Goal: Task Accomplishment & Management: Complete application form

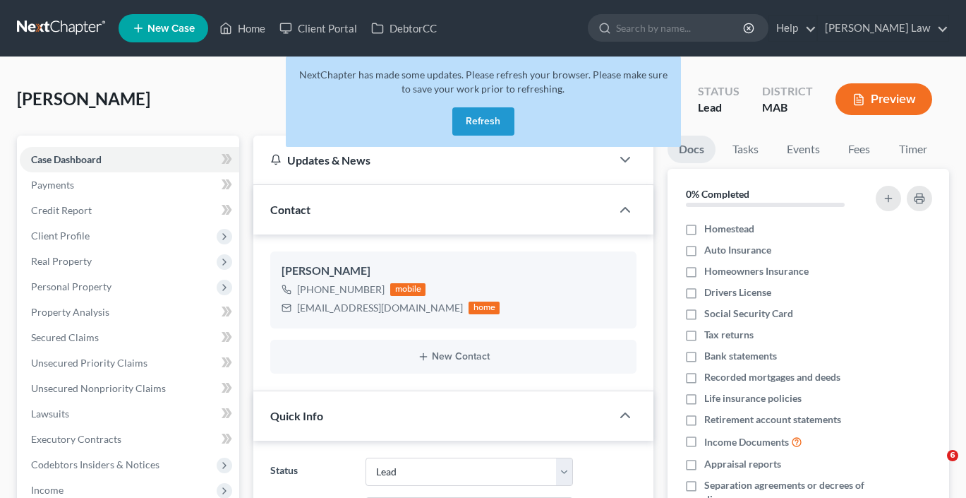
select select "10"
click at [496, 135] on button "Refresh" at bounding box center [483, 121] width 62 height 28
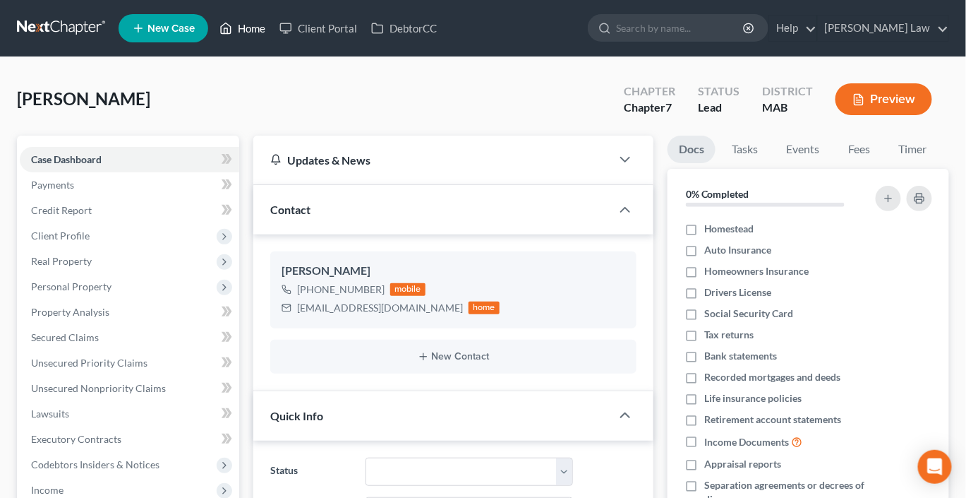
scroll to position [373, 0]
click at [272, 35] on link "Home" at bounding box center [242, 28] width 60 height 25
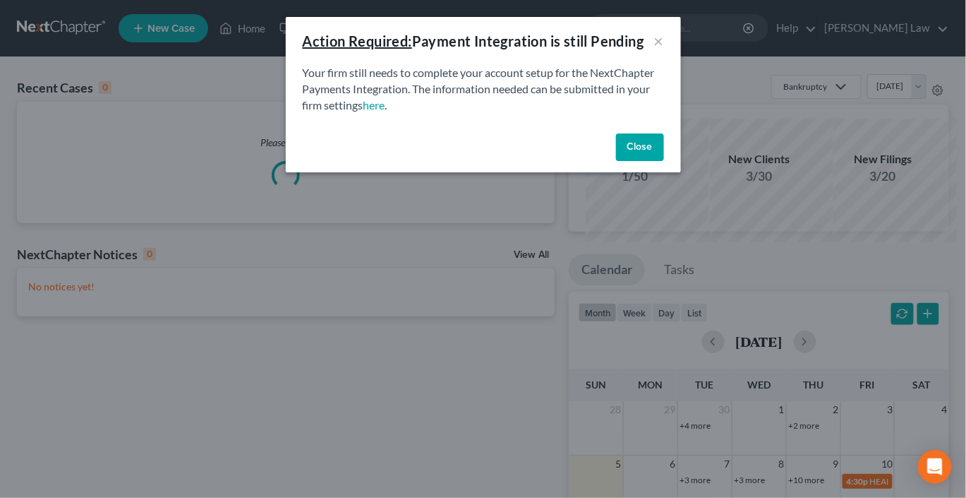
click at [664, 162] on button "Close" at bounding box center [640, 147] width 48 height 28
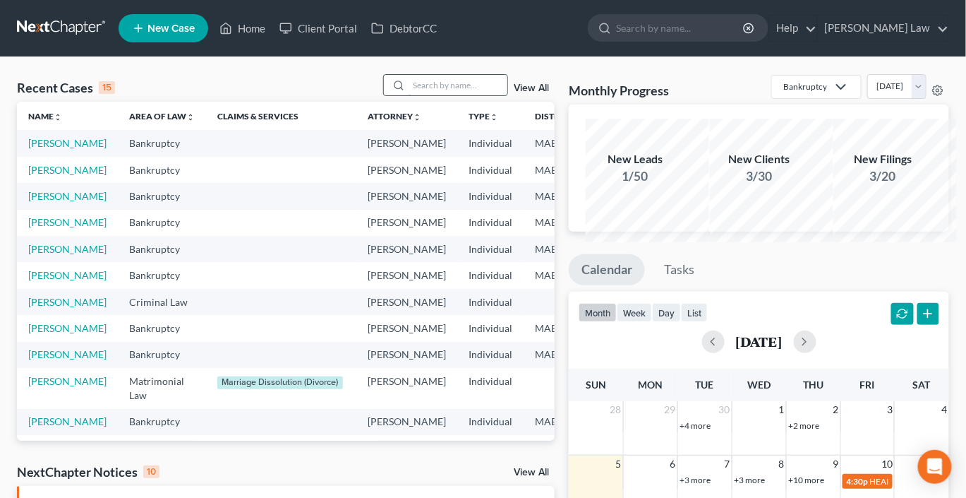
click at [426, 95] on input "search" at bounding box center [458, 85] width 99 height 20
type input "[PERSON_NAME]"
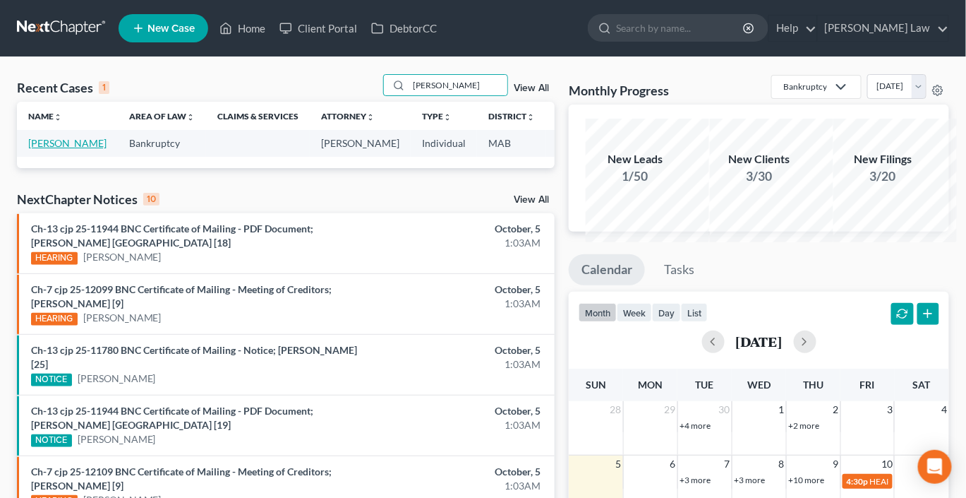
click at [57, 149] on link "[PERSON_NAME]" at bounding box center [67, 143] width 78 height 12
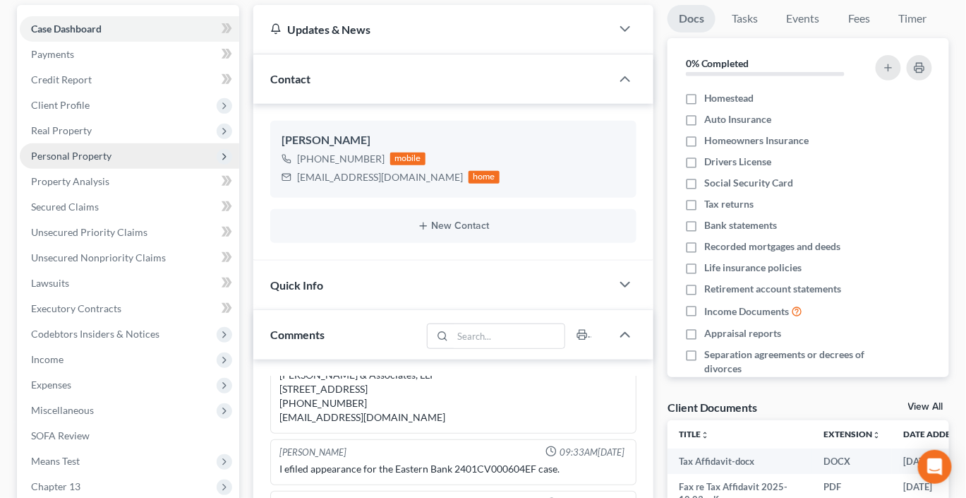
scroll to position [155, 0]
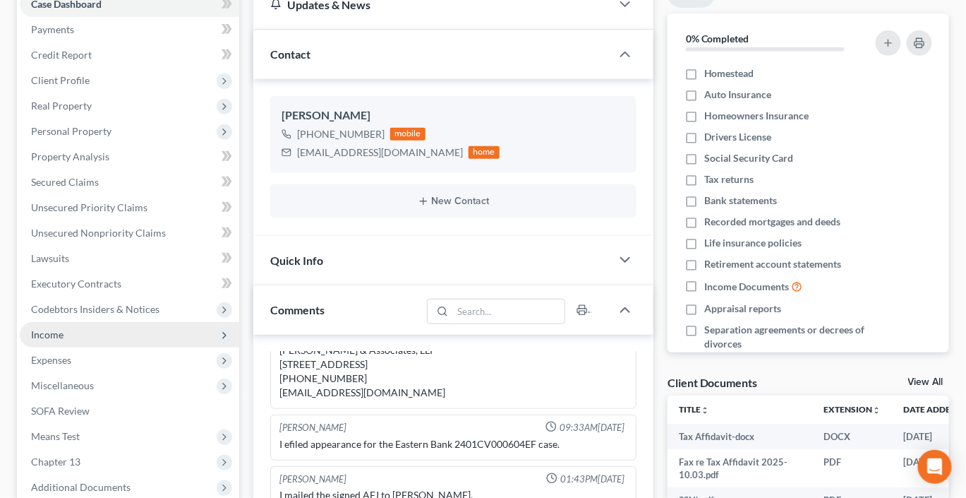
click at [64, 340] on span "Income" at bounding box center [47, 334] width 32 height 12
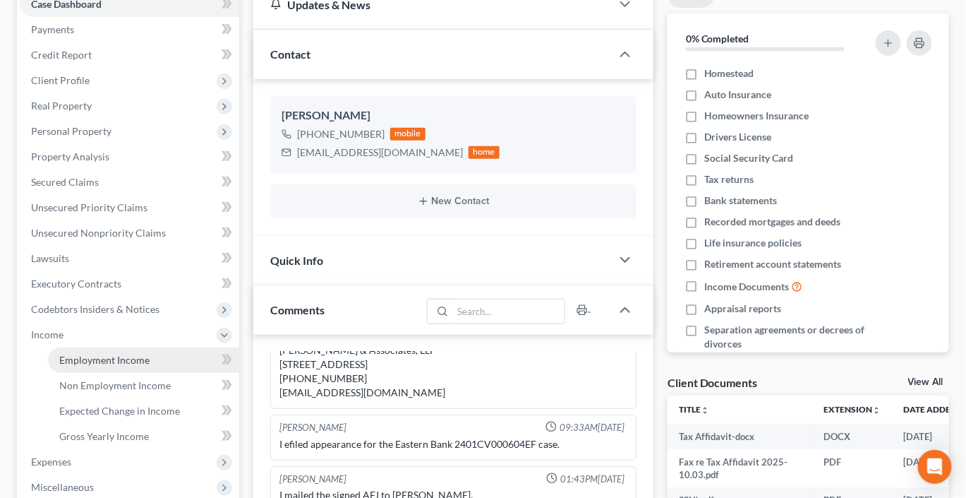
click at [137, 366] on span "Employment Income" at bounding box center [104, 360] width 90 height 12
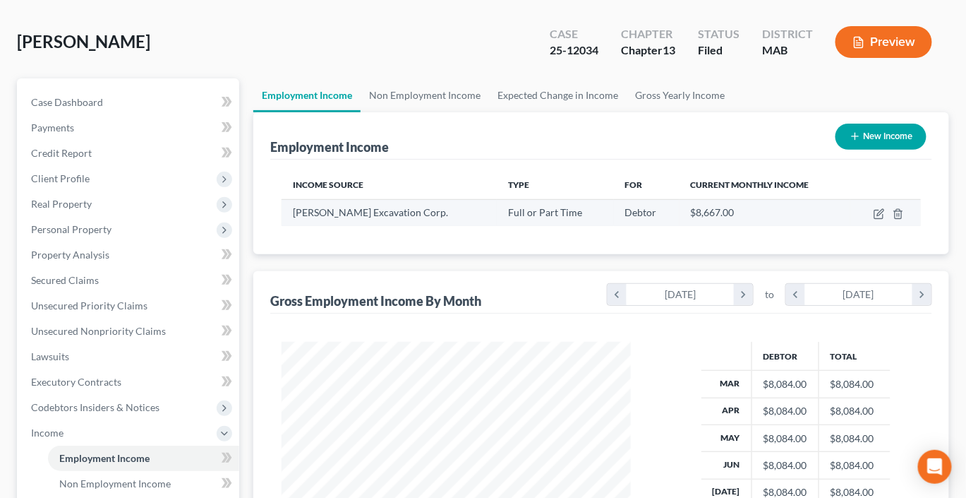
scroll to position [83, 0]
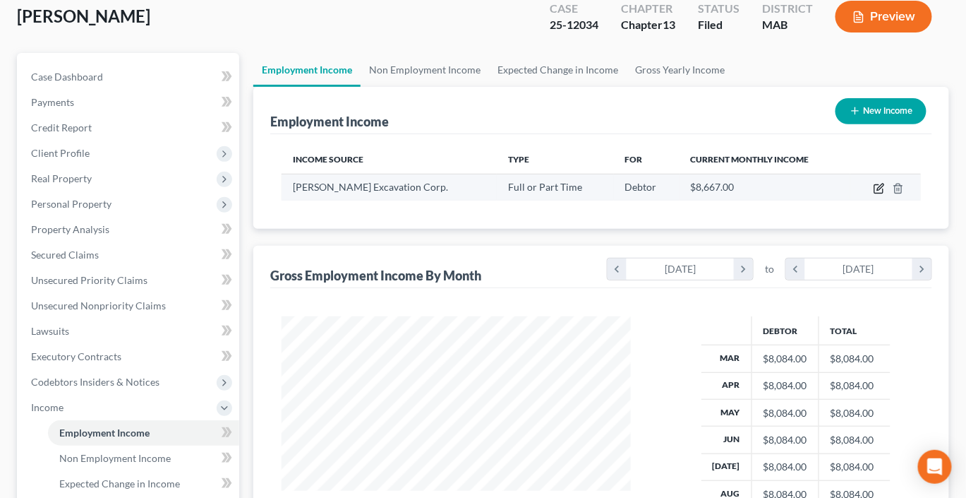
click at [874, 194] on icon "button" at bounding box center [879, 188] width 11 height 11
select select "0"
select select "22"
select select "0"
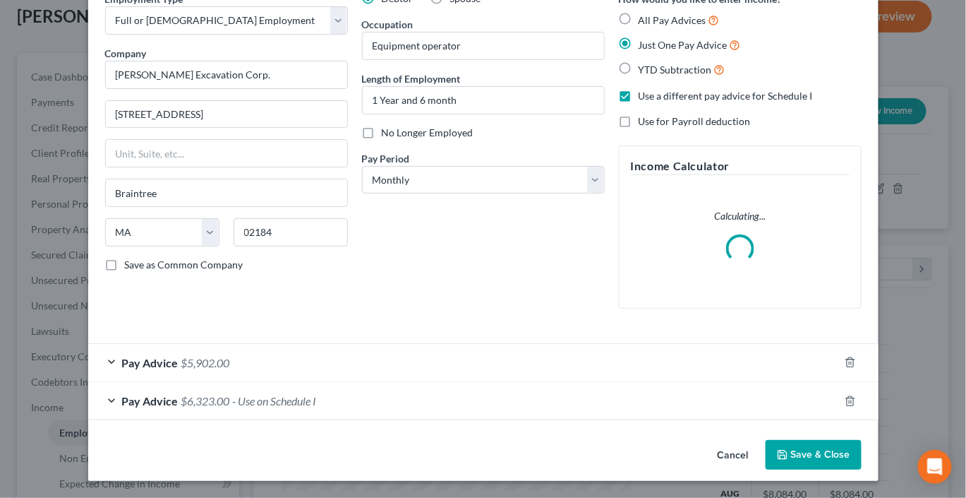
scroll to position [212, 0]
click at [470, 382] on div "Pay Advice $6,323.00 - Use on Schedule I" at bounding box center [463, 400] width 751 height 37
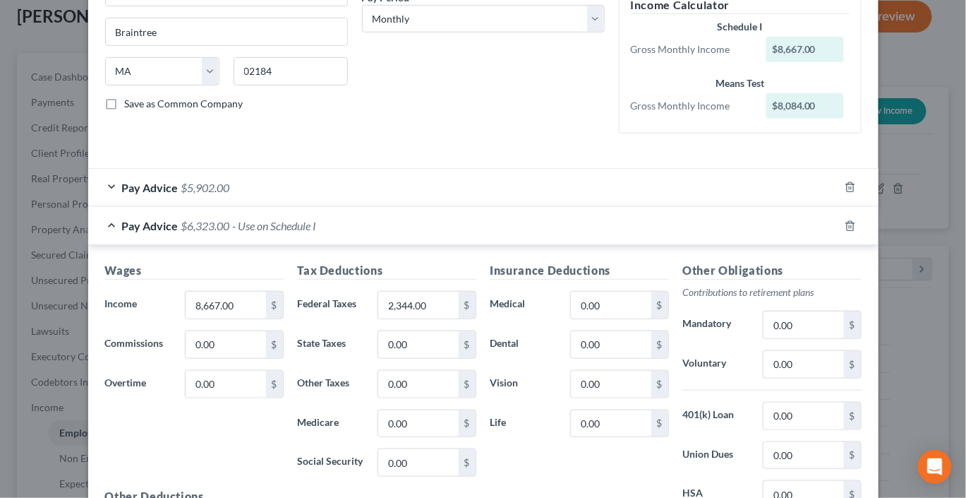
scroll to position [227, 0]
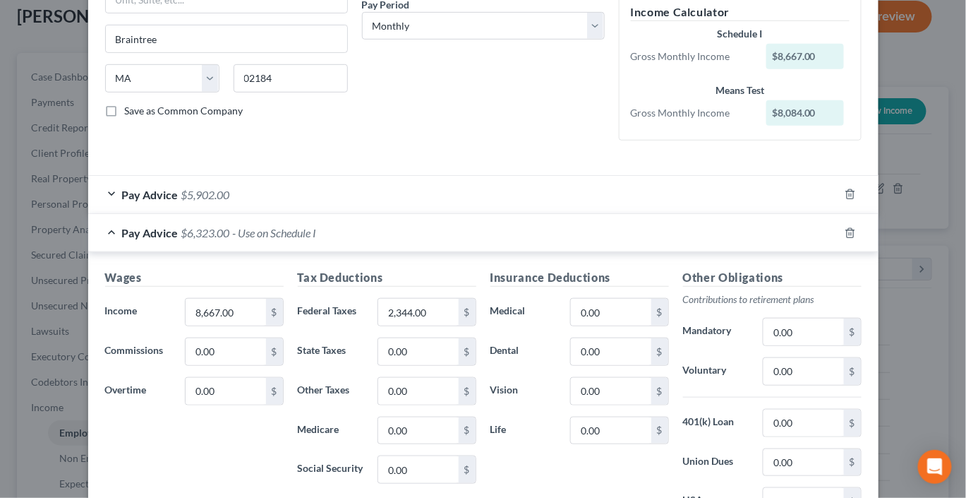
click at [425, 213] on div "Pay Advice $5,902.00" at bounding box center [463, 194] width 751 height 37
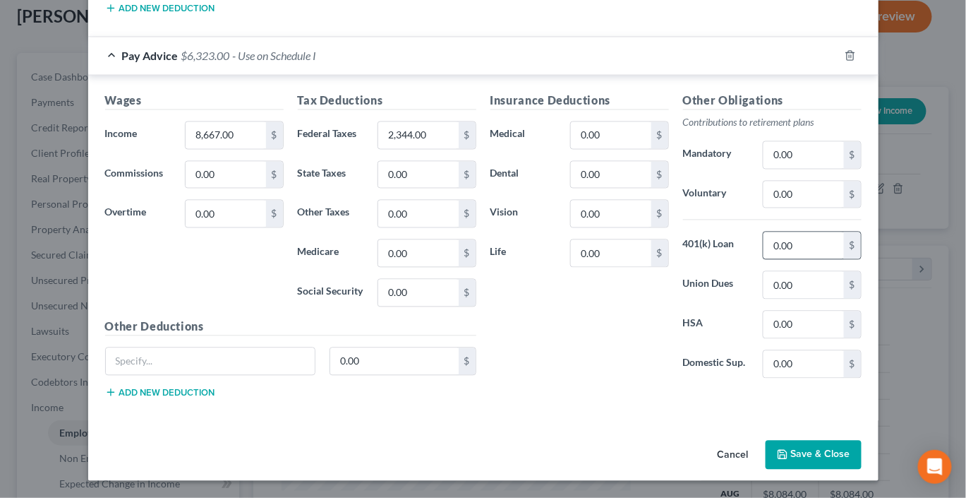
scroll to position [1080, 0]
click at [862, 456] on button "Save & Close" at bounding box center [814, 455] width 96 height 30
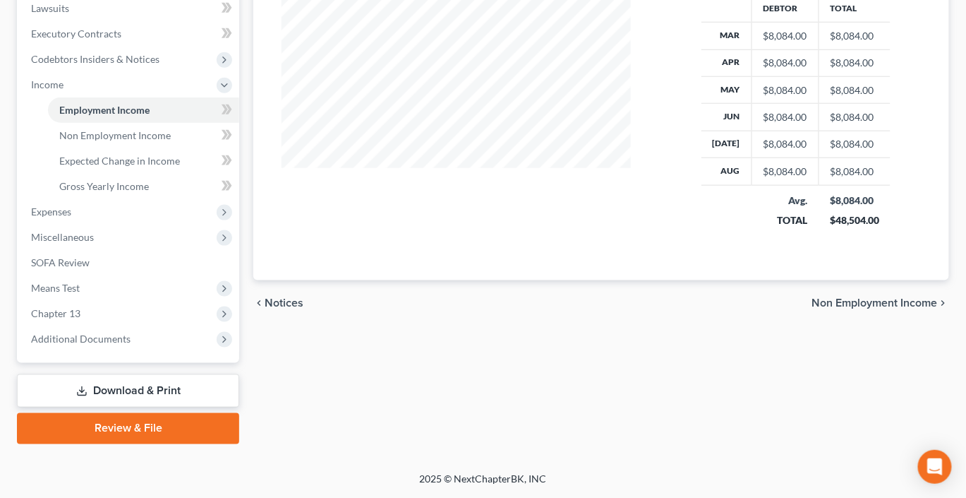
scroll to position [610, 0]
click at [110, 332] on span "Additional Documents" at bounding box center [81, 338] width 100 height 12
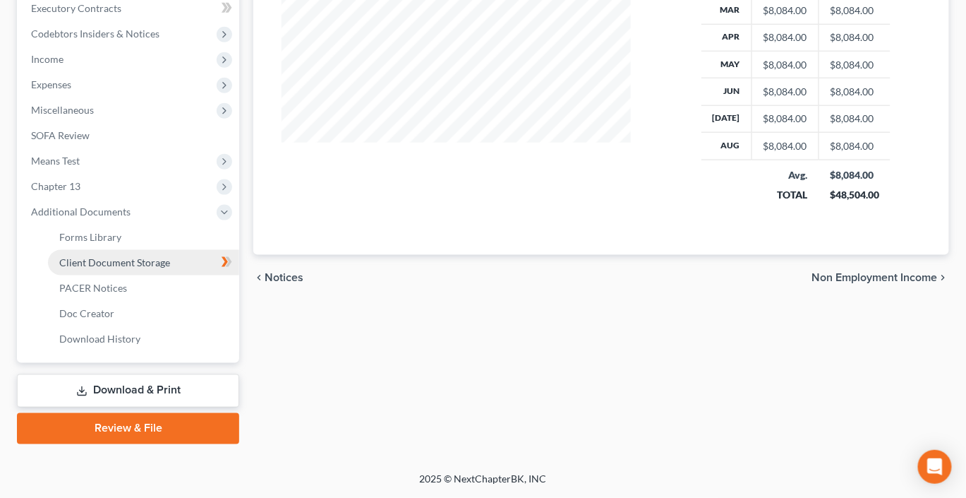
click at [150, 260] on link "Client Document Storage" at bounding box center [143, 262] width 191 height 25
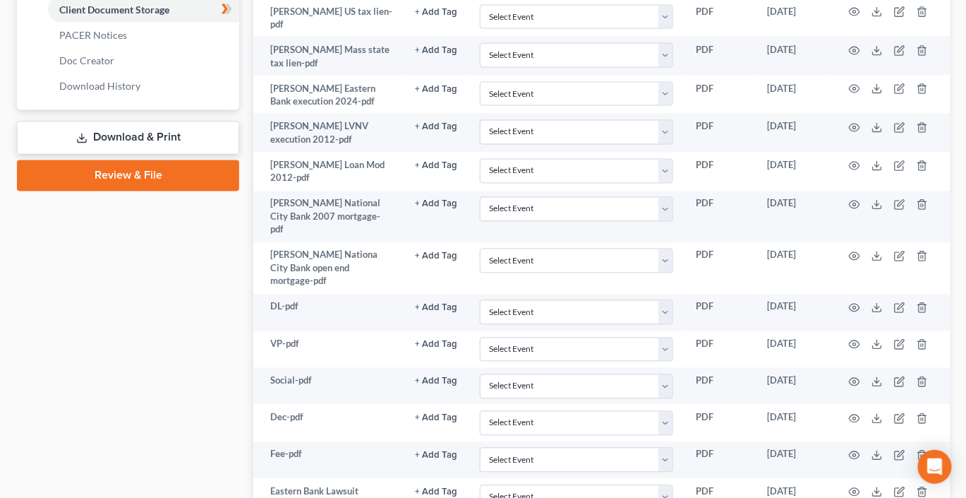
scroll to position [697, 0]
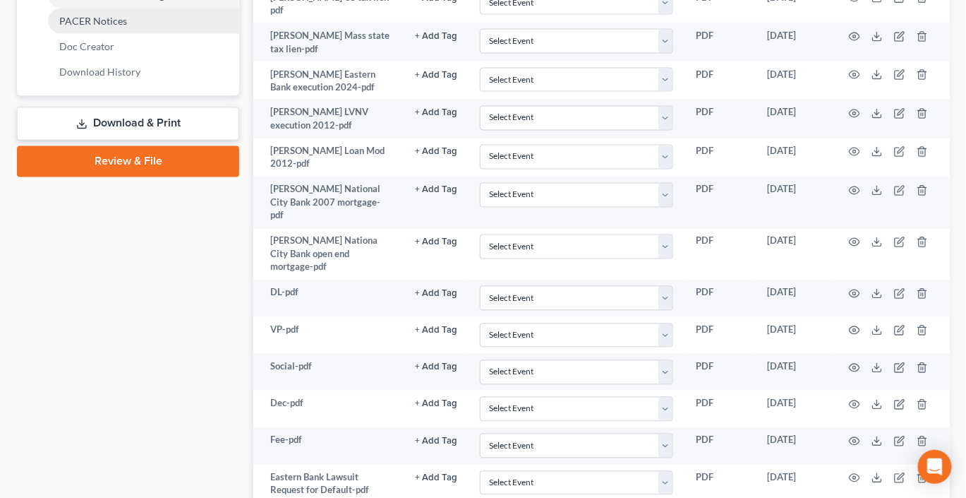
click at [127, 27] on span "PACER Notices" at bounding box center [93, 21] width 68 height 12
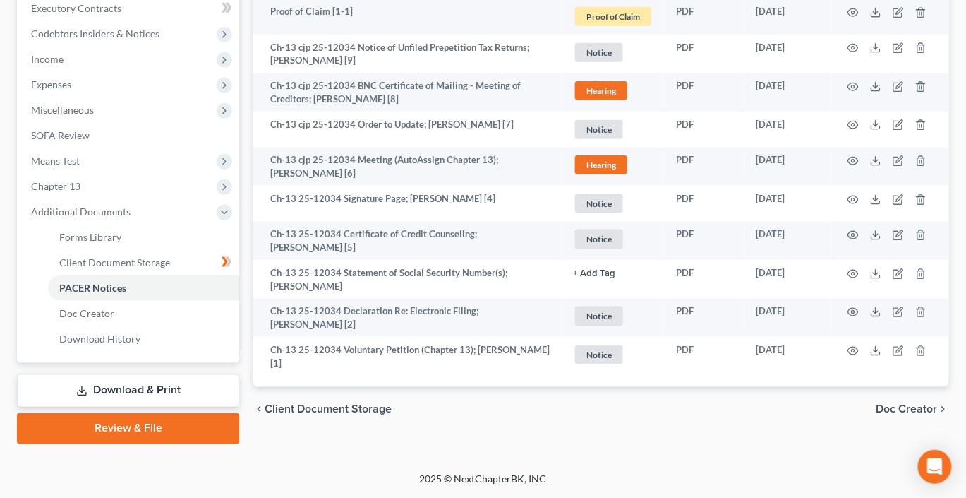
scroll to position [615, 0]
click at [189, 255] on link "Client Document Storage" at bounding box center [143, 262] width 191 height 25
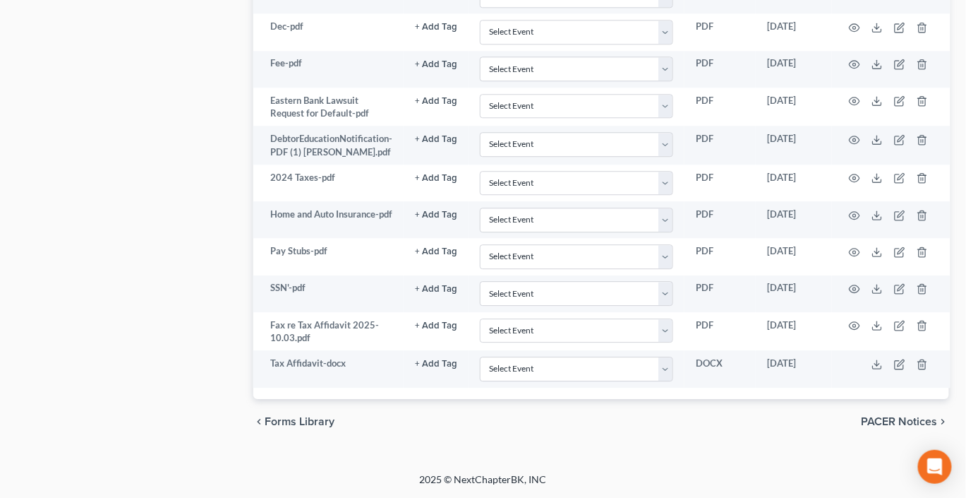
scroll to position [1361, 2]
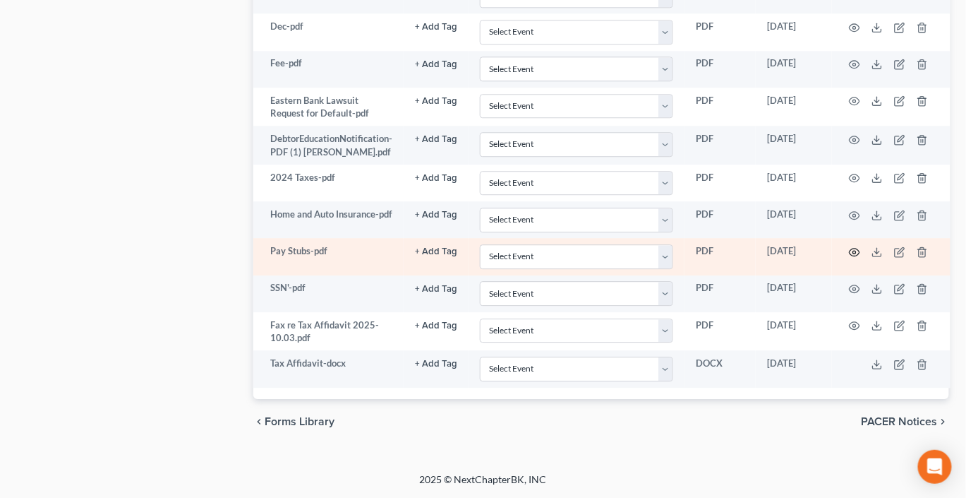
click at [860, 246] on button "button" at bounding box center [854, 251] width 11 height 11
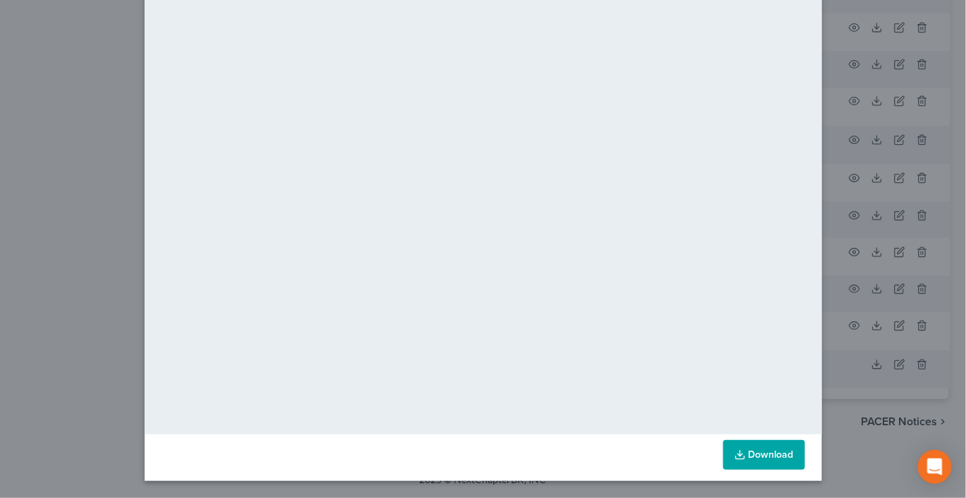
scroll to position [0, 0]
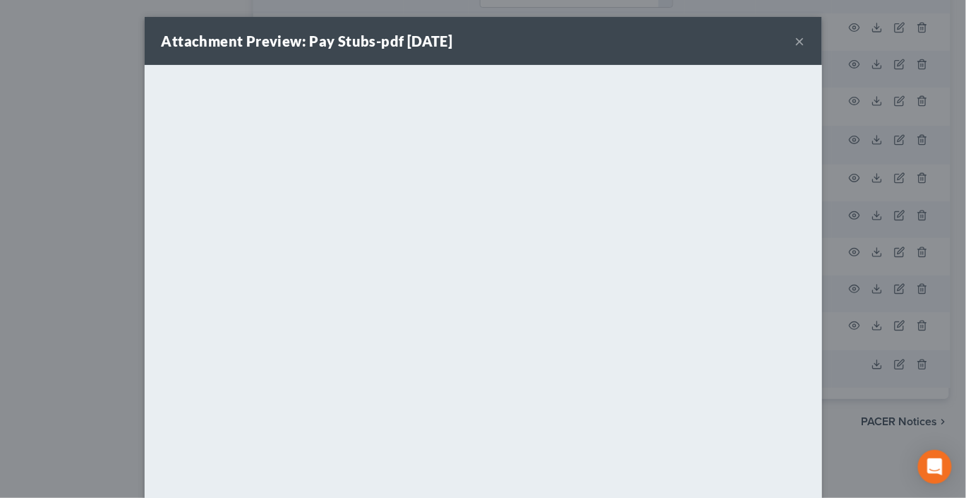
click at [805, 49] on button "×" at bounding box center [800, 40] width 10 height 17
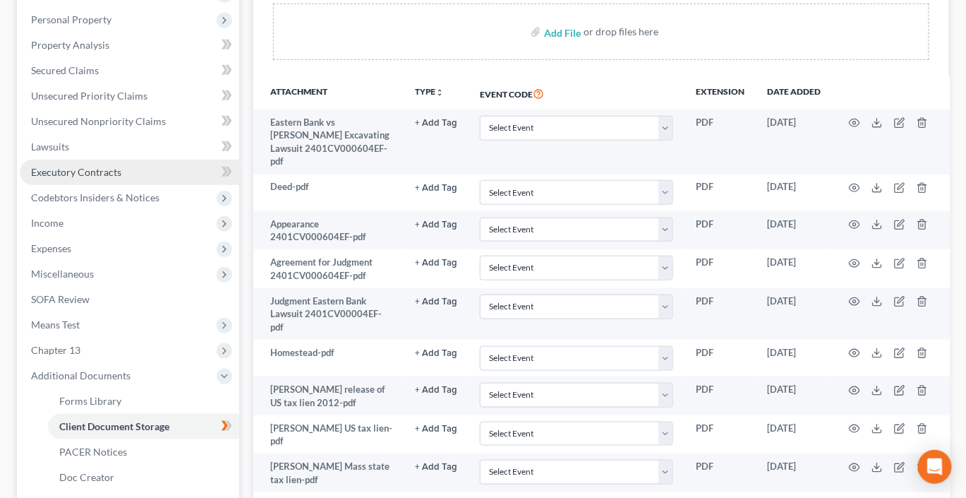
scroll to position [270, 7]
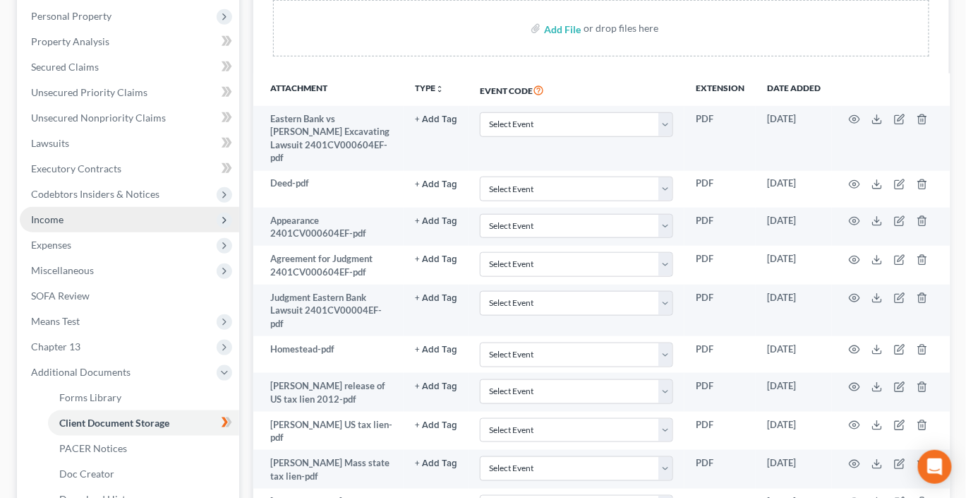
click at [47, 225] on span "Income" at bounding box center [47, 219] width 32 height 12
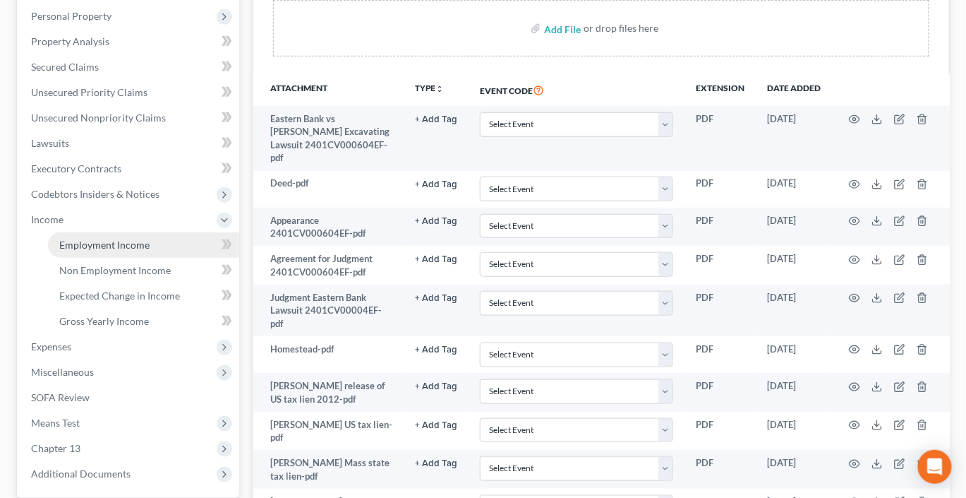
click at [112, 251] on span "Employment Income" at bounding box center [104, 245] width 90 height 12
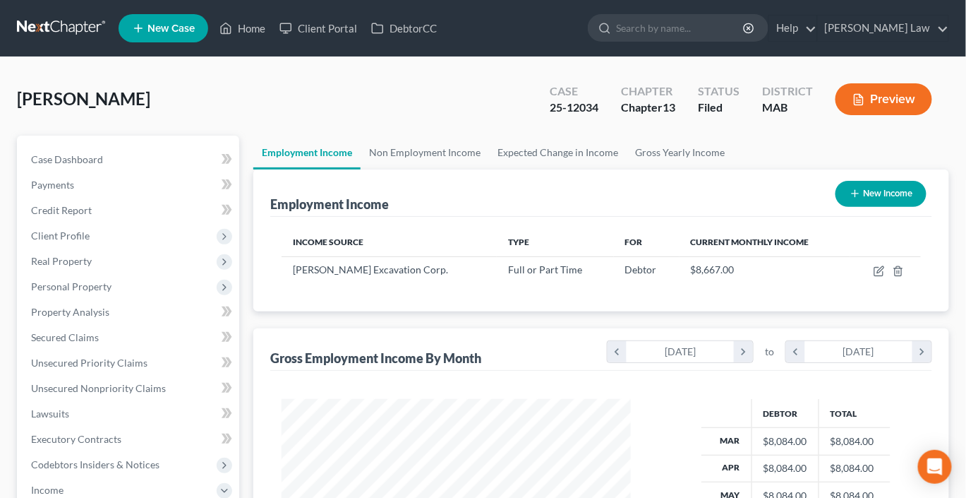
scroll to position [313, 377]
click at [874, 277] on icon "button" at bounding box center [879, 270] width 11 height 11
select select "0"
select select "22"
select select "0"
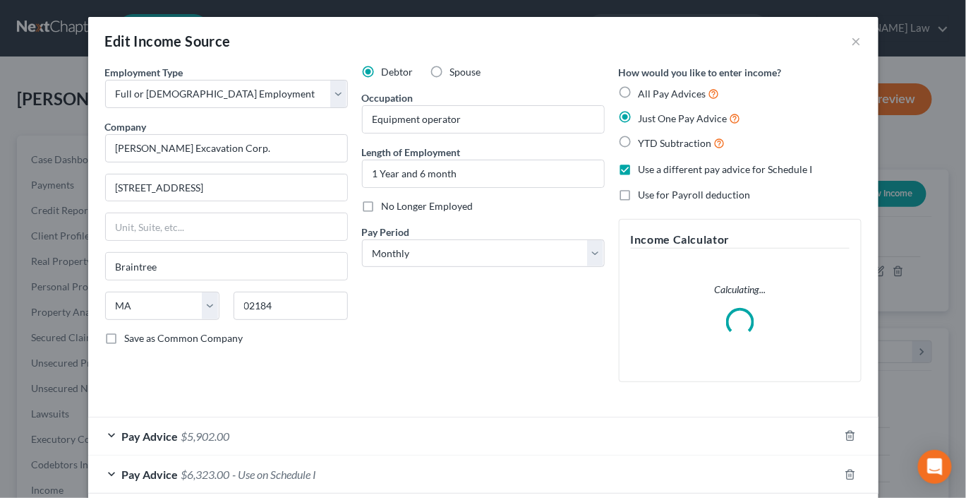
scroll to position [212, 0]
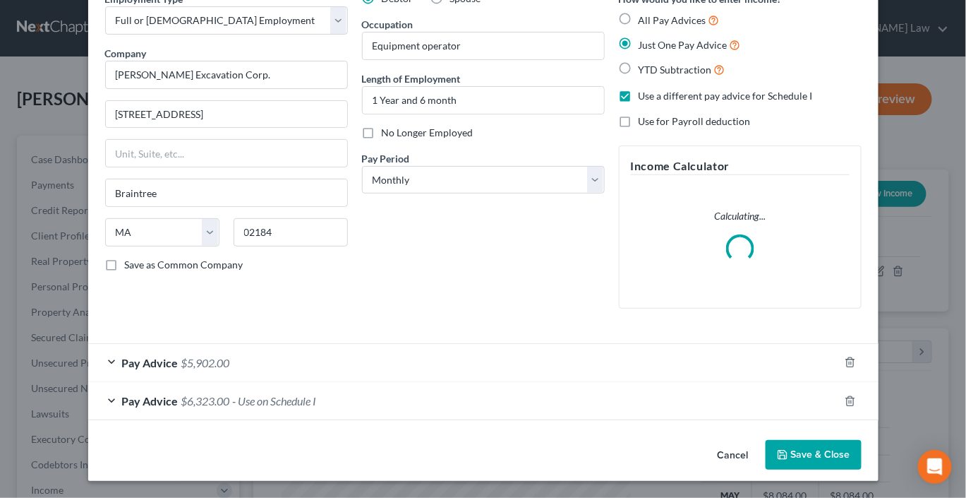
click at [433, 344] on div "Pay Advice $5,902.00" at bounding box center [463, 362] width 751 height 37
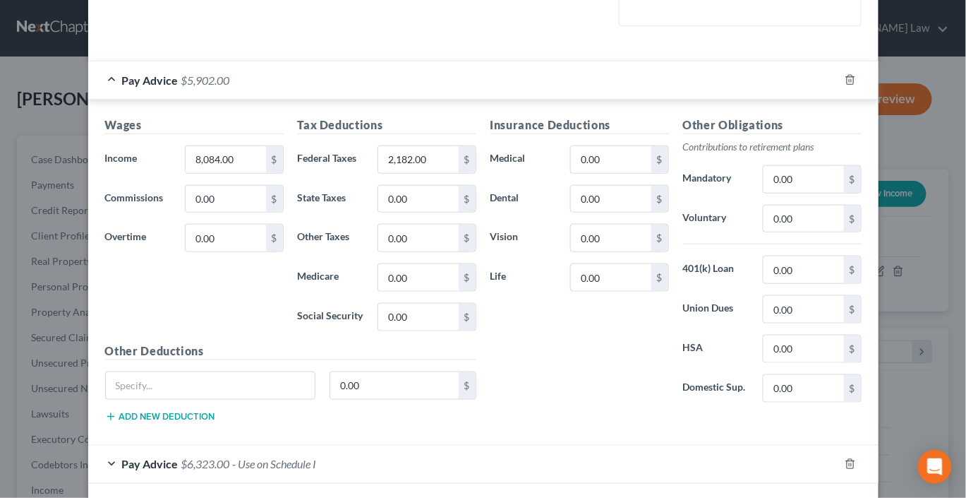
scroll to position [366, 0]
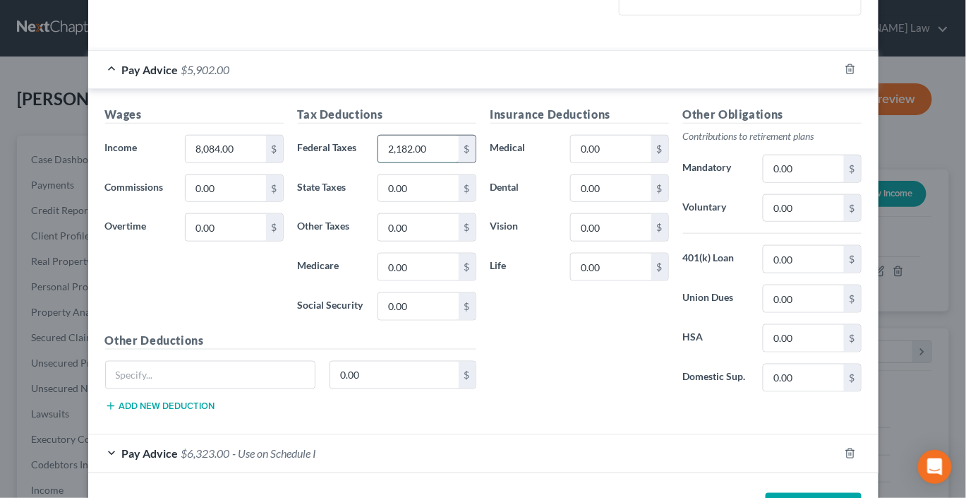
click at [424, 162] on input "2,182.00" at bounding box center [418, 148] width 80 height 27
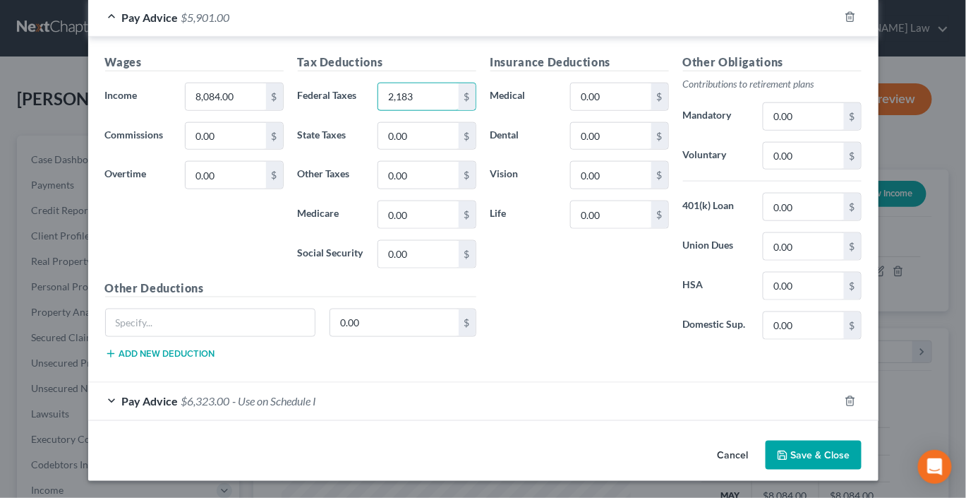
scroll to position [656, 0]
type input "2,183"
click at [430, 391] on div "Pay Advice $6,323.00 - Use on Schedule I" at bounding box center [463, 400] width 751 height 37
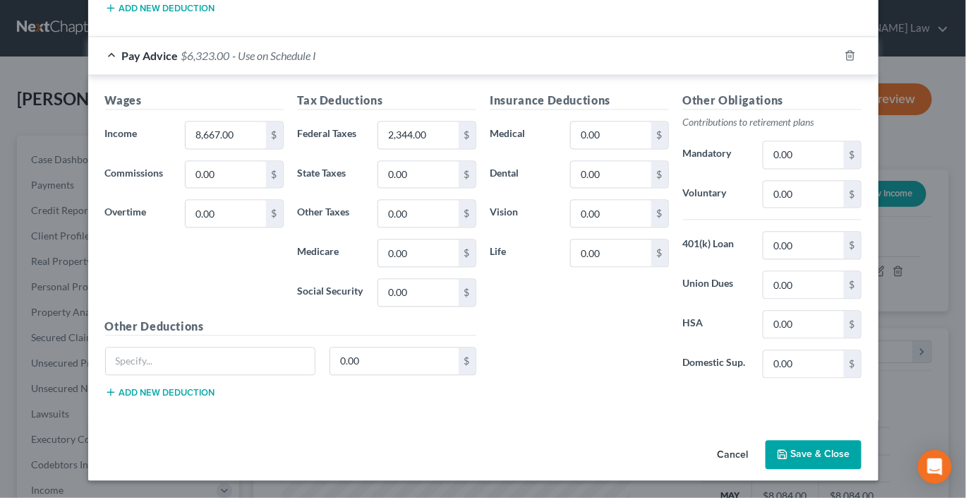
scroll to position [1080, 0]
click at [862, 440] on button "Save & Close" at bounding box center [814, 455] width 96 height 30
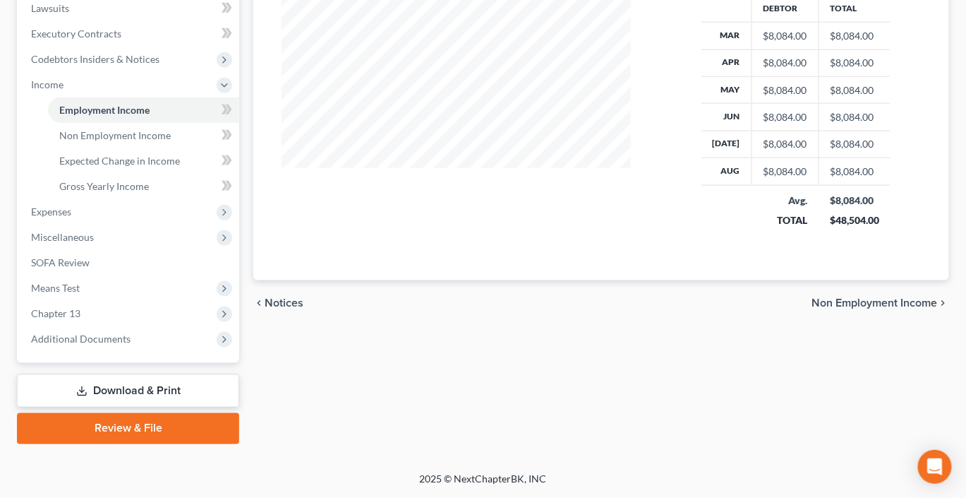
scroll to position [587, 0]
click at [124, 338] on span "Additional Documents" at bounding box center [81, 338] width 100 height 12
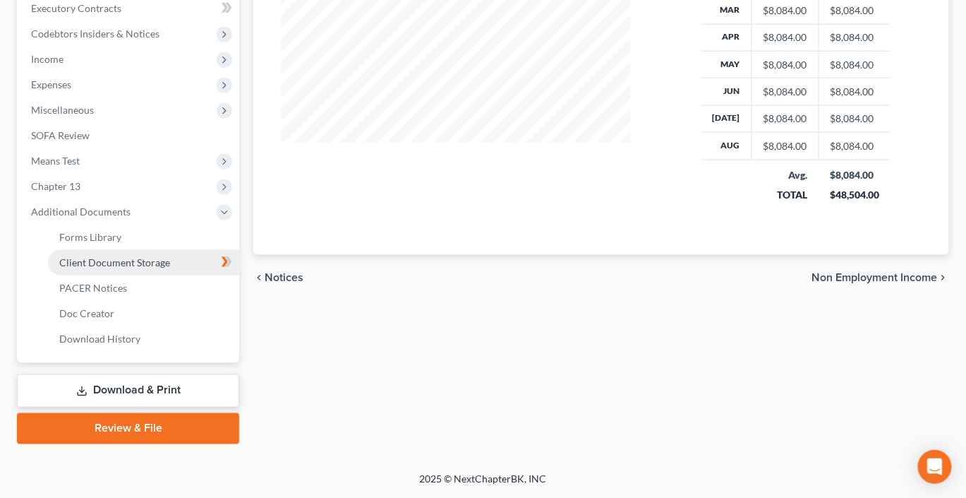
click at [169, 268] on span "Client Document Storage" at bounding box center [114, 262] width 111 height 12
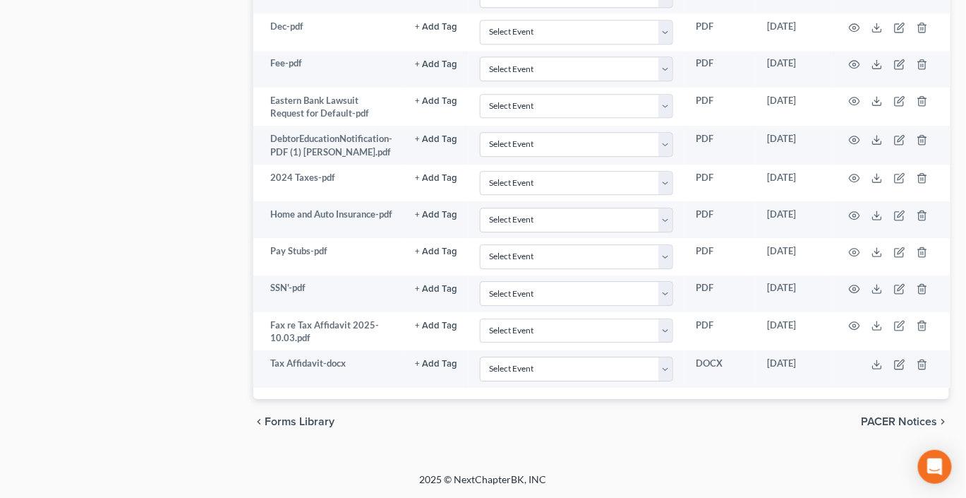
scroll to position [1383, 0]
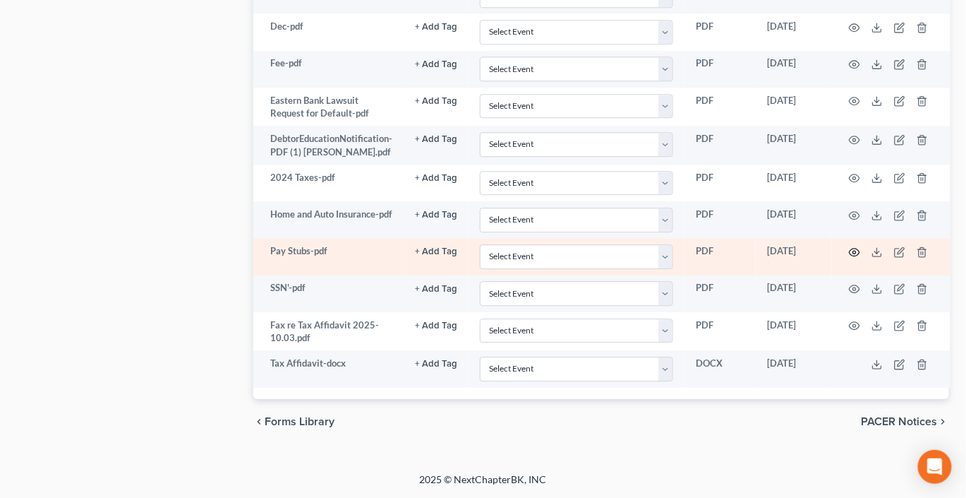
click at [860, 246] on icon "button" at bounding box center [854, 251] width 11 height 11
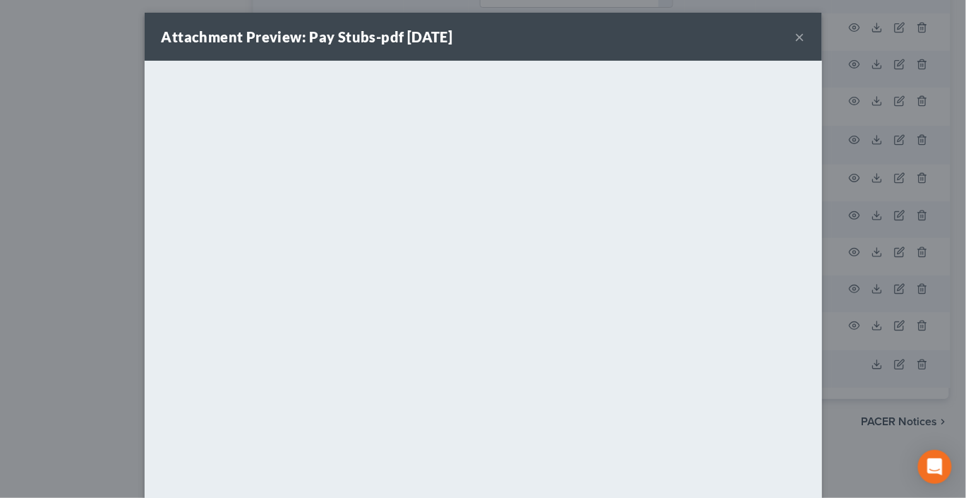
scroll to position [0, 0]
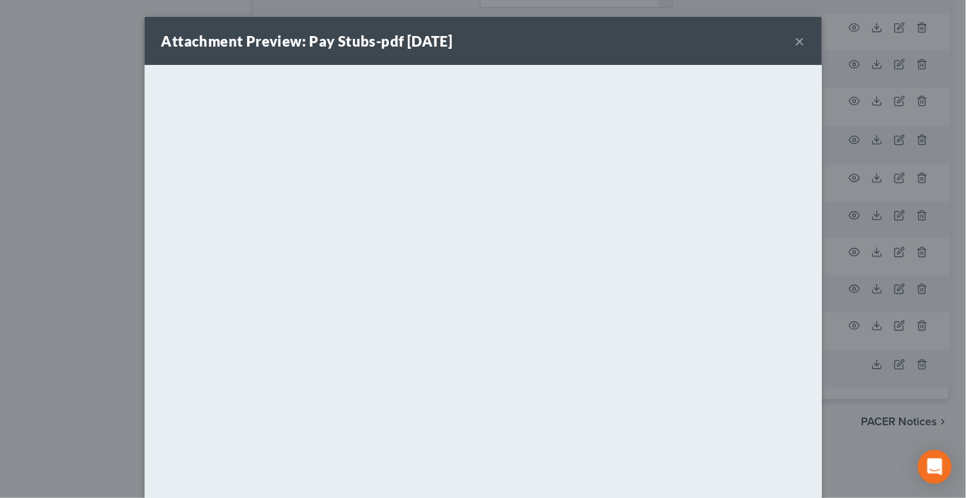
click at [805, 49] on button "×" at bounding box center [800, 40] width 10 height 17
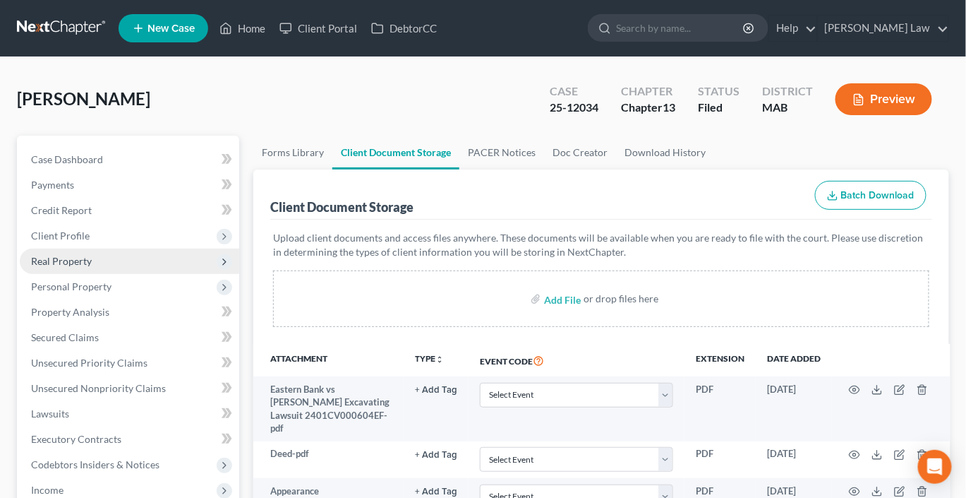
click at [69, 274] on span "Real Property" at bounding box center [129, 260] width 219 height 25
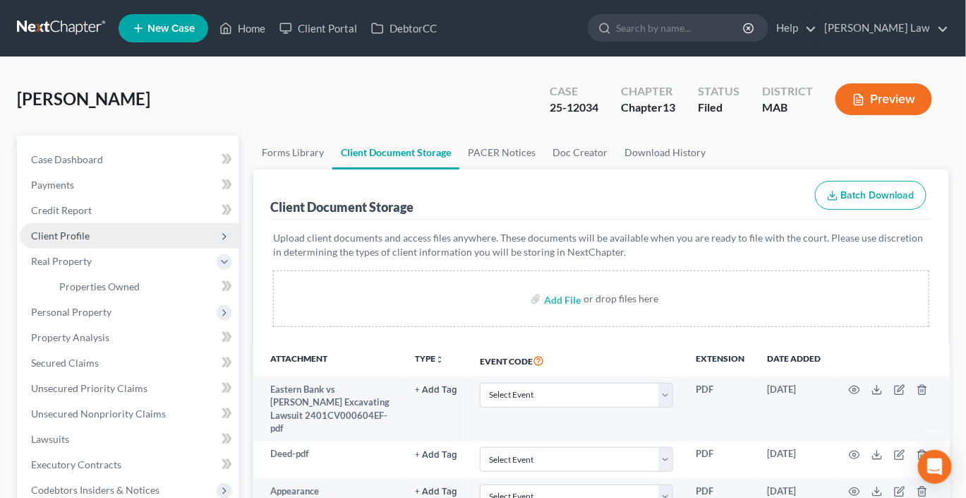
click at [90, 241] on span "Client Profile" at bounding box center [60, 235] width 59 height 12
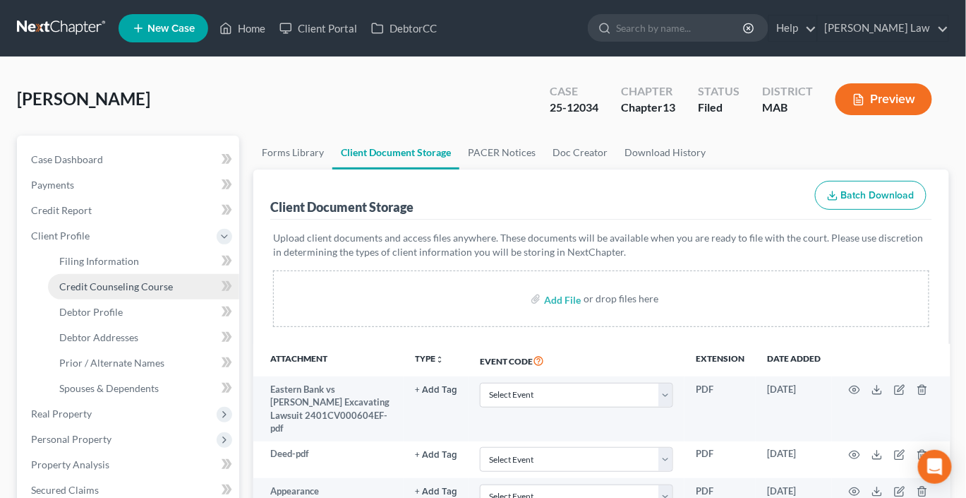
click at [131, 292] on span "Credit Counseling Course" at bounding box center [116, 286] width 114 height 12
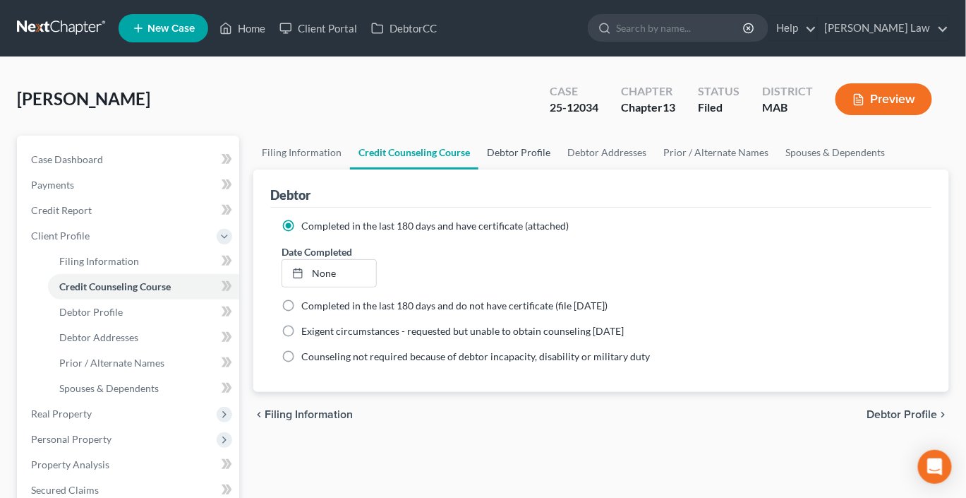
click at [558, 169] on link "Debtor Profile" at bounding box center [518, 152] width 80 height 34
select select "0"
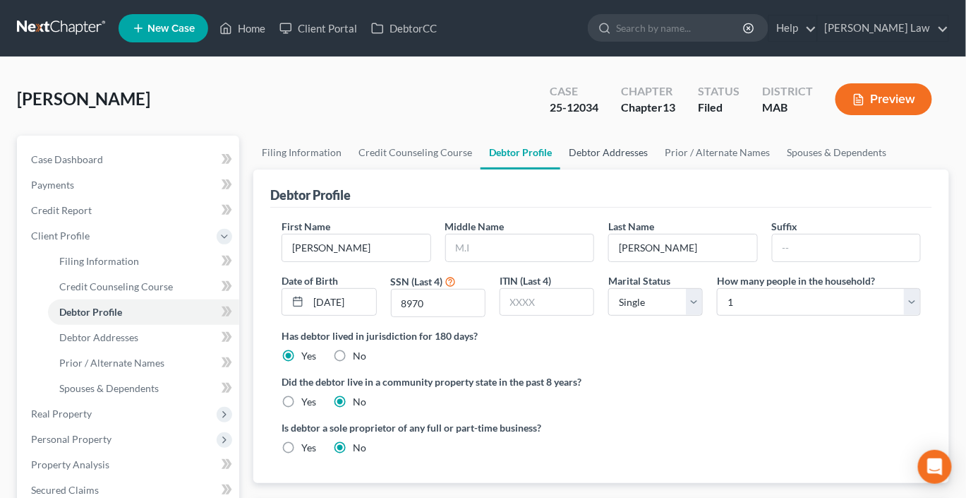
click at [656, 169] on link "Debtor Addresses" at bounding box center [608, 152] width 96 height 34
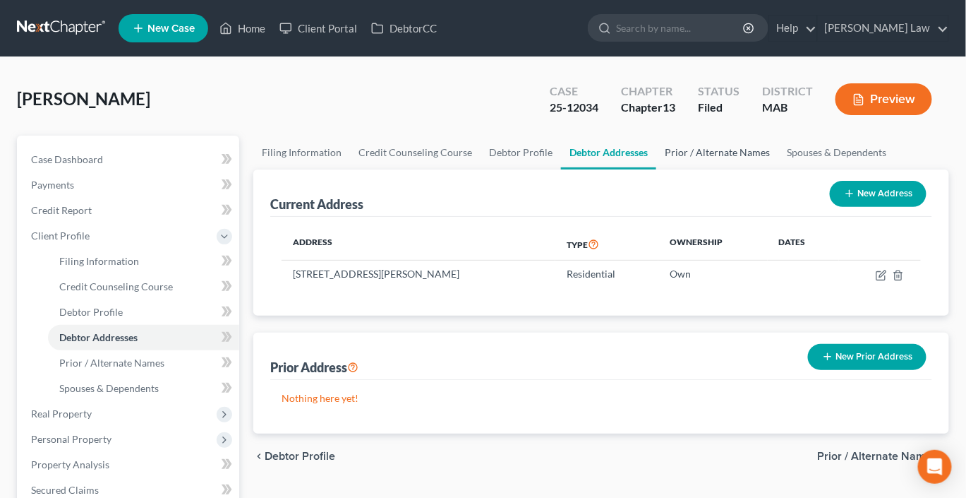
click at [778, 169] on link "Prior / Alternate Names" at bounding box center [717, 152] width 122 height 34
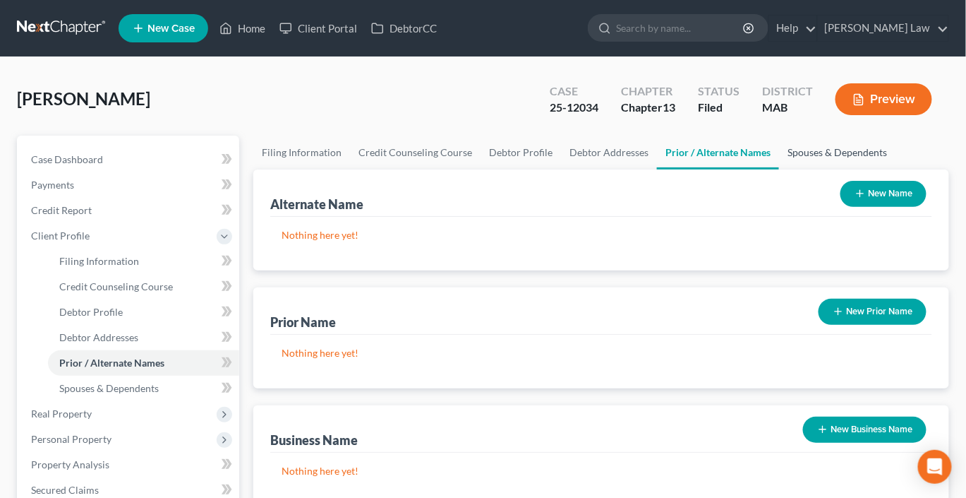
click at [779, 169] on link "Spouses & Dependents" at bounding box center [837, 152] width 116 height 34
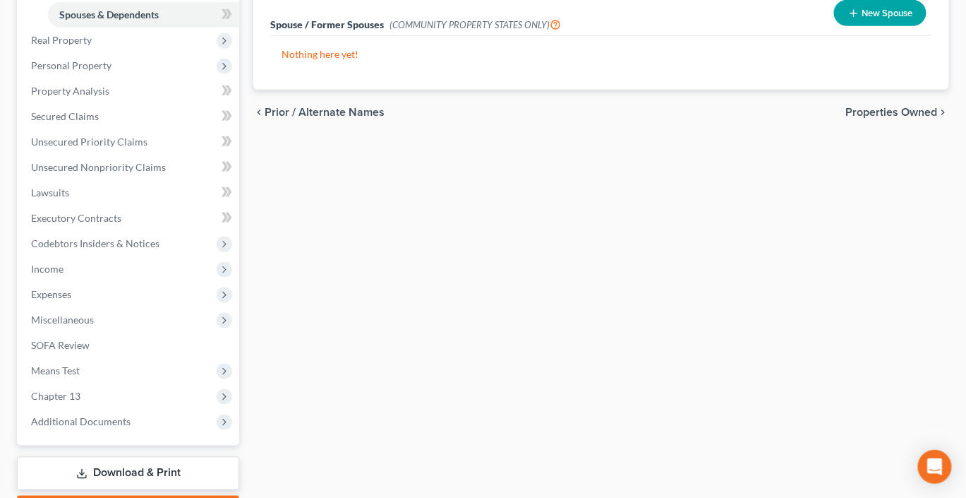
scroll to position [390, 0]
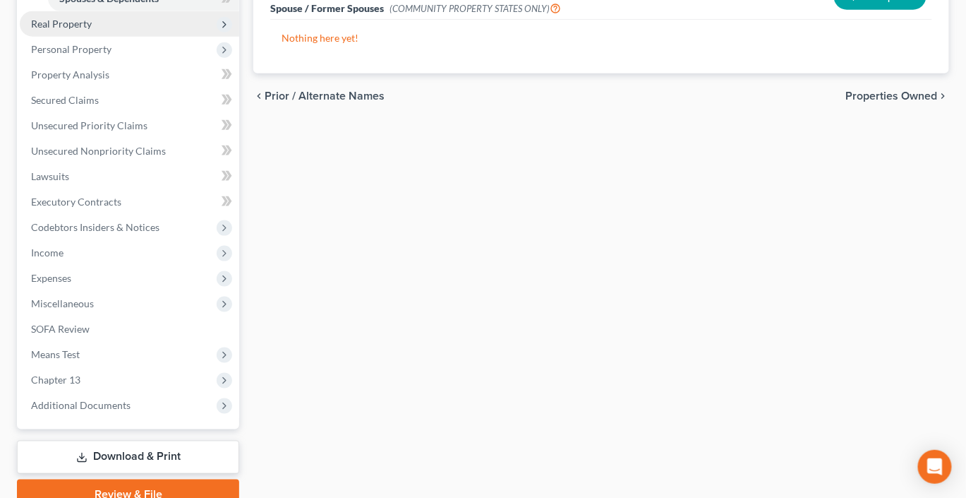
click at [73, 30] on span "Real Property" at bounding box center [61, 24] width 61 height 12
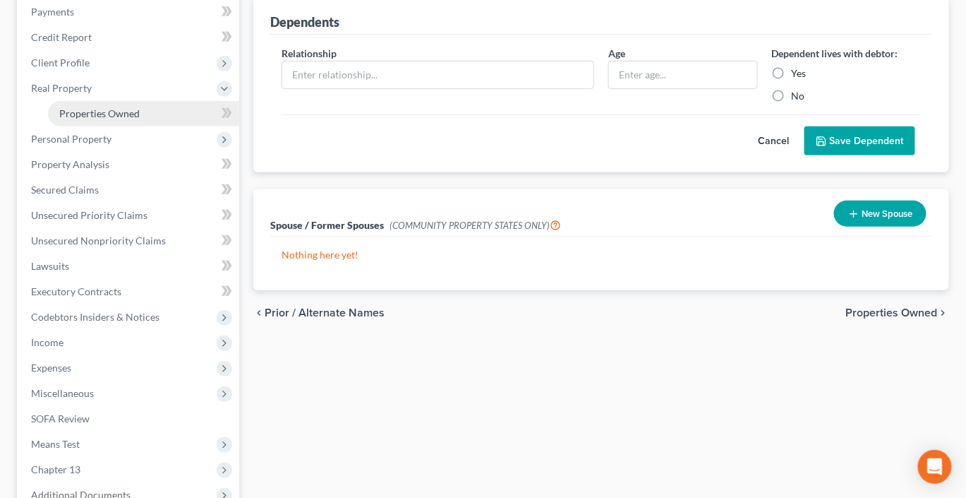
click at [102, 119] on span "Properties Owned" at bounding box center [99, 113] width 80 height 12
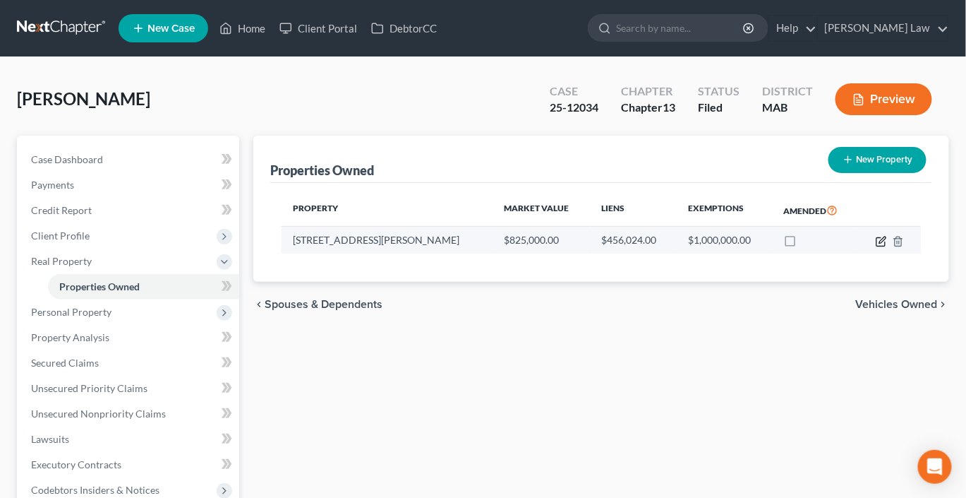
click at [884, 247] on icon "button" at bounding box center [881, 241] width 11 height 11
select select "22"
select select "0"
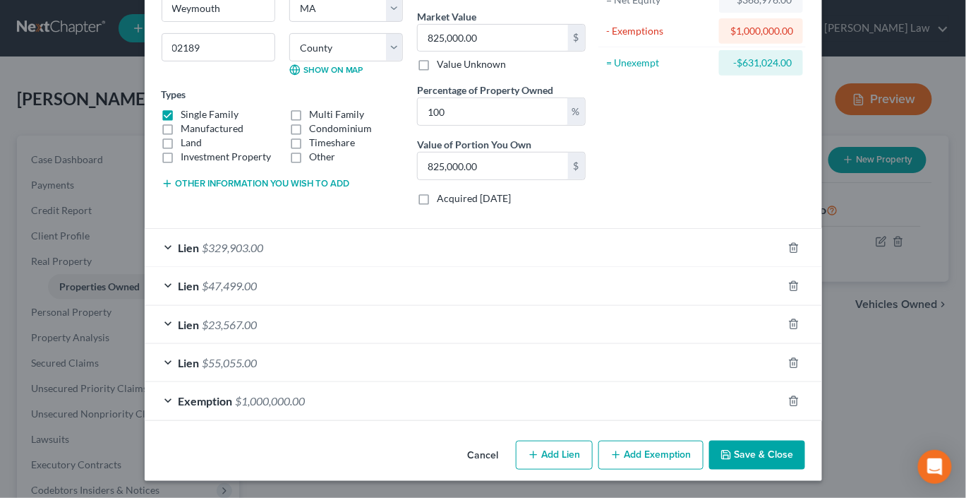
scroll to position [303, 0]
click at [805, 466] on button "Save & Close" at bounding box center [757, 455] width 96 height 30
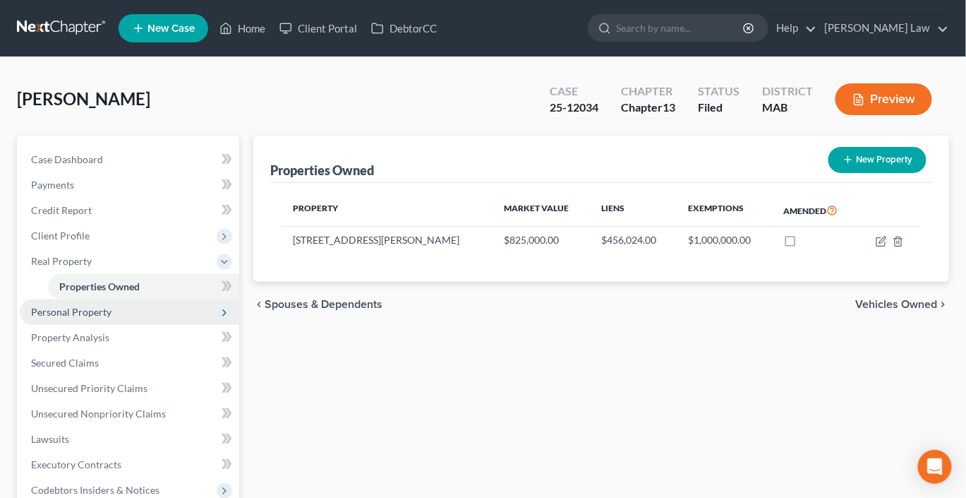
click at [107, 318] on span "Personal Property" at bounding box center [71, 312] width 80 height 12
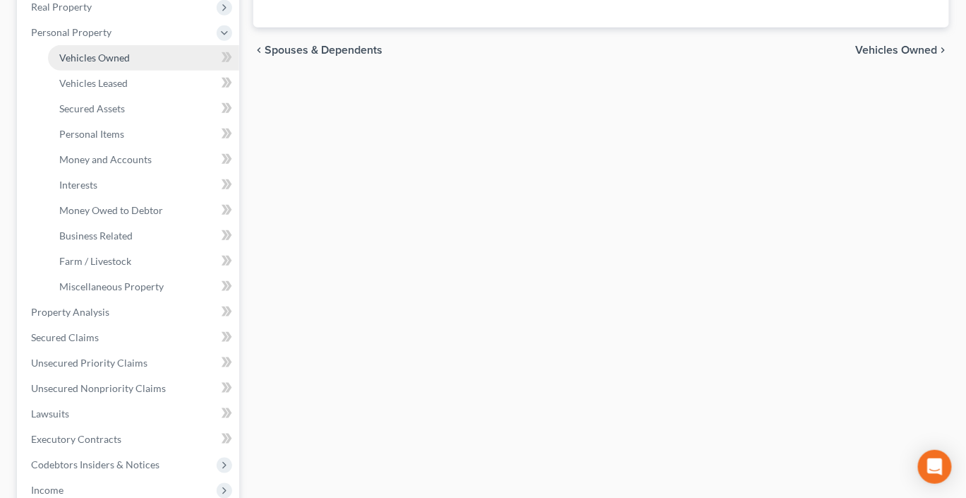
scroll to position [251, 0]
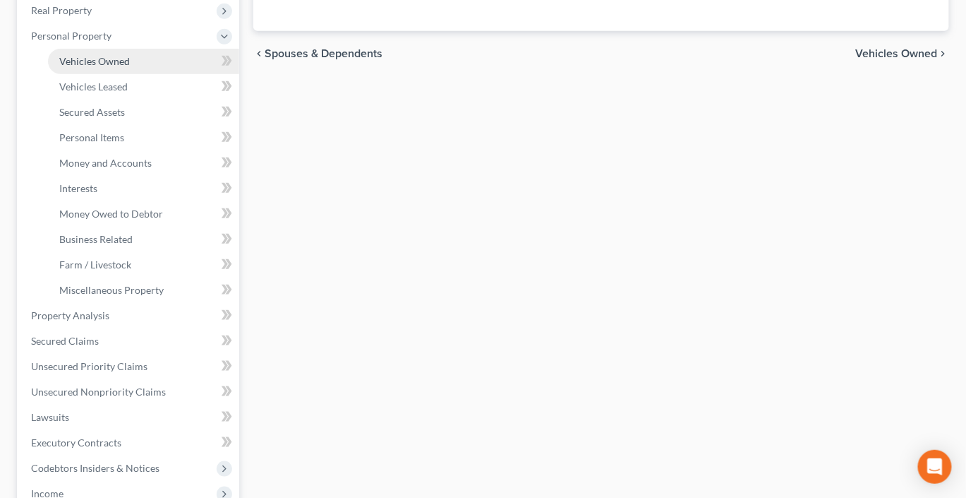
click at [126, 74] on link "Vehicles Owned" at bounding box center [143, 61] width 191 height 25
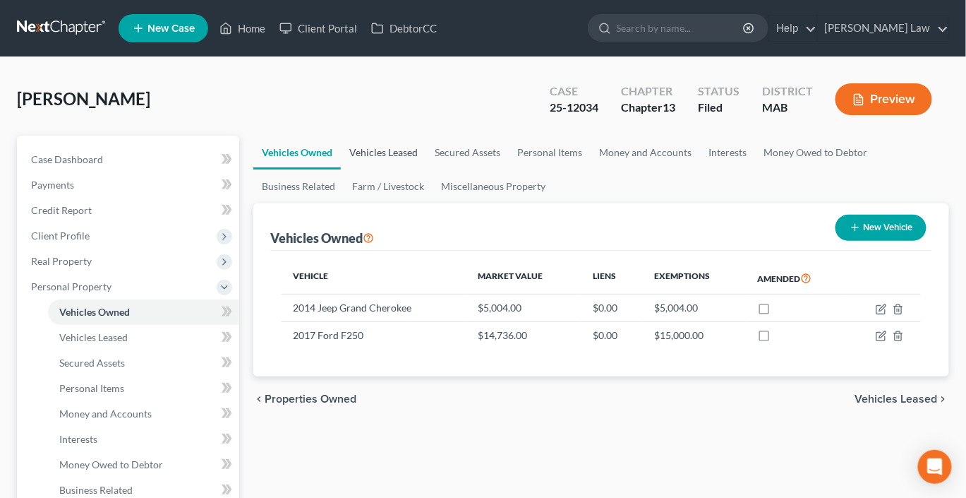
click at [413, 169] on link "Vehicles Leased" at bounding box center [383, 152] width 85 height 34
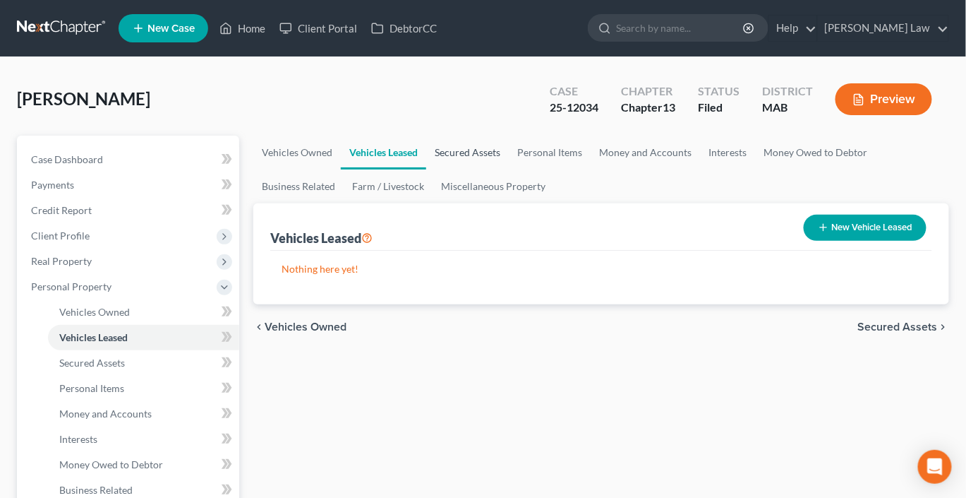
click at [509, 169] on link "Secured Assets" at bounding box center [467, 152] width 83 height 34
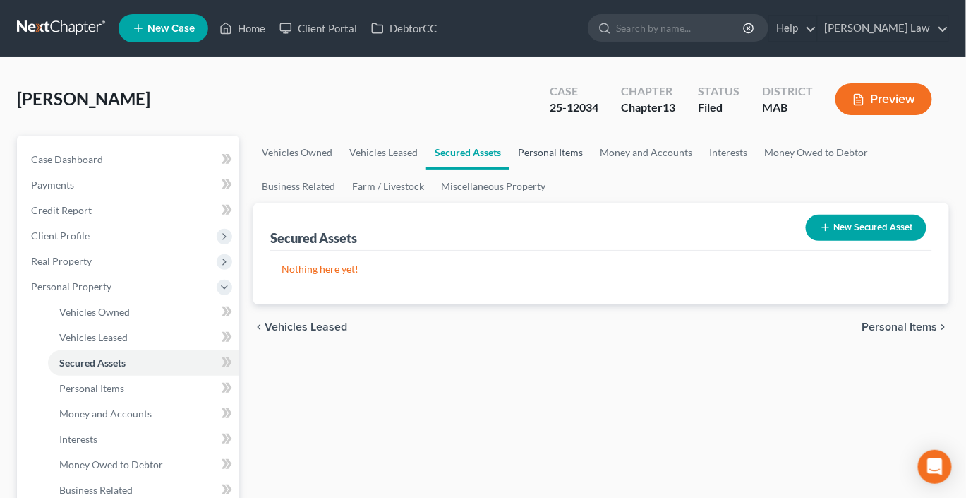
click at [591, 169] on link "Personal Items" at bounding box center [551, 152] width 82 height 34
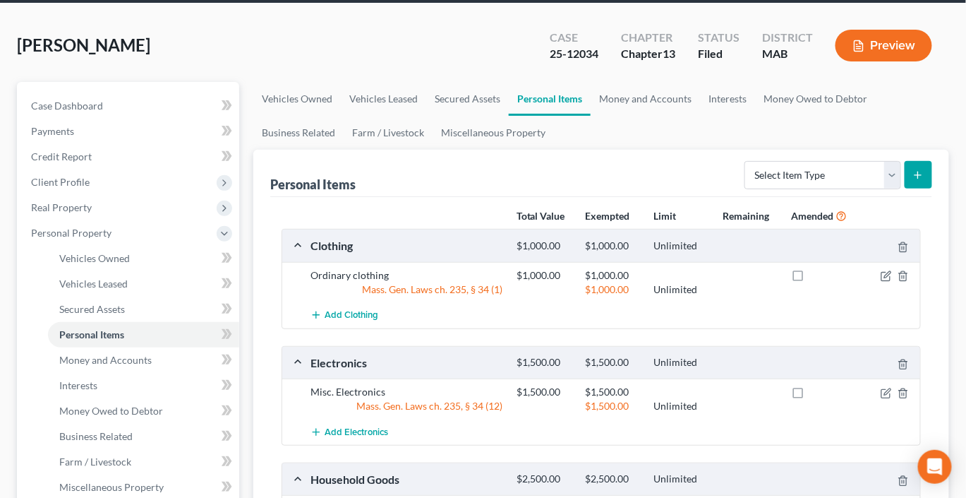
scroll to position [35, 0]
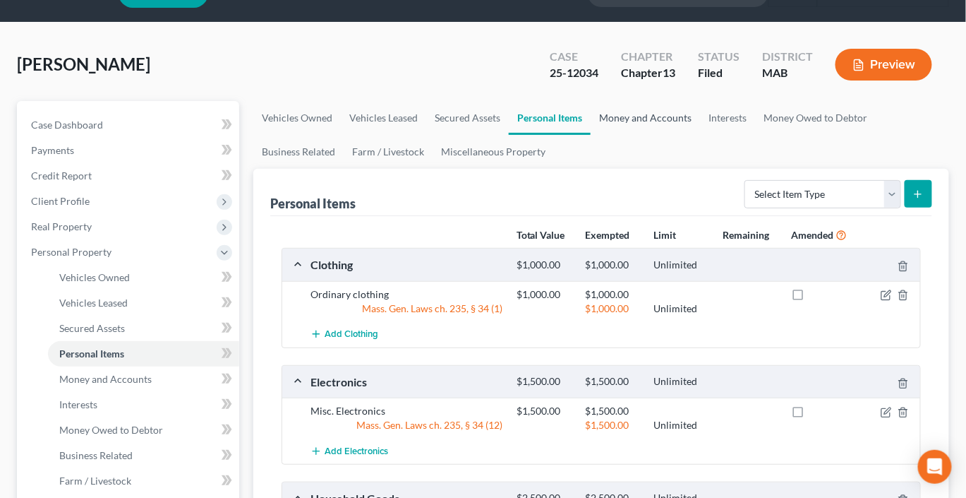
click at [700, 135] on link "Money and Accounts" at bounding box center [645, 118] width 109 height 34
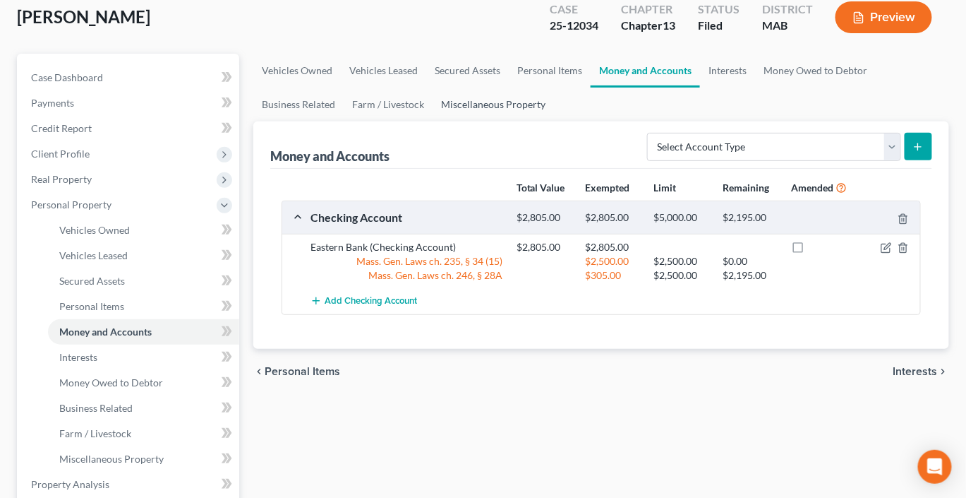
scroll to position [35, 0]
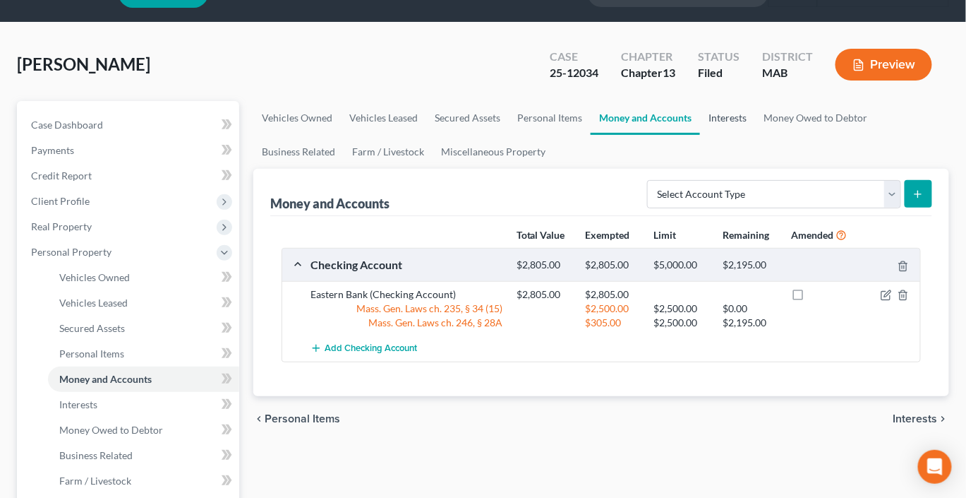
click at [755, 135] on link "Interests" at bounding box center [727, 118] width 55 height 34
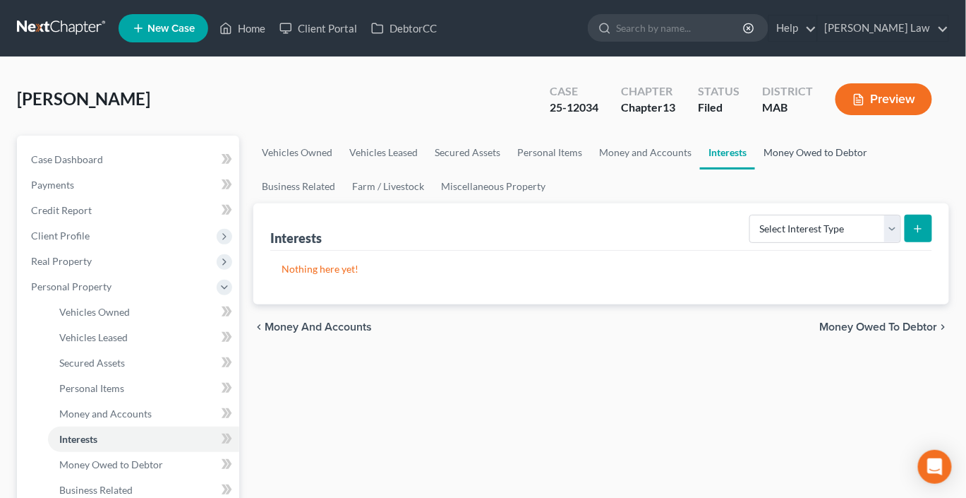
click at [755, 169] on link "Money Owed to Debtor" at bounding box center [815, 152] width 121 height 34
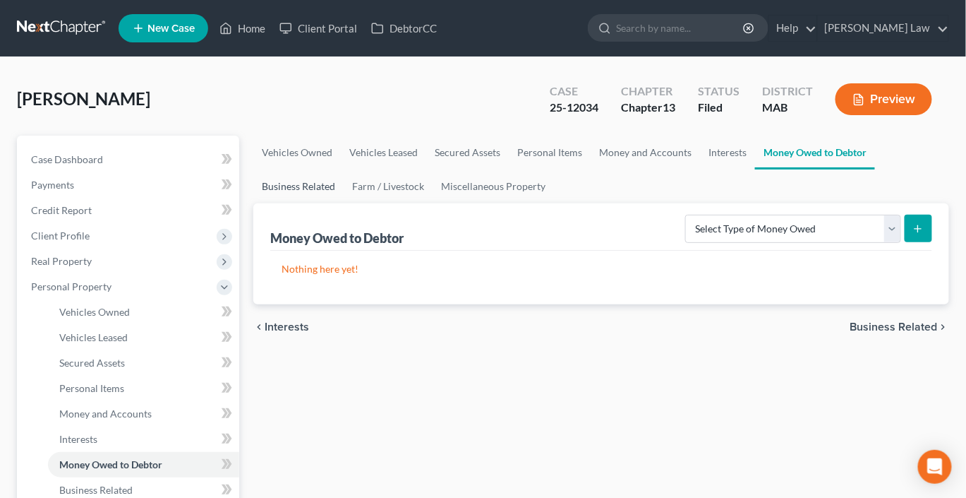
click at [344, 203] on link "Business Related" at bounding box center [298, 186] width 90 height 34
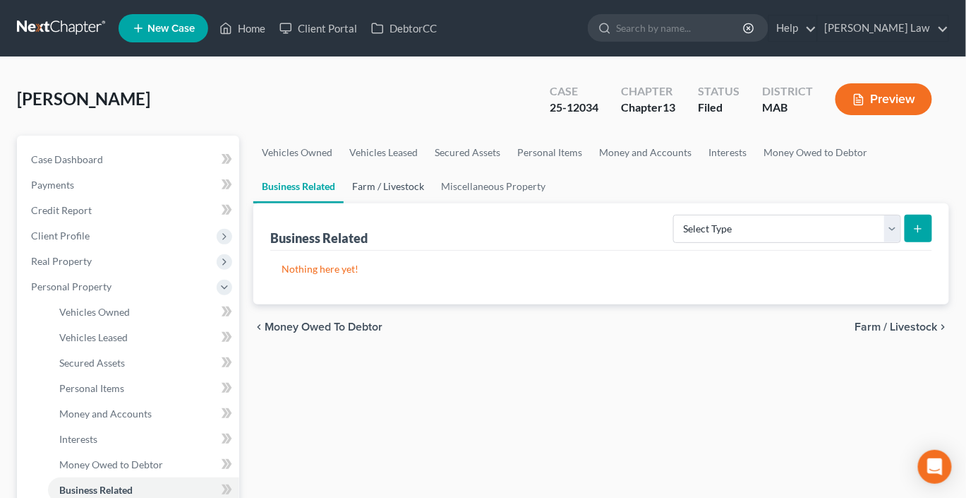
click at [433, 203] on link "Farm / Livestock" at bounding box center [388, 186] width 89 height 34
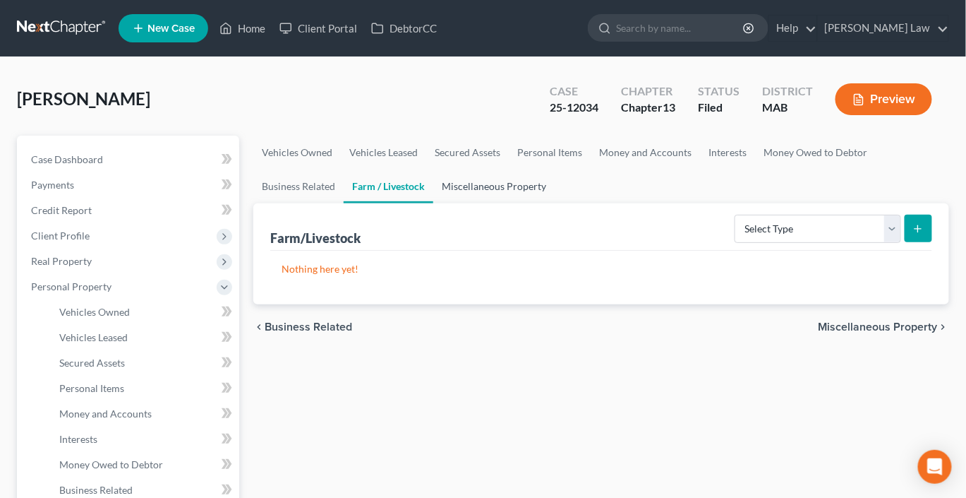
click at [555, 203] on link "Miscellaneous Property" at bounding box center [493, 186] width 121 height 34
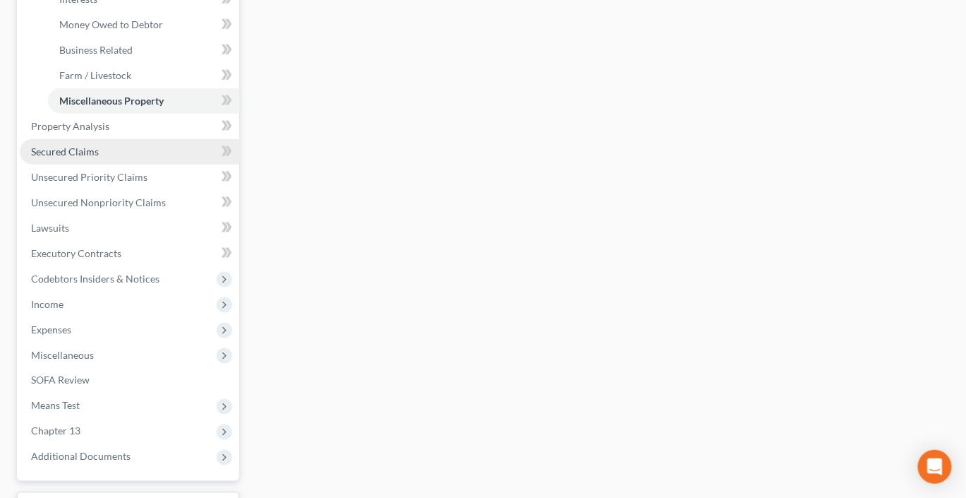
click at [78, 157] on span "Secured Claims" at bounding box center [65, 151] width 68 height 12
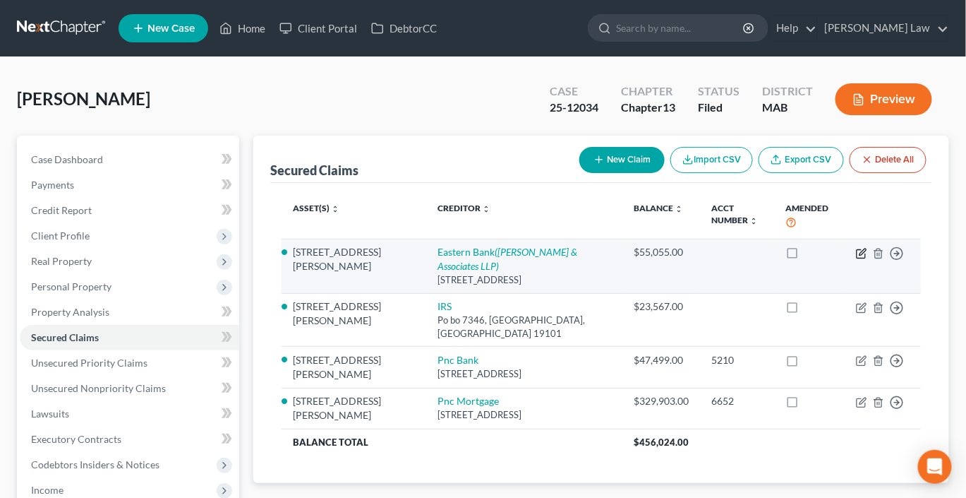
click at [860, 255] on icon "button" at bounding box center [863, 251] width 6 height 6
select select "22"
select select "0"
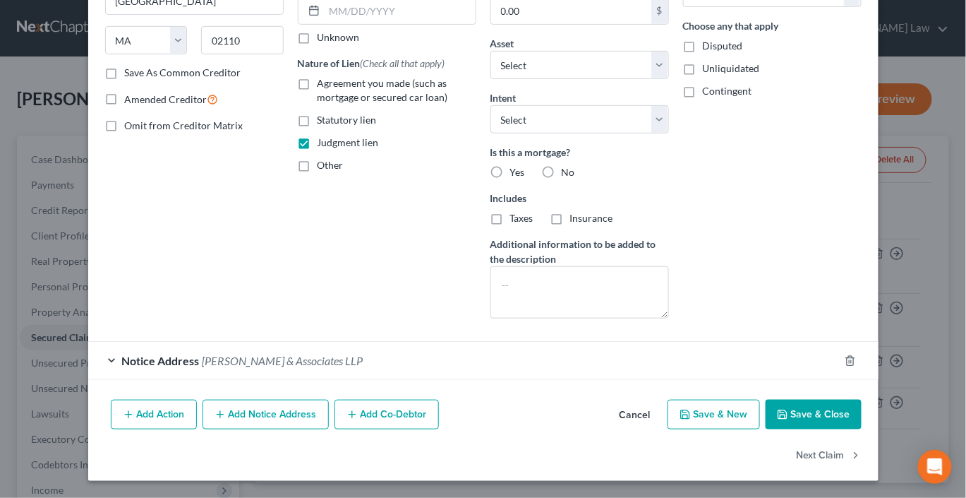
scroll to position [381, 0]
click at [862, 399] on button "Save & Close" at bounding box center [814, 414] width 96 height 30
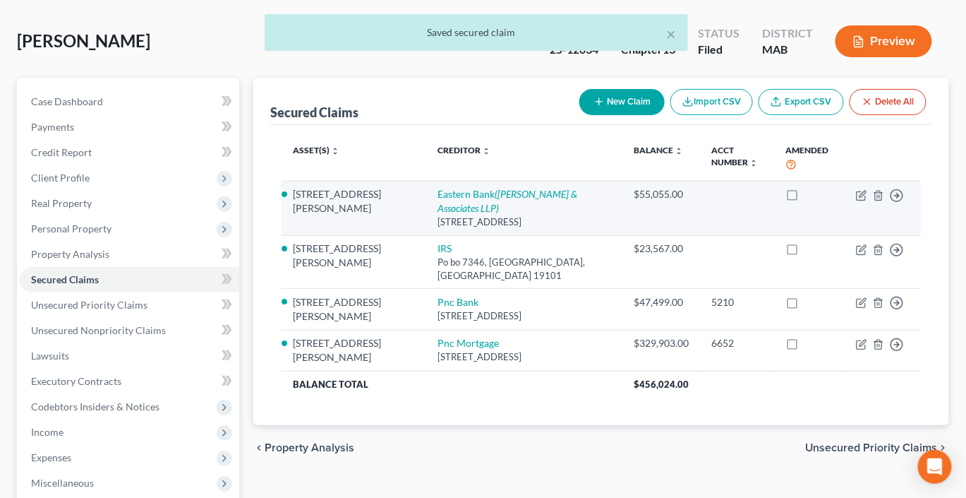
scroll to position [54, 0]
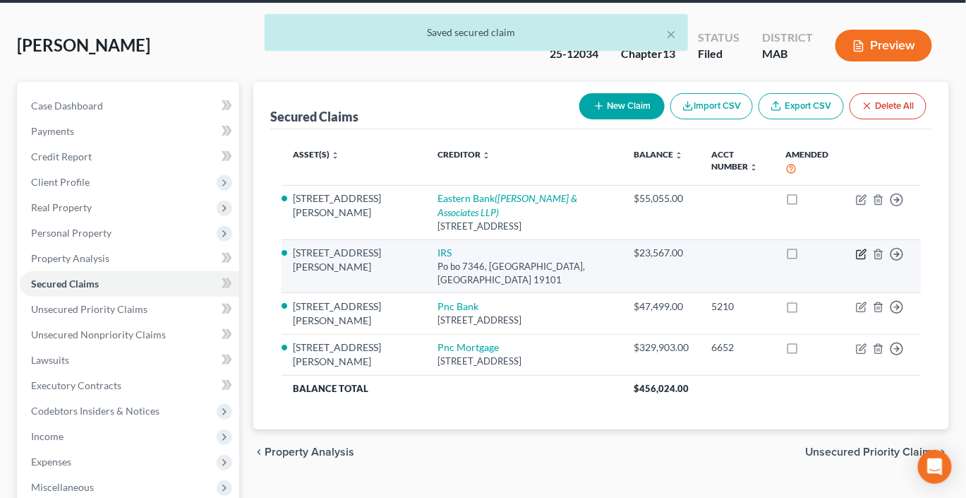
click at [856, 260] on icon "button" at bounding box center [861, 253] width 11 height 11
select select "39"
select select "0"
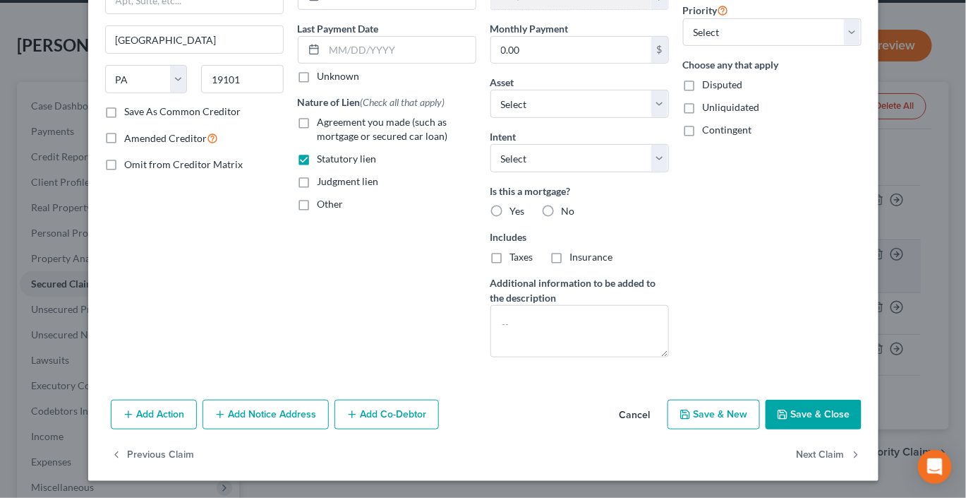
scroll to position [333, 0]
click at [862, 399] on button "Save & Close" at bounding box center [814, 414] width 96 height 30
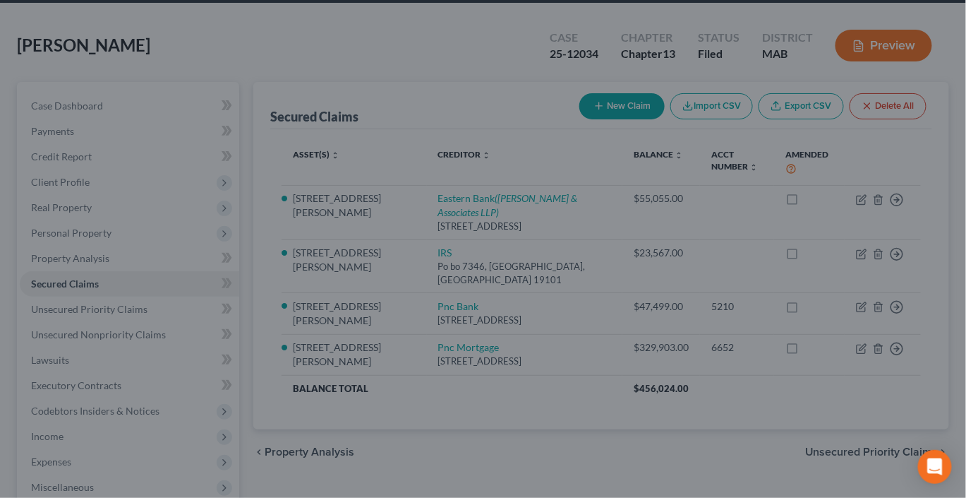
select select "4"
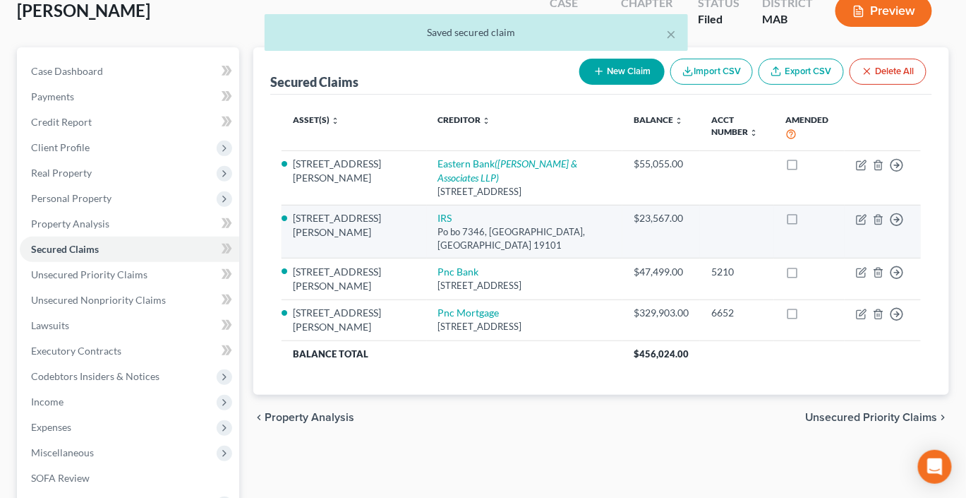
scroll to position [102, 0]
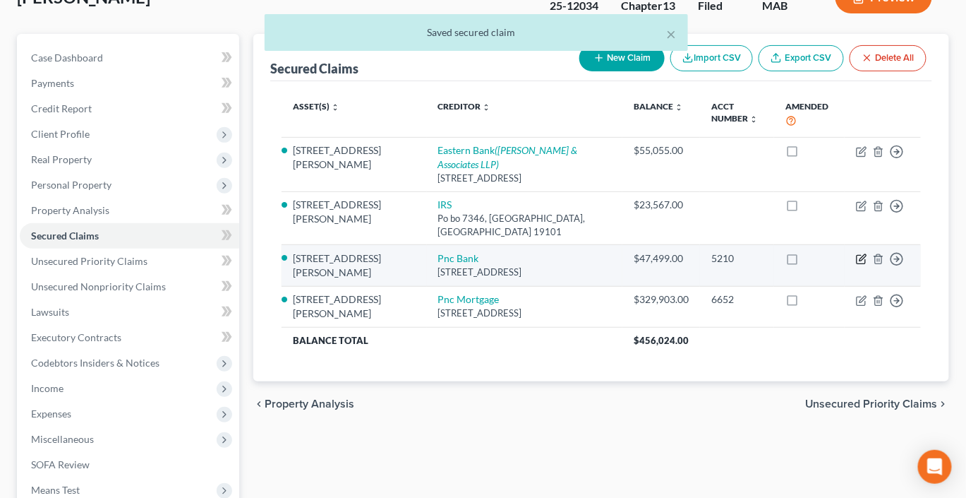
click at [860, 261] on icon "button" at bounding box center [863, 258] width 6 height 6
select select "36"
select select "4"
select select "2"
select select "0"
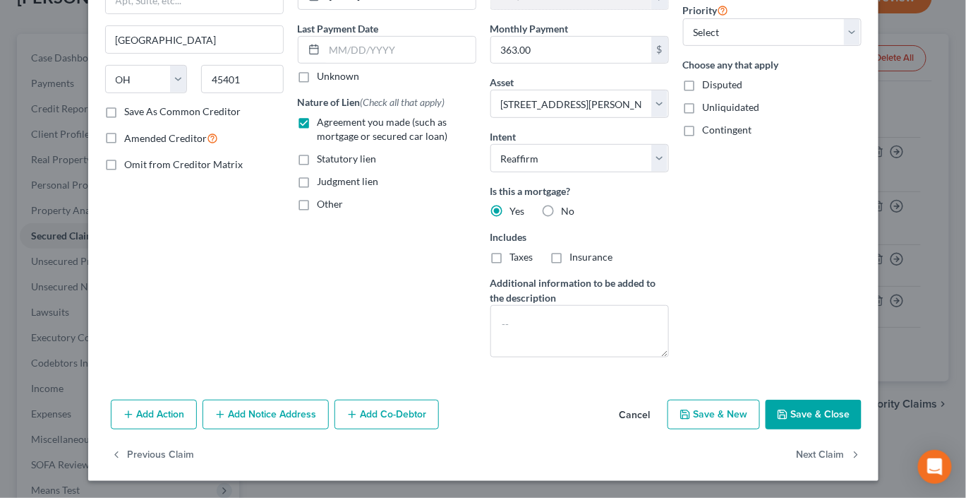
scroll to position [333, 0]
click at [862, 402] on button "Save & Close" at bounding box center [814, 414] width 96 height 30
select select
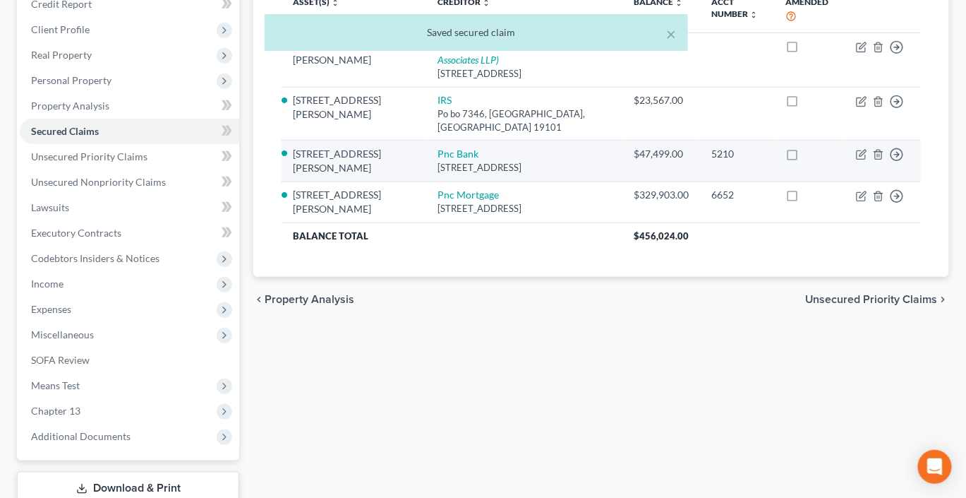
scroll to position [206, 0]
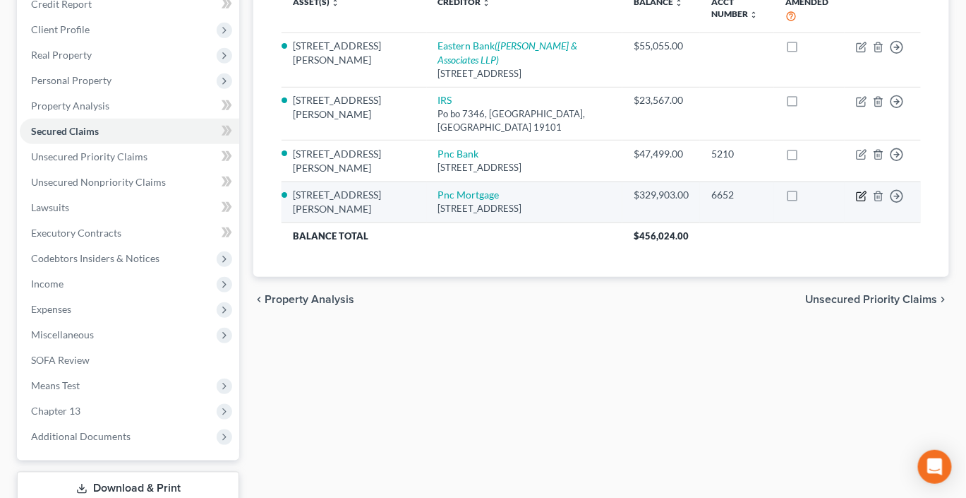
click at [856, 202] on icon "button" at bounding box center [861, 196] width 11 height 11
select select "36"
select select "2"
select select "0"
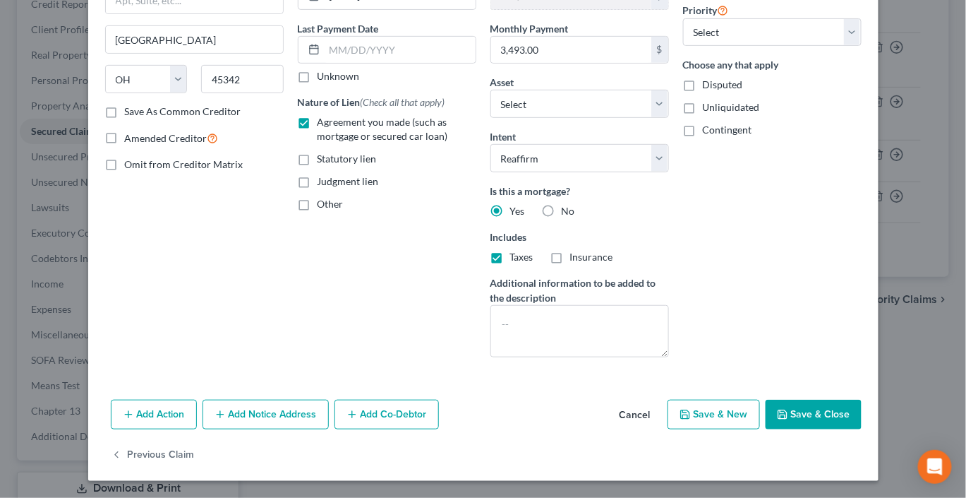
scroll to position [317, 0]
click at [862, 421] on button "Save & Close" at bounding box center [814, 414] width 96 height 30
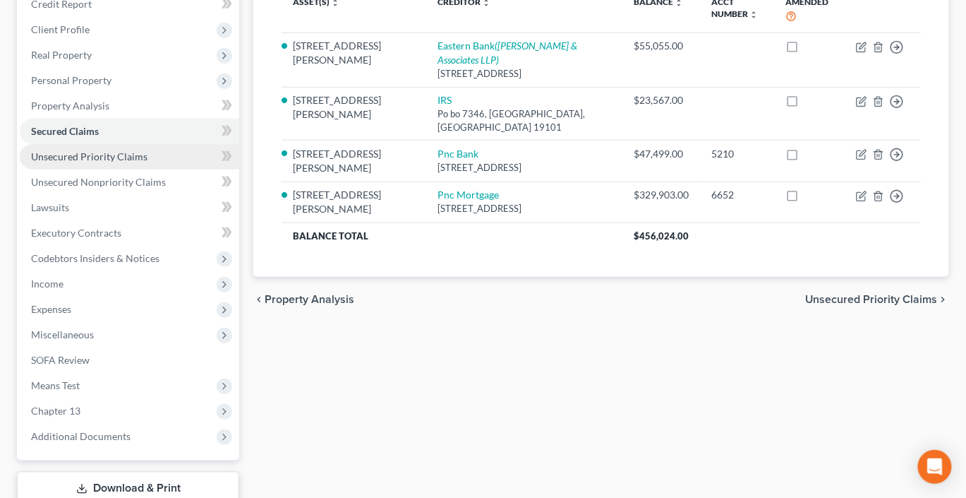
click at [134, 162] on span "Unsecured Priority Claims" at bounding box center [89, 156] width 116 height 12
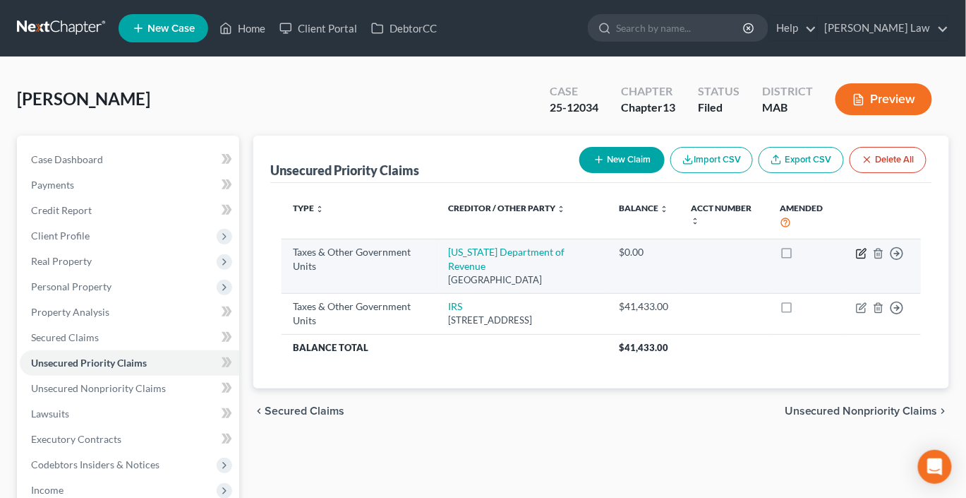
click at [860, 255] on icon "button" at bounding box center [863, 251] width 6 height 6
select select "2"
select select "22"
select select "0"
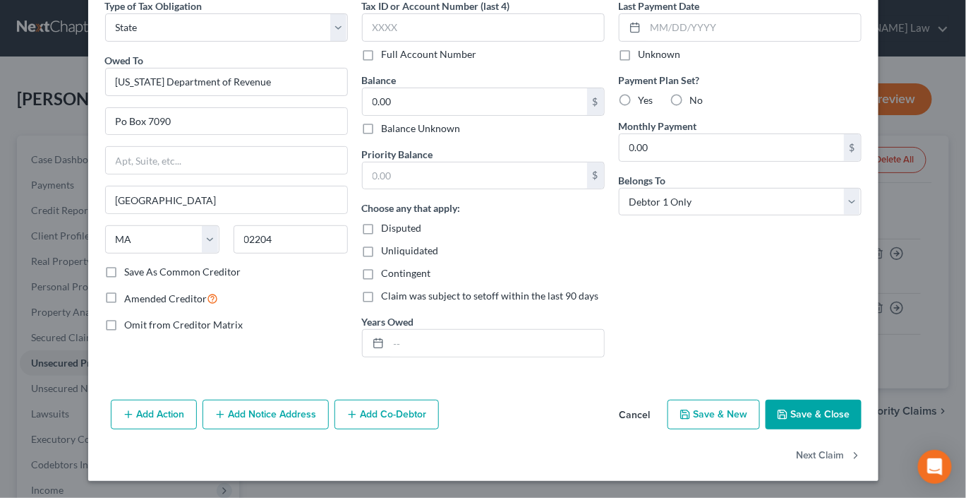
scroll to position [219, 0]
click at [862, 402] on button "Save & Close" at bounding box center [814, 414] width 96 height 30
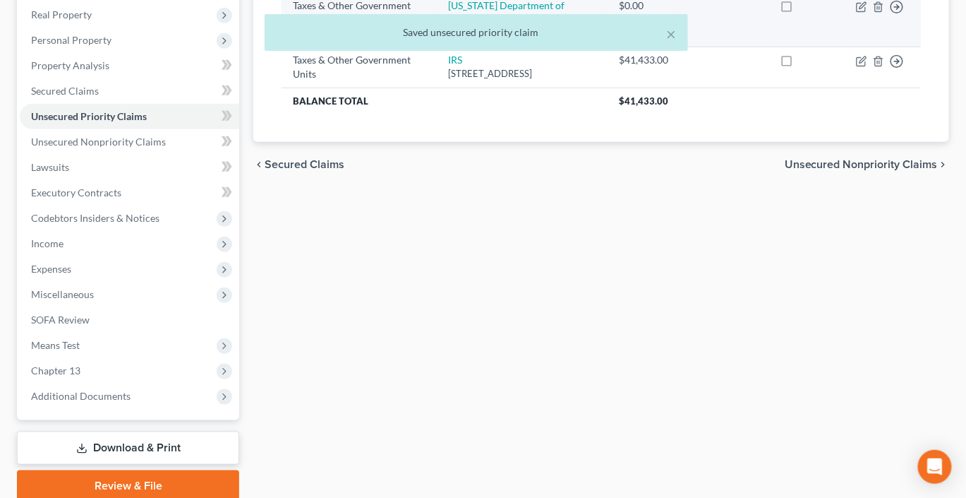
scroll to position [272, 0]
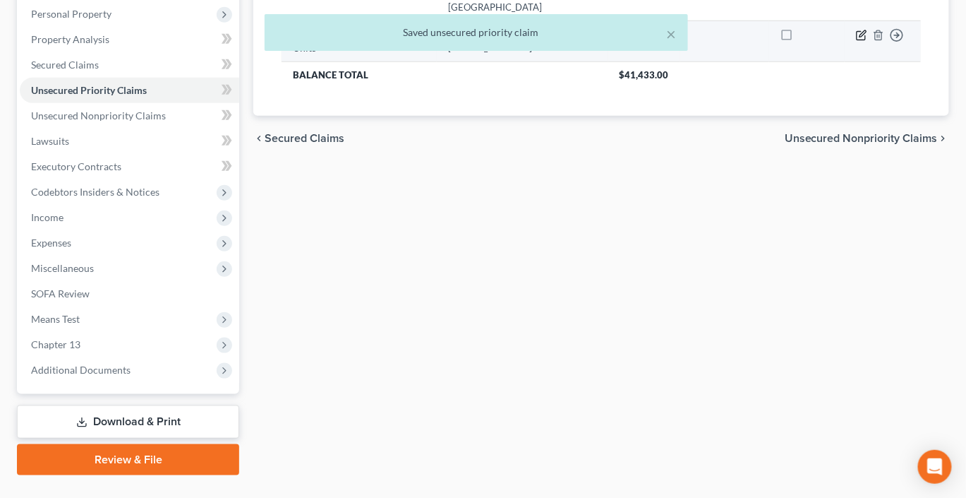
click at [860, 37] on icon "button" at bounding box center [863, 33] width 6 height 6
select select "0"
select select "39"
select select "0"
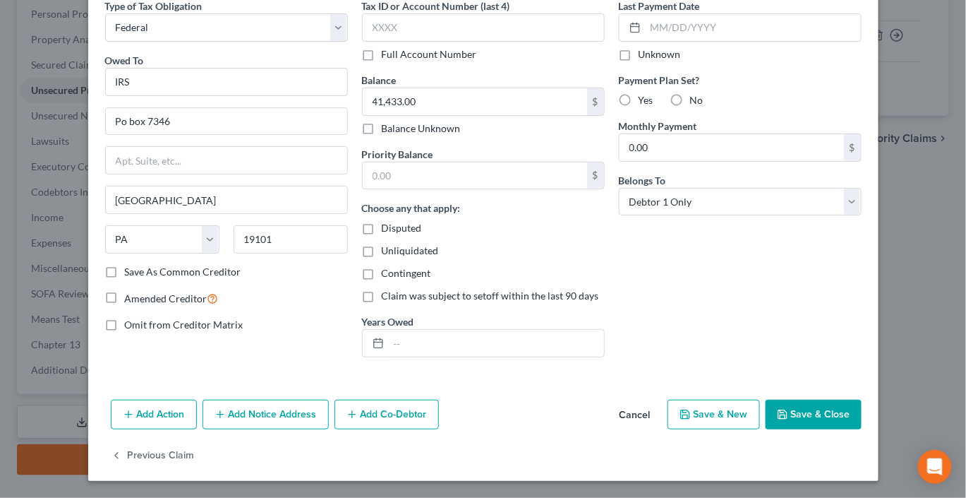
scroll to position [209, 0]
click at [855, 399] on button "Save & Close" at bounding box center [814, 414] width 96 height 30
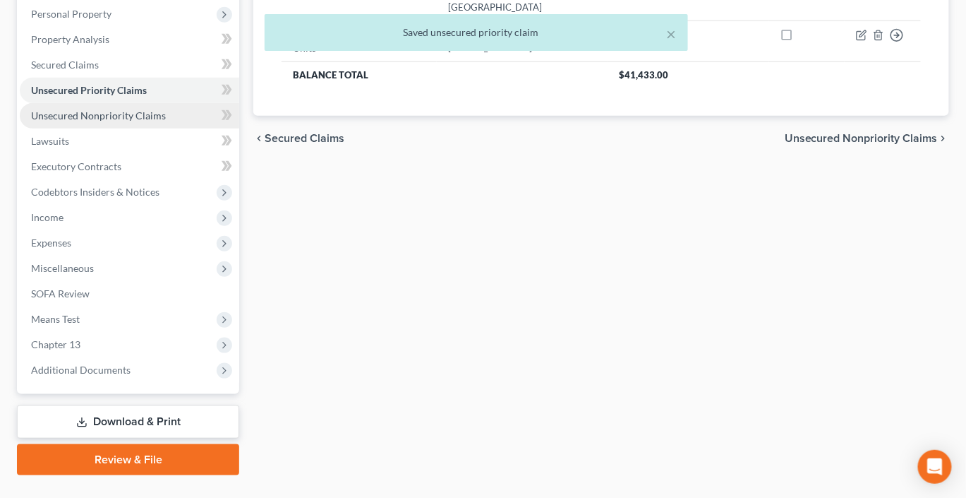
click at [126, 121] on span "Unsecured Nonpriority Claims" at bounding box center [98, 115] width 135 height 12
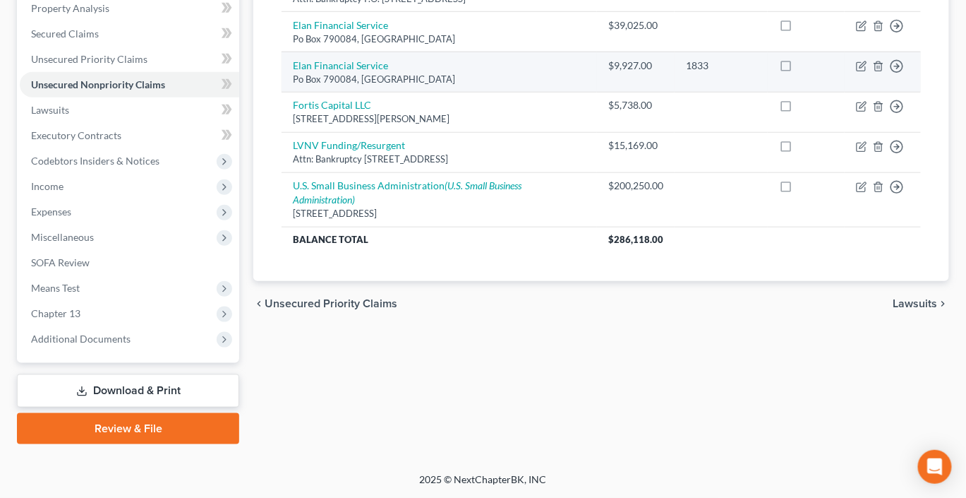
scroll to position [415, 0]
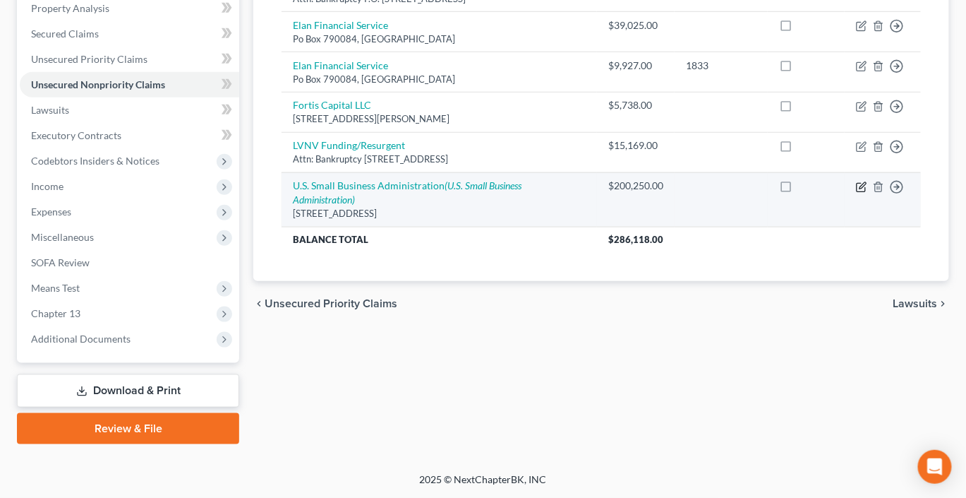
click at [860, 188] on icon "button" at bounding box center [863, 185] width 6 height 6
select select "45"
select select "0"
select select "22"
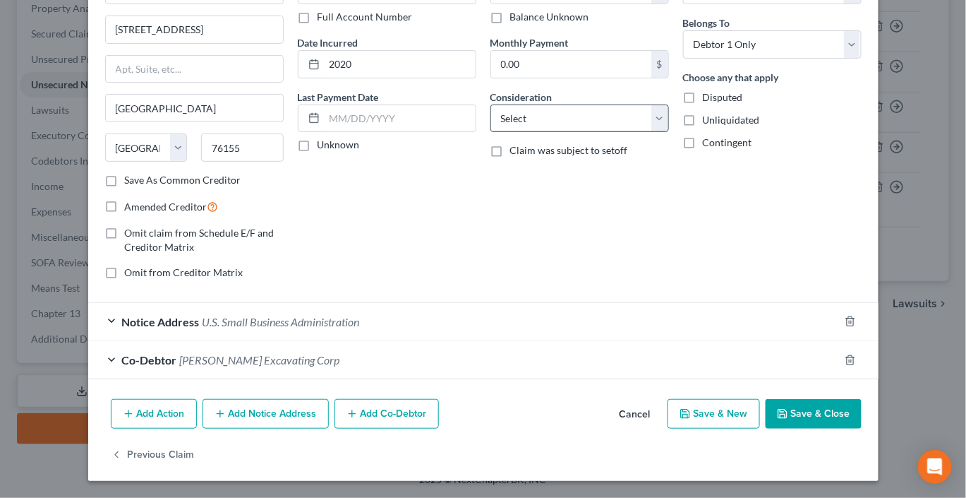
scroll to position [246, 0]
click at [533, 341] on div "Co-Debtor [PERSON_NAME] Excavating Corp" at bounding box center [463, 359] width 751 height 37
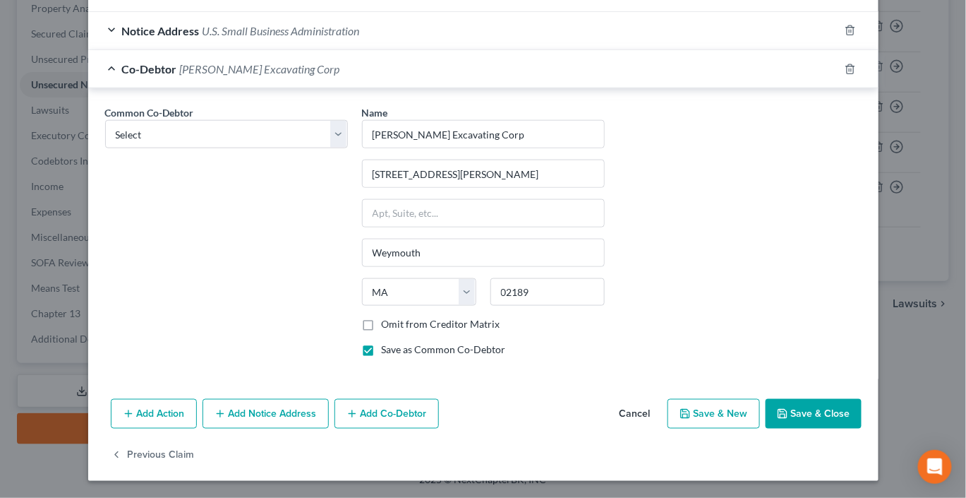
scroll to position [550, 0]
click at [856, 428] on button "Save & Close" at bounding box center [814, 414] width 96 height 30
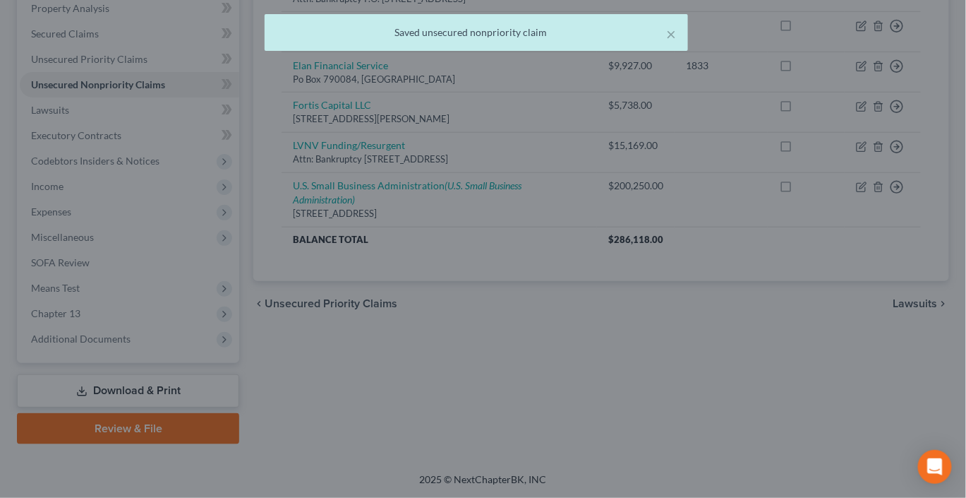
scroll to position [0, 0]
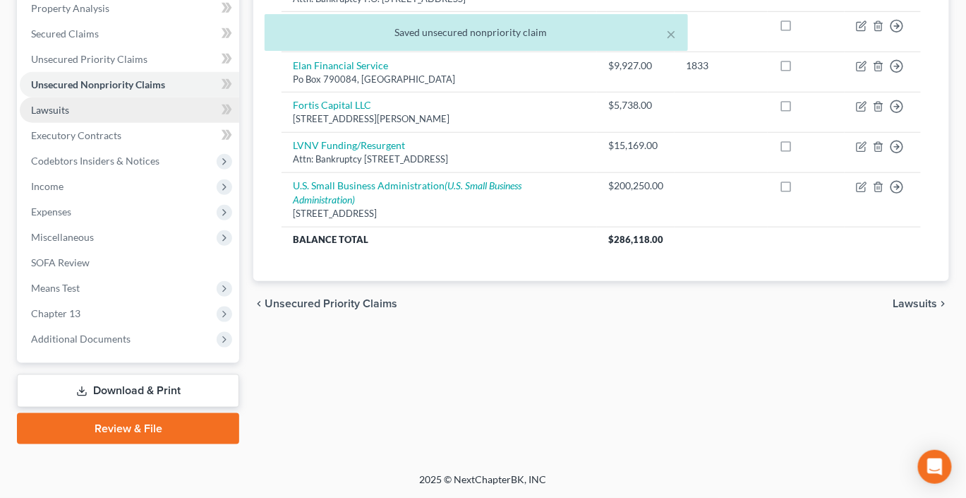
click at [64, 104] on span "Lawsuits" at bounding box center [50, 110] width 38 height 12
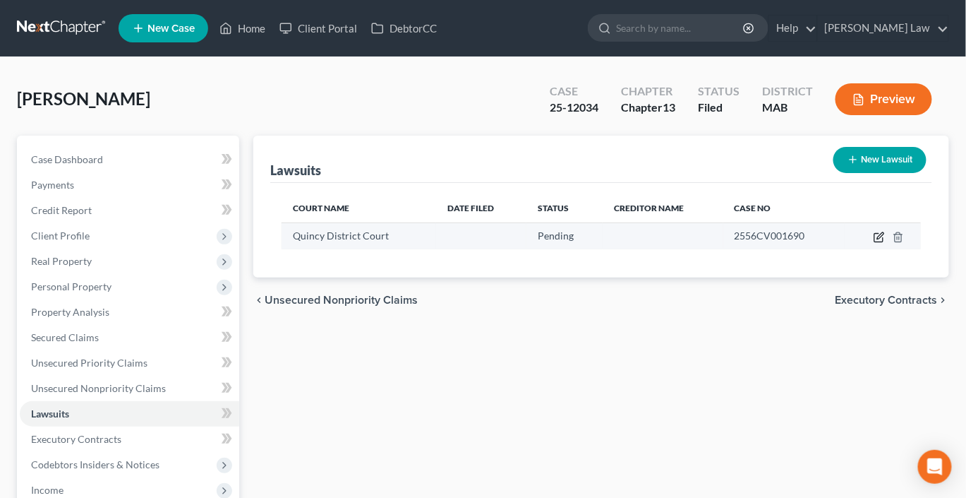
click at [874, 243] on icon "button" at bounding box center [879, 236] width 11 height 11
select select "22"
select select "0"
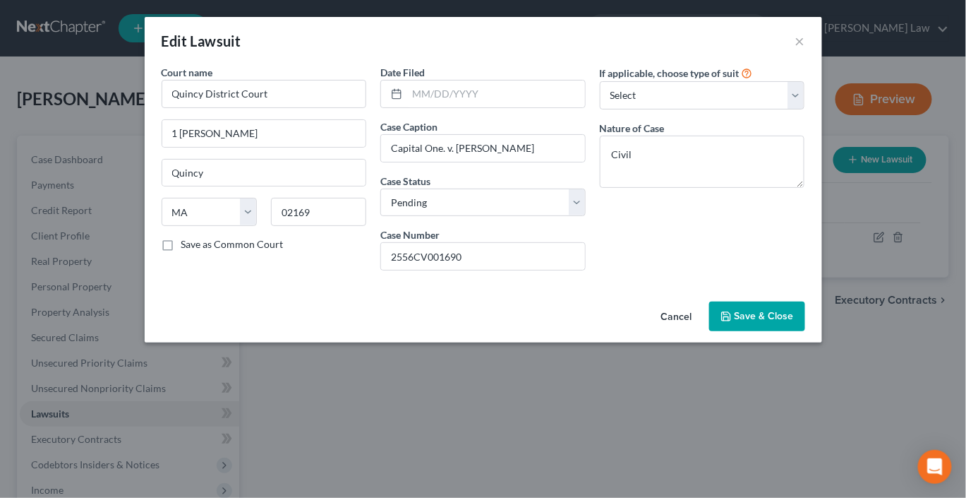
click at [794, 322] on span "Save & Close" at bounding box center [764, 316] width 59 height 12
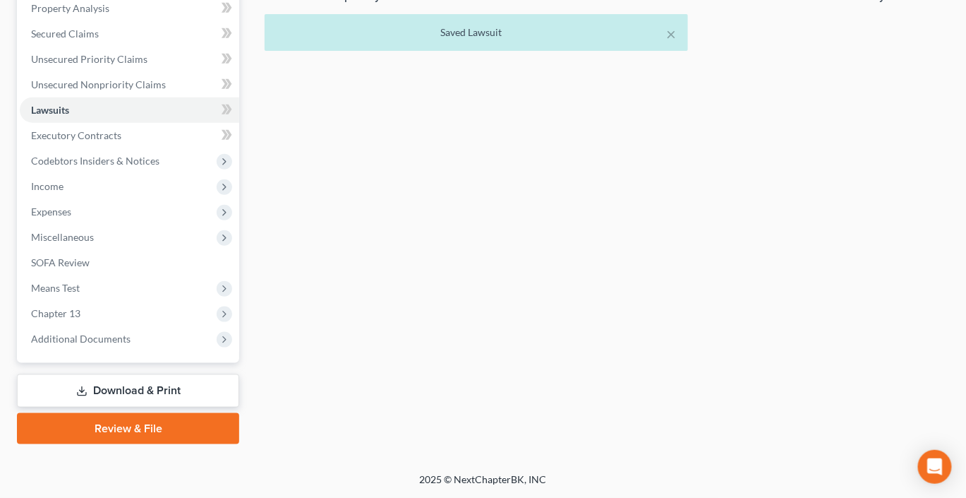
scroll to position [331, 0]
click at [83, 141] on span "Executory Contracts" at bounding box center [76, 135] width 90 height 12
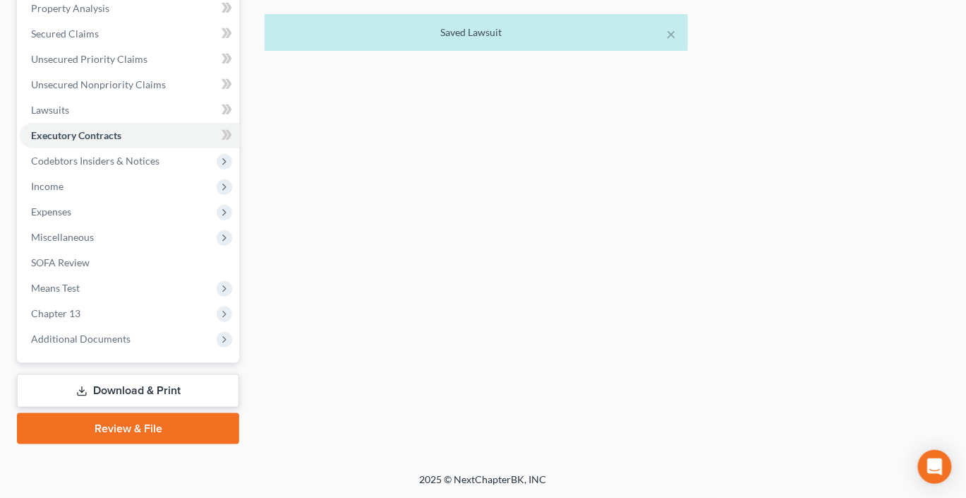
scroll to position [374, 0]
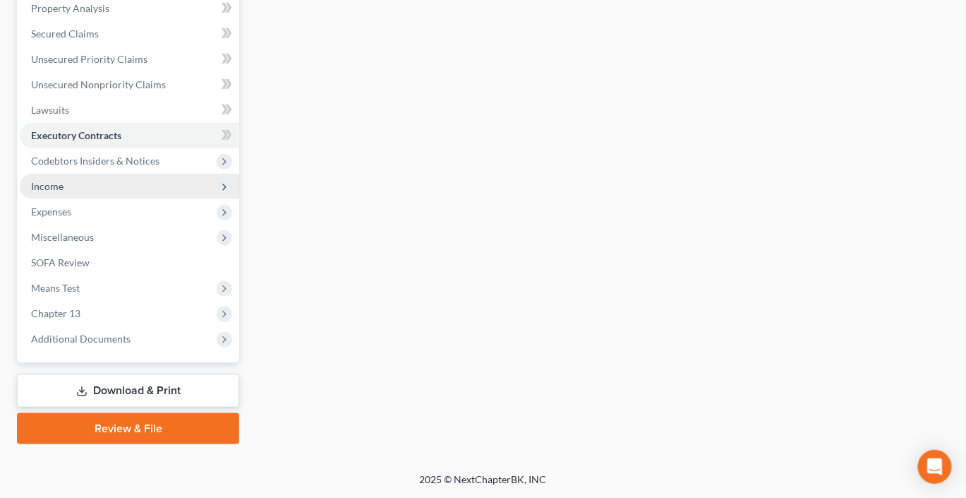
click at [63, 199] on span "Income" at bounding box center [129, 186] width 219 height 25
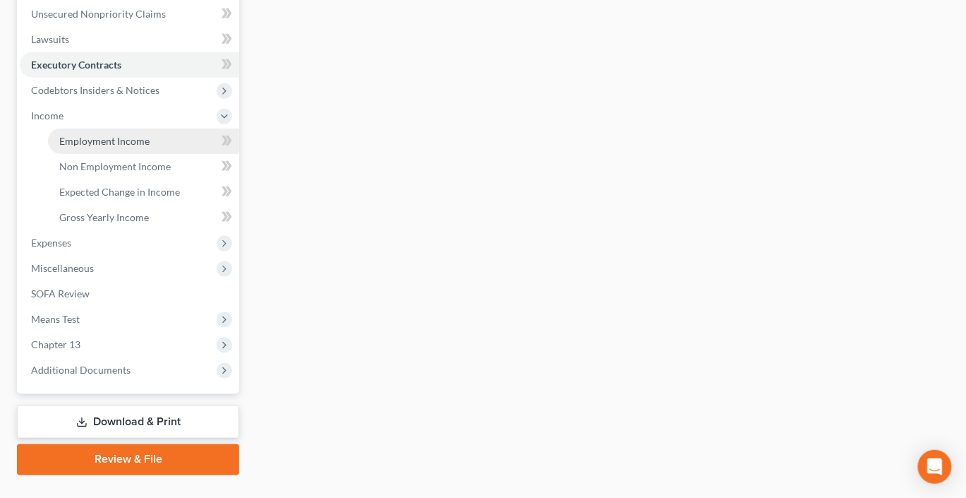
click at [108, 154] on link "Employment Income" at bounding box center [143, 140] width 191 height 25
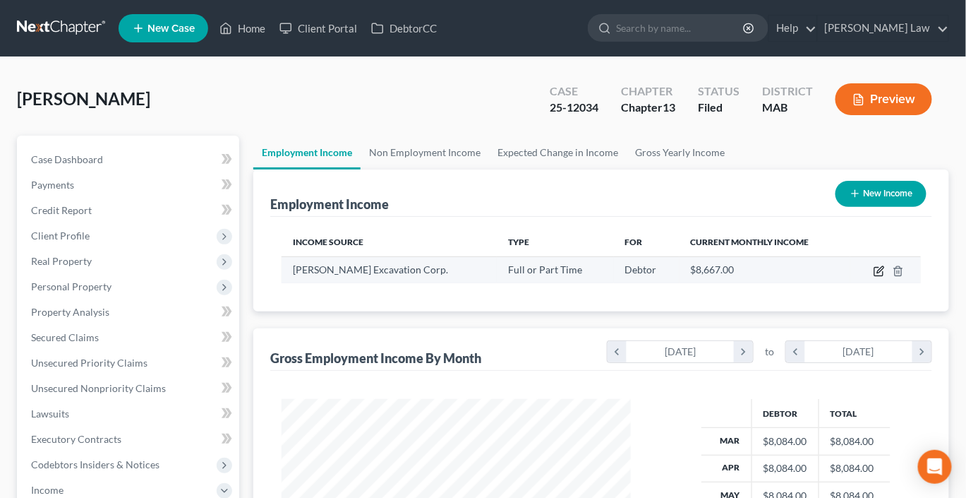
click at [874, 277] on icon "button" at bounding box center [879, 270] width 11 height 11
select select "0"
select select "22"
select select "0"
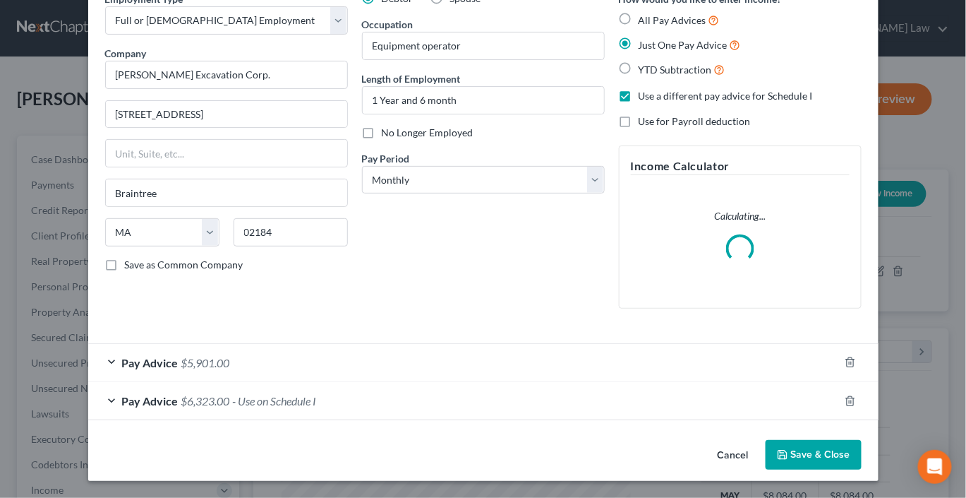
scroll to position [212, 0]
click at [575, 382] on div "Pay Advice $6,323.00 - Use on Schedule I" at bounding box center [463, 400] width 751 height 37
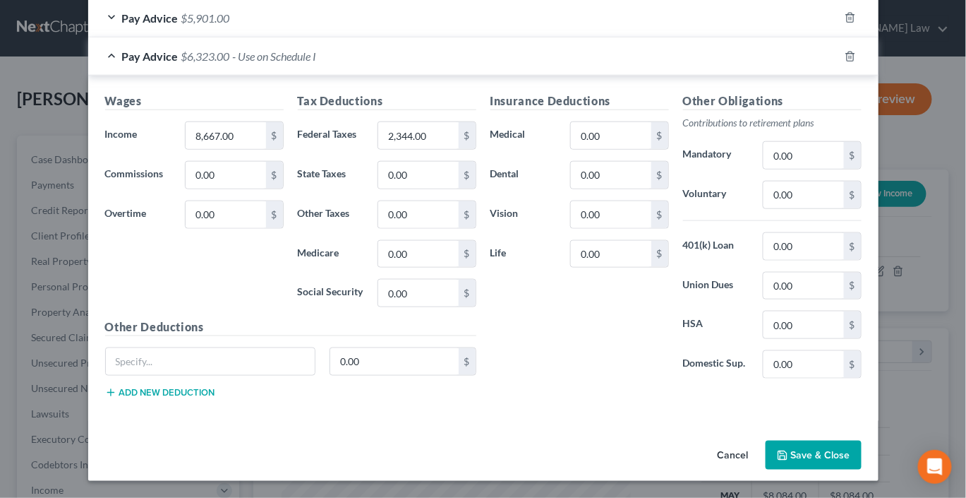
scroll to position [637, 0]
click at [843, 444] on button "Save & Close" at bounding box center [814, 455] width 96 height 30
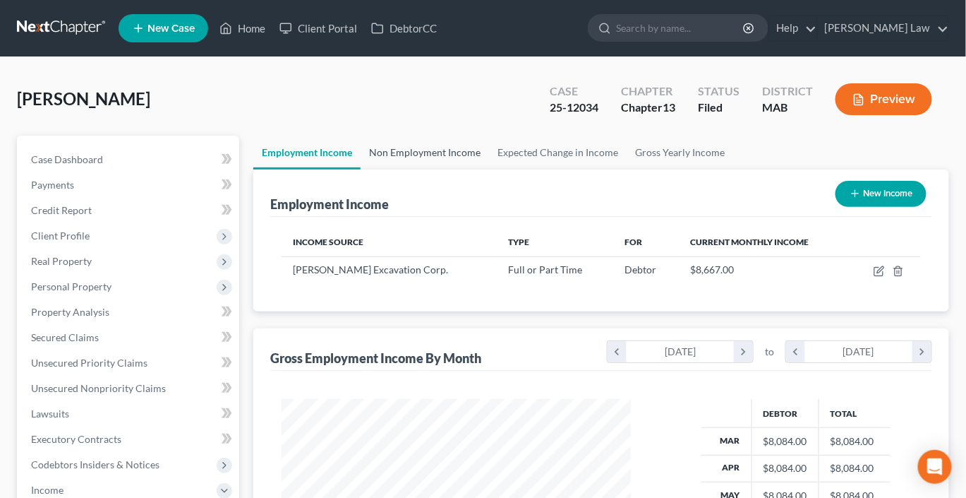
click at [452, 169] on link "Non Employment Income" at bounding box center [425, 152] width 128 height 34
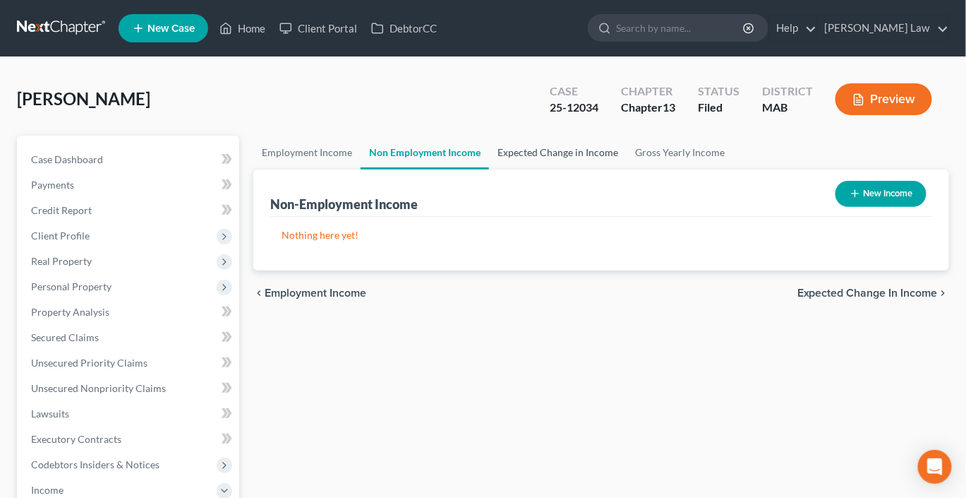
click at [607, 169] on link "Expected Change in Income" at bounding box center [558, 152] width 138 height 34
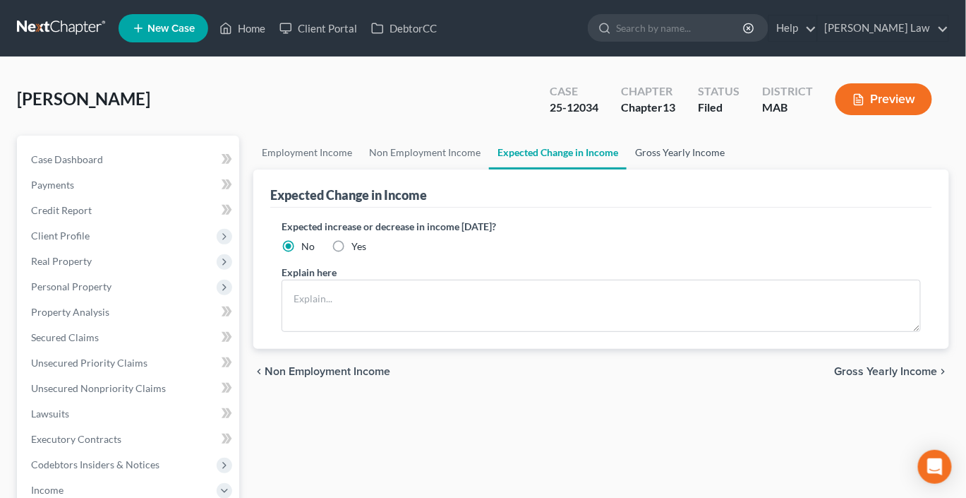
click at [733, 169] on link "Gross Yearly Income" at bounding box center [680, 152] width 107 height 34
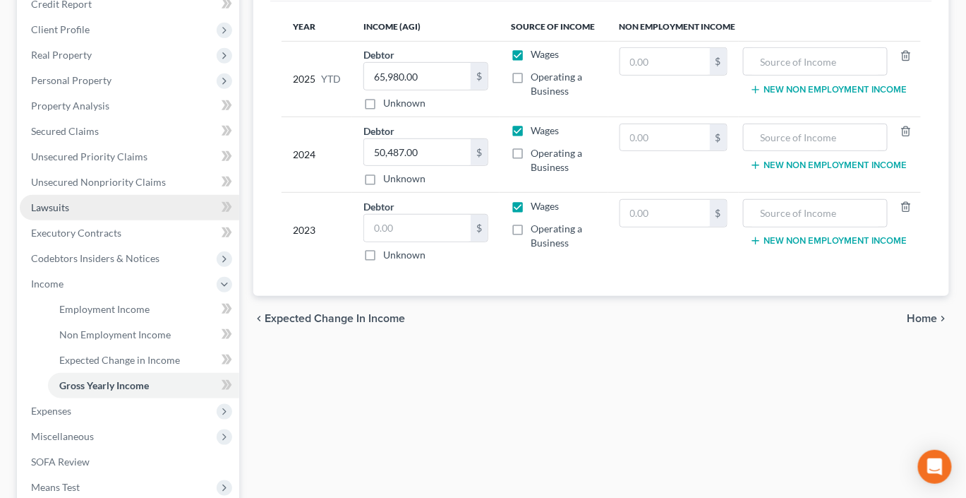
scroll to position [127, 0]
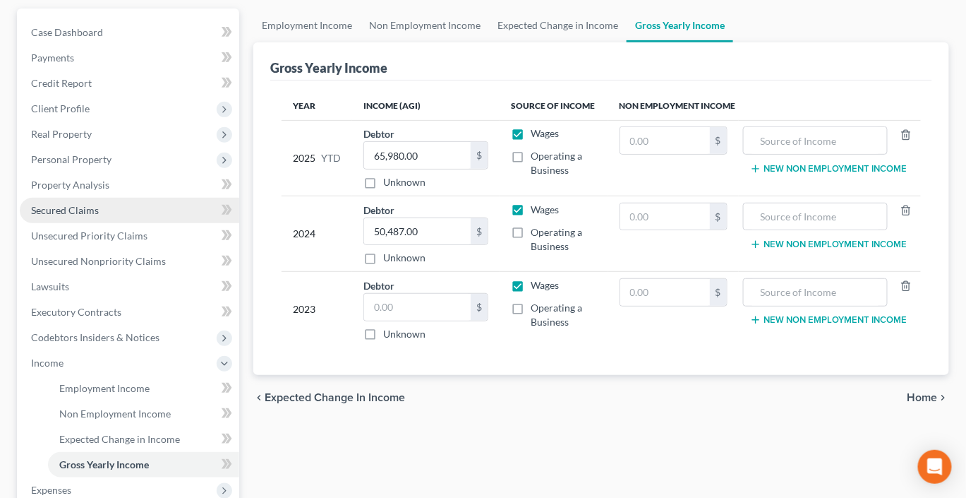
click at [99, 216] on span "Secured Claims" at bounding box center [65, 210] width 68 height 12
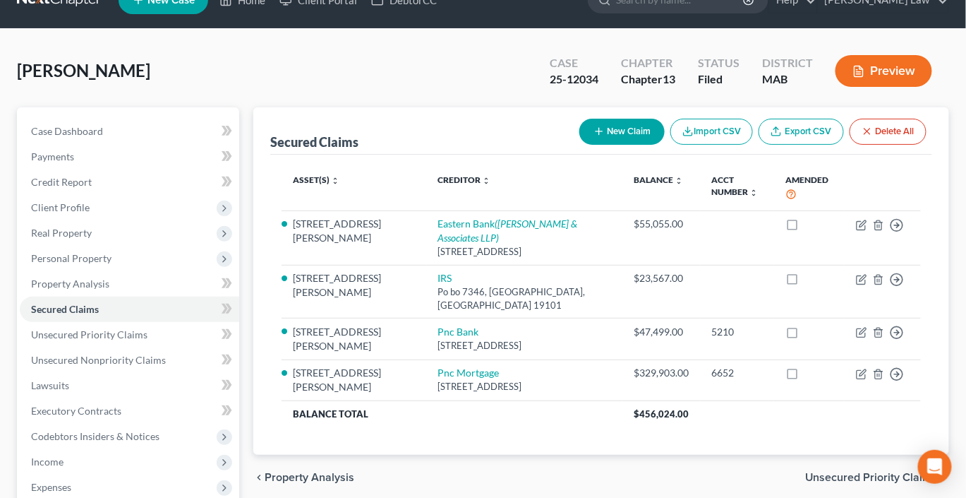
scroll to position [35, 0]
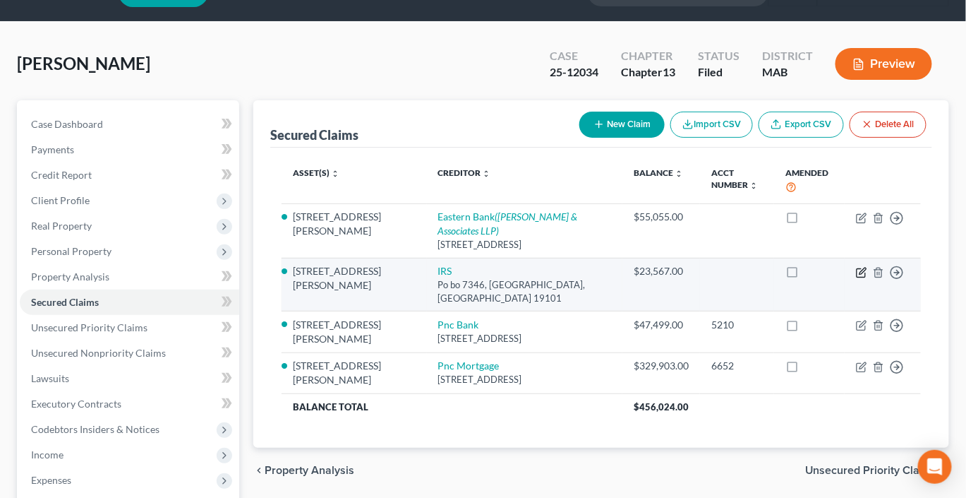
click at [860, 274] on icon "button" at bounding box center [863, 270] width 6 height 6
select select "39"
select select "0"
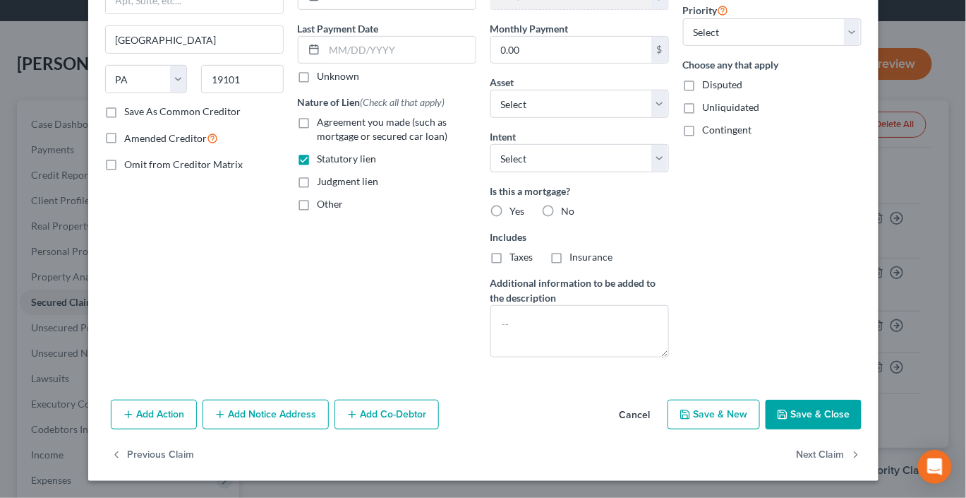
scroll to position [271, 0]
click at [849, 429] on button "Save & Close" at bounding box center [814, 414] width 96 height 30
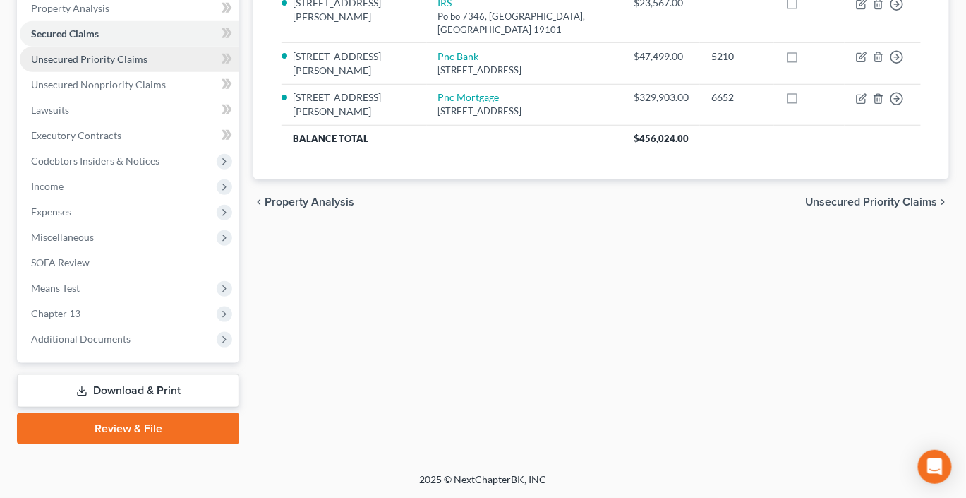
scroll to position [456, 0]
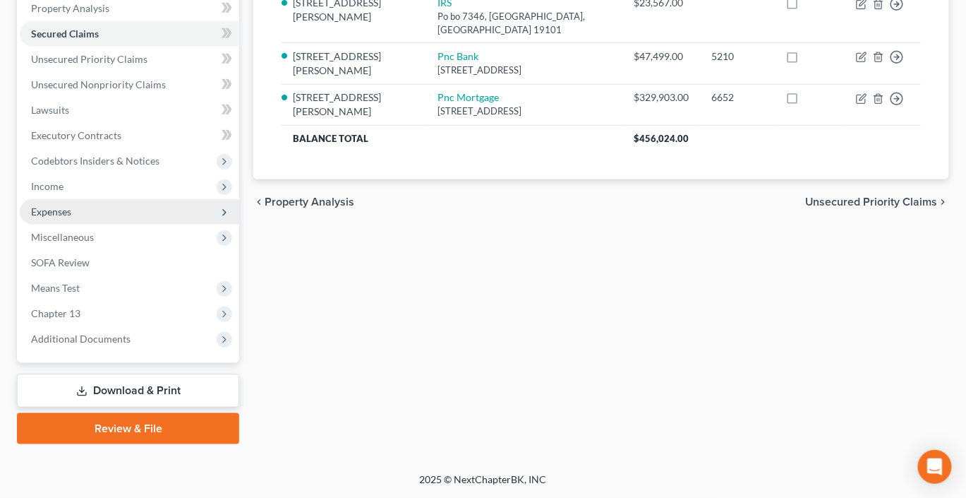
click at [71, 199] on span "Expenses" at bounding box center [129, 211] width 219 height 25
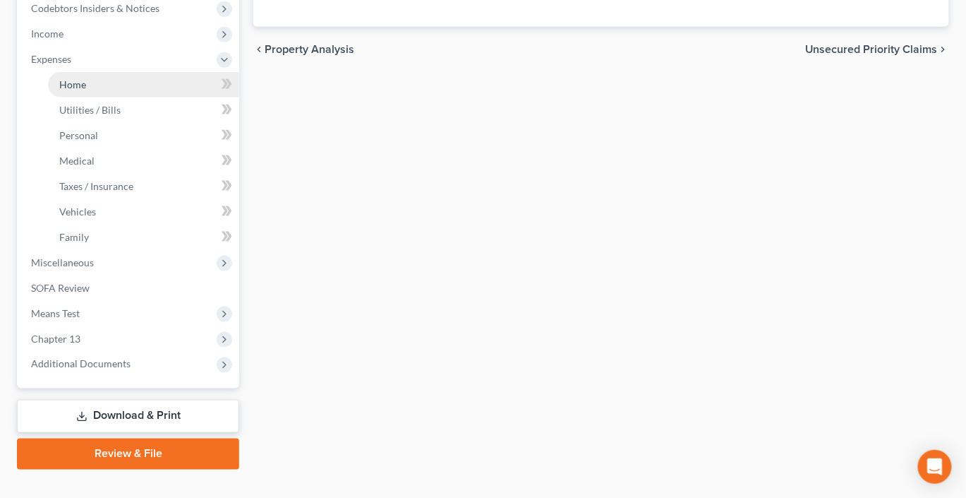
click at [88, 97] on link "Home" at bounding box center [143, 84] width 191 height 25
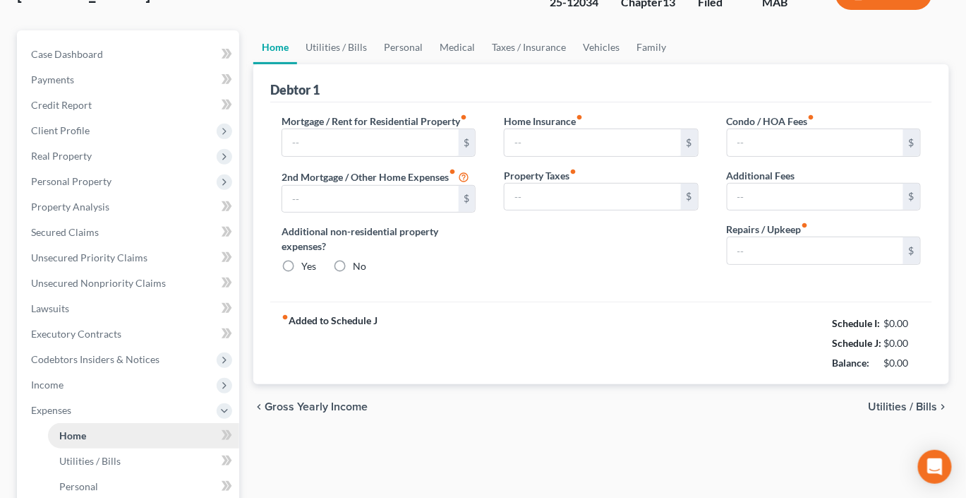
type input "3,493.00"
type input "363.00"
radio input "true"
type input "267.00"
type input "0.00"
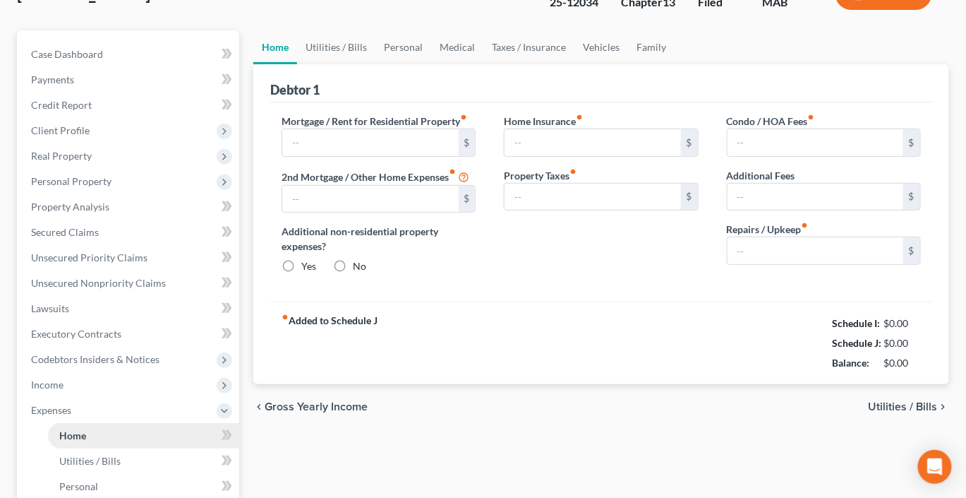
type input "0.00"
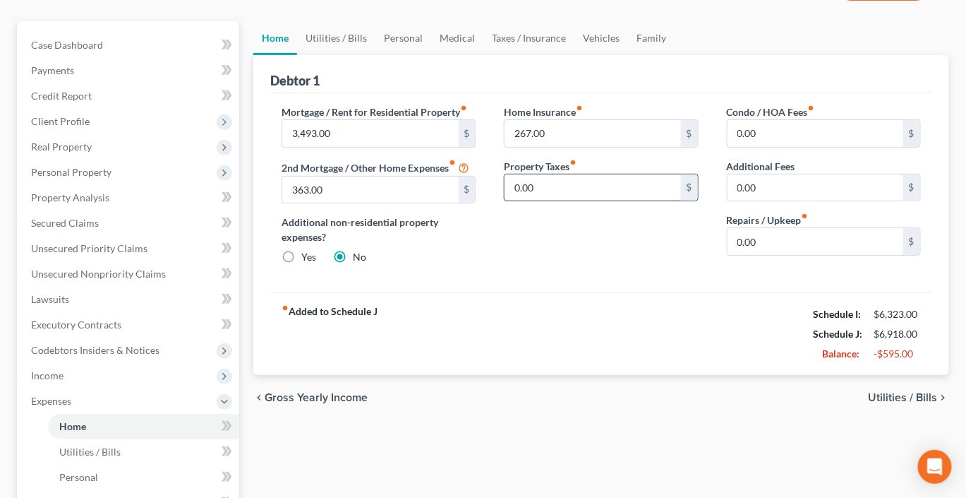
scroll to position [110, 0]
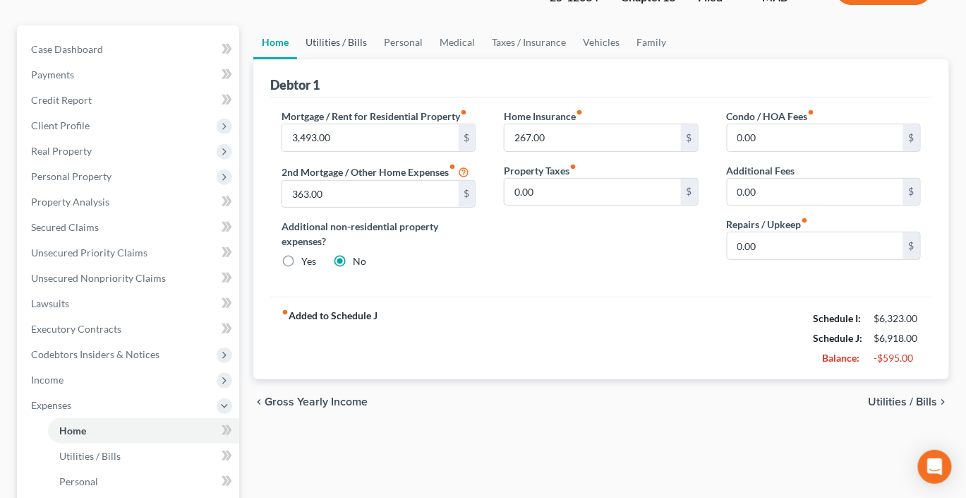
click at [345, 59] on link "Utilities / Bills" at bounding box center [336, 42] width 78 height 34
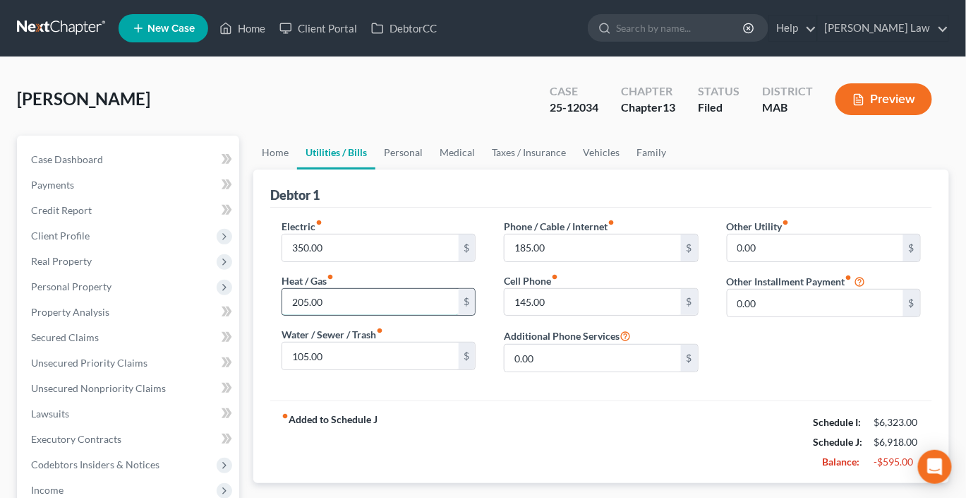
click at [368, 315] on input "205.00" at bounding box center [370, 302] width 176 height 27
type input "75"
click at [342, 369] on input "105.00" at bounding box center [370, 355] width 176 height 27
type input "55"
type input "105"
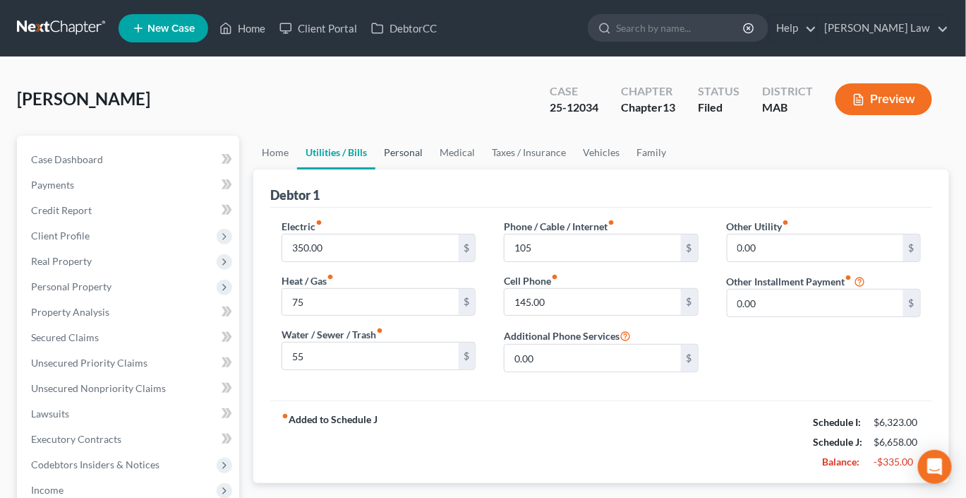
click at [431, 169] on link "Personal" at bounding box center [403, 152] width 56 height 34
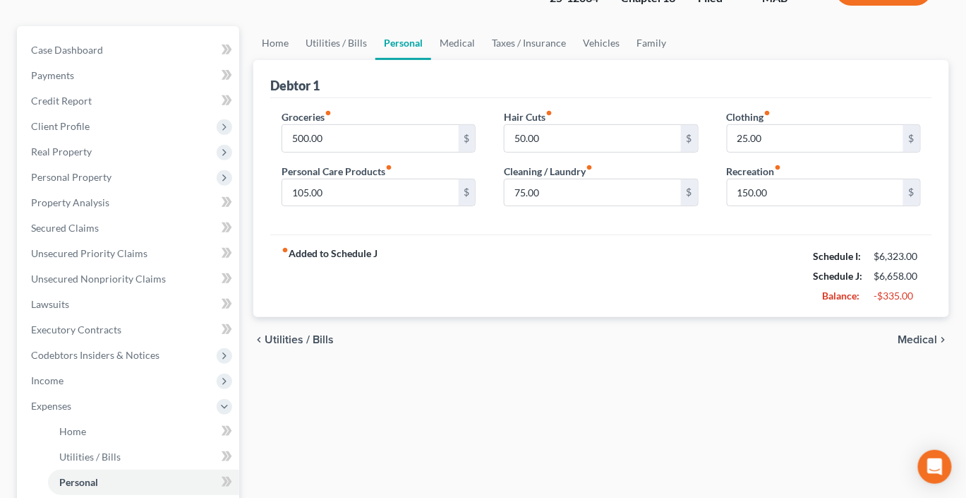
scroll to position [110, 0]
click at [483, 59] on link "Medical" at bounding box center [457, 42] width 52 height 34
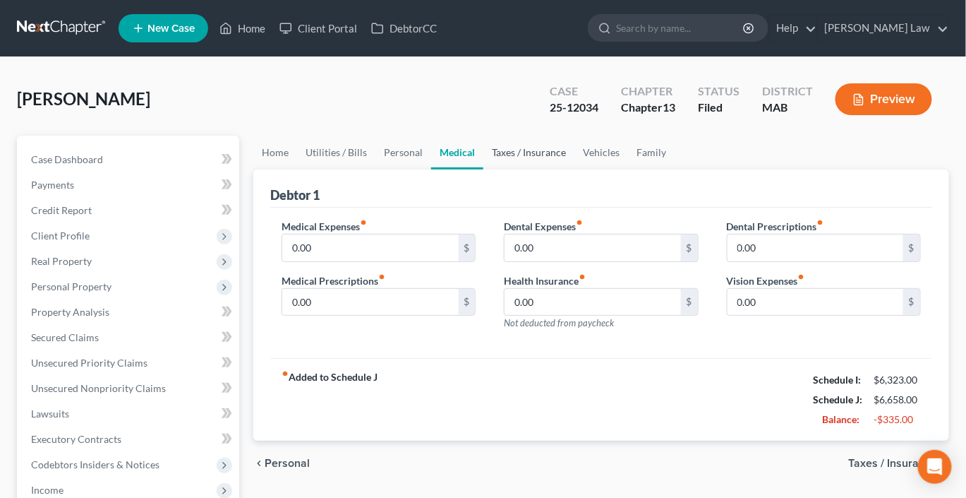
click at [574, 169] on link "Taxes / Insurance" at bounding box center [528, 152] width 91 height 34
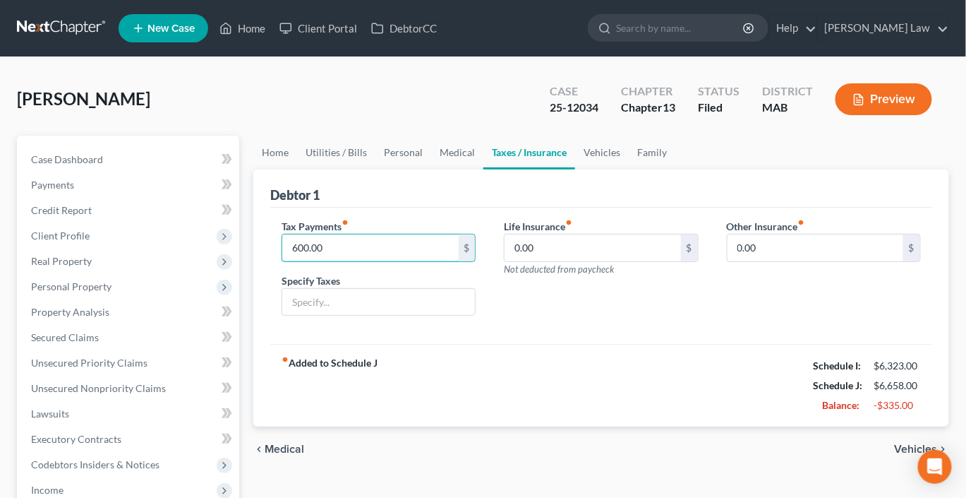
drag, startPoint x: 358, startPoint y: 316, endPoint x: 267, endPoint y: 310, distance: 91.3
click at [267, 310] on div "Debtor 1 Tax Payments fiber_manual_record 600.00 $ Specify Taxes Life Insurance…" at bounding box center [601, 298] width 696 height 258
click at [352, 261] on input "600.00" at bounding box center [370, 247] width 176 height 27
type input "6"
type input "0.00"
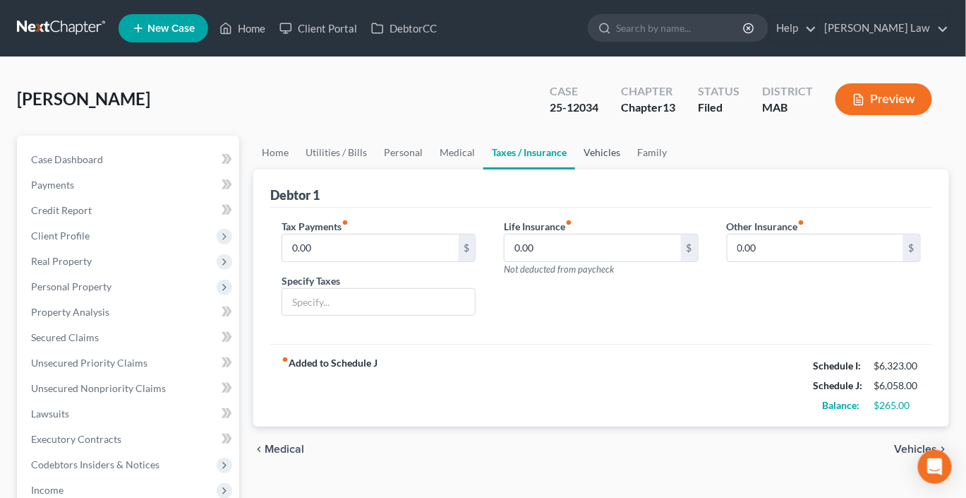
click at [629, 169] on link "Vehicles" at bounding box center [602, 152] width 54 height 34
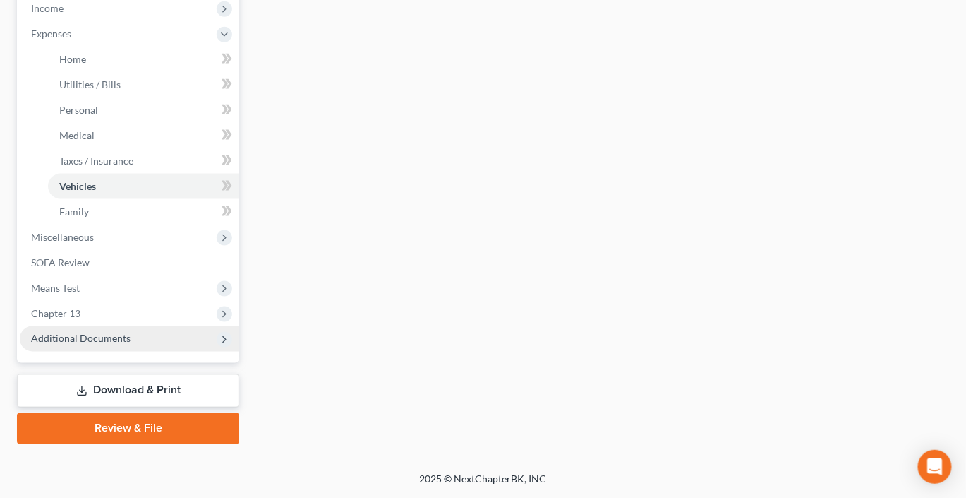
click at [117, 344] on span "Additional Documents" at bounding box center [81, 338] width 100 height 12
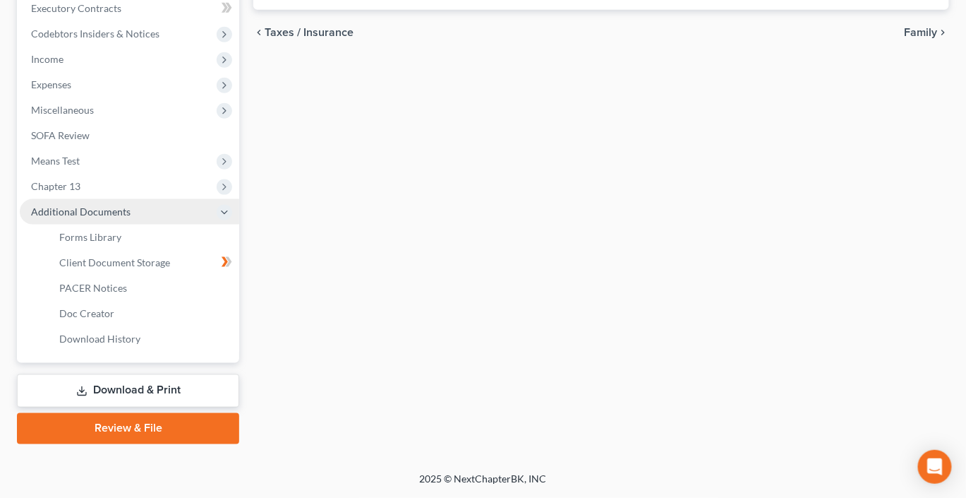
scroll to position [658, 0]
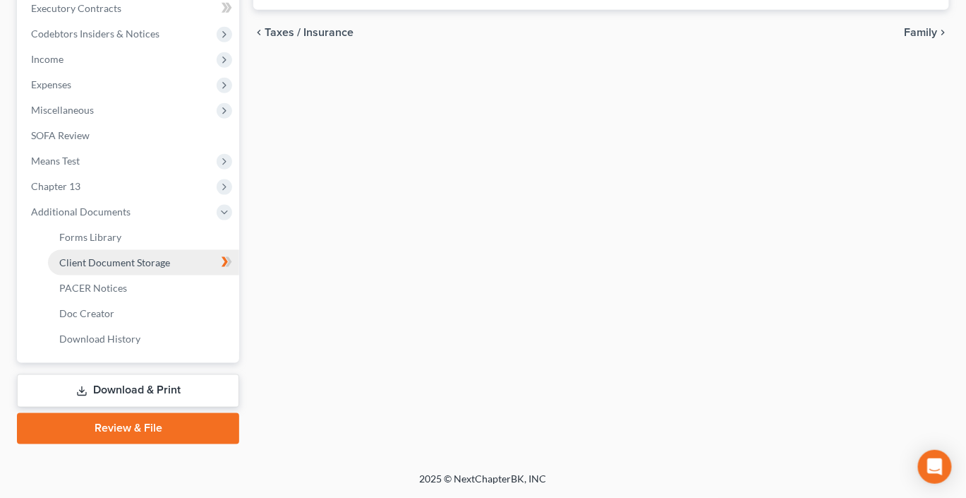
click at [170, 256] on span "Client Document Storage" at bounding box center [114, 262] width 111 height 12
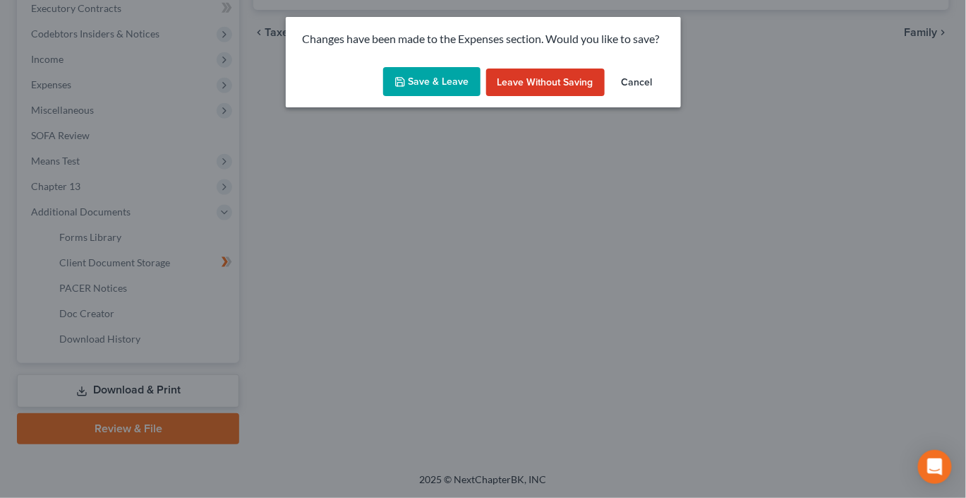
click at [409, 97] on button "Save & Leave" at bounding box center [431, 82] width 97 height 30
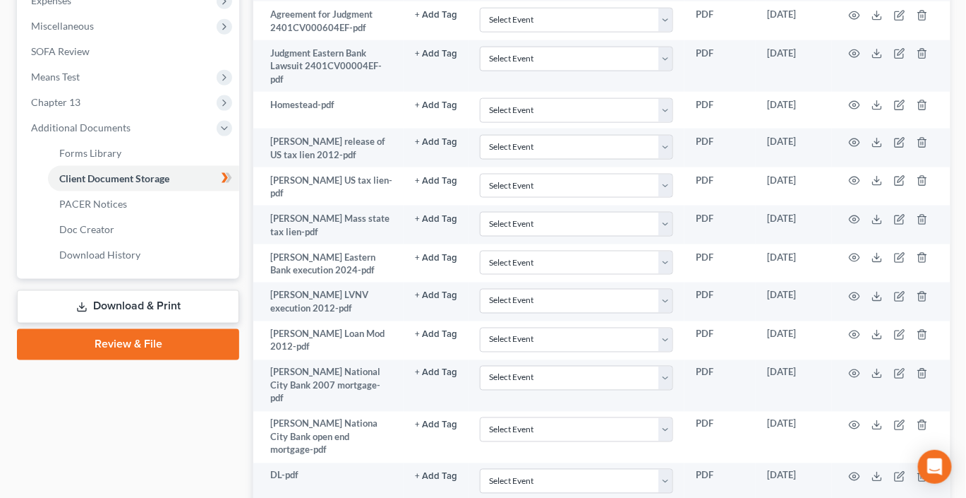
scroll to position [515, 0]
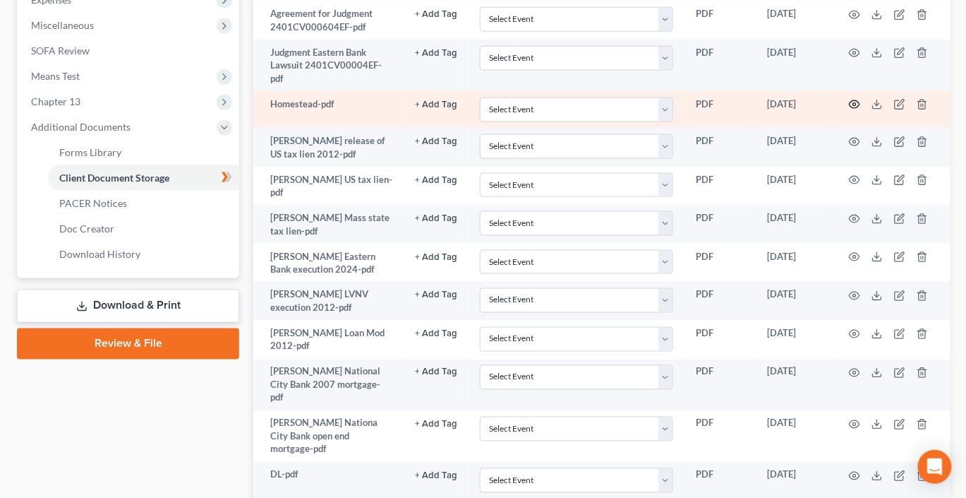
click at [860, 110] on icon "button" at bounding box center [854, 104] width 11 height 11
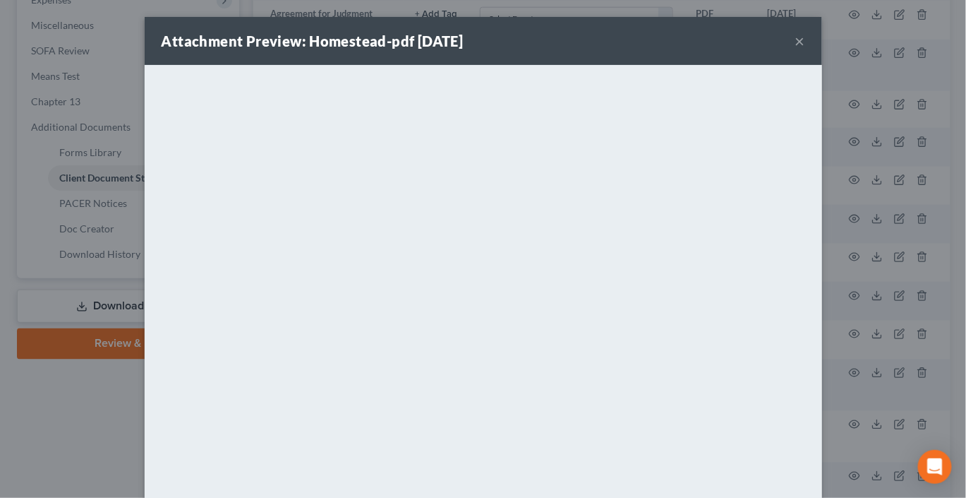
click at [805, 49] on button "×" at bounding box center [800, 40] width 10 height 17
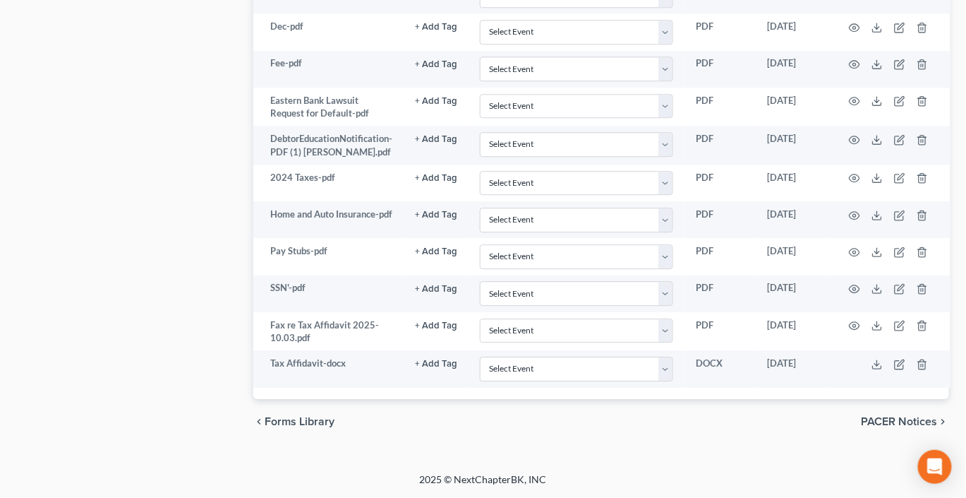
scroll to position [1383, 0]
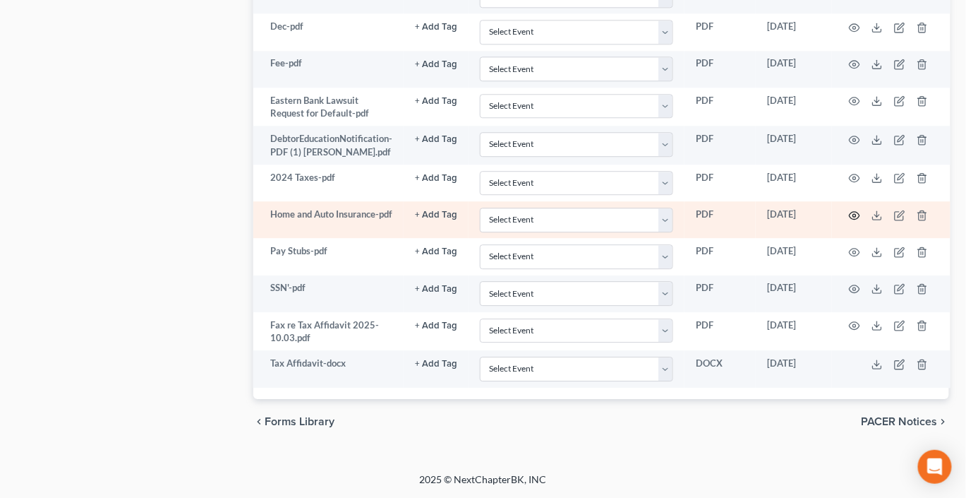
click at [860, 211] on icon "button" at bounding box center [855, 215] width 11 height 8
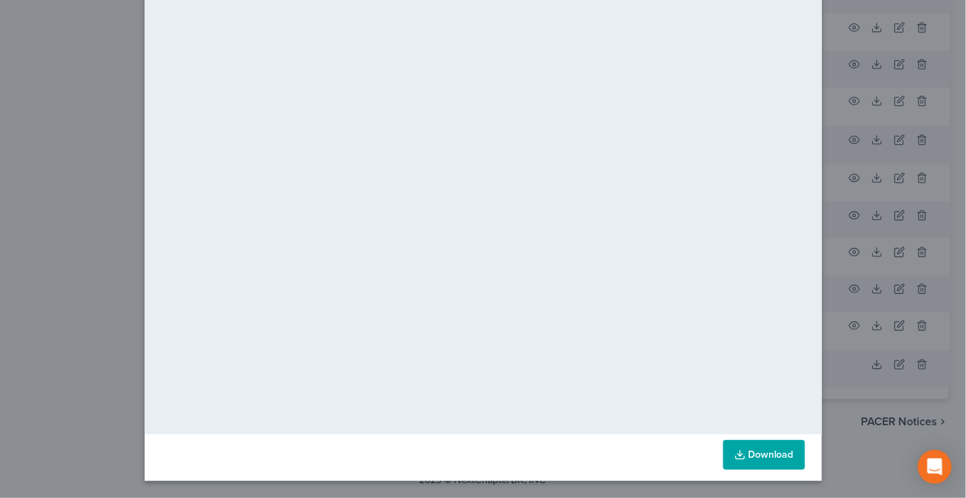
scroll to position [0, 0]
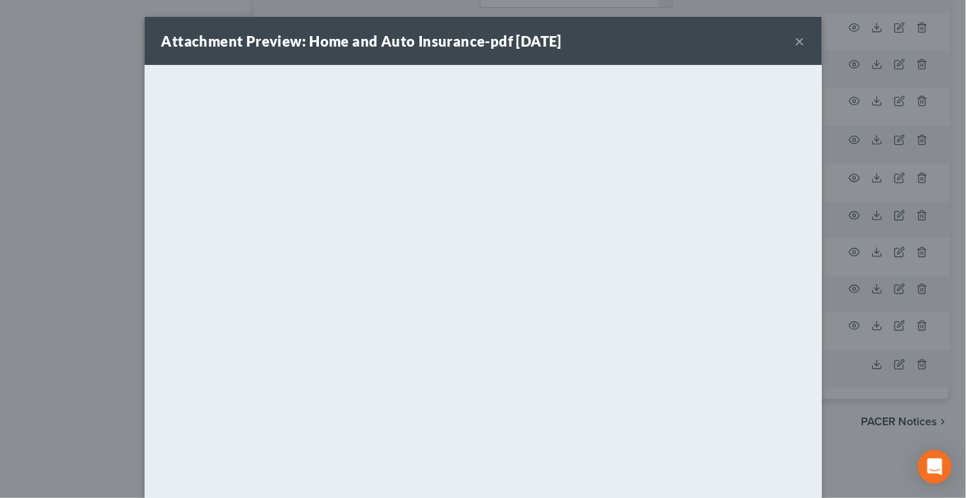
click at [805, 49] on button "×" at bounding box center [800, 40] width 10 height 17
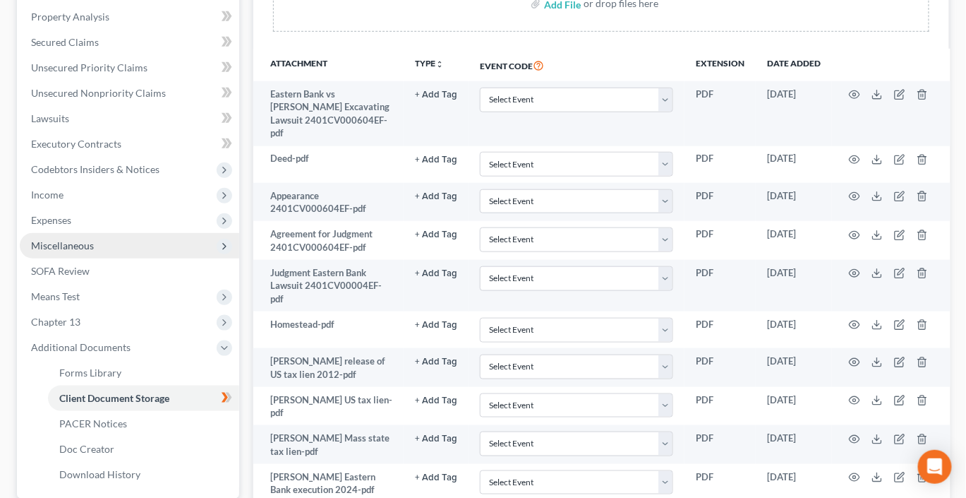
scroll to position [294, 0]
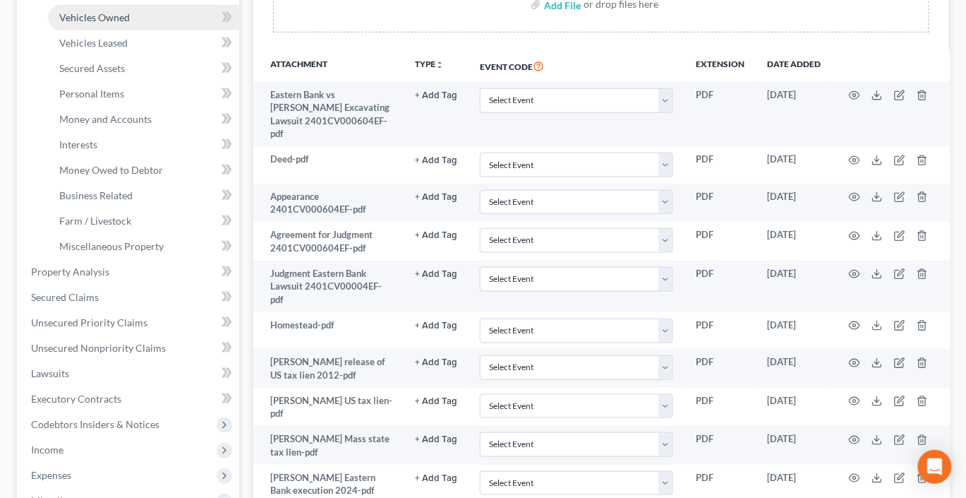
click at [123, 23] on span "Vehicles Owned" at bounding box center [94, 17] width 71 height 12
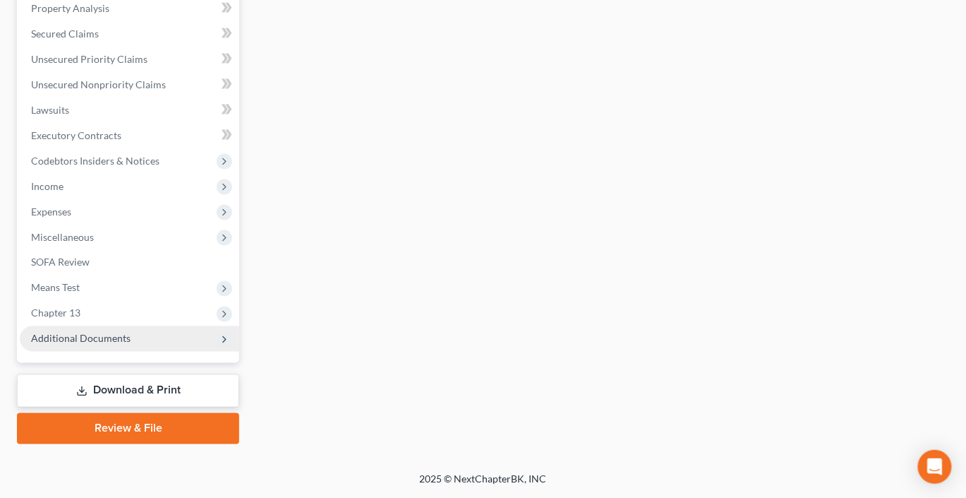
click at [131, 344] on span "Additional Documents" at bounding box center [81, 338] width 100 height 12
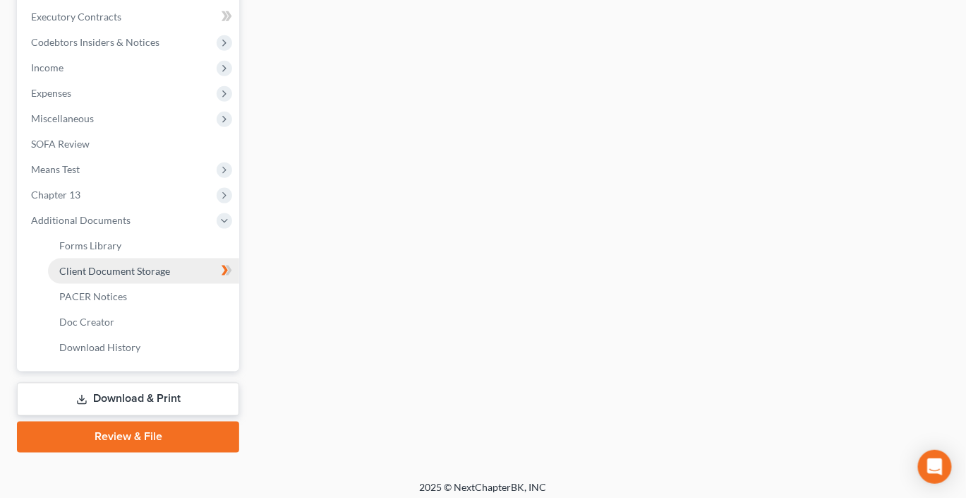
click at [174, 284] on link "Client Document Storage" at bounding box center [143, 270] width 191 height 25
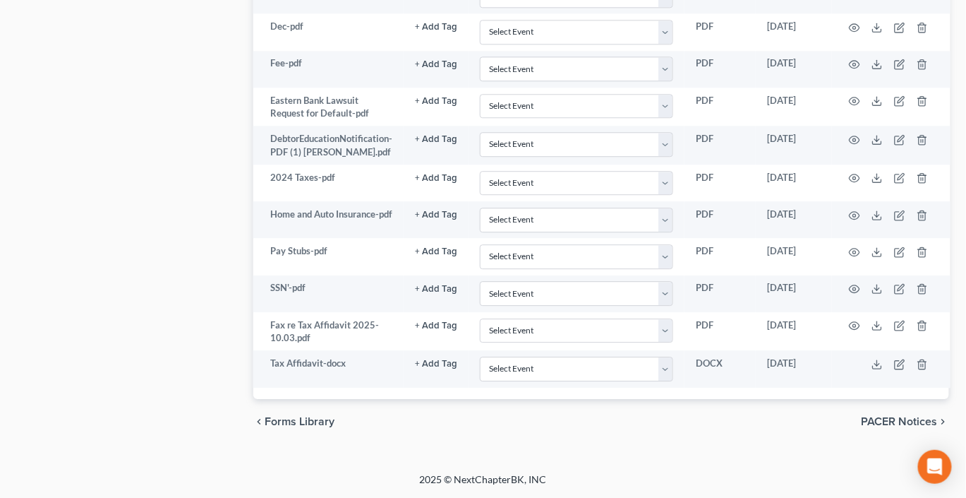
scroll to position [1383, 0]
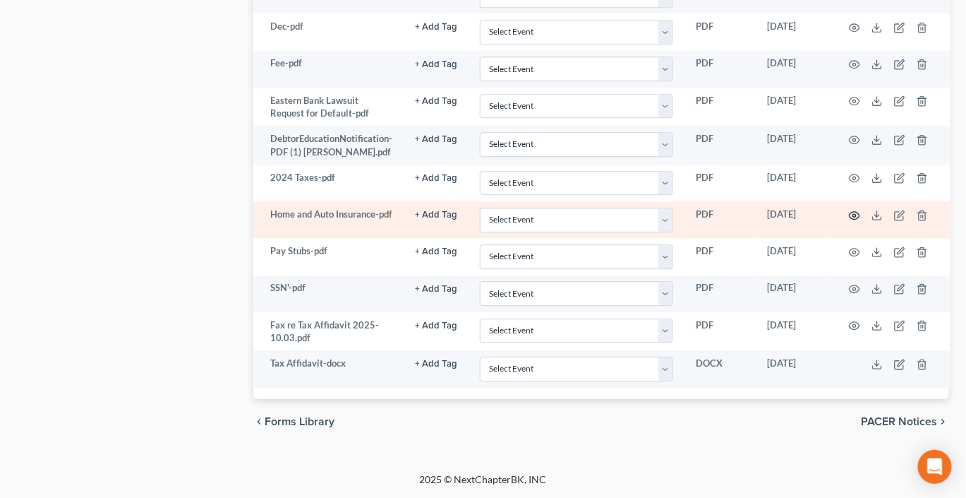
click at [860, 210] on icon "button" at bounding box center [854, 215] width 11 height 11
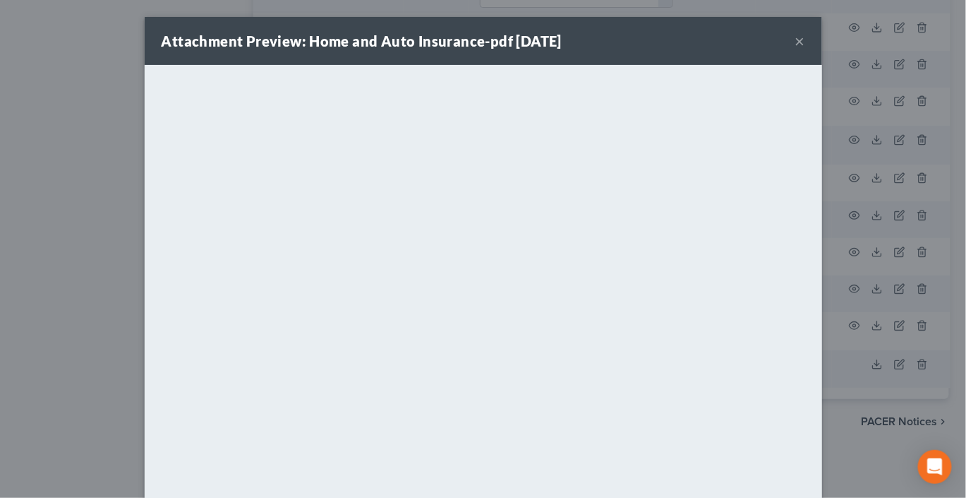
click at [822, 55] on div "Attachment Preview: Home and Auto Insurance-pdf [DATE] ×" at bounding box center [483, 41] width 677 height 48
click at [805, 49] on button "×" at bounding box center [800, 40] width 10 height 17
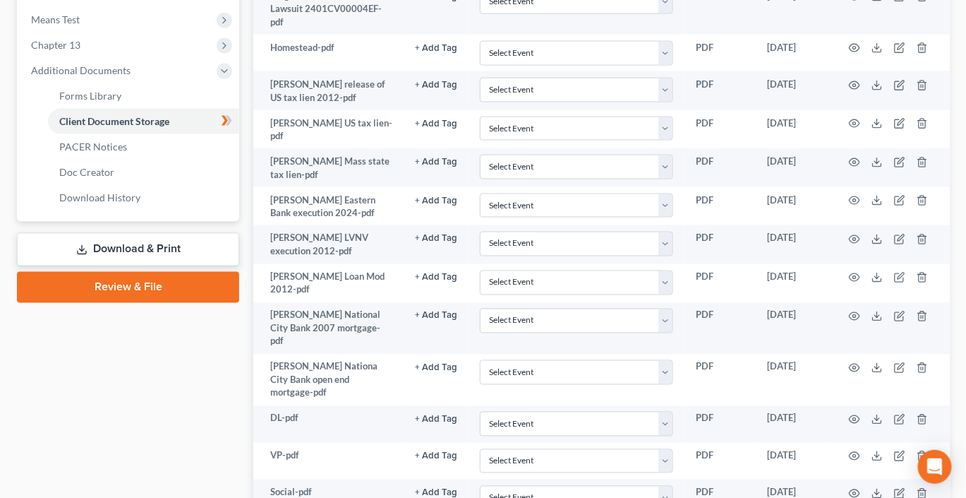
scroll to position [569, 0]
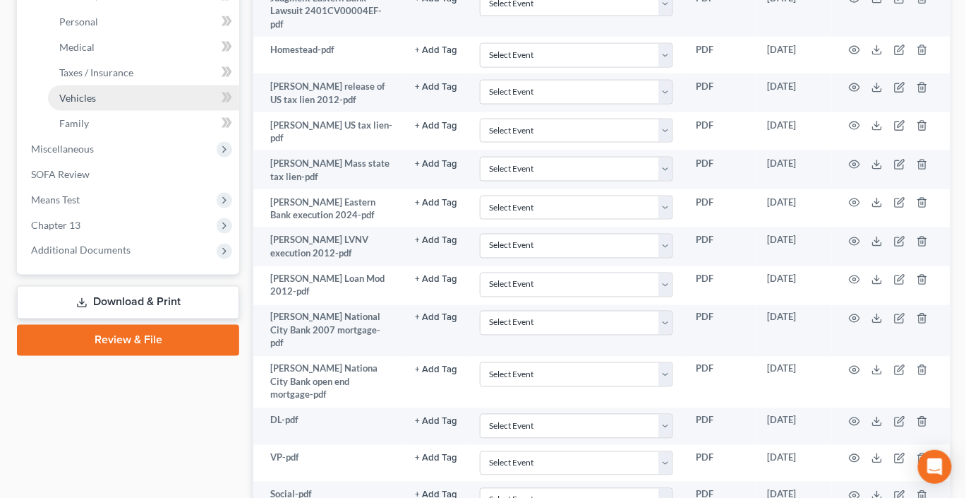
click at [95, 104] on span "Vehicles" at bounding box center [77, 98] width 37 height 12
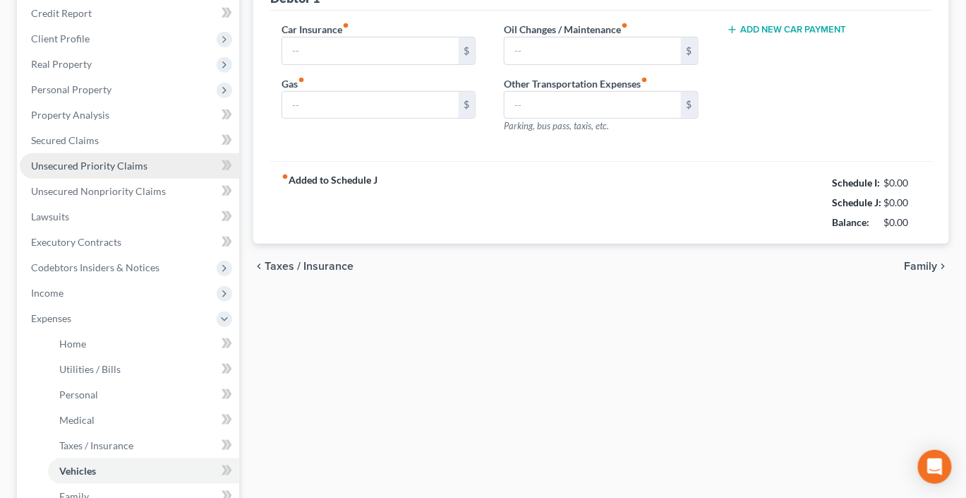
type input "300.00"
type input "0.00"
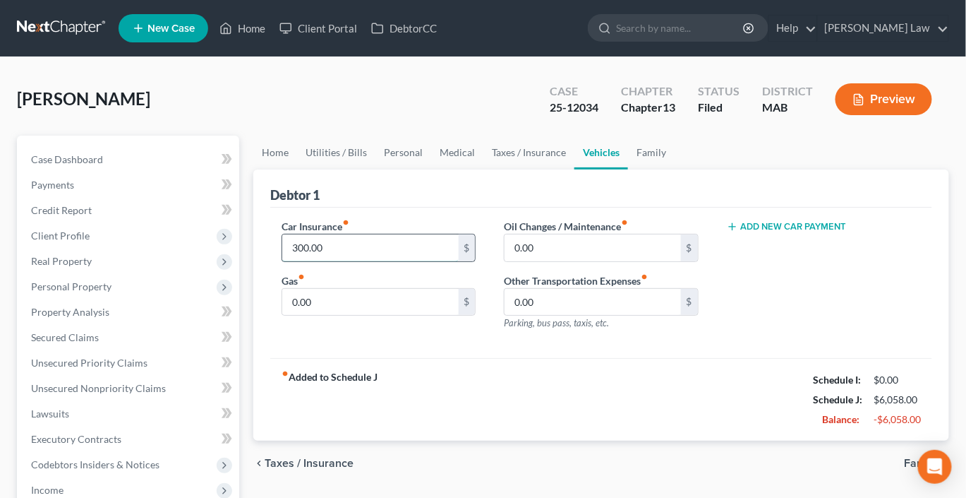
click at [371, 261] on input "300.00" at bounding box center [370, 247] width 176 height 27
type input "288"
click at [343, 315] on input "0.00" at bounding box center [370, 302] width 176 height 27
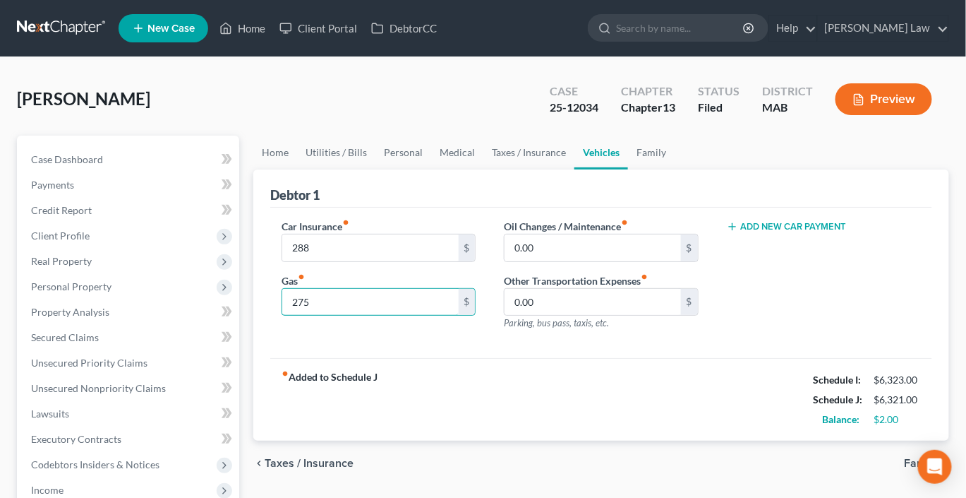
type input "275"
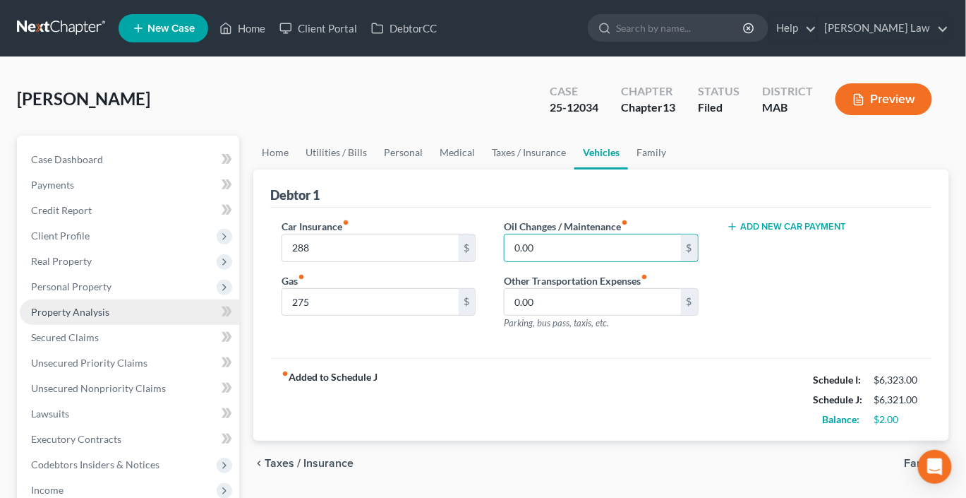
click at [85, 318] on span "Property Analysis" at bounding box center [70, 312] width 78 height 12
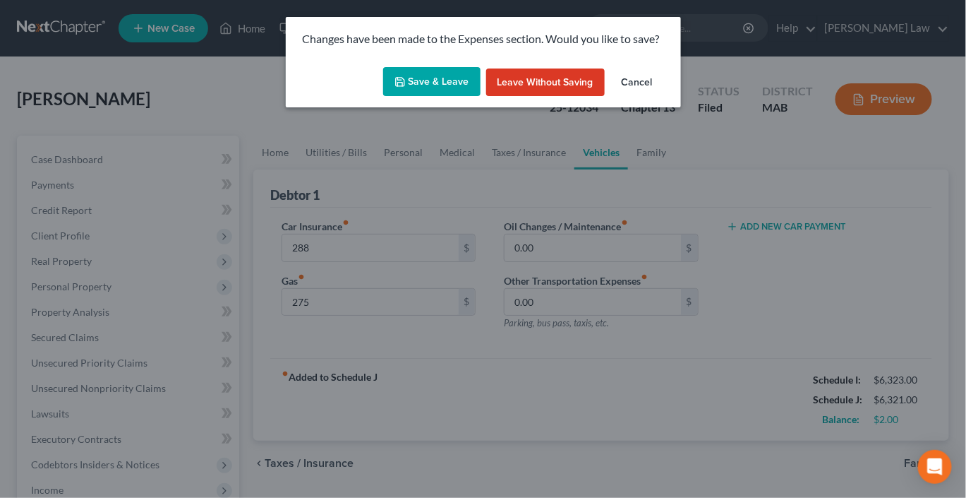
click at [433, 91] on button "Save & Leave" at bounding box center [431, 82] width 97 height 30
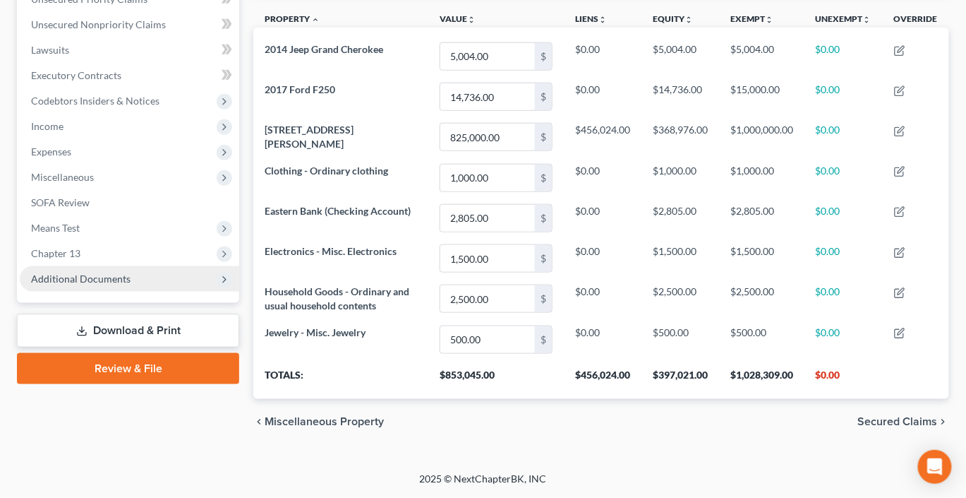
click at [131, 284] on span "Additional Documents" at bounding box center [81, 278] width 100 height 12
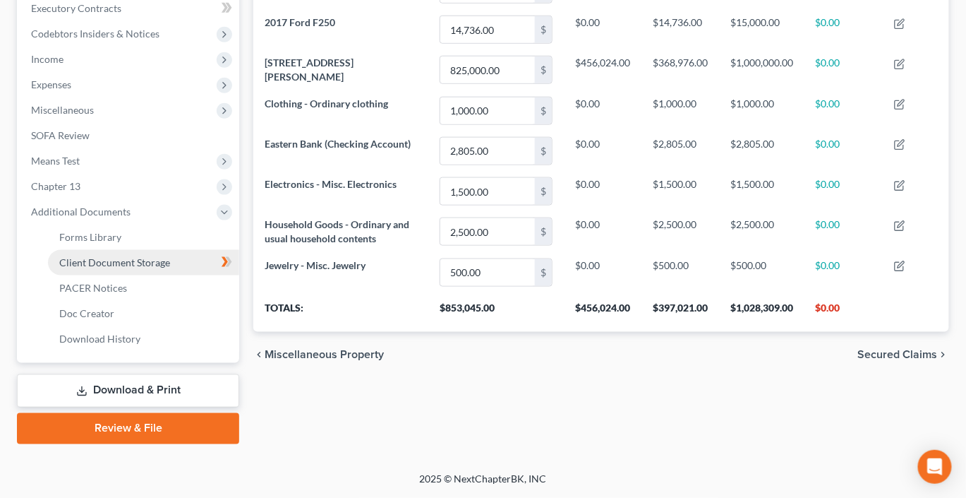
click at [164, 268] on span "Client Document Storage" at bounding box center [114, 262] width 111 height 12
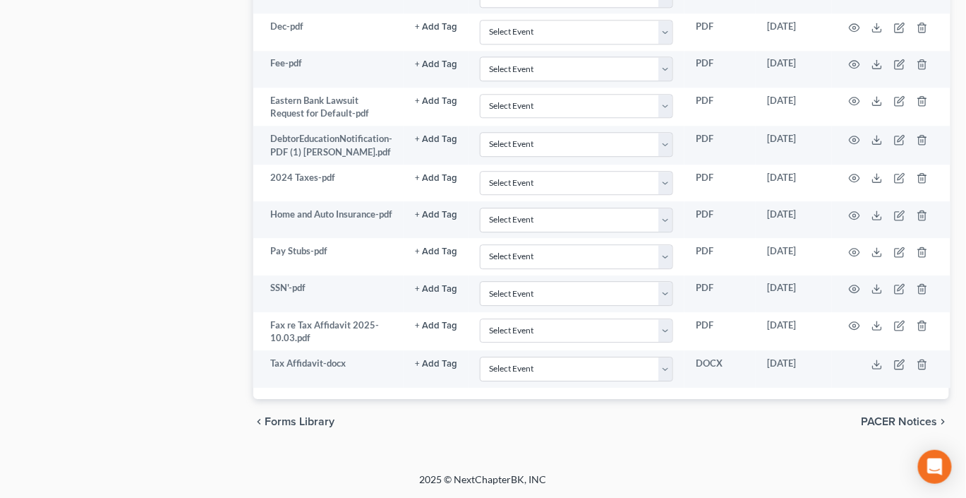
scroll to position [1326, 2]
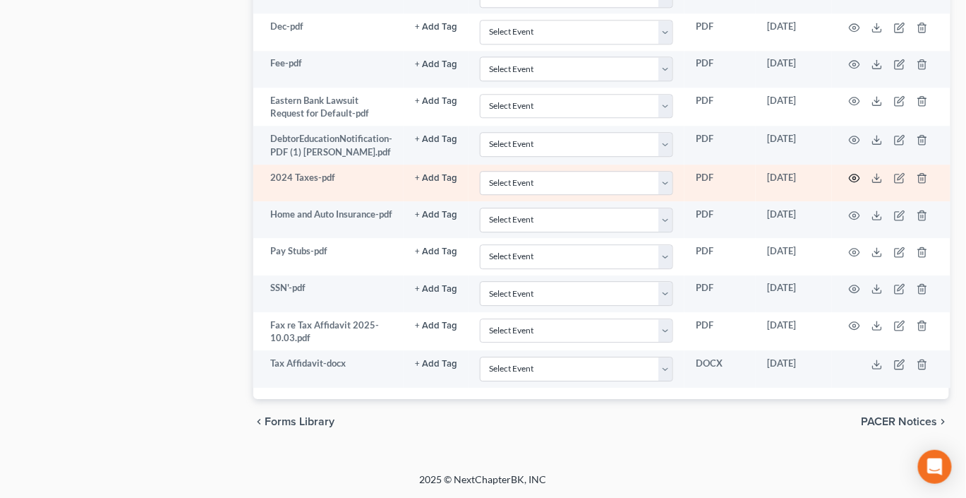
click at [860, 172] on icon "button" at bounding box center [854, 177] width 11 height 11
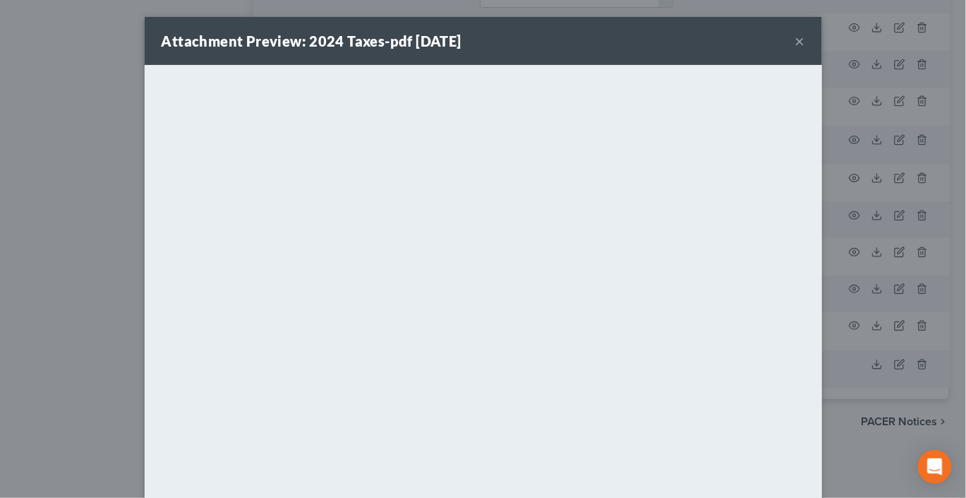
click at [805, 49] on button "×" at bounding box center [800, 40] width 10 height 17
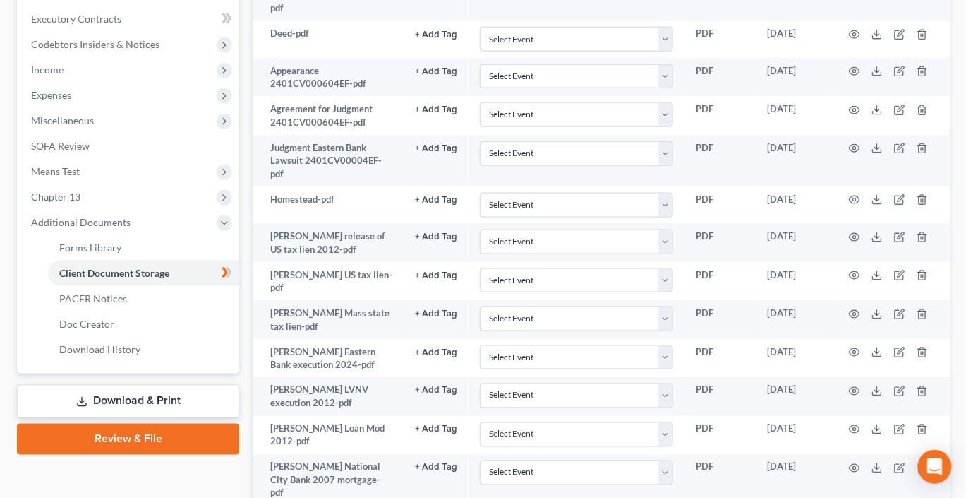
scroll to position [399, 2]
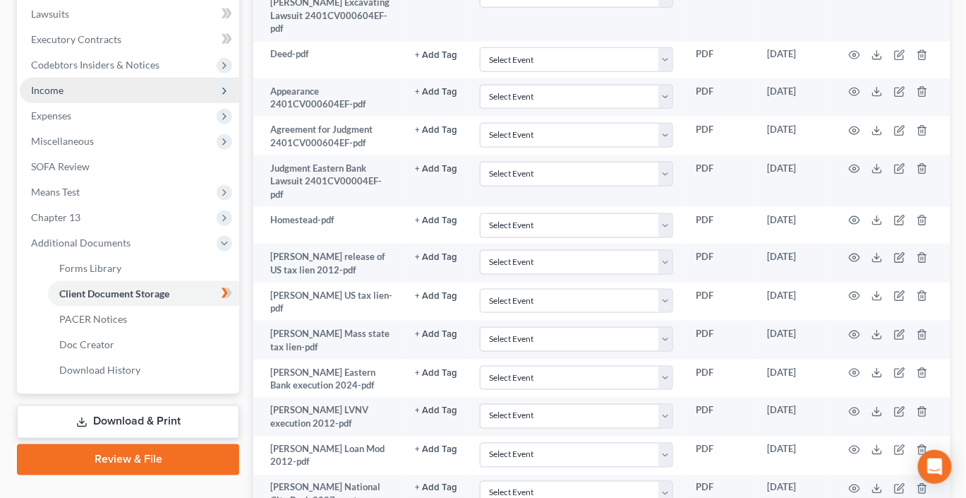
click at [64, 96] on span "Income" at bounding box center [47, 90] width 32 height 12
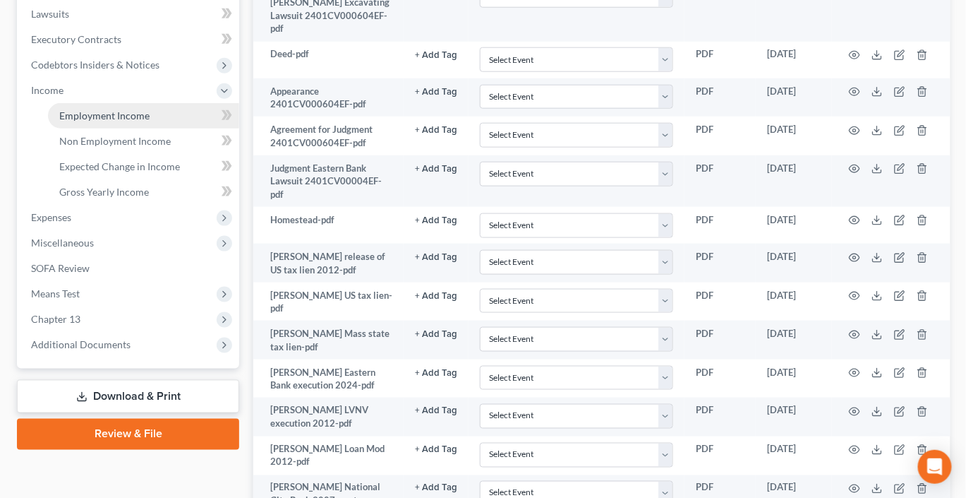
click at [137, 121] on span "Employment Income" at bounding box center [104, 115] width 90 height 12
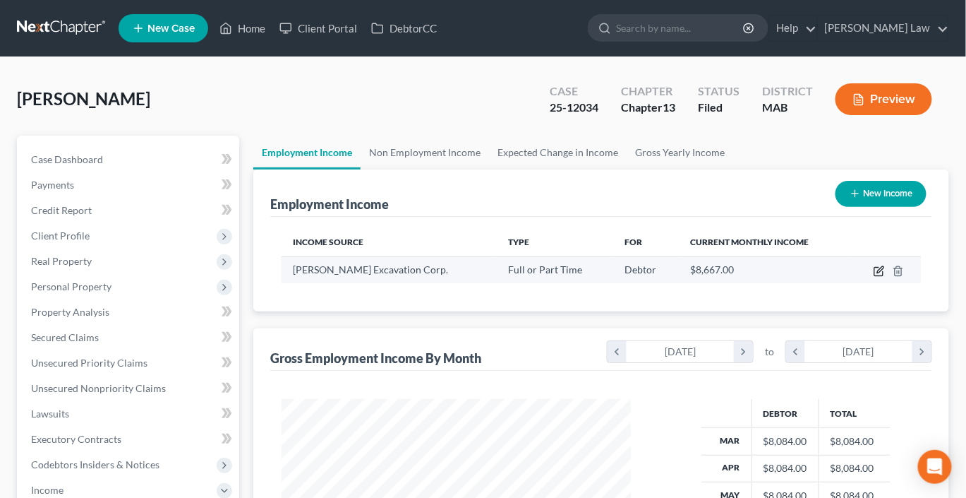
click at [877, 272] on icon "button" at bounding box center [880, 269] width 6 height 6
select select "0"
select select "22"
select select "0"
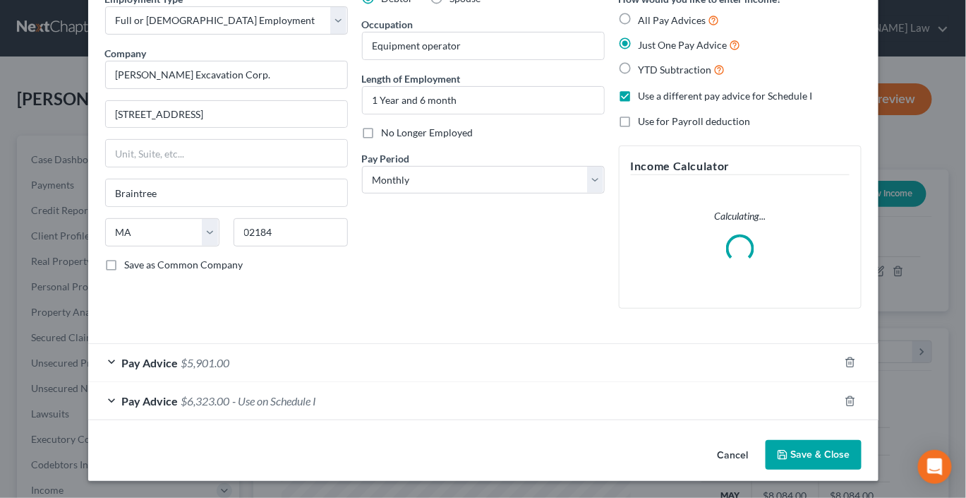
scroll to position [212, 0]
click at [438, 344] on div "Pay Advice $5,901.00" at bounding box center [463, 362] width 751 height 37
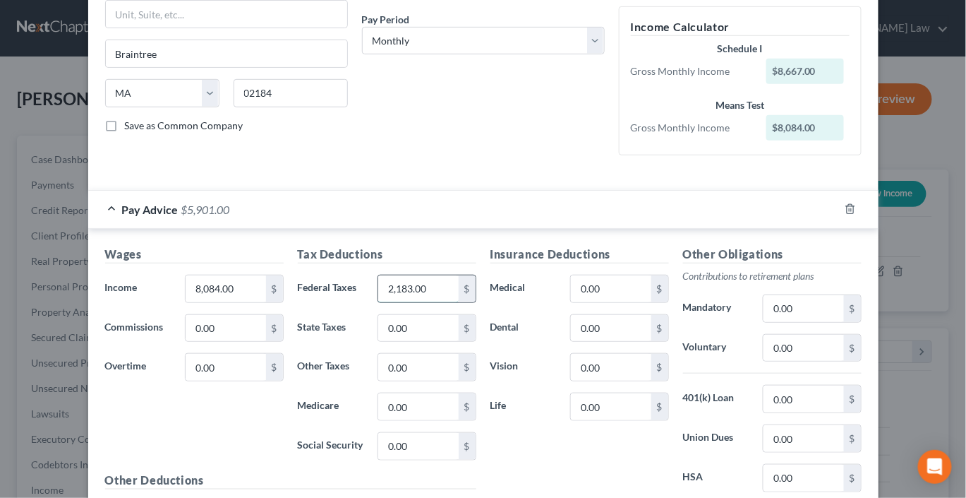
click at [425, 302] on input "2,183.00" at bounding box center [418, 288] width 80 height 27
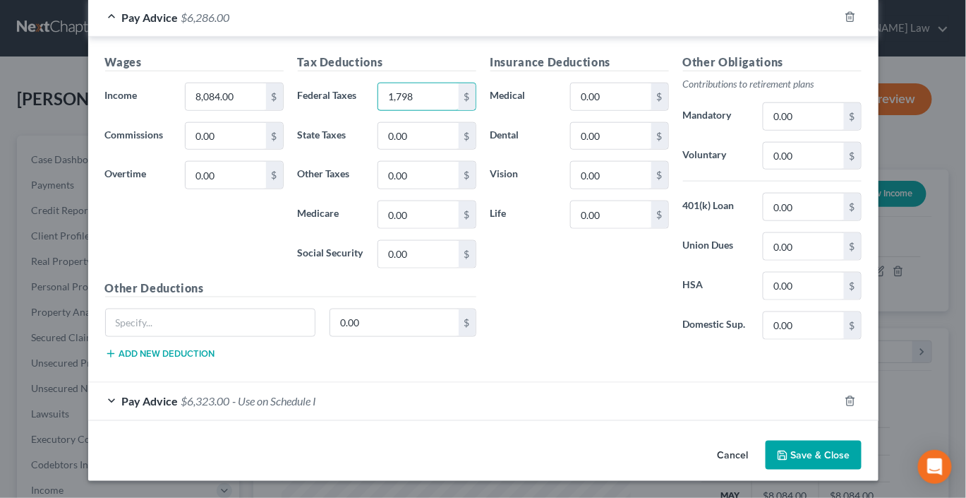
scroll to position [638, 0]
type input "1,798"
click at [862, 450] on button "Save & Close" at bounding box center [814, 455] width 96 height 30
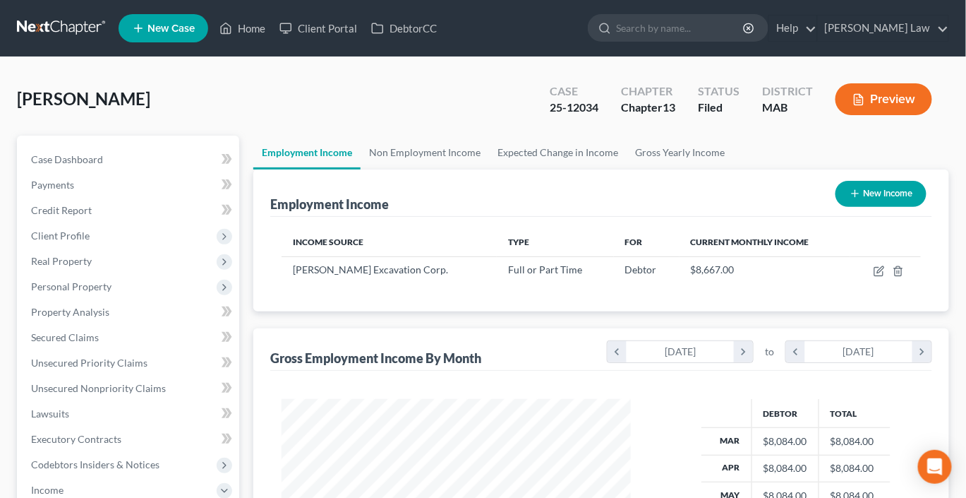
click at [840, 115] on button "Preview" at bounding box center [884, 99] width 97 height 32
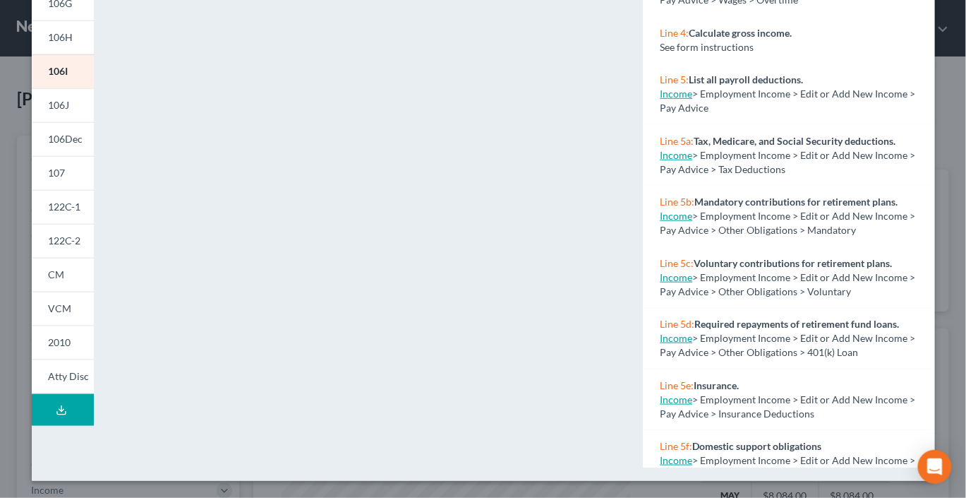
scroll to position [450, 0]
click at [51, 280] on span "CM" at bounding box center [57, 274] width 16 height 12
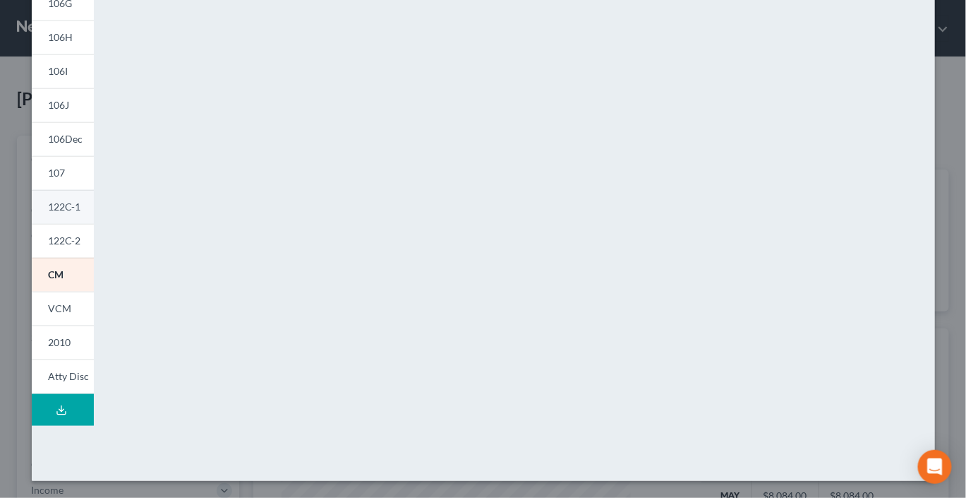
click at [56, 197] on link "122C-1" at bounding box center [63, 207] width 62 height 34
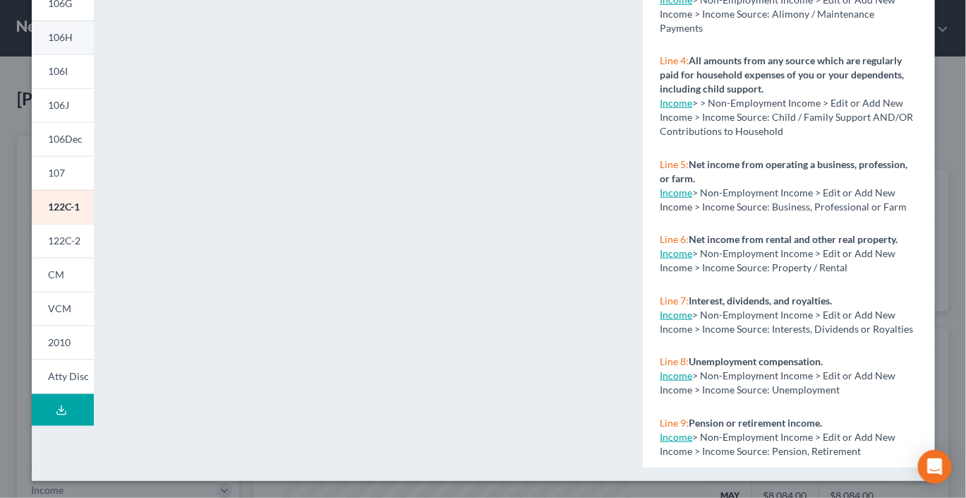
scroll to position [350, 0]
click at [56, 258] on link "122C-2" at bounding box center [63, 241] width 62 height 34
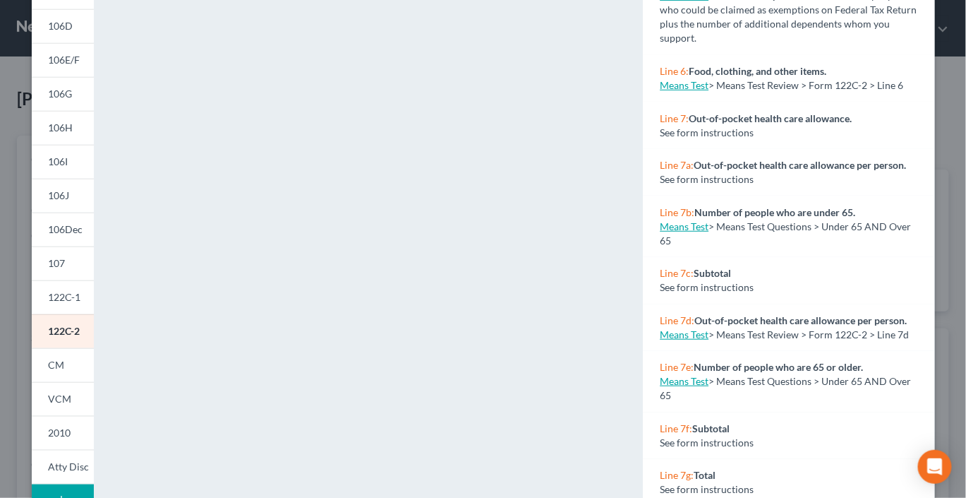
scroll to position [0, 0]
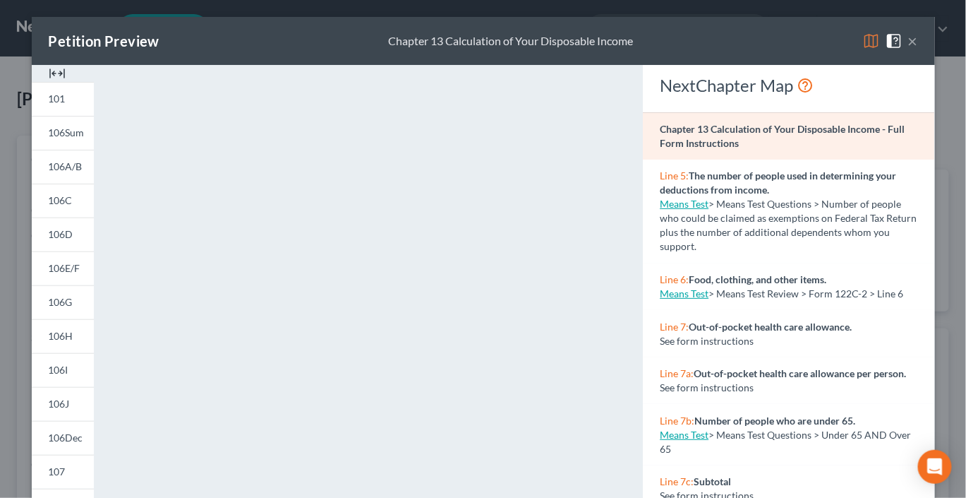
click at [49, 82] on img at bounding box center [57, 73] width 17 height 17
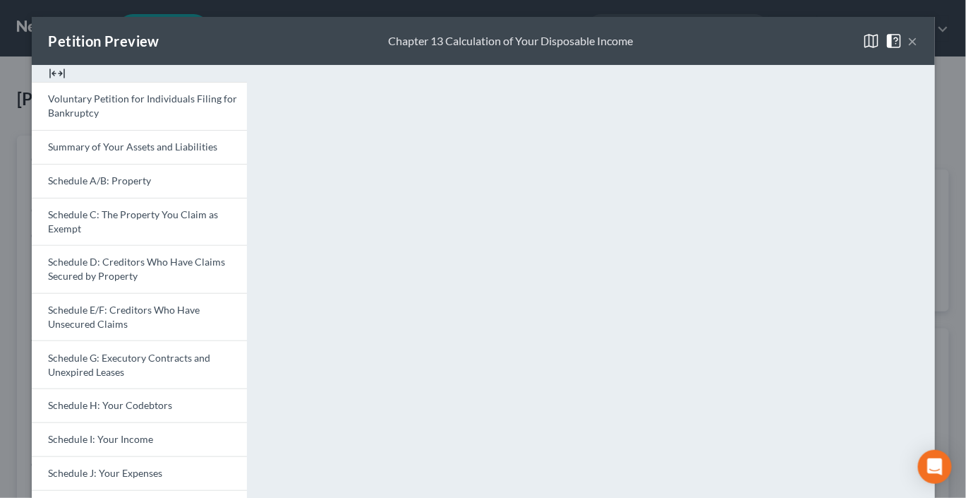
click at [917, 49] on button "×" at bounding box center [913, 40] width 10 height 17
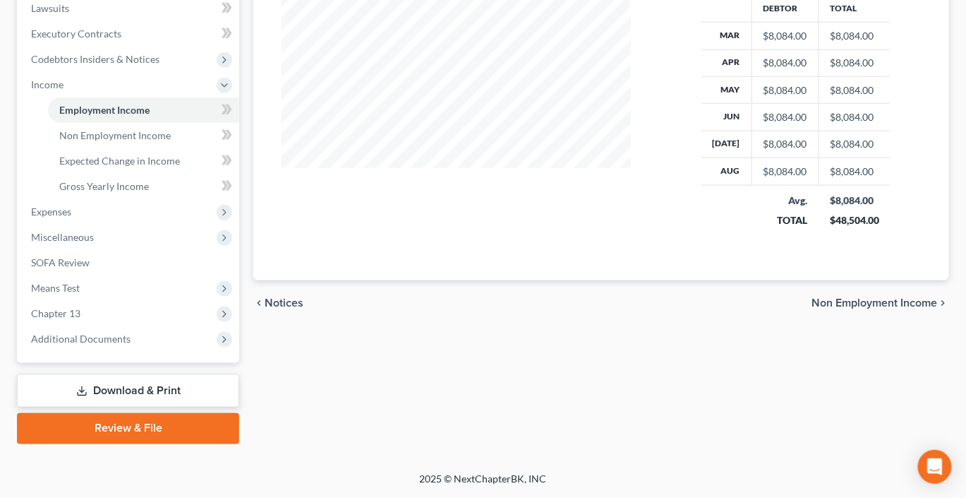
scroll to position [627, 0]
click at [122, 332] on span "Additional Documents" at bounding box center [81, 338] width 100 height 12
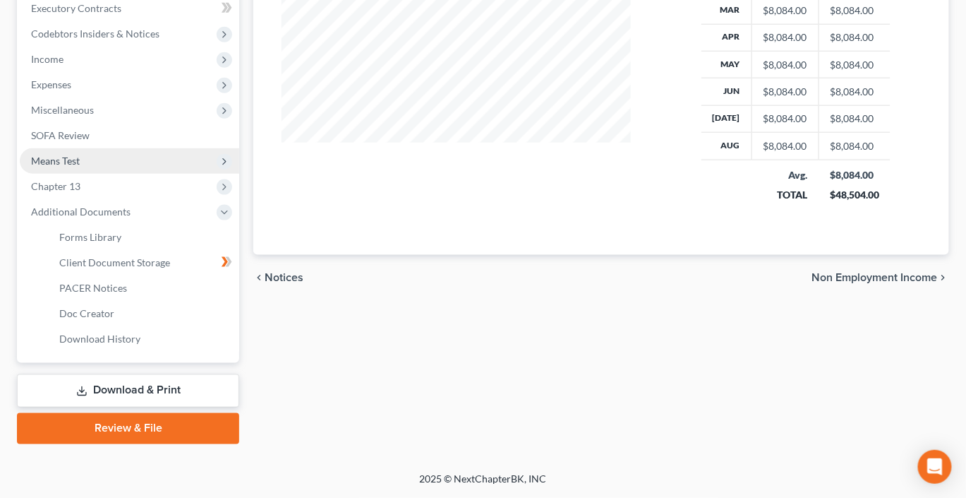
click at [80, 155] on span "Means Test" at bounding box center [55, 161] width 49 height 12
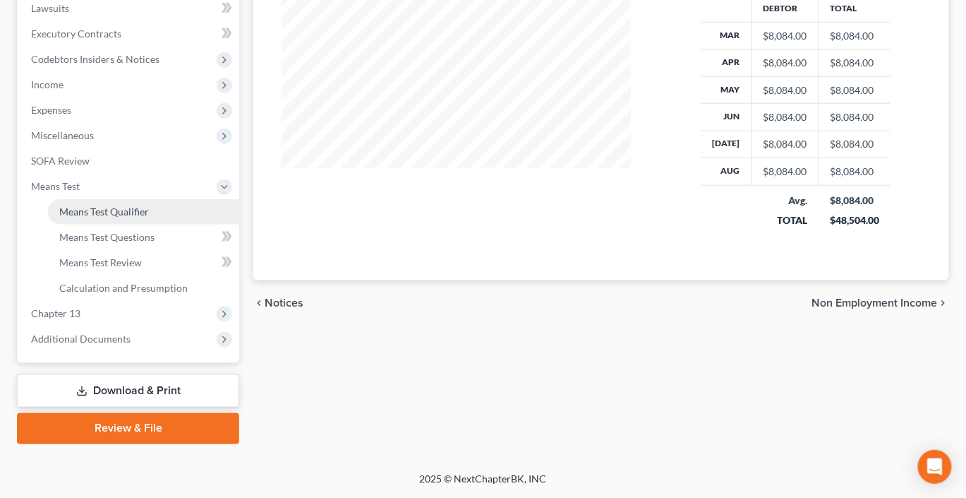
click at [146, 205] on span "Means Test Qualifier" at bounding box center [104, 211] width 90 height 12
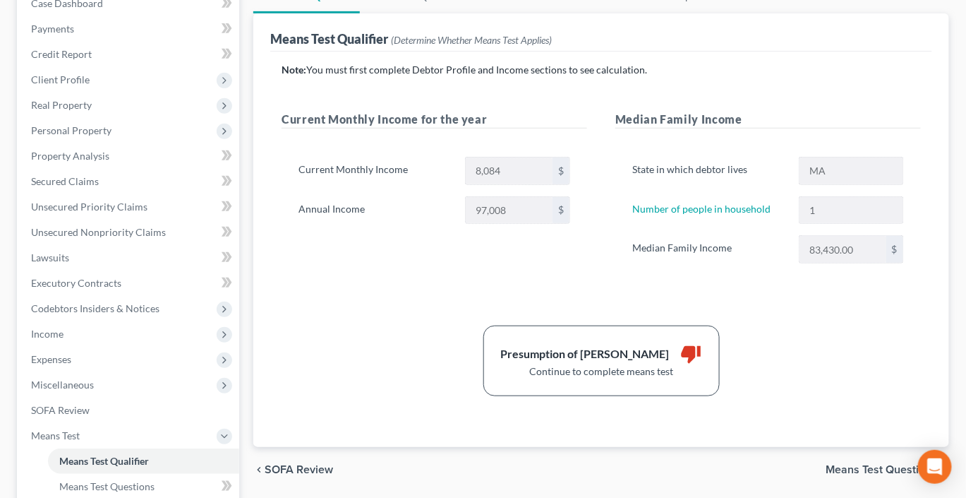
scroll to position [141, 0]
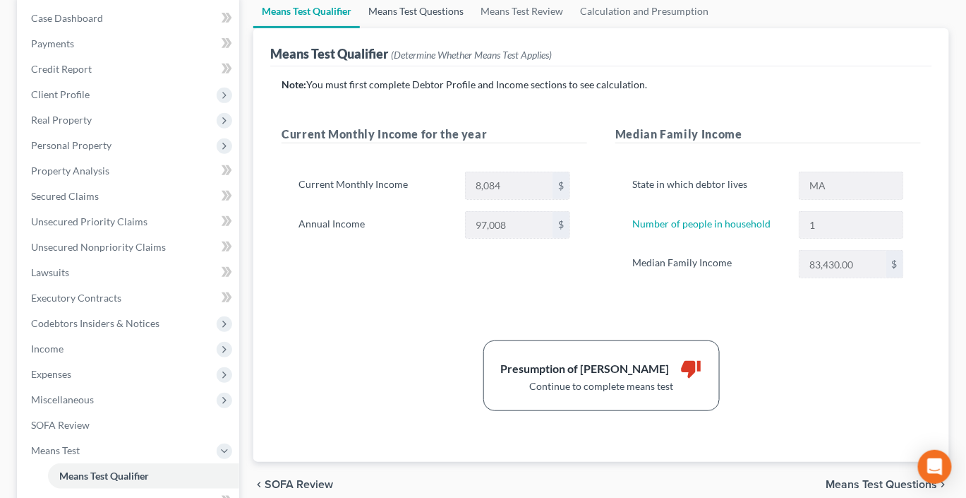
click at [447, 28] on link "Means Test Questions" at bounding box center [416, 11] width 112 height 34
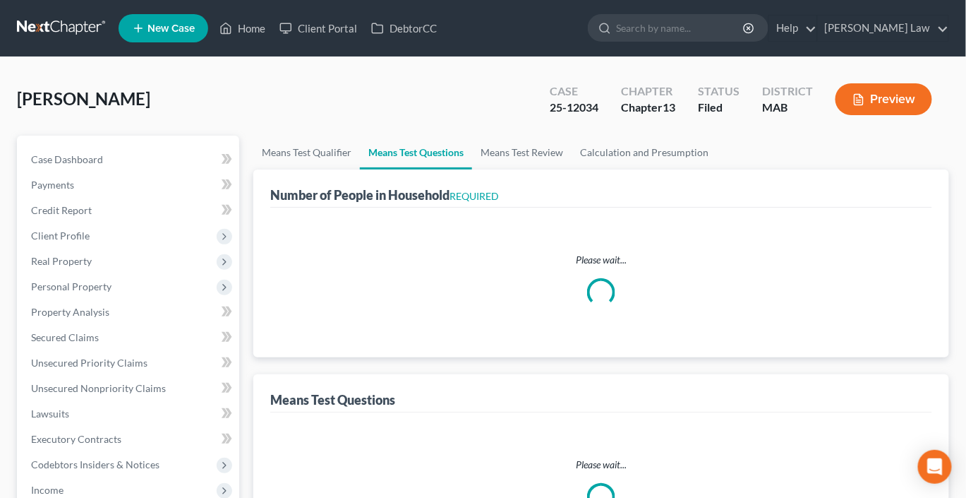
select select "0"
select select "60"
select select "0"
select select "60"
select select "0"
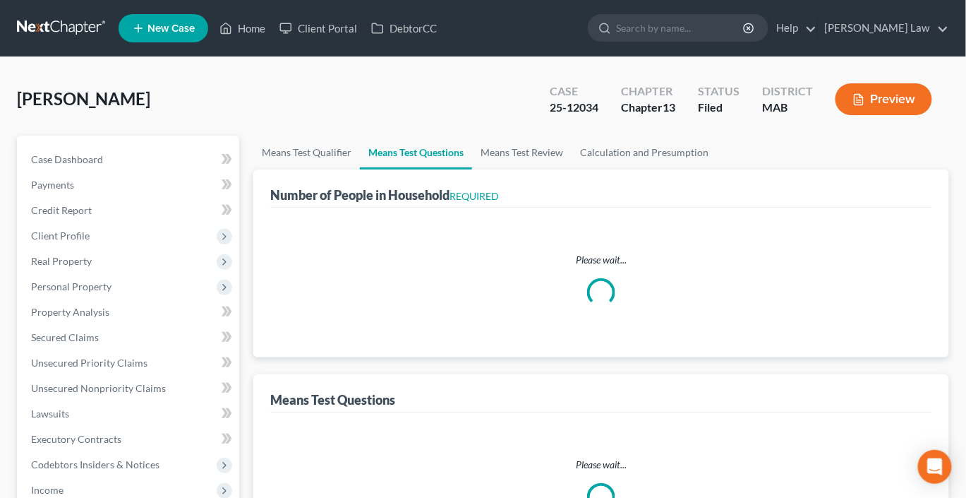
select select "60"
select select "0"
select select "60"
select select "1"
select select "2"
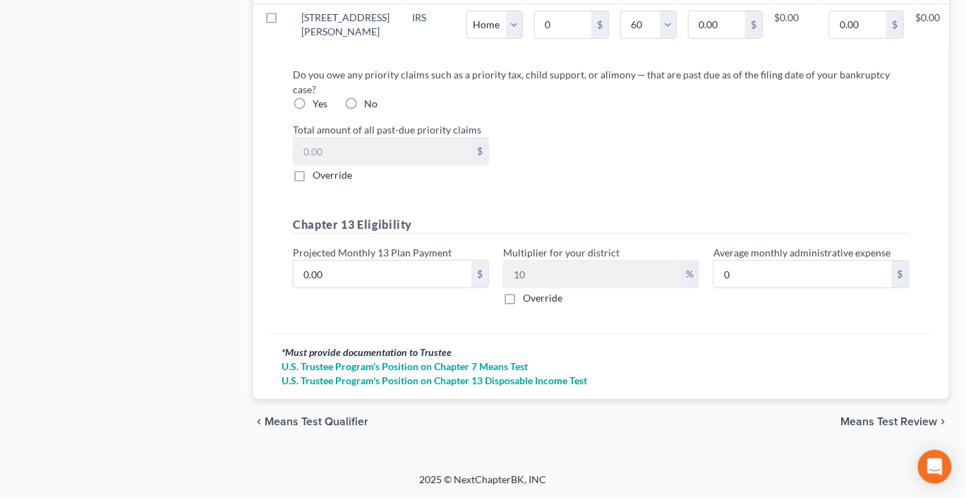
scroll to position [1892, 0]
type input "3"
type input "180.00"
type input "37"
type input "2,220.00"
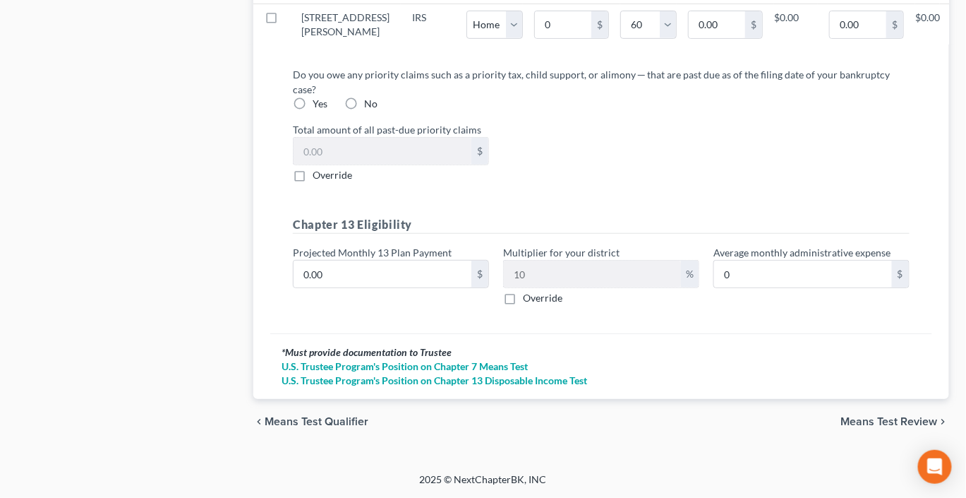
type input "376"
type input "22,560.00"
type input "3760"
type input "225,600.00"
type input "3,760"
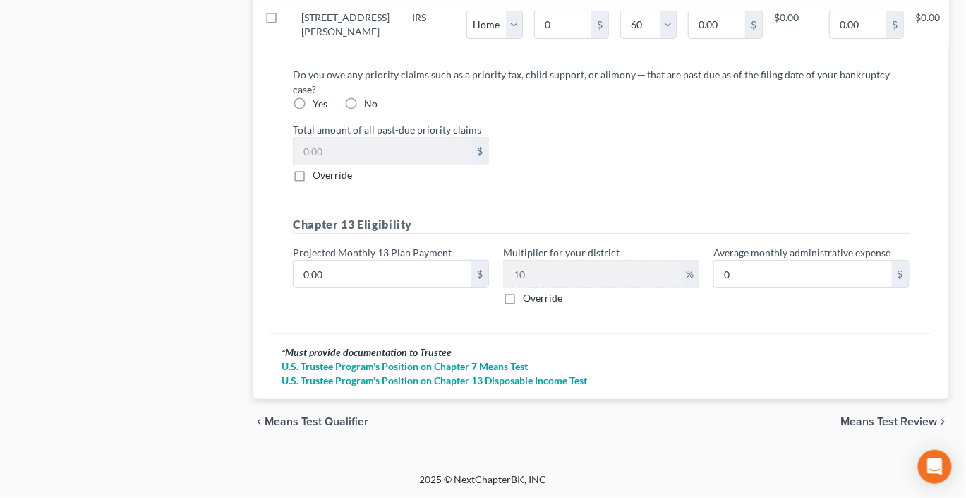
select select "0"
select select "60"
select select "0"
select select "60"
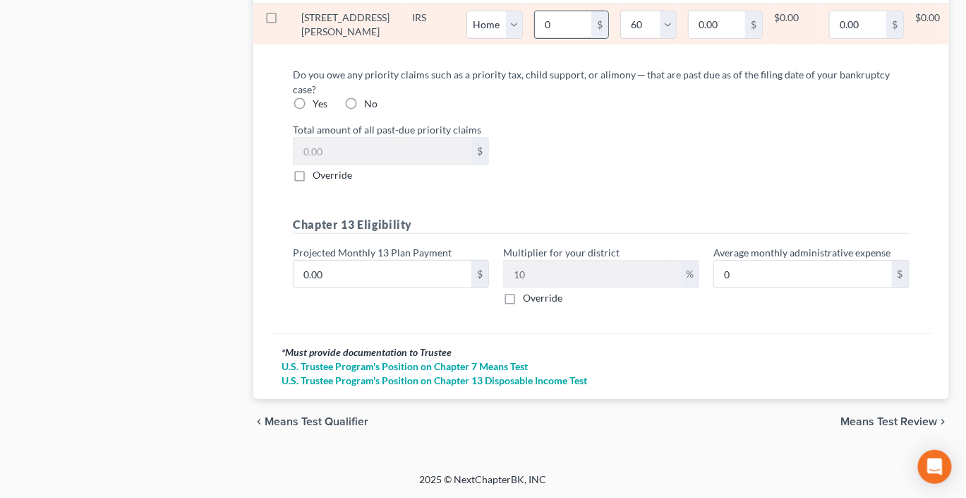
scroll to position [1938, 0]
click at [591, 38] on input "0" at bounding box center [563, 24] width 56 height 27
click at [745, 38] on input "0.00" at bounding box center [717, 24] width 56 height 27
type input "23,567"
select select "0"
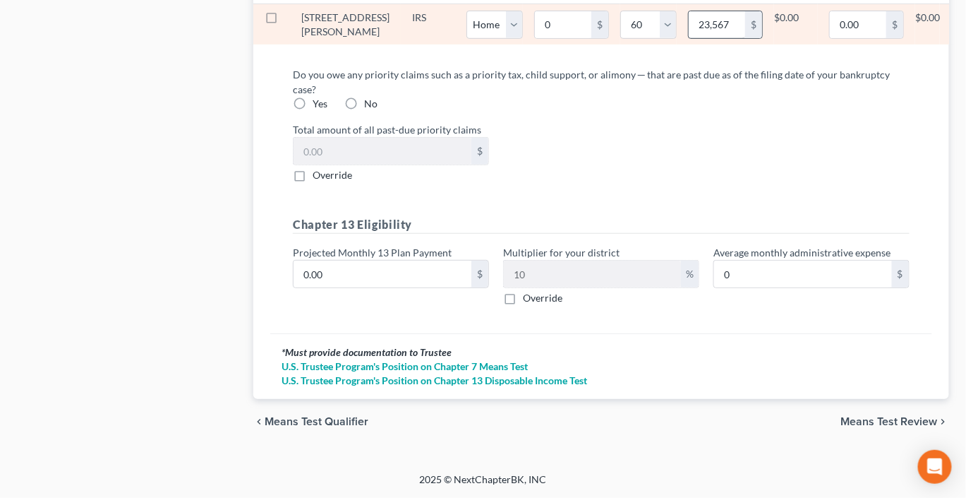
select select "60"
select select "0"
select select "60"
select select "0"
select select "60"
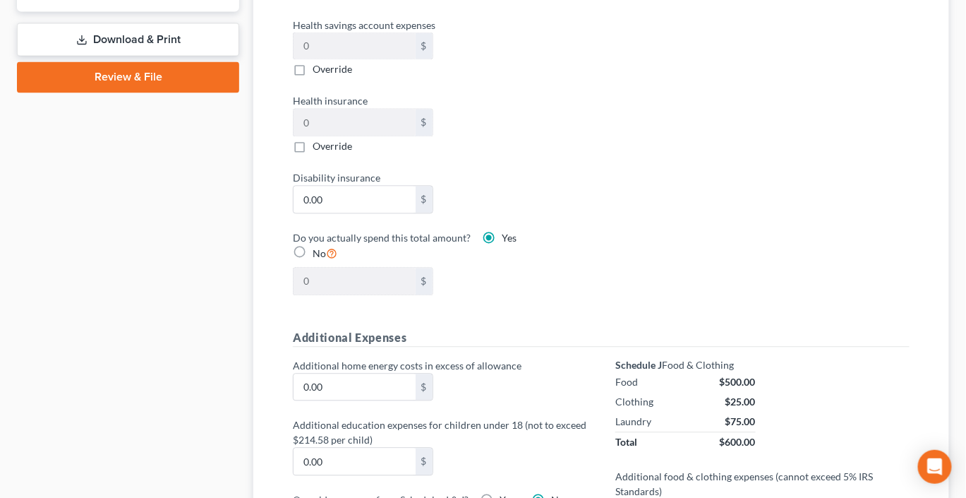
scroll to position [733, 0]
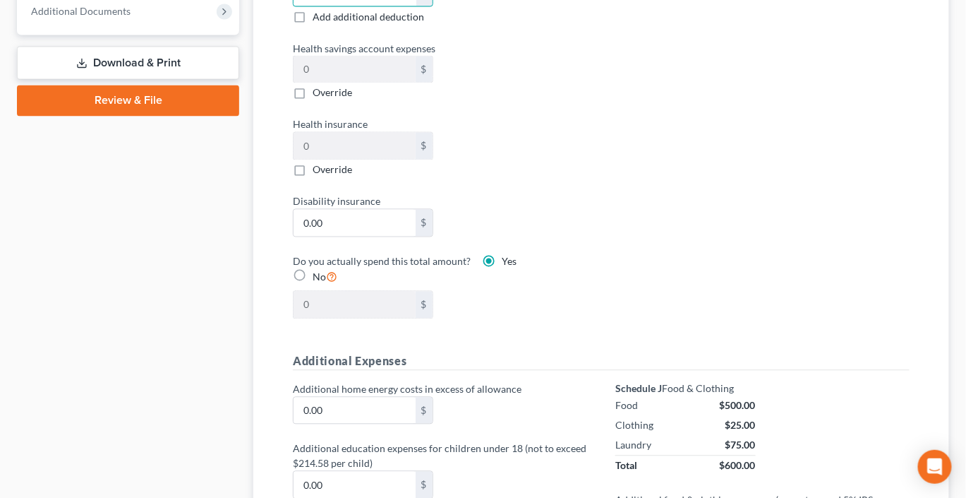
select select "1"
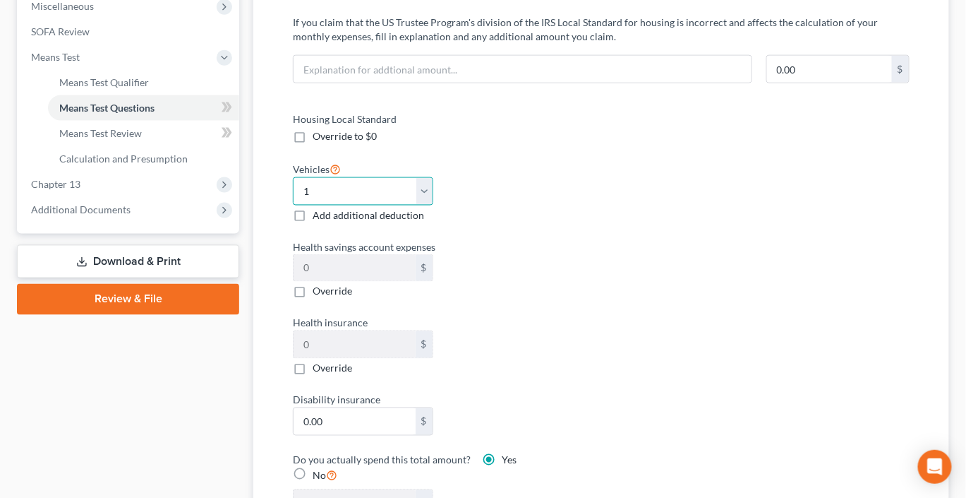
scroll to position [519, 0]
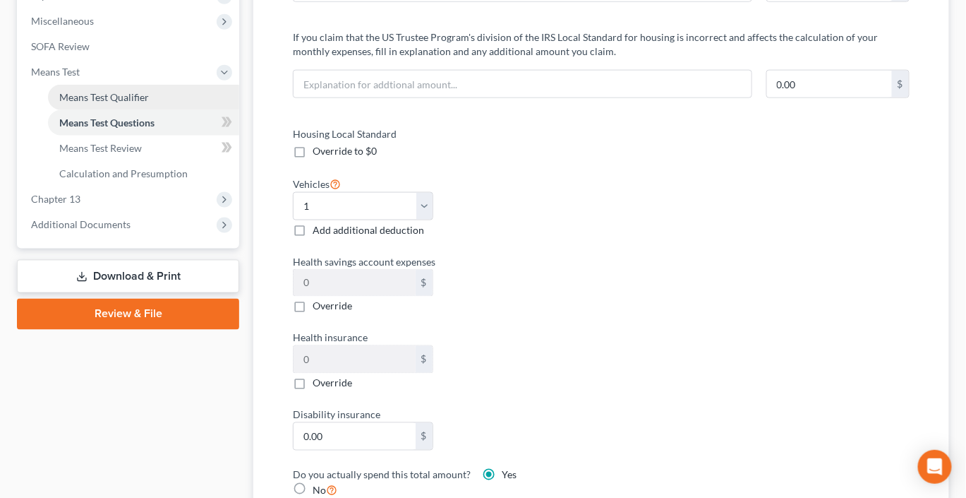
click at [102, 103] on span "Means Test Qualifier" at bounding box center [104, 97] width 90 height 12
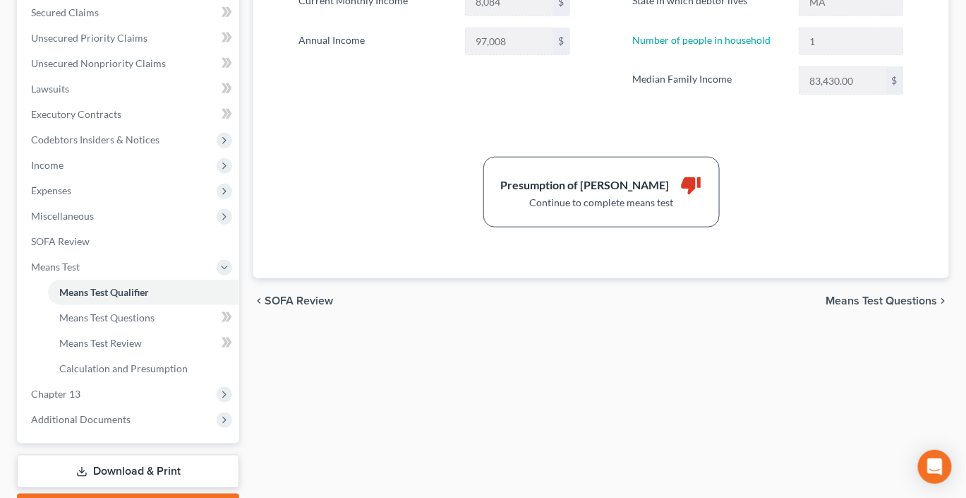
scroll to position [324, 0]
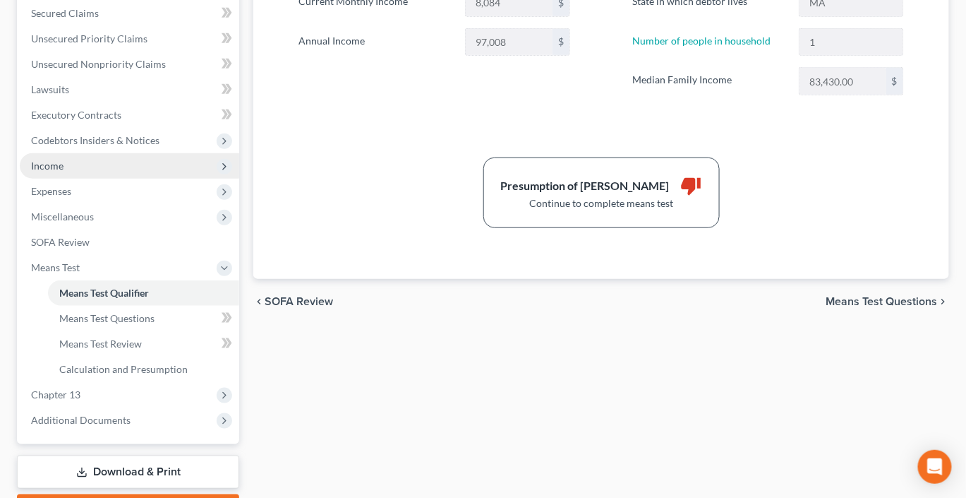
click at [64, 171] on span "Income" at bounding box center [47, 165] width 32 height 12
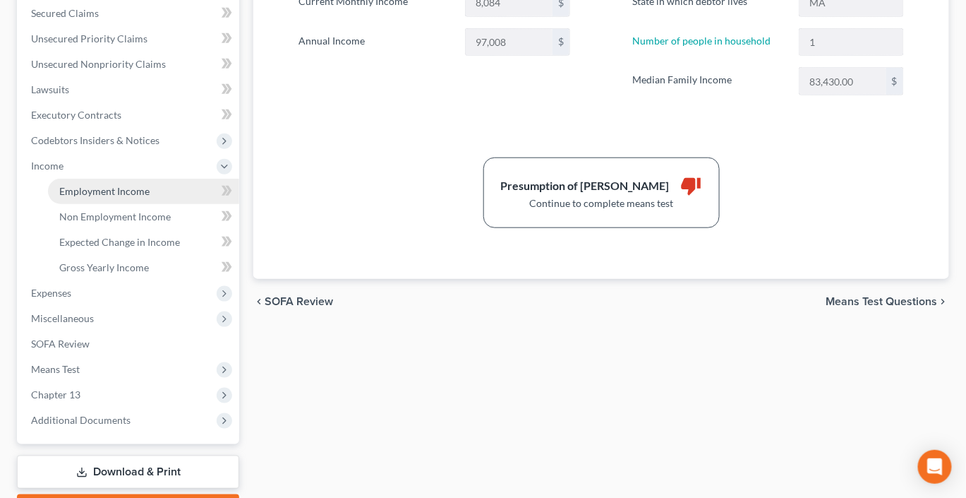
click at [139, 197] on span "Employment Income" at bounding box center [104, 191] width 90 height 12
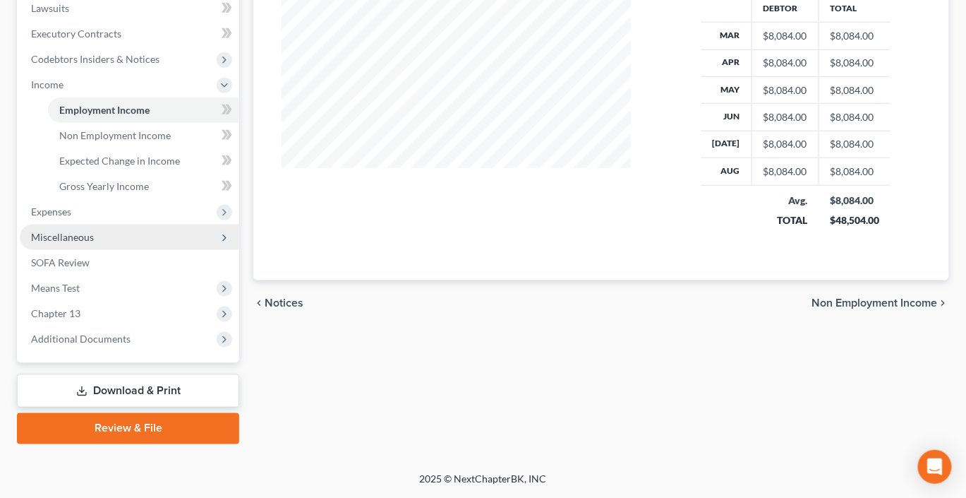
scroll to position [517, 0]
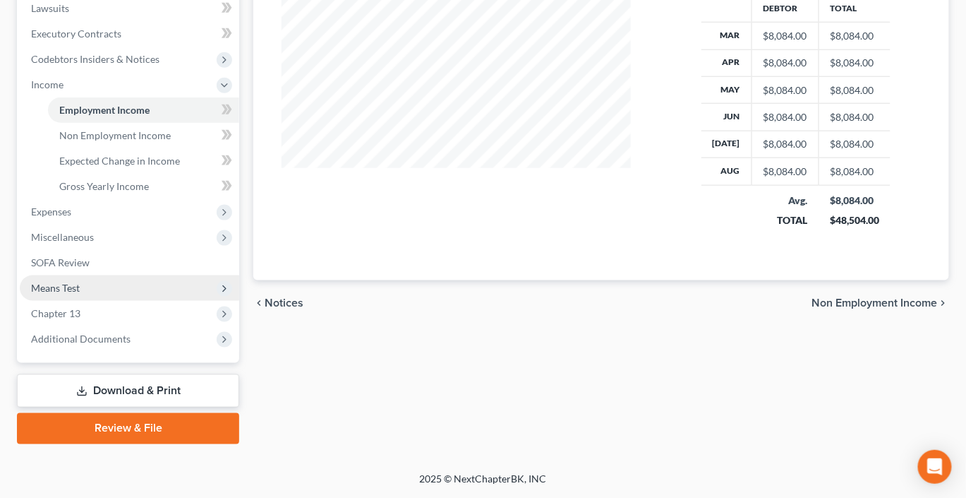
click at [80, 294] on span "Means Test" at bounding box center [55, 288] width 49 height 12
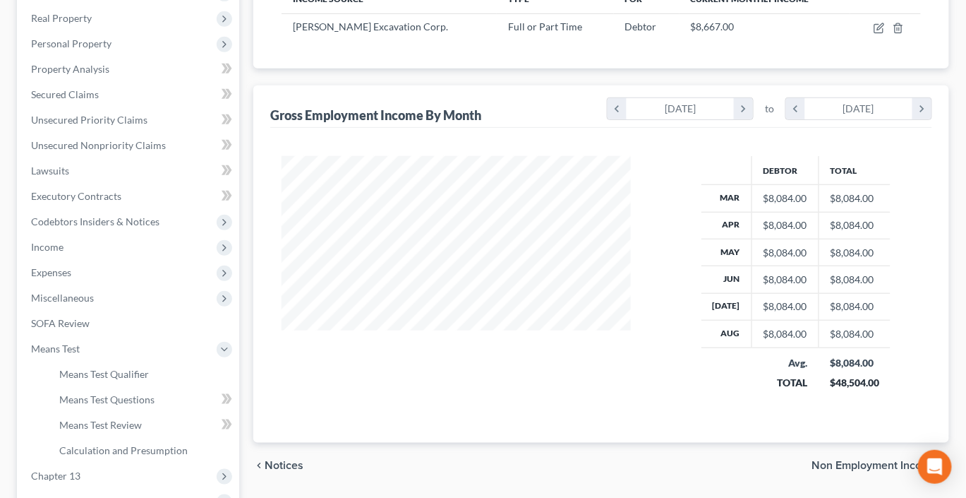
scroll to position [0, 0]
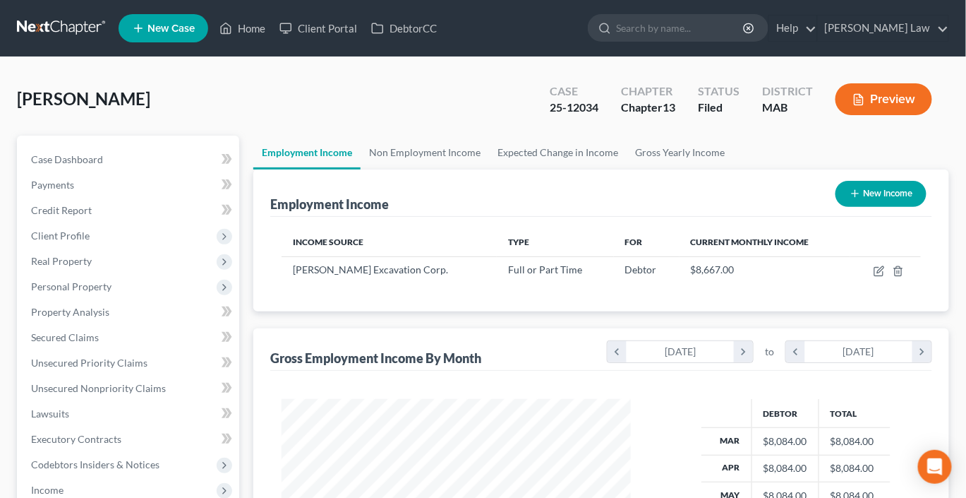
click at [886, 115] on button "Preview" at bounding box center [884, 99] width 97 height 32
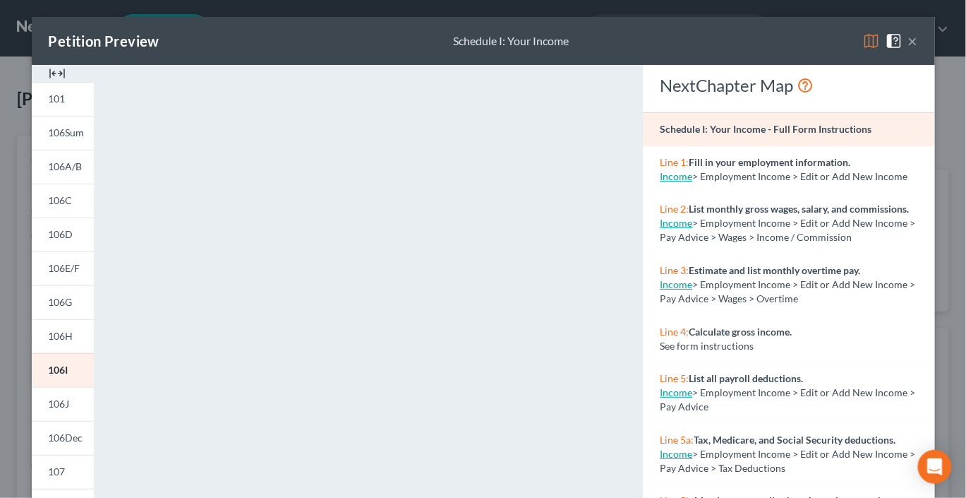
click at [49, 82] on img at bounding box center [57, 73] width 17 height 17
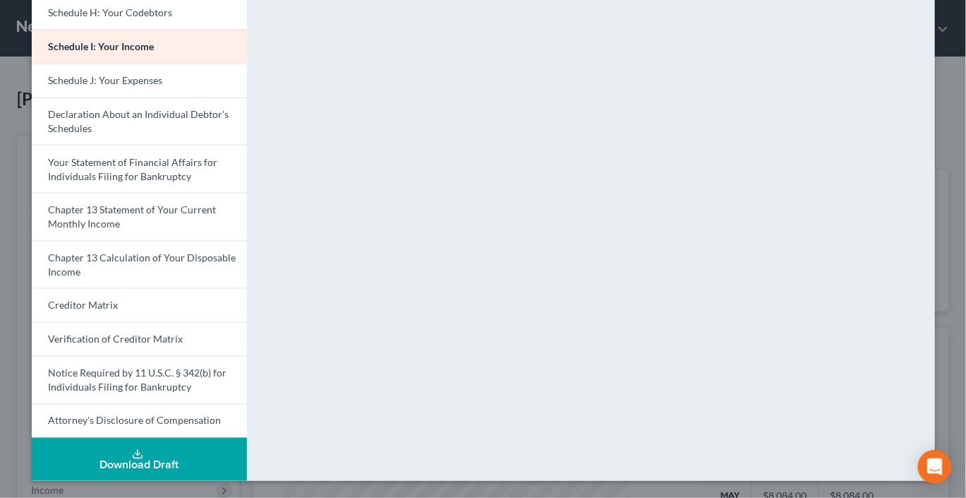
scroll to position [661, 0]
click at [123, 251] on span "Chapter 13 Calculation of Your Disposable Income" at bounding box center [143, 264] width 188 height 26
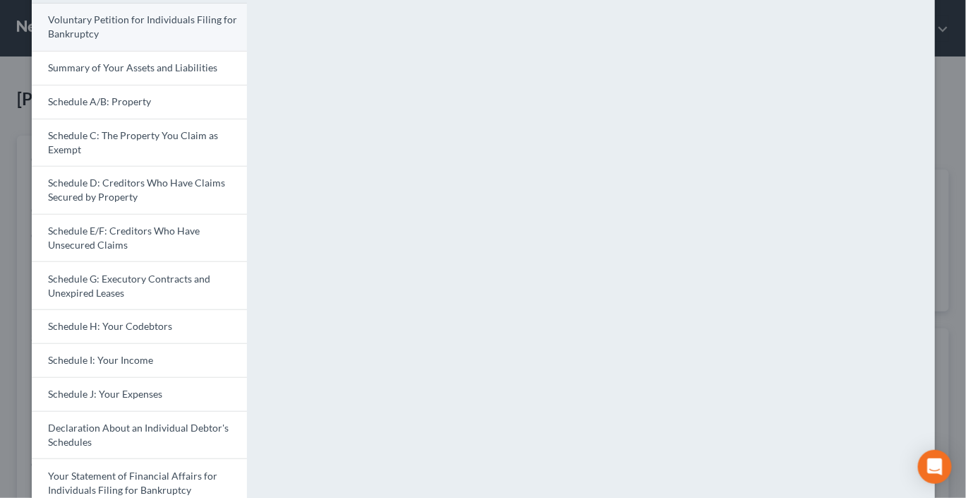
scroll to position [0, 0]
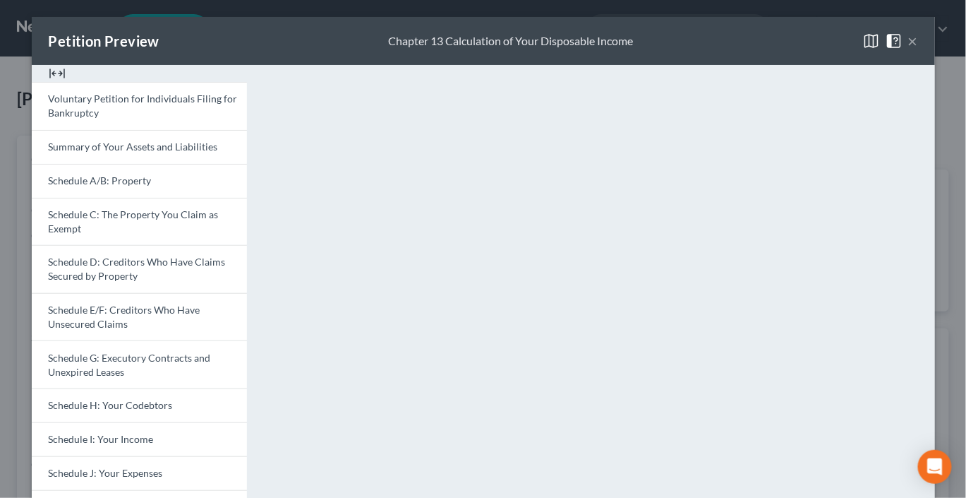
click at [915, 49] on button "×" at bounding box center [913, 40] width 10 height 17
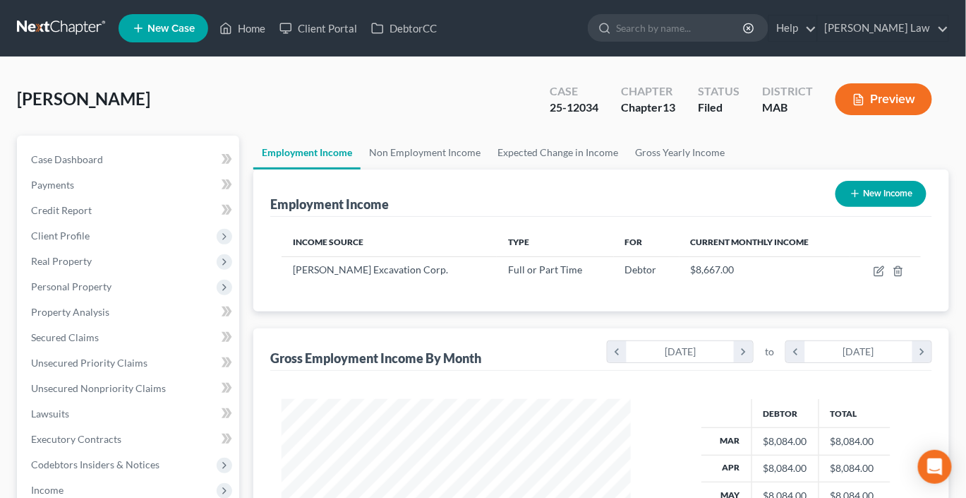
click at [854, 115] on button "Preview" at bounding box center [884, 99] width 97 height 32
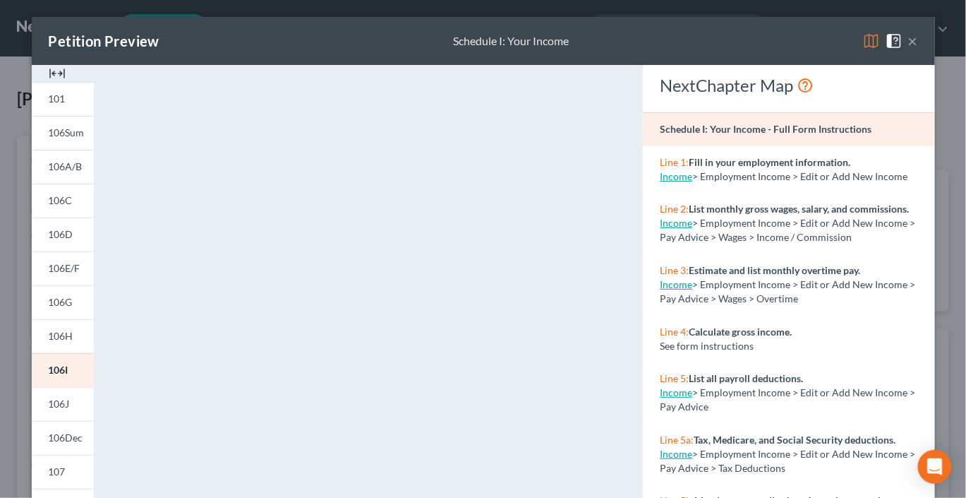
click at [916, 48] on button "×" at bounding box center [913, 40] width 10 height 17
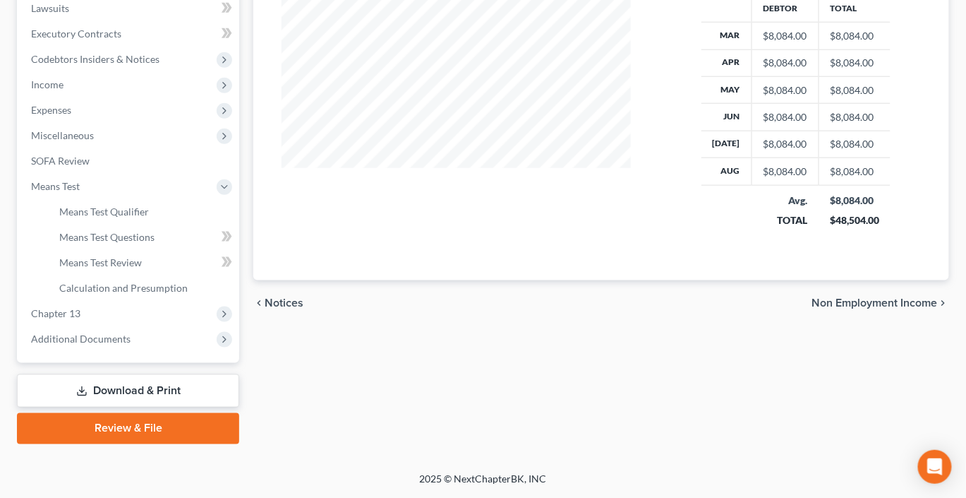
scroll to position [522, 0]
click at [149, 217] on span "Means Test Qualifier" at bounding box center [104, 211] width 90 height 12
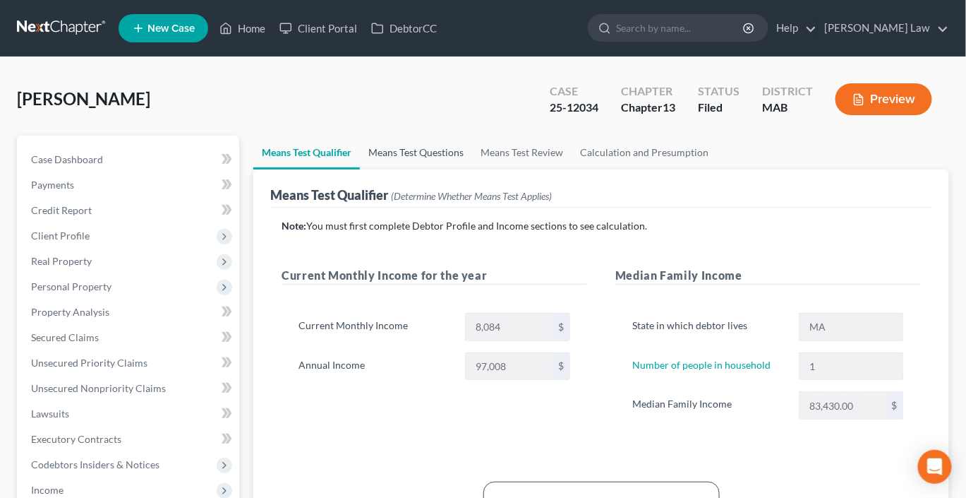
click at [467, 169] on link "Means Test Questions" at bounding box center [416, 152] width 112 height 34
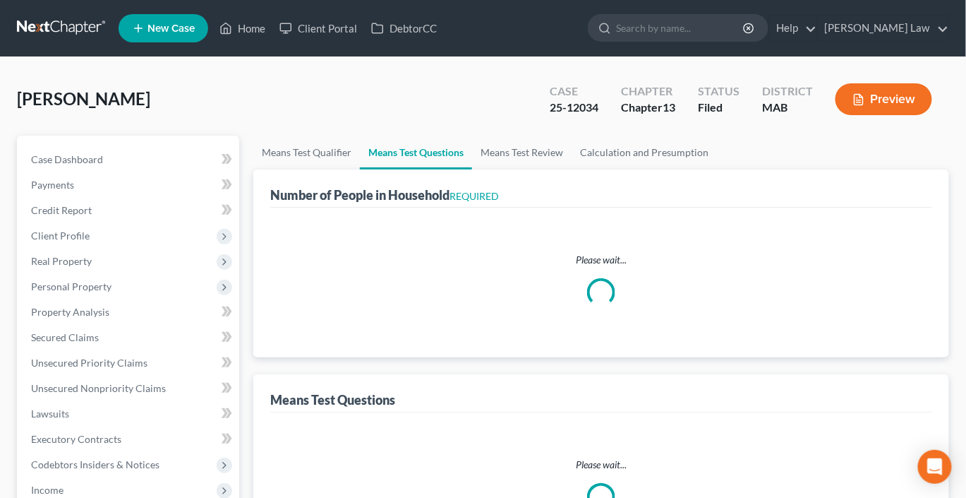
select select "0"
select select "60"
select select "0"
select select "60"
select select "0"
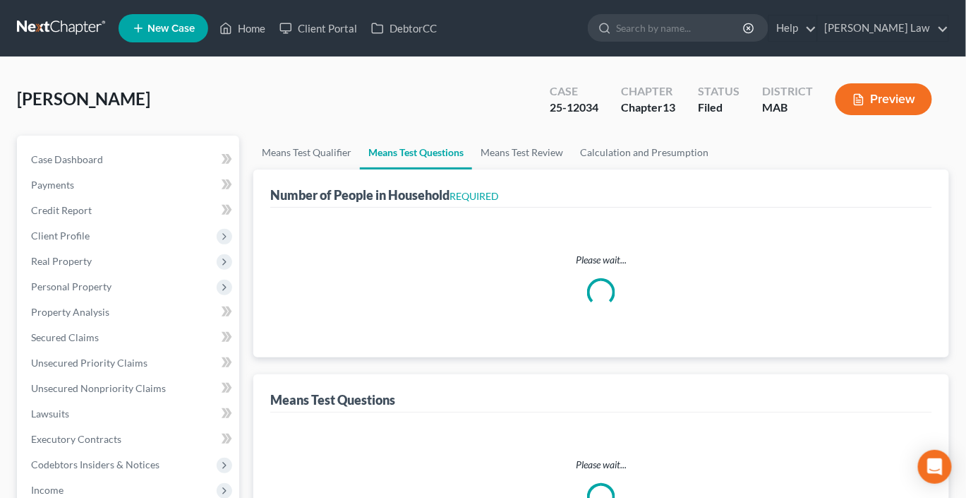
select select "60"
select select "0"
select select "60"
select select "1"
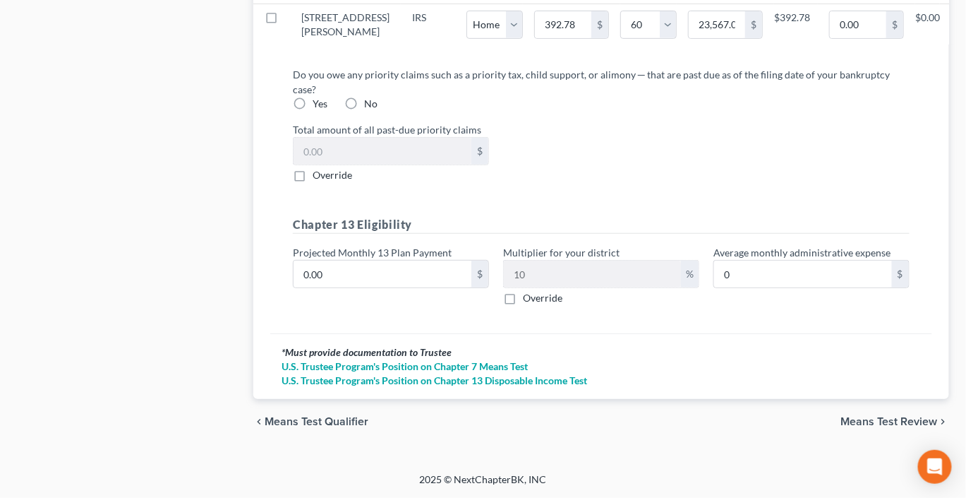
scroll to position [2288, 0]
click at [363, 287] on input "0.00" at bounding box center [383, 273] width 178 height 27
type input "6"
type input "0.60"
type input "60"
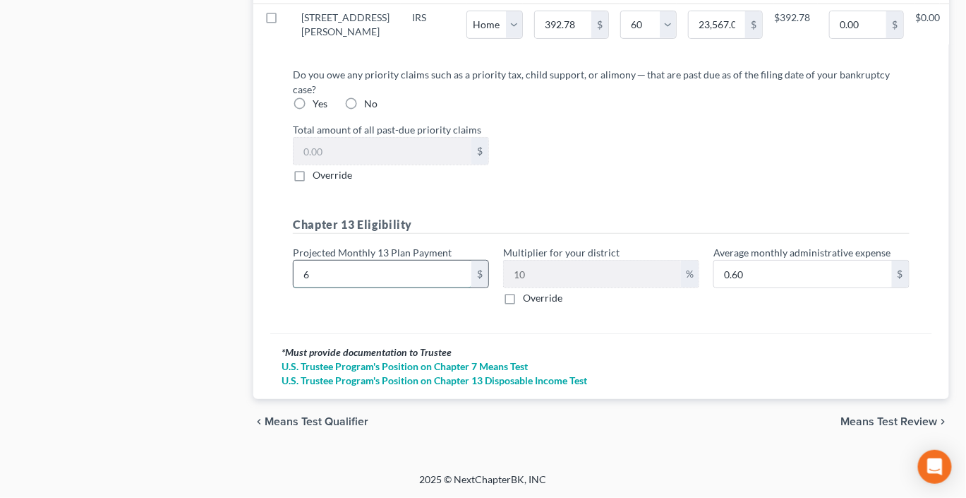
type input "6.00"
type input "600"
type input "60.00"
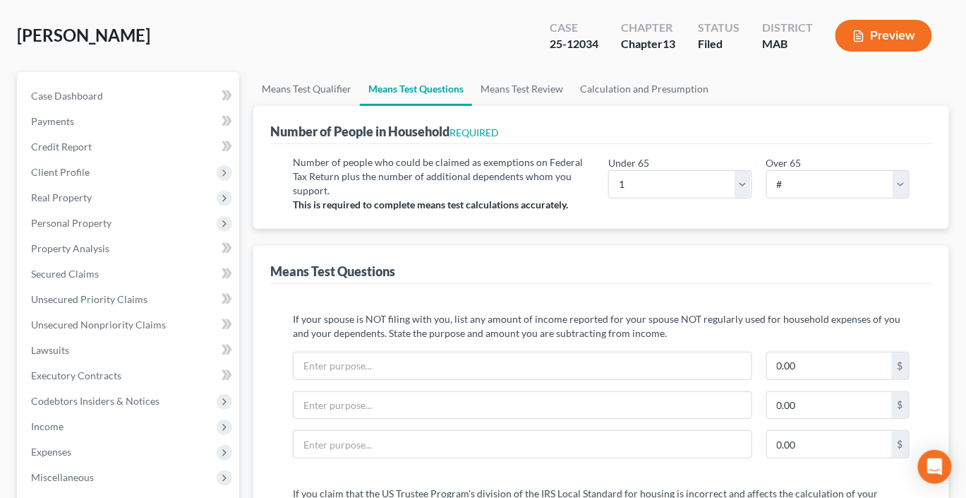
scroll to position [54, 0]
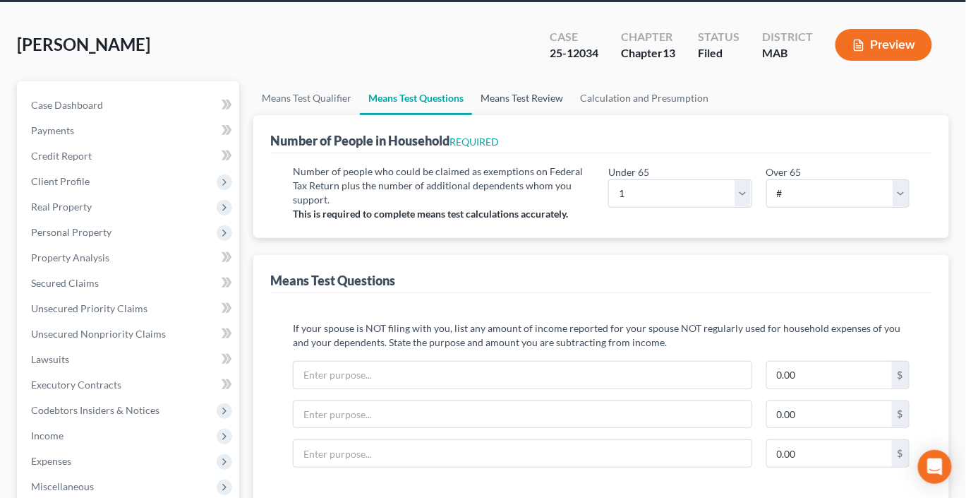
type input "600"
click at [572, 115] on link "Means Test Review" at bounding box center [522, 98] width 100 height 34
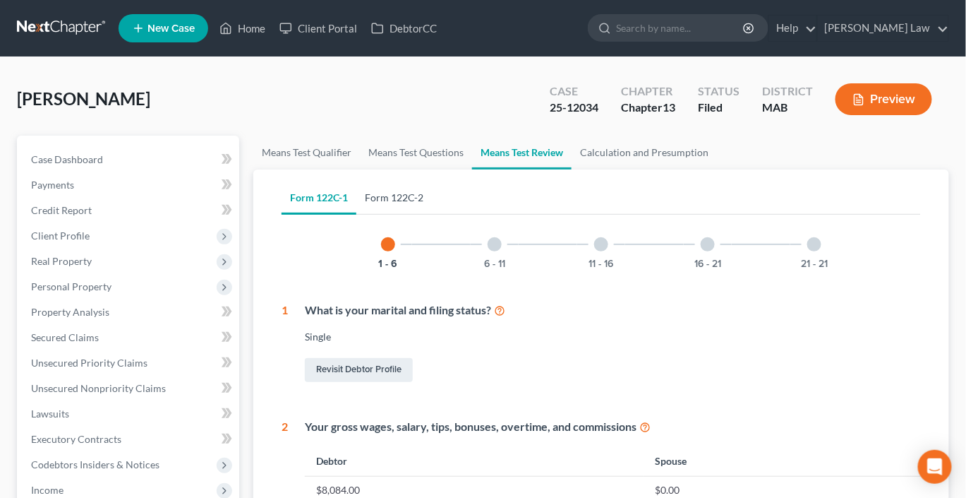
click at [421, 215] on link "Form 122C-2" at bounding box center [394, 198] width 76 height 34
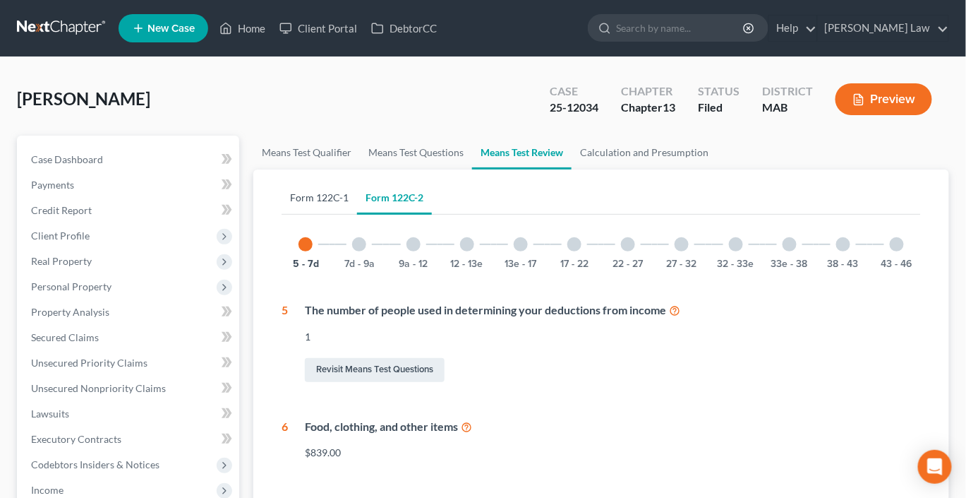
click at [330, 215] on link "Form 122C-1" at bounding box center [320, 198] width 76 height 34
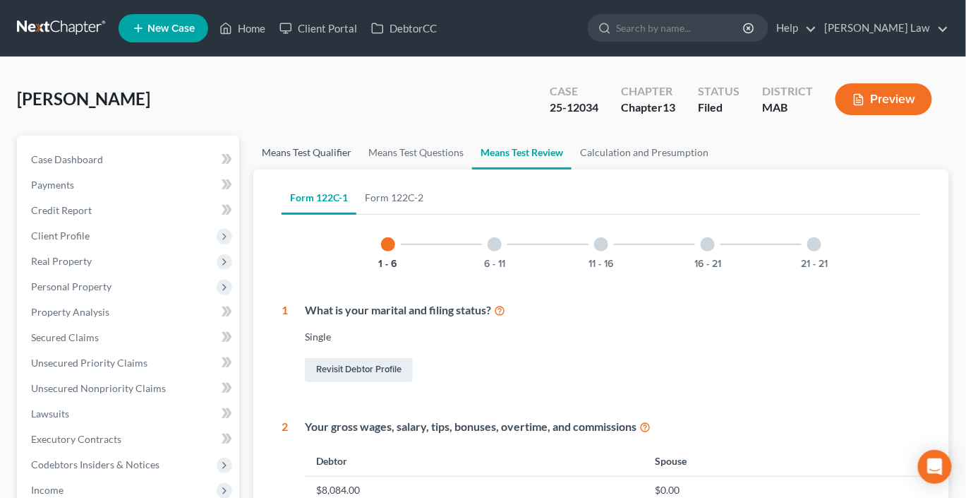
click at [323, 169] on link "Means Test Qualifier" at bounding box center [306, 152] width 107 height 34
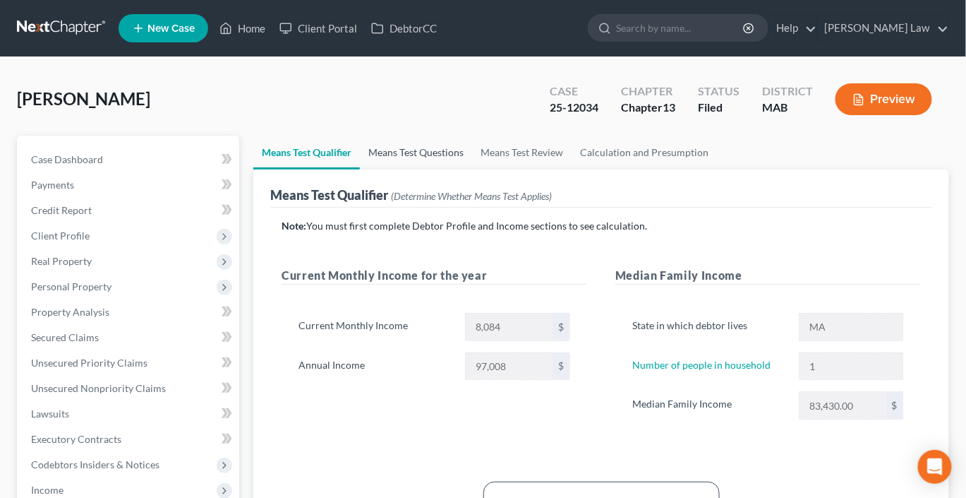
click at [472, 169] on link "Means Test Questions" at bounding box center [416, 152] width 112 height 34
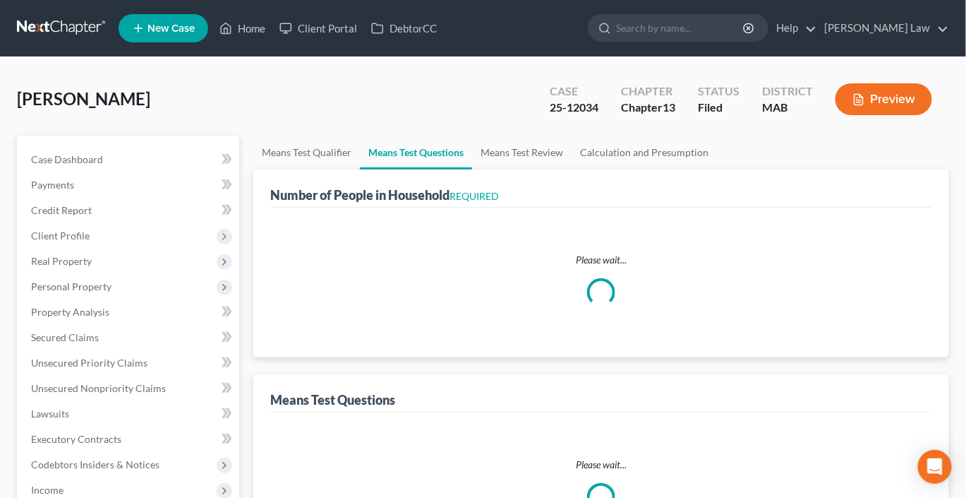
select select "0"
select select "60"
select select "0"
select select "60"
select select "0"
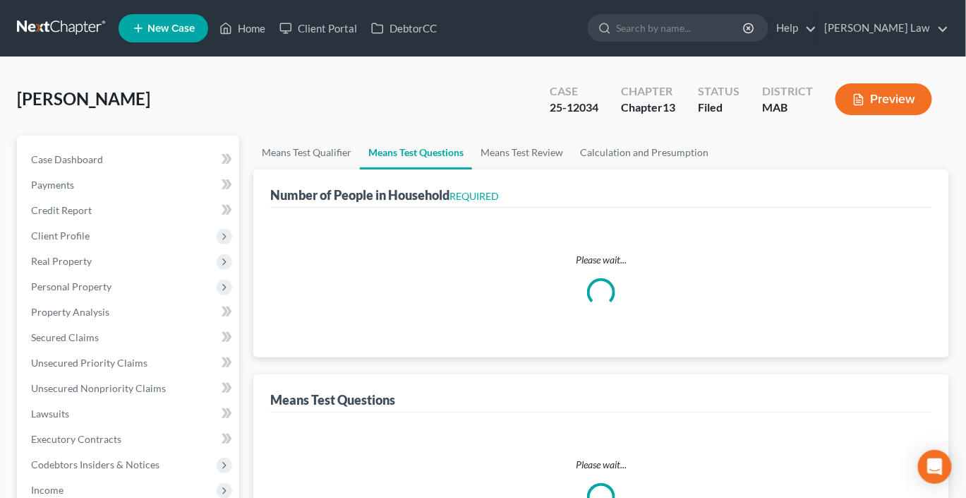
select select "60"
select select "0"
select select "60"
select select "1"
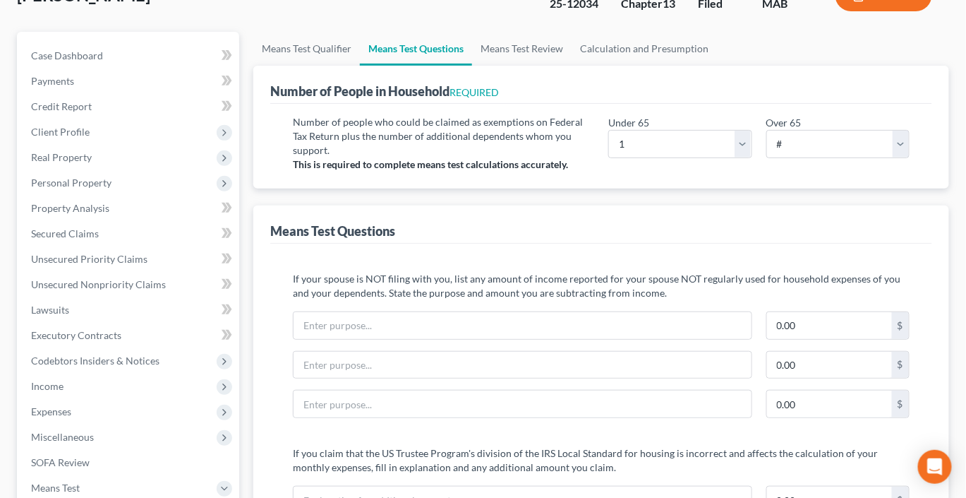
scroll to position [102, 0]
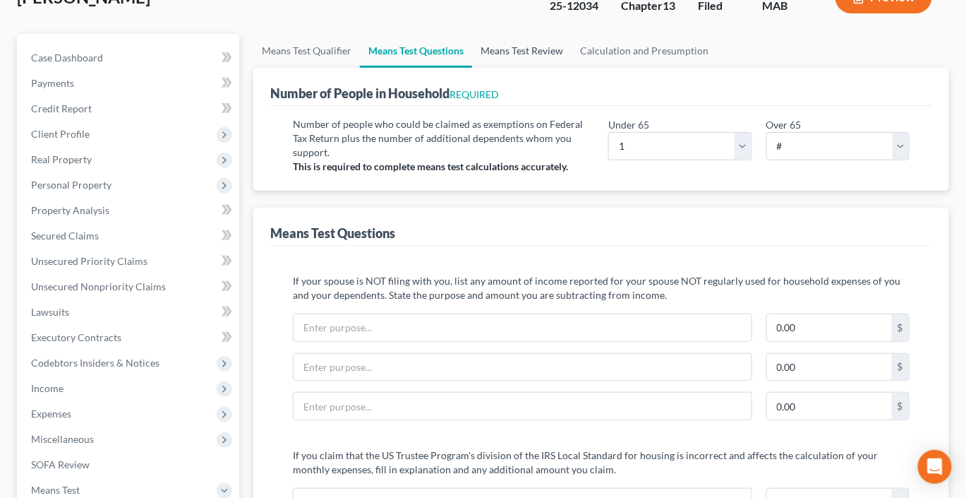
click at [572, 68] on link "Means Test Review" at bounding box center [522, 51] width 100 height 34
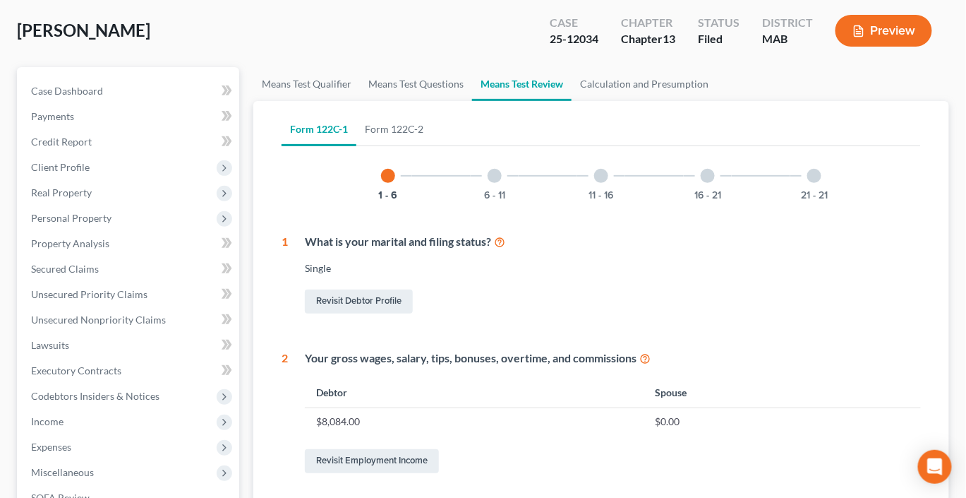
scroll to position [73, 0]
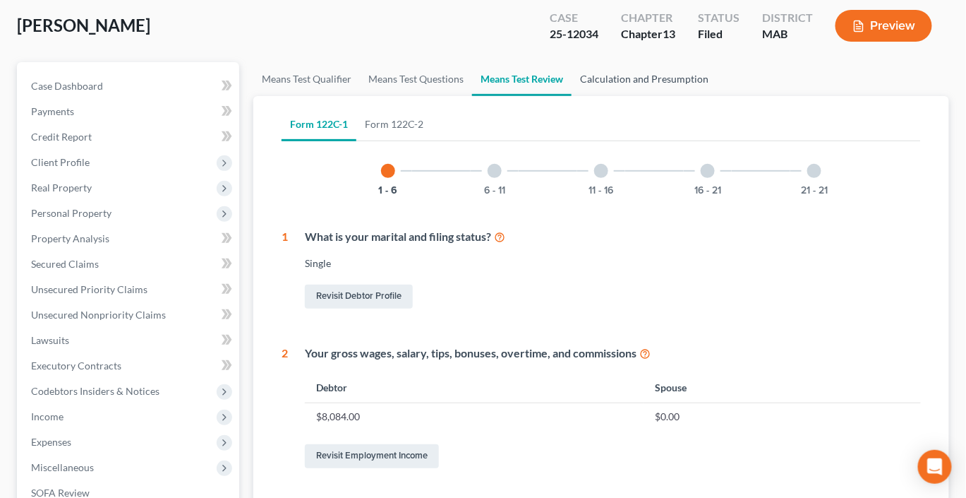
click at [704, 96] on link "Calculation and Presumption" at bounding box center [644, 79] width 145 height 34
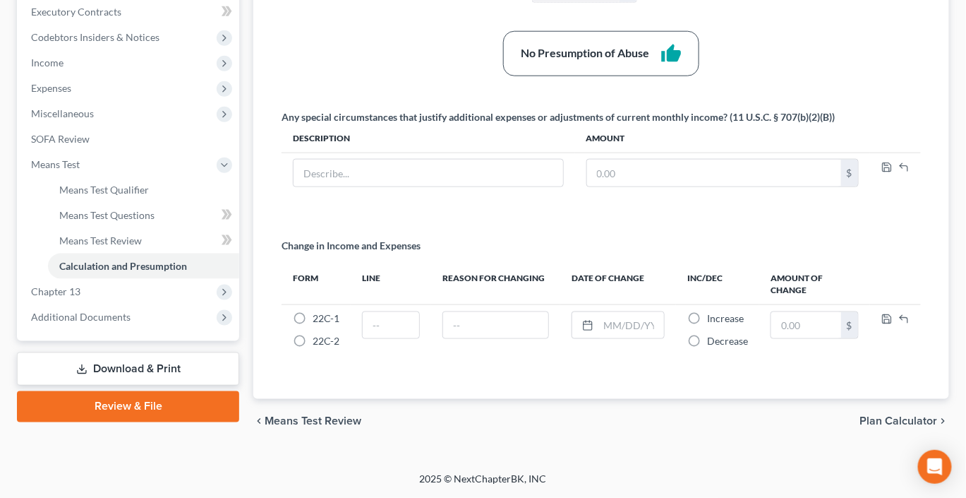
scroll to position [481, 0]
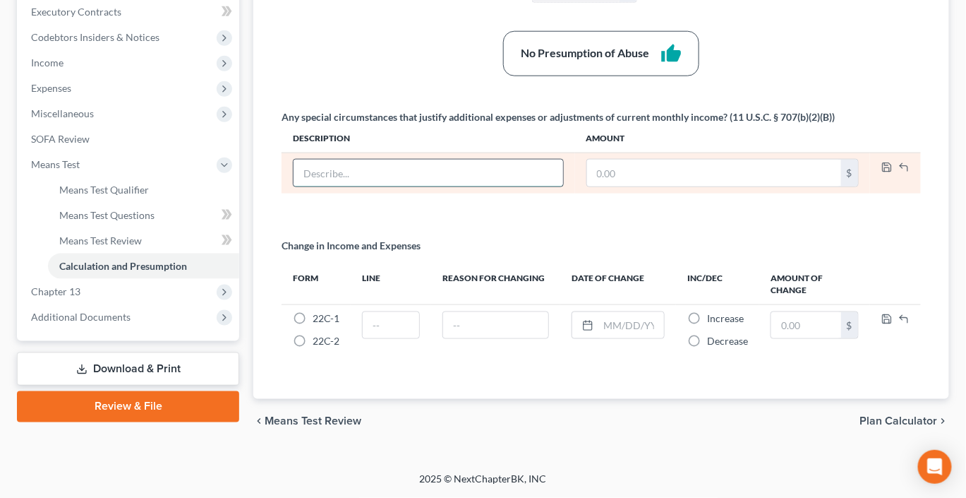
click at [401, 186] on input "text" at bounding box center [429, 172] width 270 height 27
type input "Debtor admin fees (atty fees)"
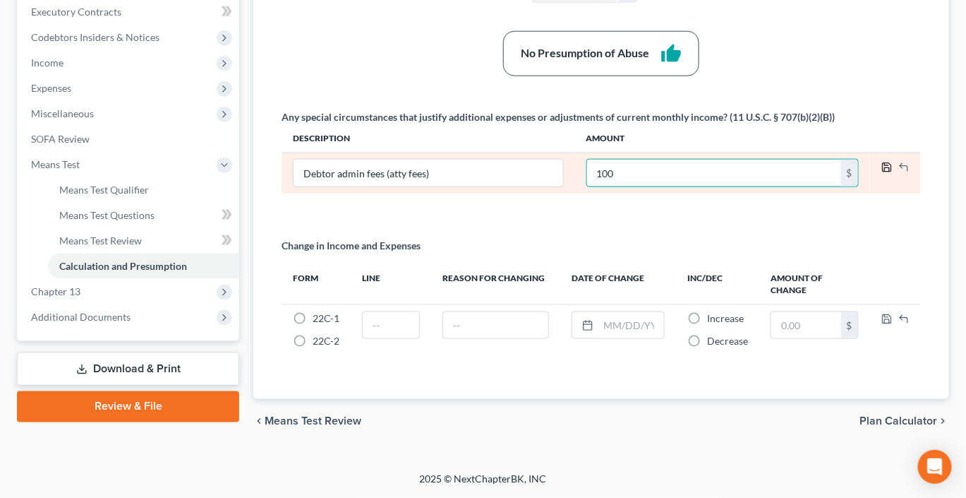
type input "100"
click at [885, 171] on polyline "button" at bounding box center [887, 169] width 5 height 4
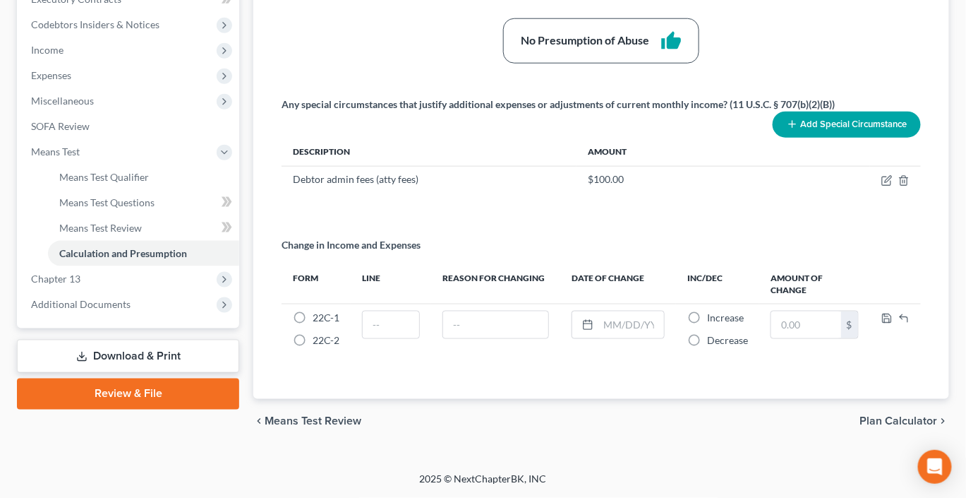
click at [782, 138] on button "Add Special Circumstance" at bounding box center [847, 125] width 148 height 26
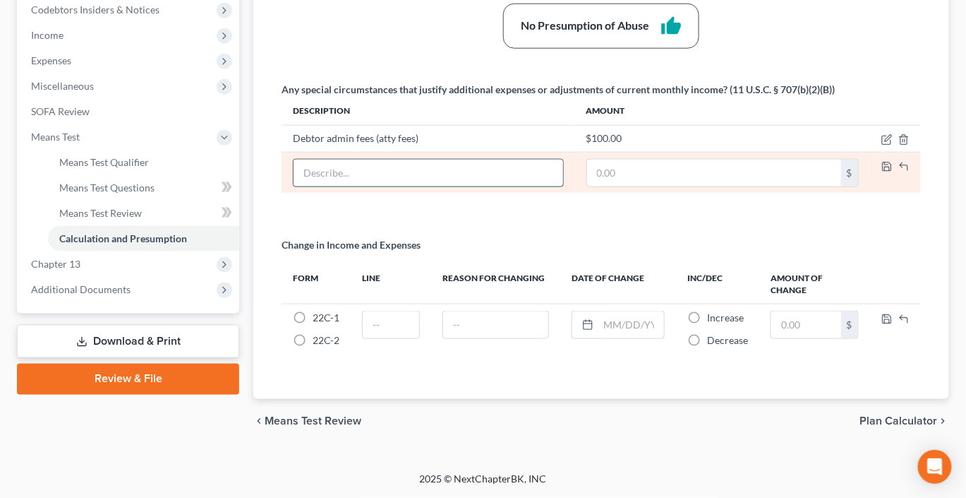
click at [411, 186] on input "text" at bounding box center [429, 172] width 270 height 27
type input "D"
type input "o"
type input "IRS ownership over 7 years/75k miles"
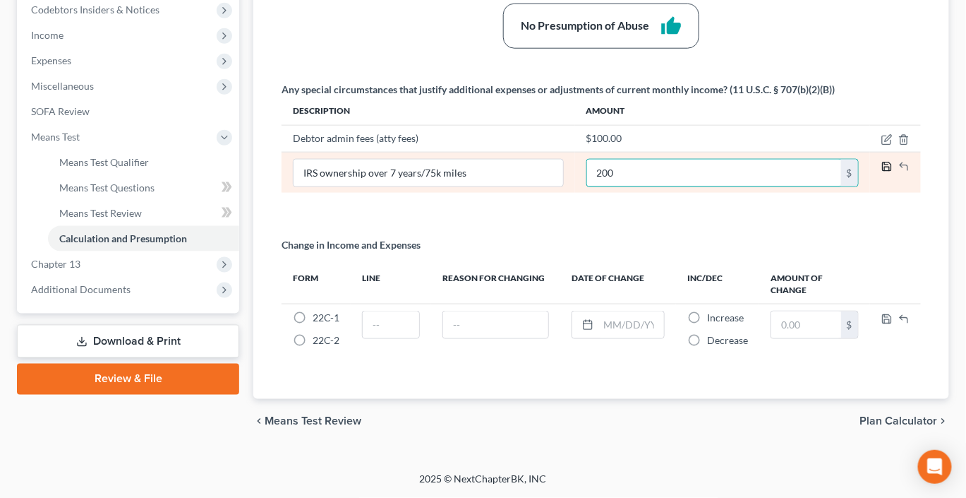
type input "200"
click at [883, 171] on icon "button" at bounding box center [887, 166] width 8 height 8
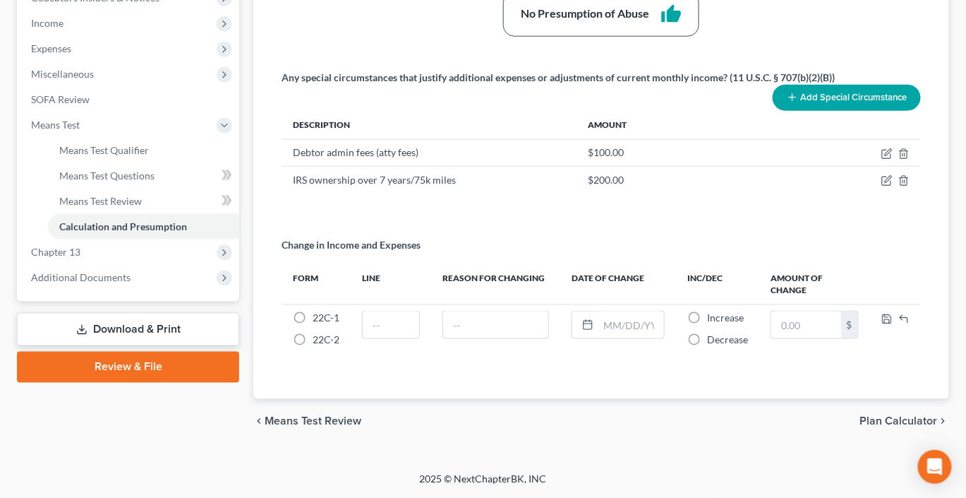
scroll to position [696, 0]
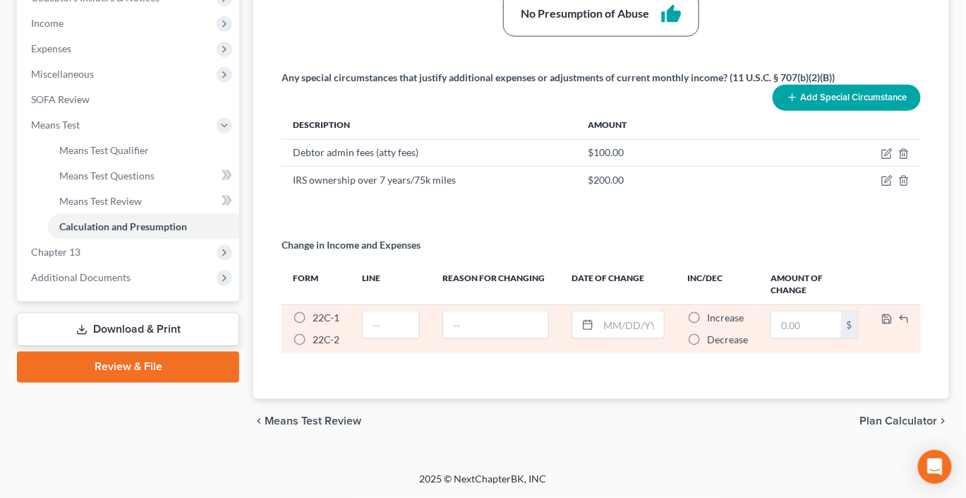
click at [313, 311] on label "22C-1 *" at bounding box center [326, 318] width 27 height 14
click at [318, 311] on input "22C-1 *" at bounding box center [322, 315] width 9 height 9
radio input "true"
click at [732, 311] on label "Increase *" at bounding box center [725, 318] width 37 height 14
click at [722, 311] on input "Increase *" at bounding box center [717, 315] width 9 height 9
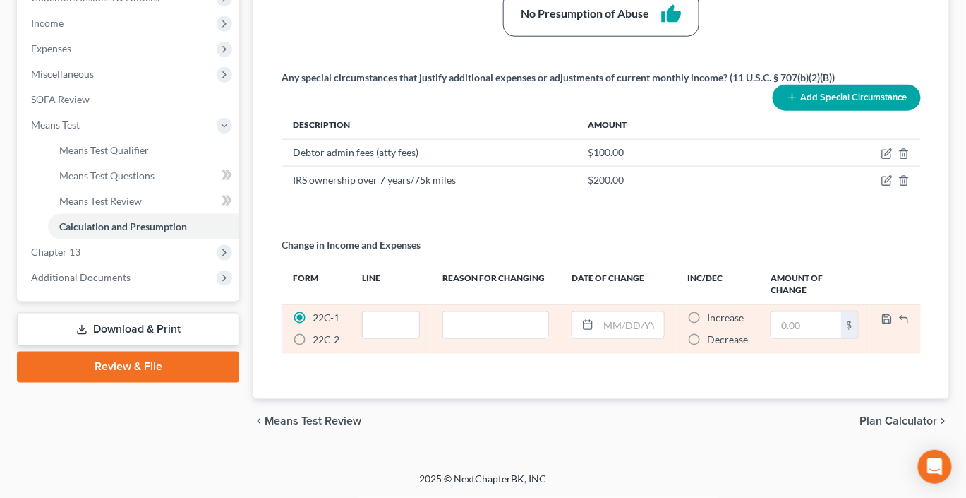
radio input "true"
click at [841, 311] on input "text" at bounding box center [806, 324] width 70 height 27
type input "583"
click at [893, 313] on icon "button" at bounding box center [886, 318] width 11 height 11
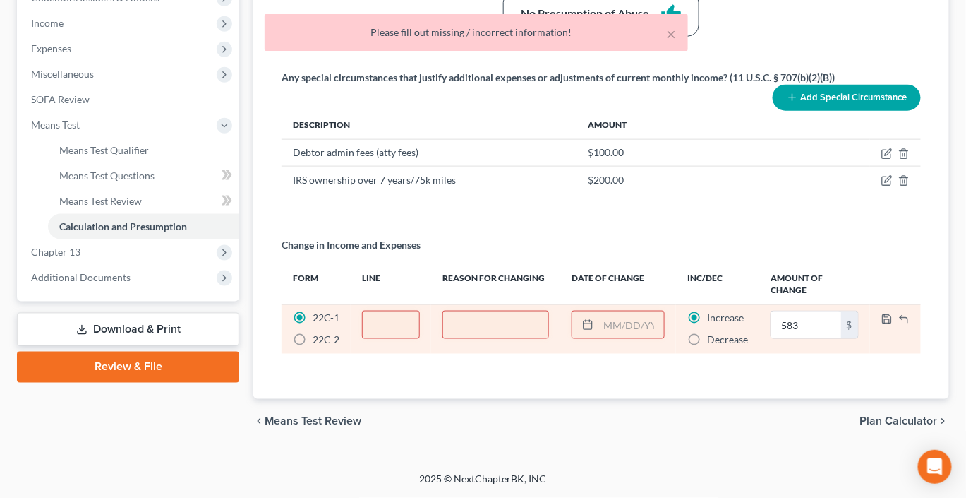
click at [419, 311] on input "text" at bounding box center [391, 324] width 56 height 27
click at [524, 311] on input "text" at bounding box center [495, 324] width 105 height 27
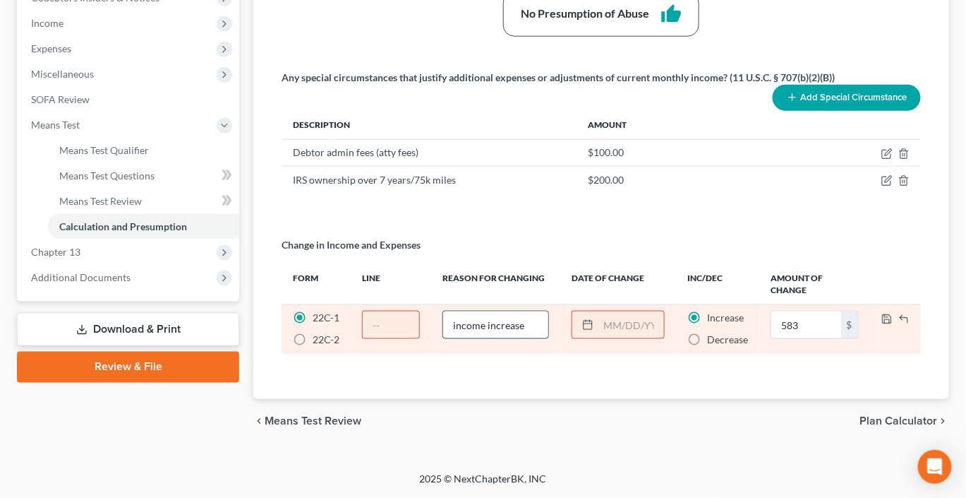
scroll to position [0, 41]
type input "income increase"
click at [640, 311] on input "text" at bounding box center [631, 324] width 66 height 27
type input "/"
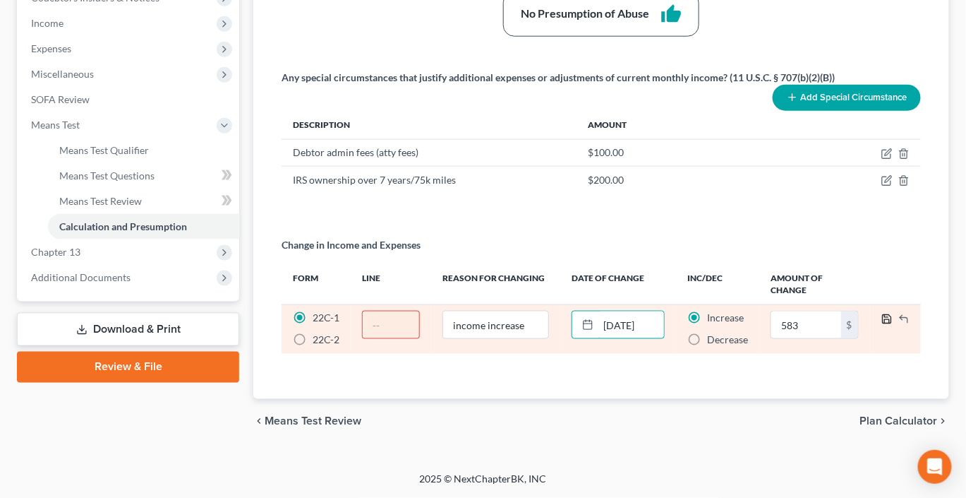
type input "[DATE]"
click at [891, 315] on icon "button" at bounding box center [887, 319] width 8 height 8
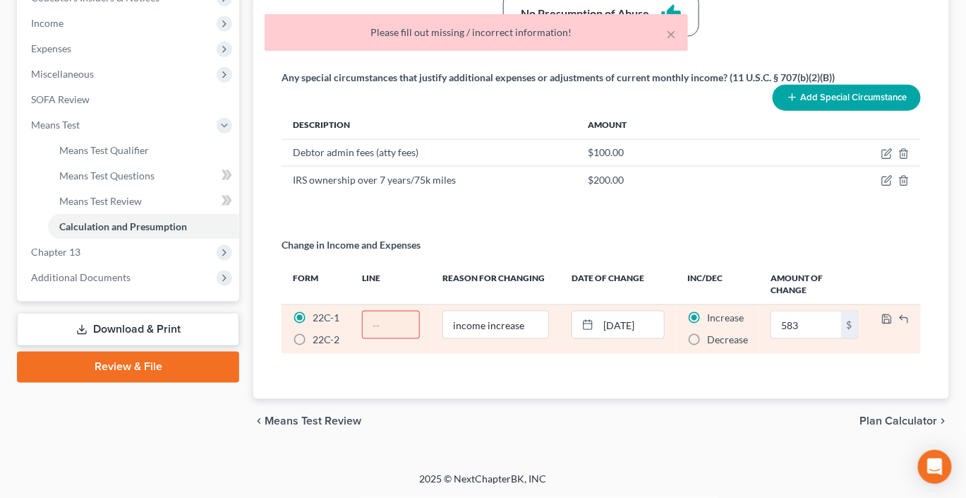
click at [416, 311] on input "text" at bounding box center [391, 324] width 56 height 27
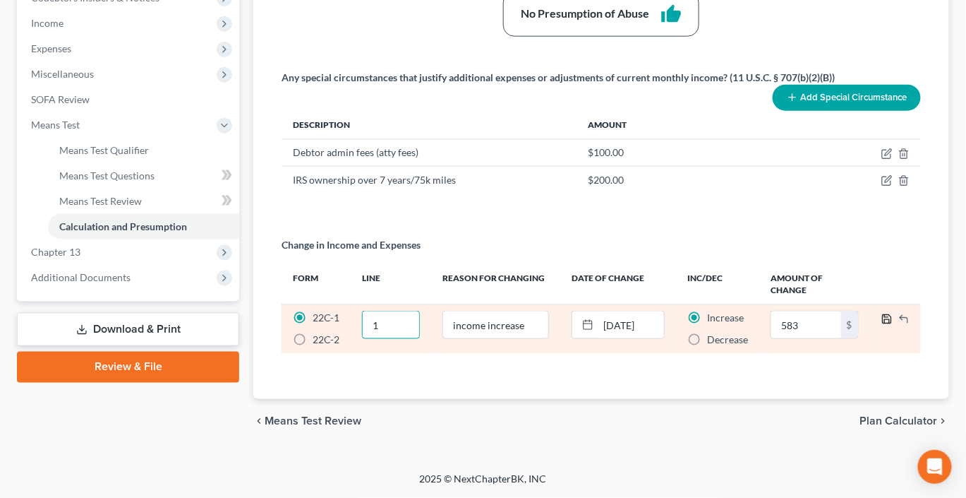
type input "1"
click at [893, 313] on icon "button" at bounding box center [886, 318] width 11 height 11
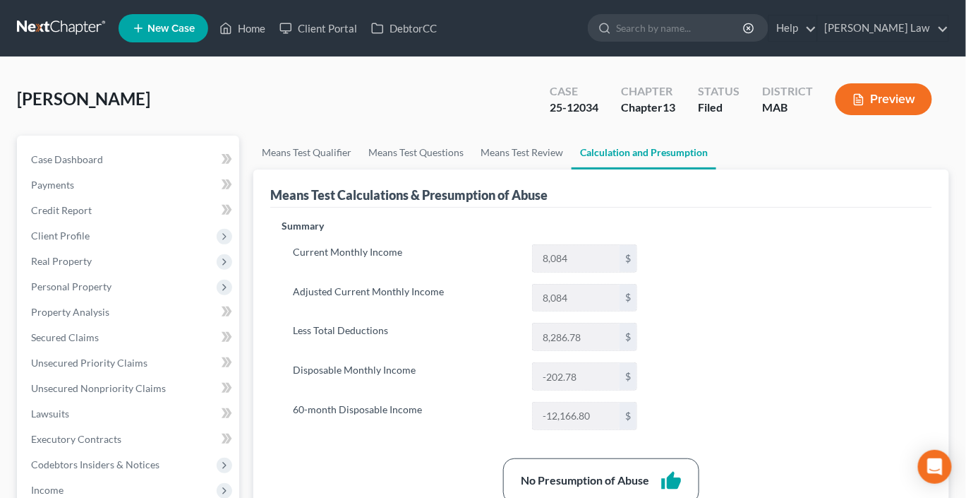
click at [836, 115] on button "Preview" at bounding box center [884, 99] width 97 height 32
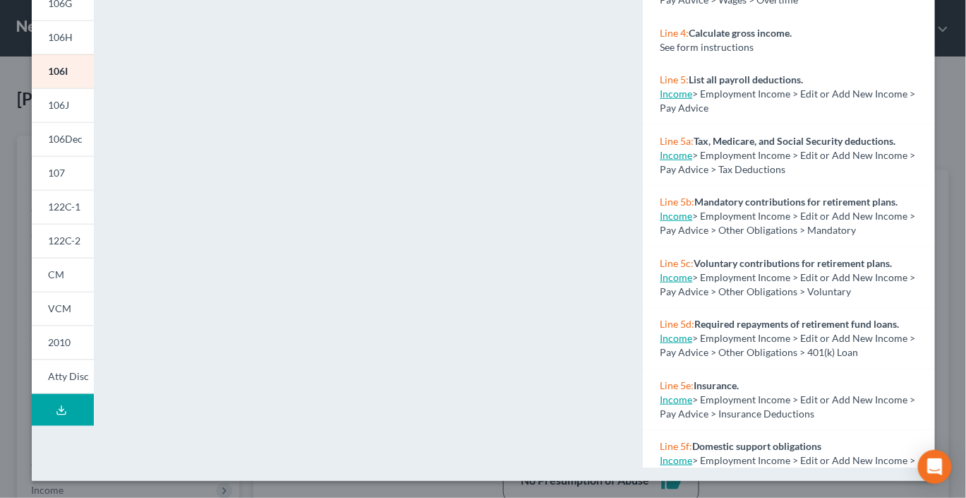
scroll to position [476, 0]
click at [55, 190] on link "122C-1" at bounding box center [63, 207] width 62 height 34
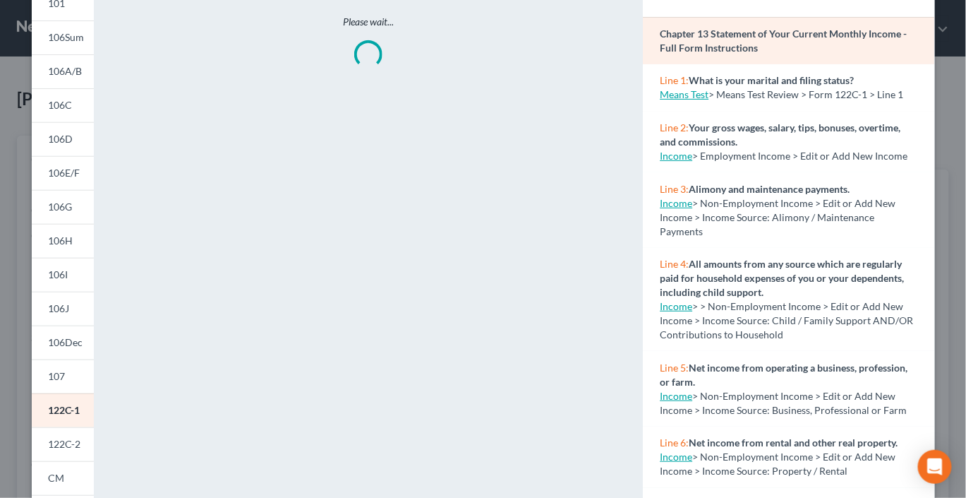
scroll to position [0, 0]
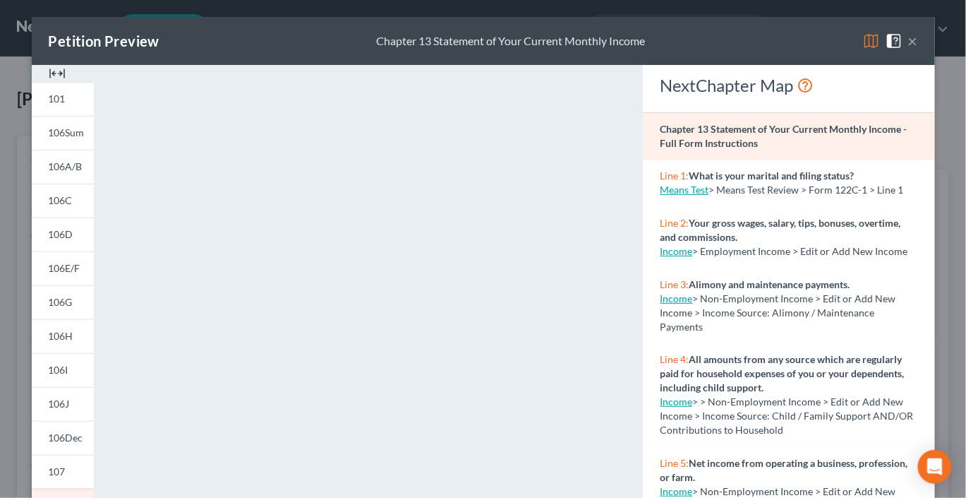
click at [918, 49] on button "×" at bounding box center [913, 40] width 10 height 17
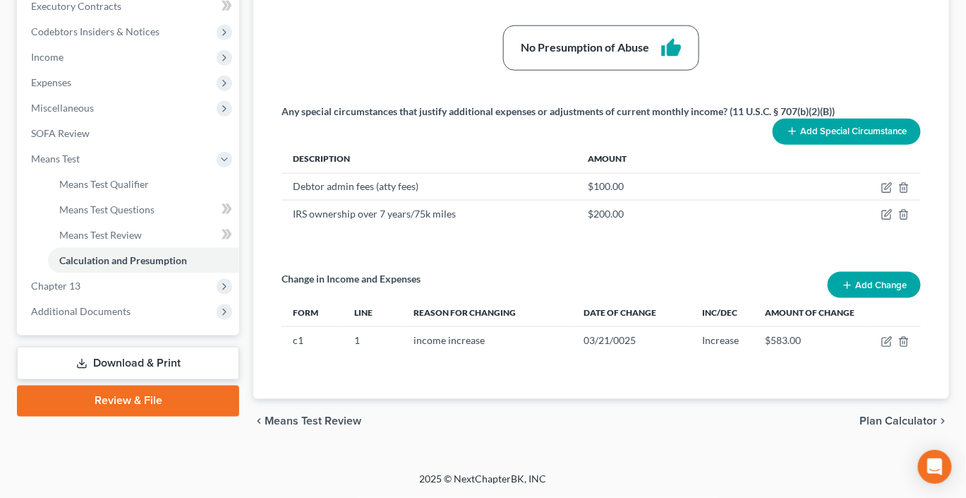
scroll to position [649, 0]
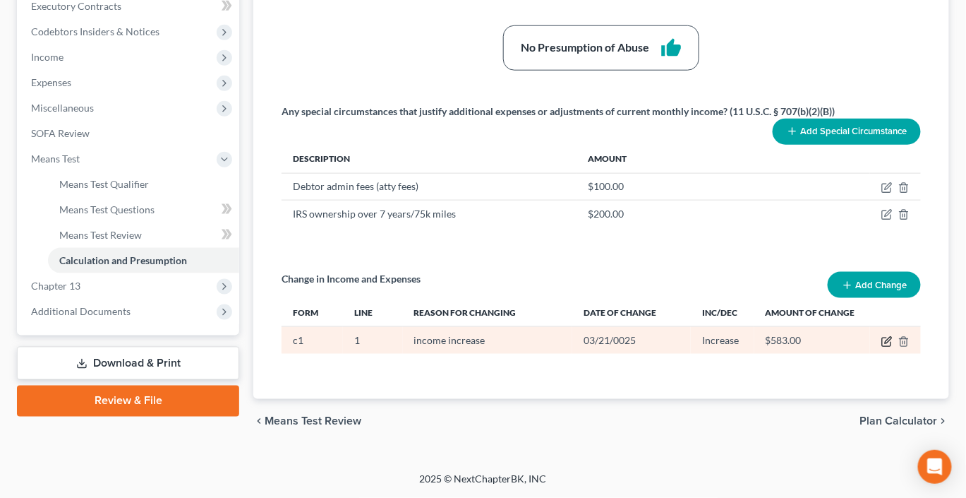
click at [882, 338] on icon "button" at bounding box center [886, 341] width 8 height 8
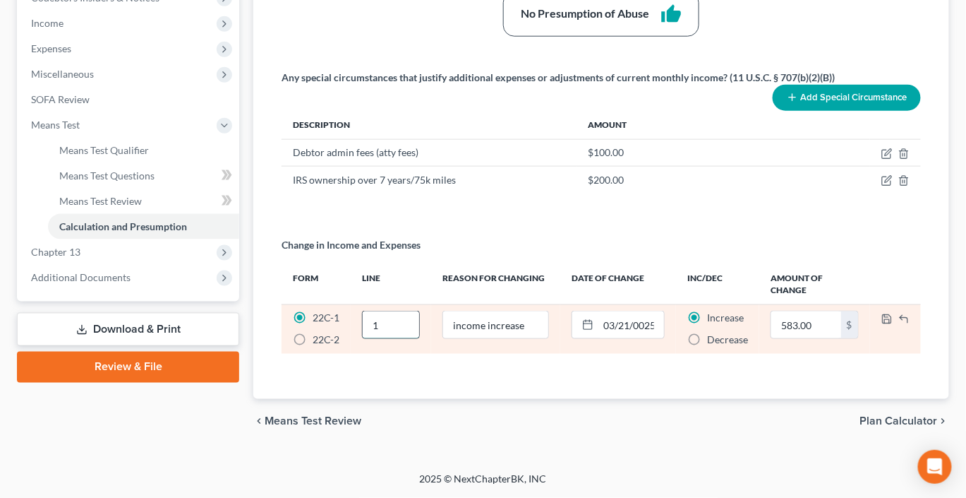
click at [412, 338] on input "1" at bounding box center [391, 324] width 56 height 27
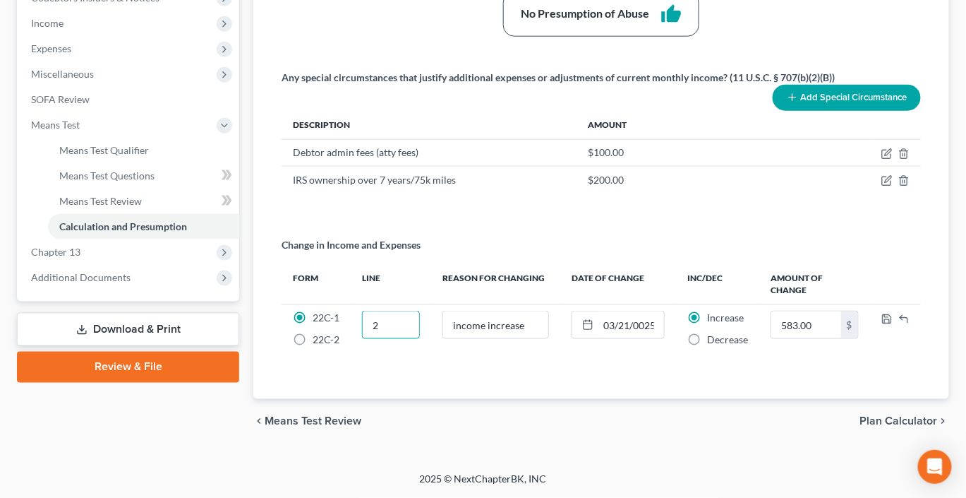
scroll to position [615, 11]
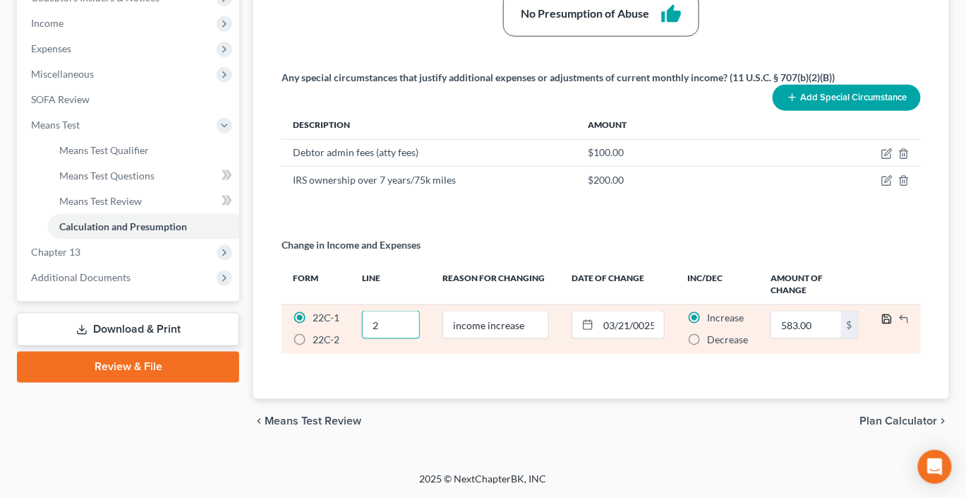
type input "2"
click at [893, 325] on icon "button" at bounding box center [886, 318] width 11 height 11
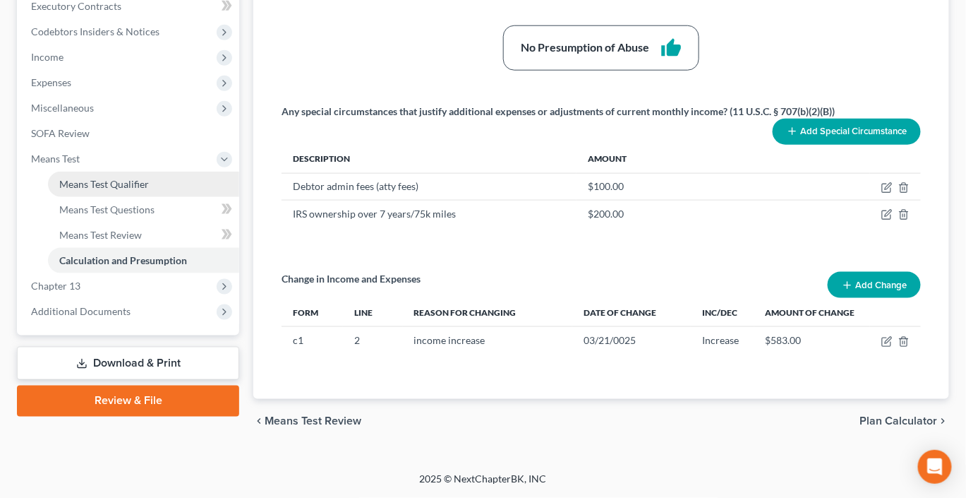
scroll to position [491, 0]
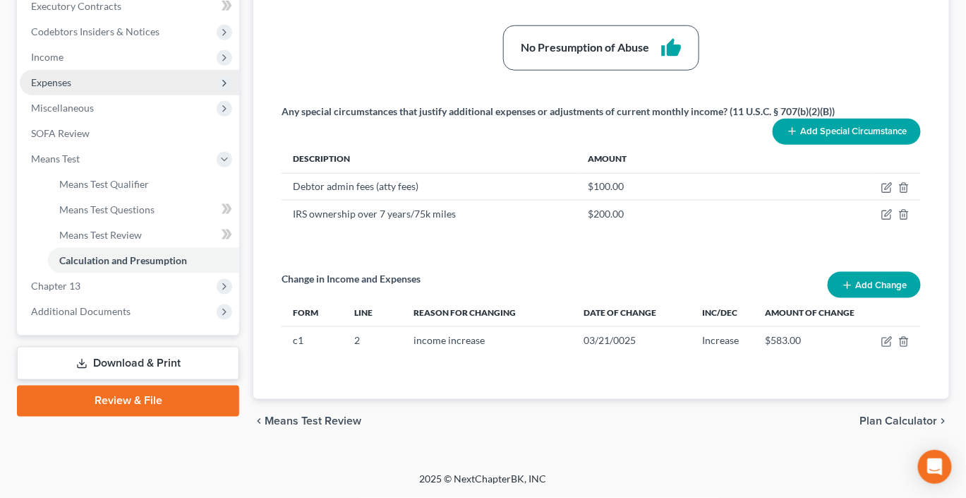
click at [71, 88] on span "Expenses" at bounding box center [51, 82] width 40 height 12
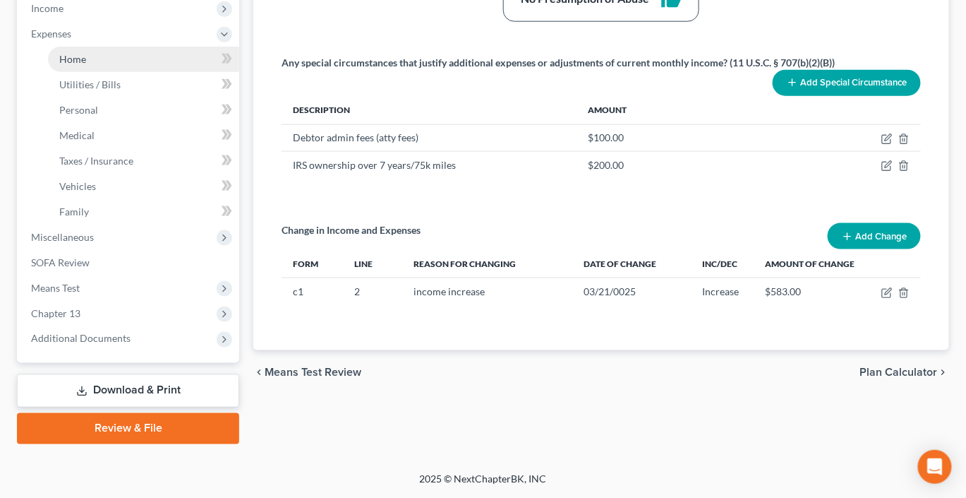
click at [101, 72] on link "Home" at bounding box center [143, 59] width 191 height 25
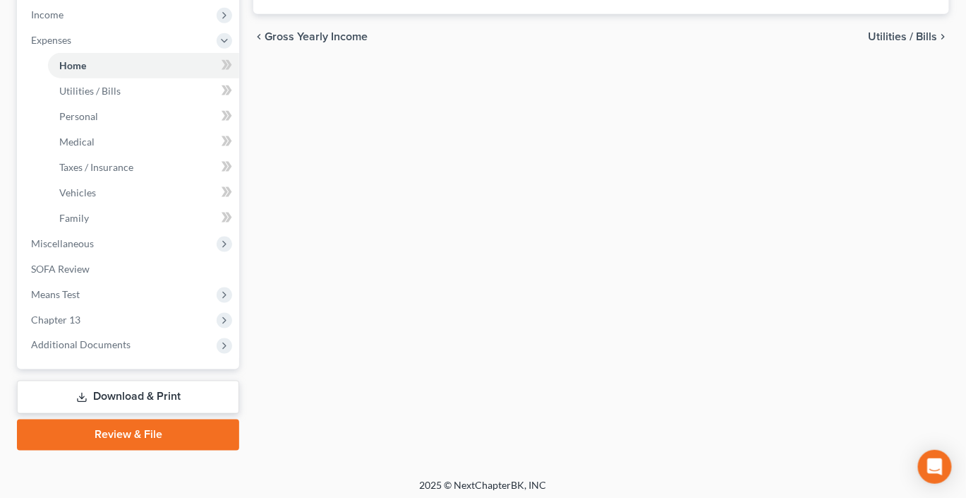
type input "3,493.00"
type input "363.00"
radio input "true"
type input "267.00"
type input "0.00"
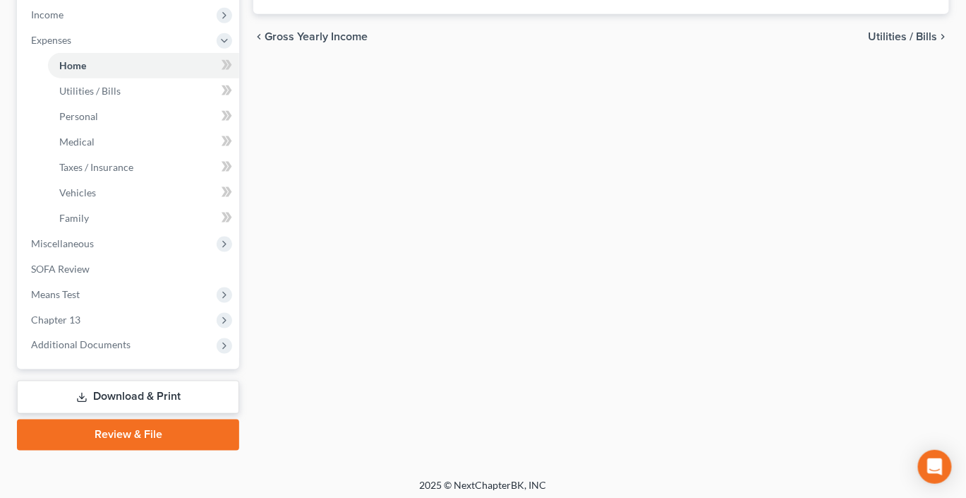
type input "0.00"
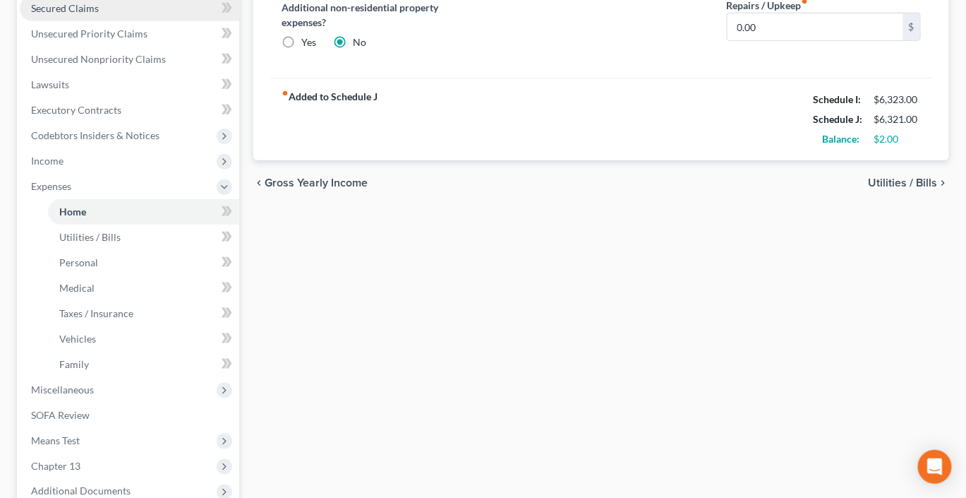
scroll to position [335, 0]
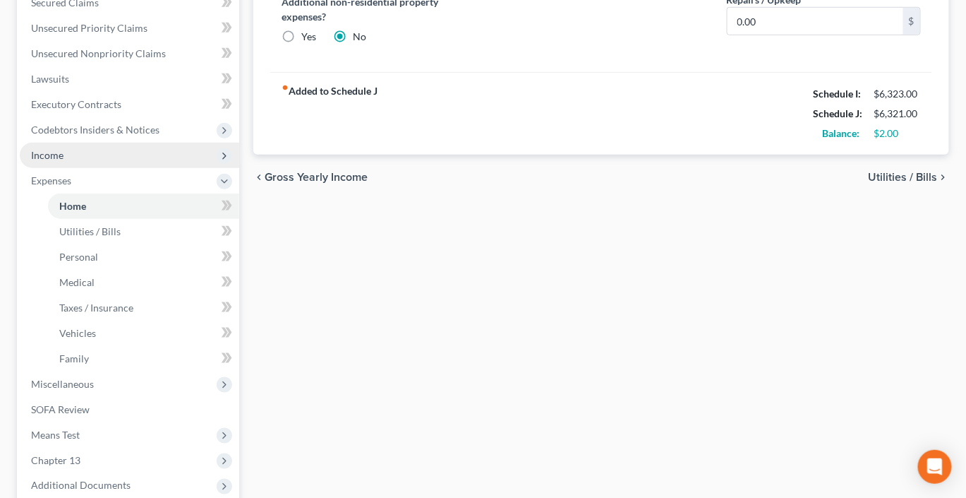
click at [63, 161] on span "Income" at bounding box center [47, 155] width 32 height 12
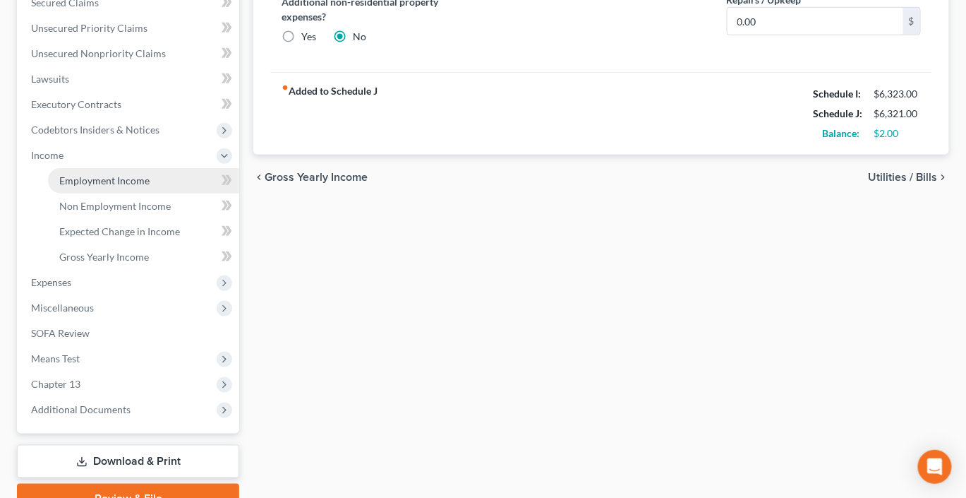
click at [122, 186] on span "Employment Income" at bounding box center [104, 180] width 90 height 12
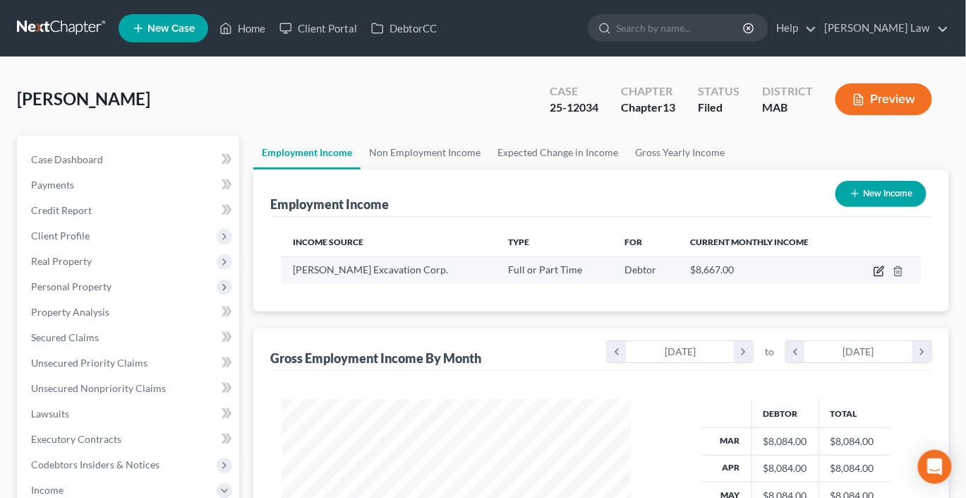
click at [877, 272] on icon "button" at bounding box center [880, 269] width 6 height 6
select select "0"
select select "22"
select select "0"
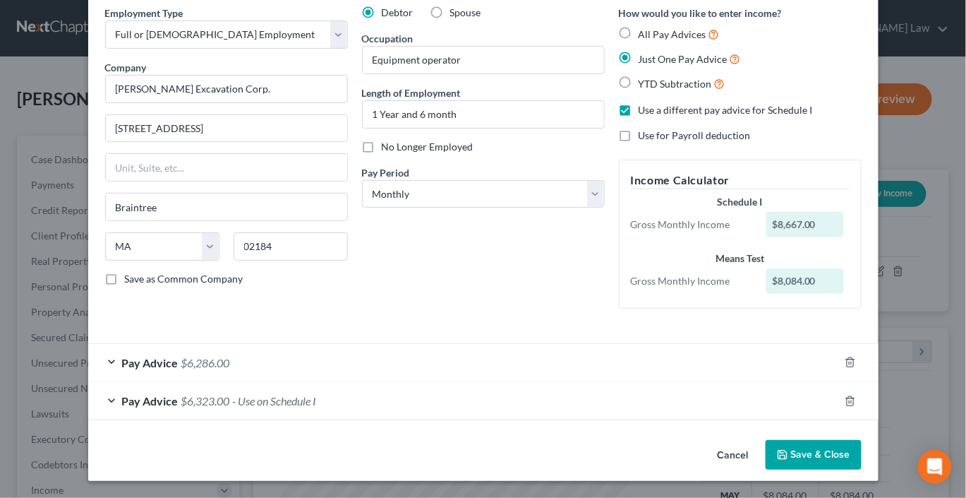
scroll to position [195, 0]
click at [438, 382] on div "Pay Advice $6,323.00 - Use on Schedule I" at bounding box center [463, 400] width 751 height 37
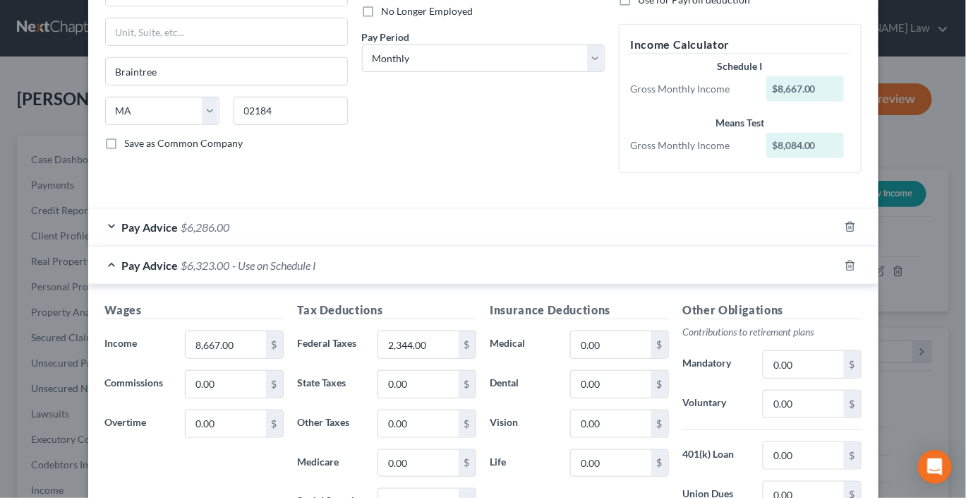
scroll to position [212, 0]
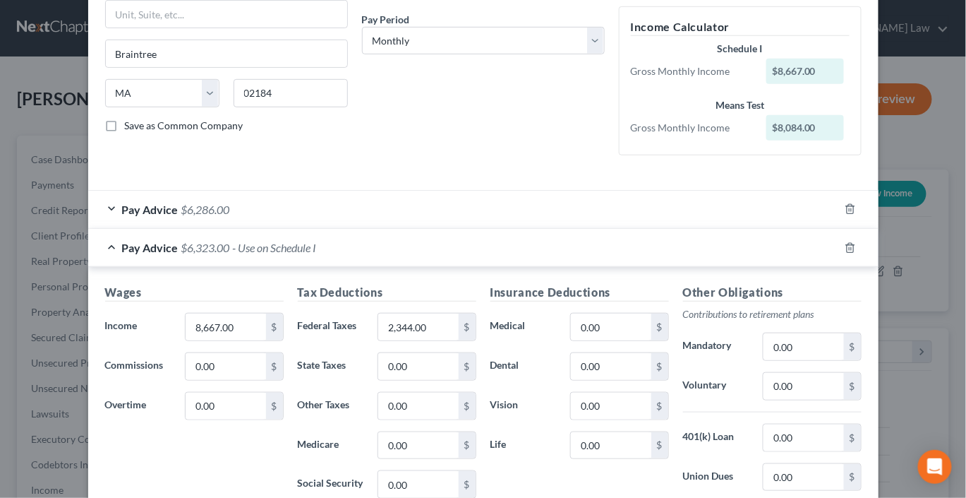
click at [414, 228] on div "Pay Advice $6,286.00" at bounding box center [463, 209] width 751 height 37
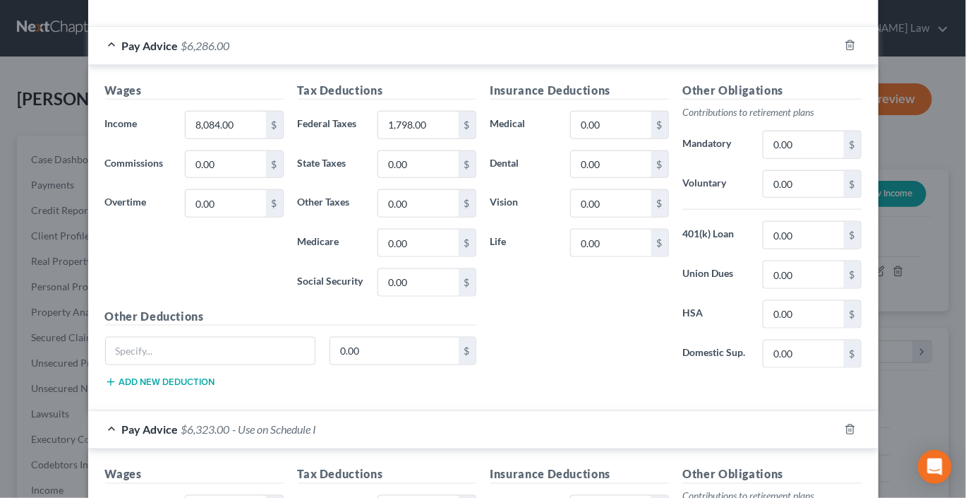
scroll to position [340, 0]
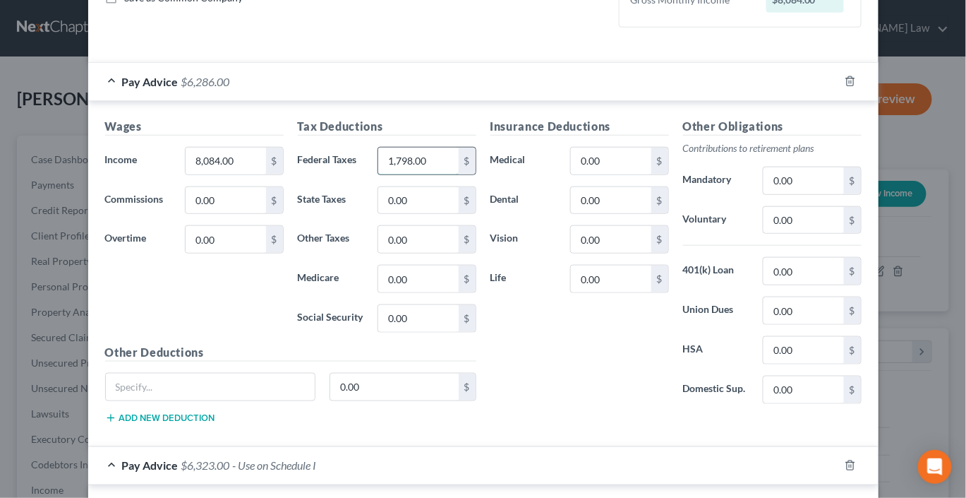
click at [428, 174] on input "1,798.00" at bounding box center [418, 160] width 80 height 27
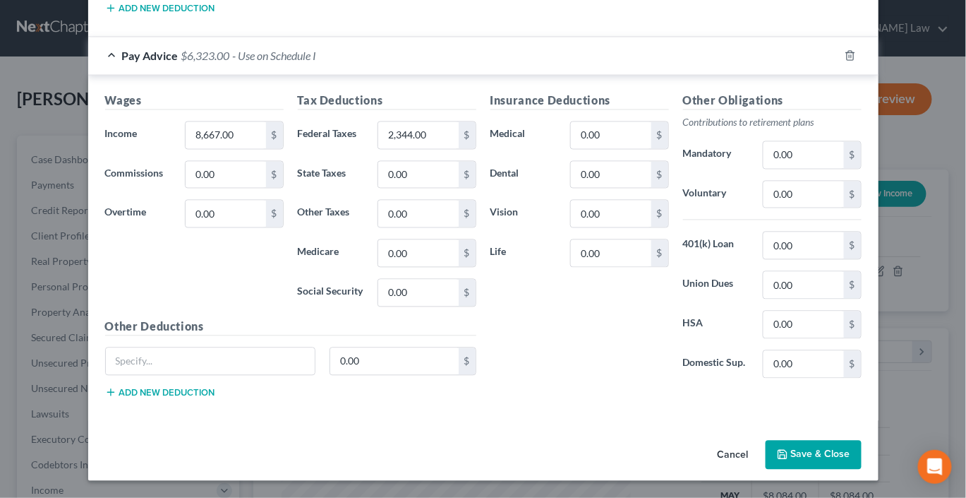
scroll to position [1080, 0]
type input "2,182"
click at [862, 451] on button "Save & Close" at bounding box center [814, 455] width 96 height 30
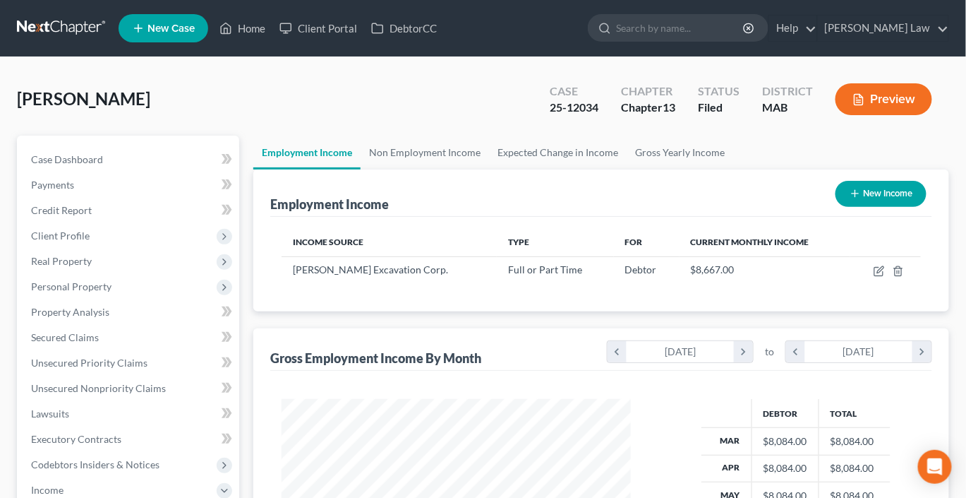
click at [854, 115] on button "Preview" at bounding box center [884, 99] width 97 height 32
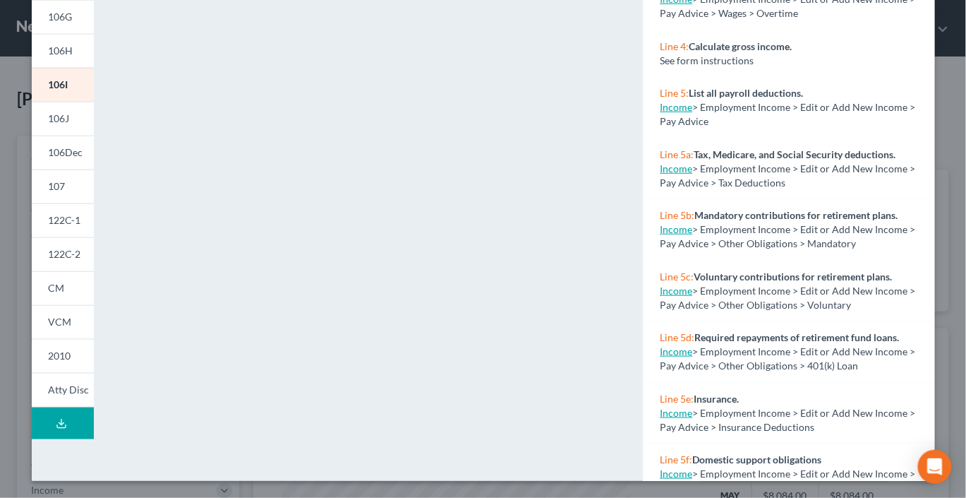
scroll to position [476, 0]
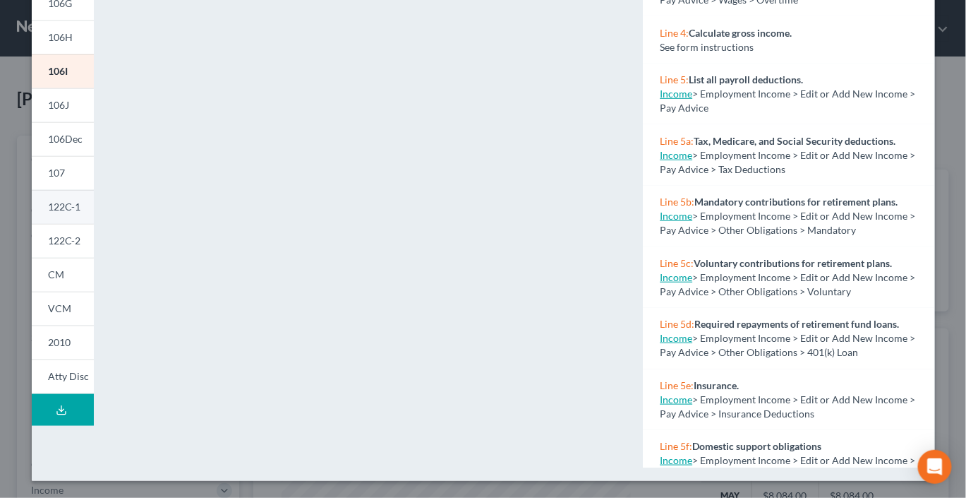
click at [65, 190] on link "122C-1" at bounding box center [63, 207] width 62 height 34
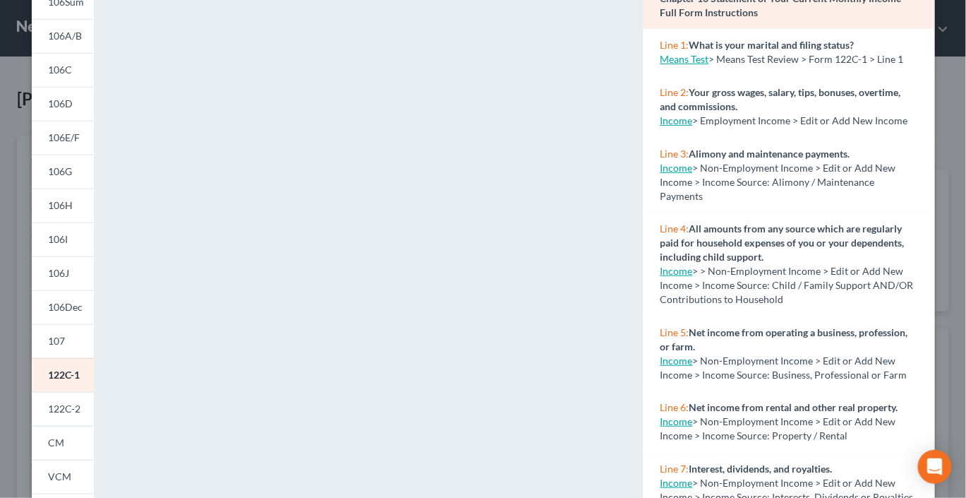
scroll to position [0, 0]
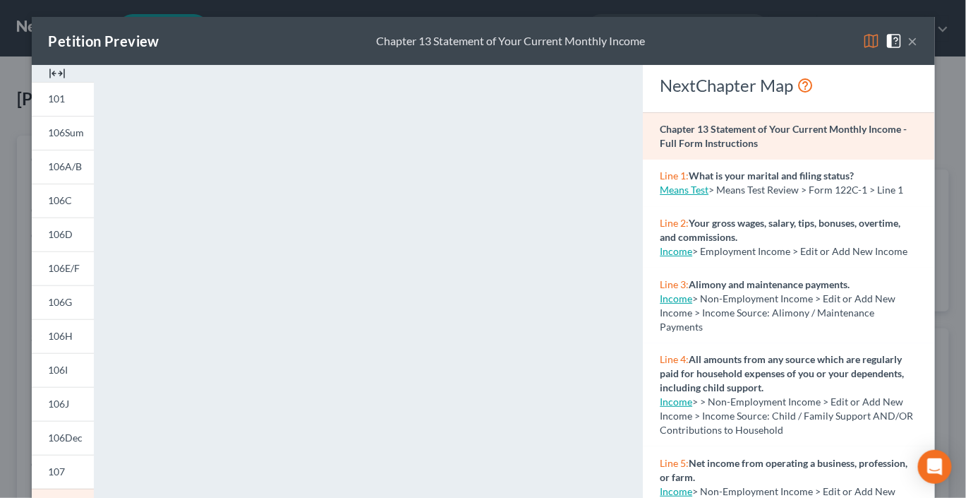
click at [49, 82] on img at bounding box center [57, 73] width 17 height 17
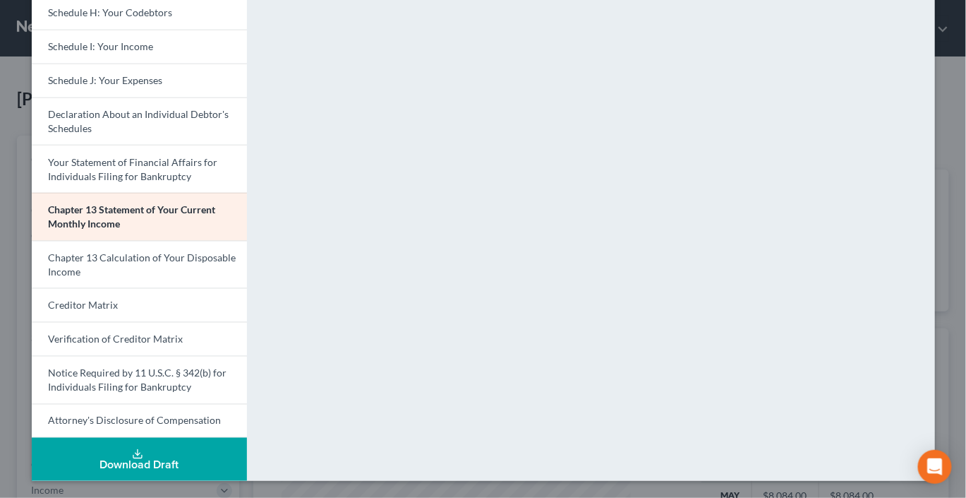
scroll to position [505, 0]
click at [143, 277] on span "Chapter 13 Calculation of Your Disposable Income" at bounding box center [143, 264] width 188 height 26
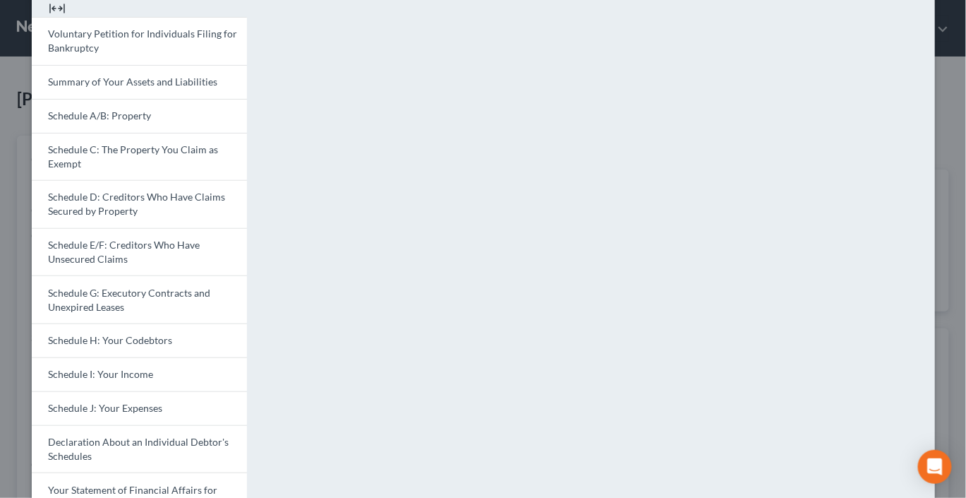
scroll to position [0, 0]
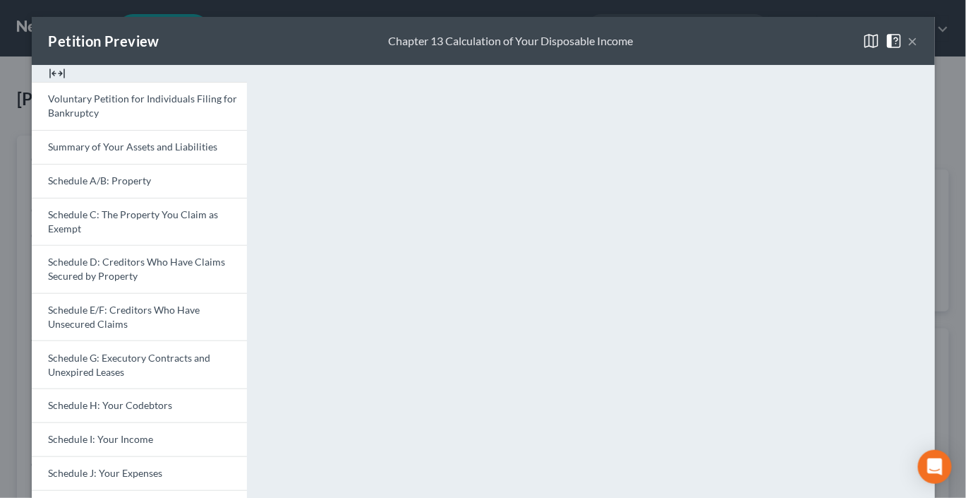
click at [918, 49] on button "×" at bounding box center [913, 40] width 10 height 17
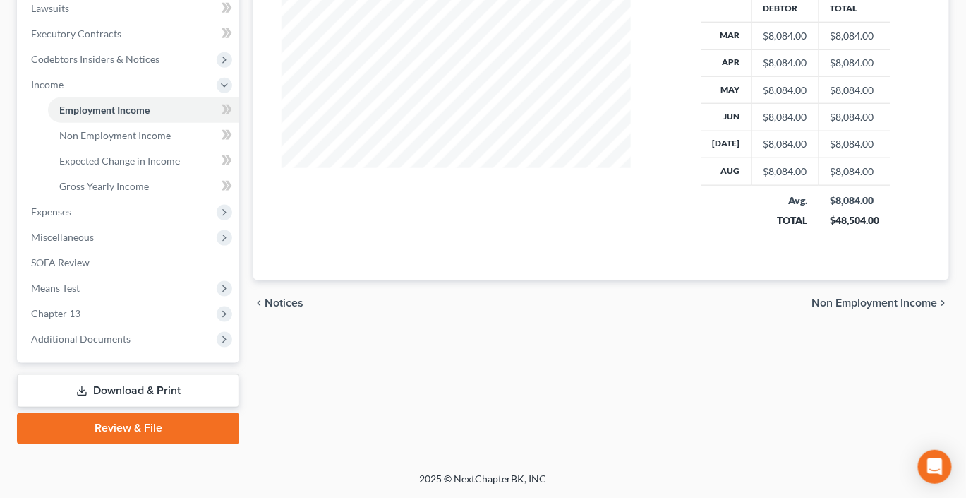
scroll to position [510, 0]
click at [80, 294] on span "Means Test" at bounding box center [55, 288] width 49 height 12
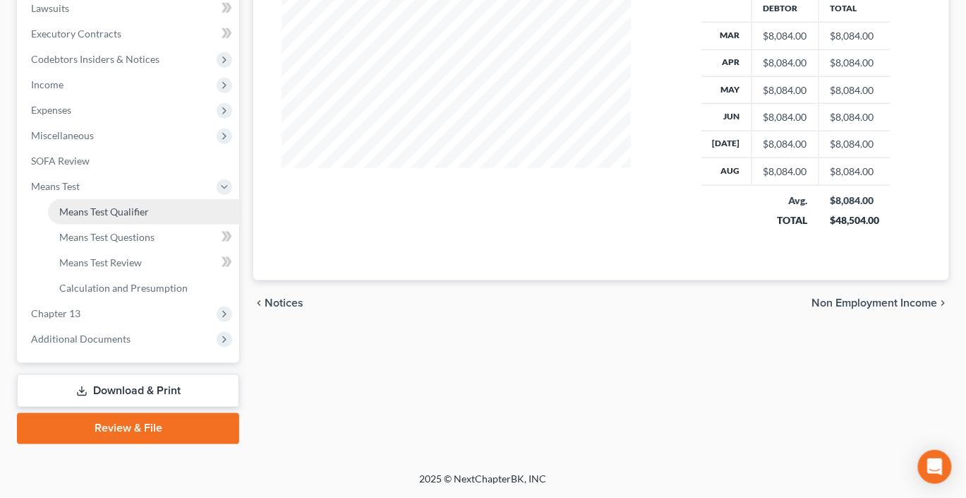
click at [114, 217] on span "Means Test Qualifier" at bounding box center [104, 211] width 90 height 12
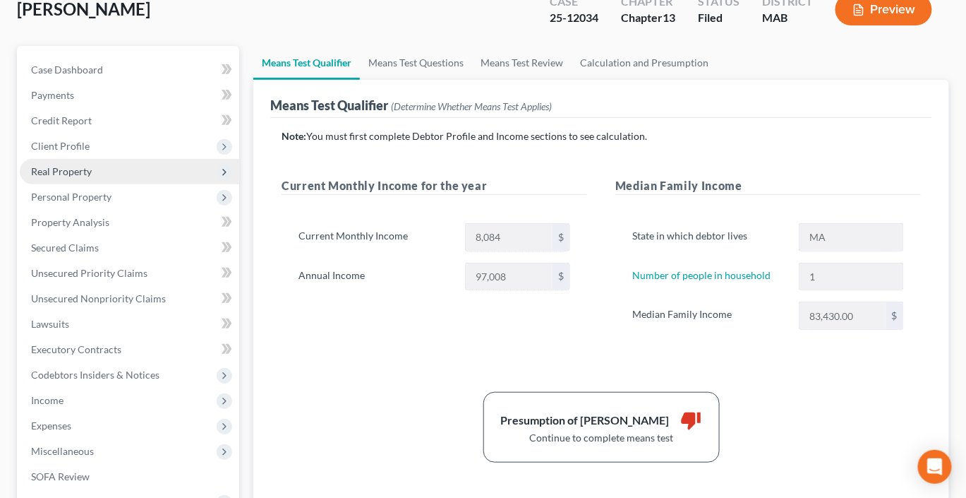
scroll to position [99, 0]
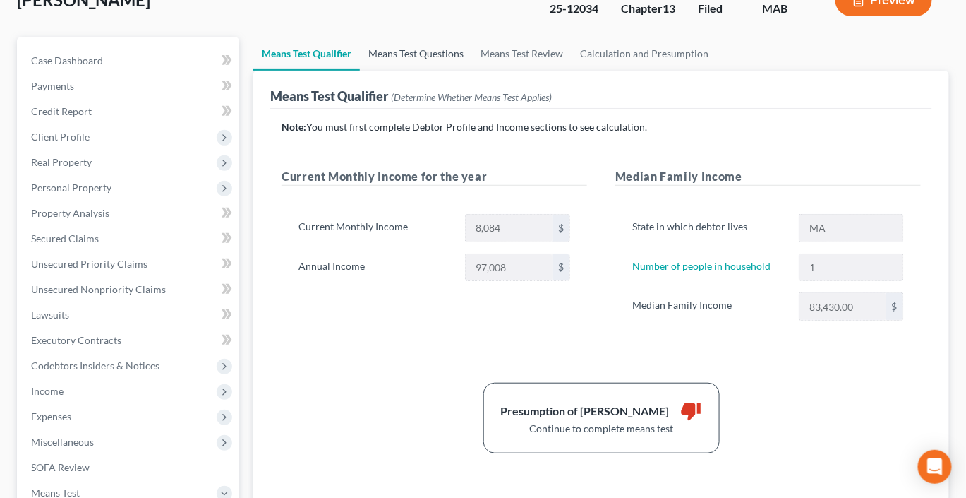
click at [472, 71] on link "Means Test Questions" at bounding box center [416, 54] width 112 height 34
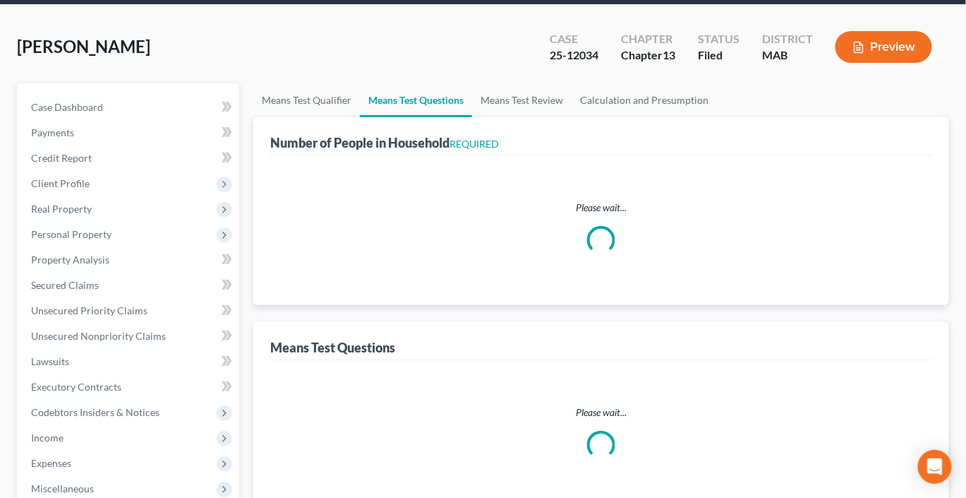
select select "0"
select select "60"
select select "0"
select select "60"
select select "0"
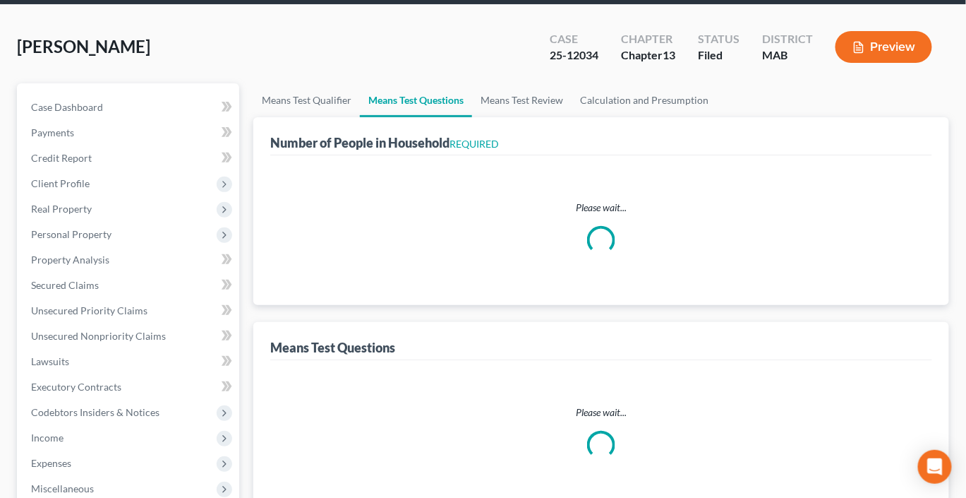
select select "60"
select select "0"
select select "60"
select select "1"
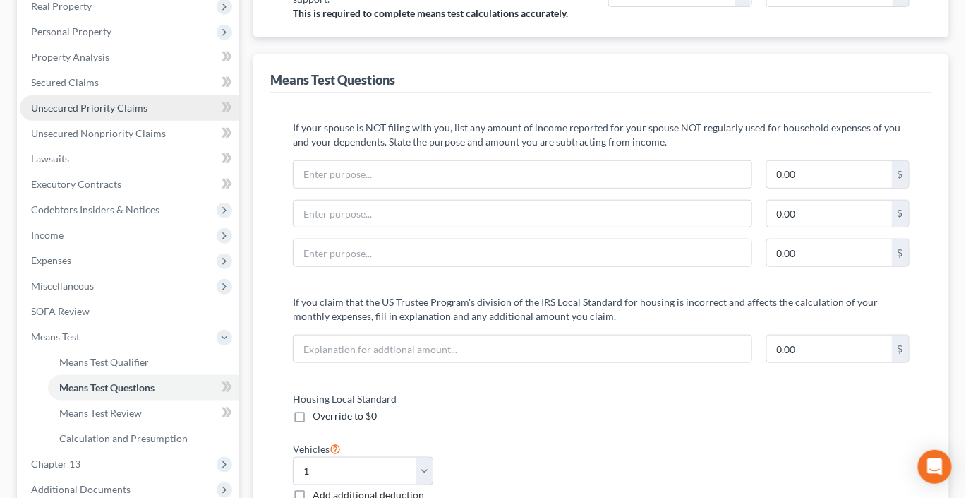
scroll to position [263, 0]
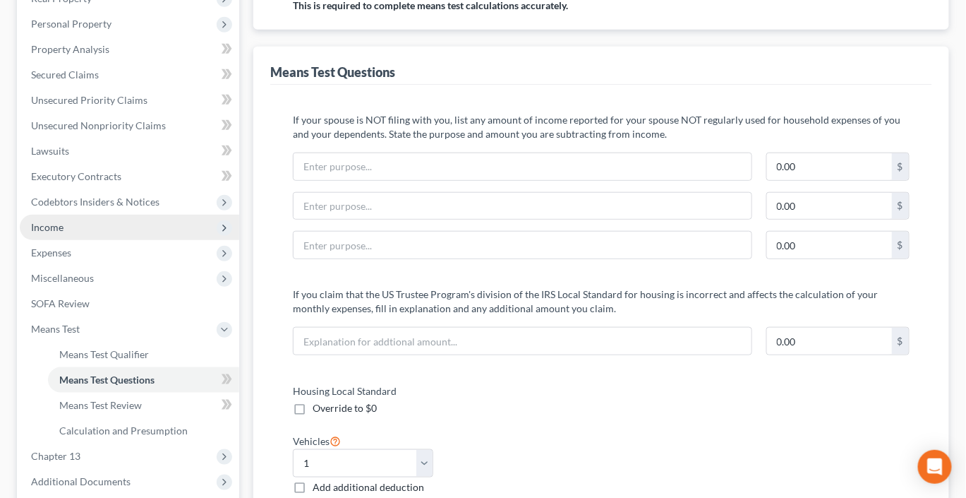
click at [64, 233] on span "Income" at bounding box center [47, 227] width 32 height 12
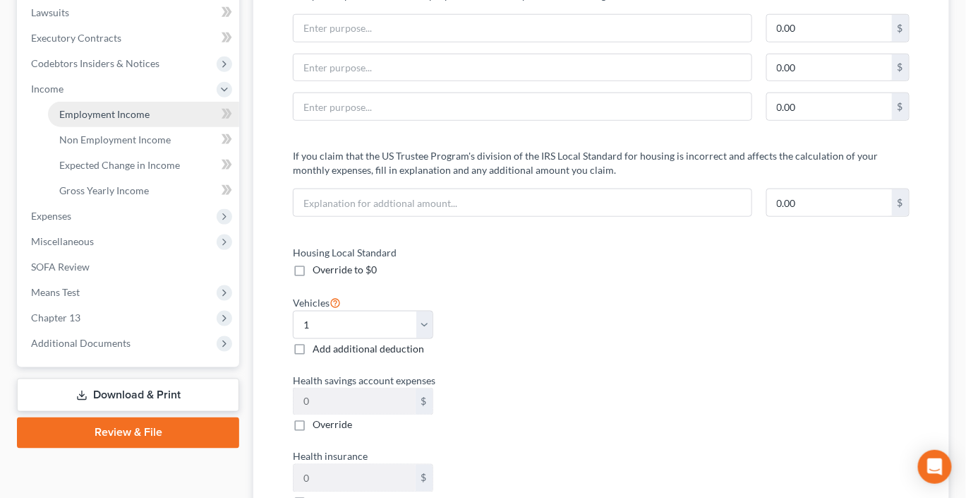
scroll to position [411, 0]
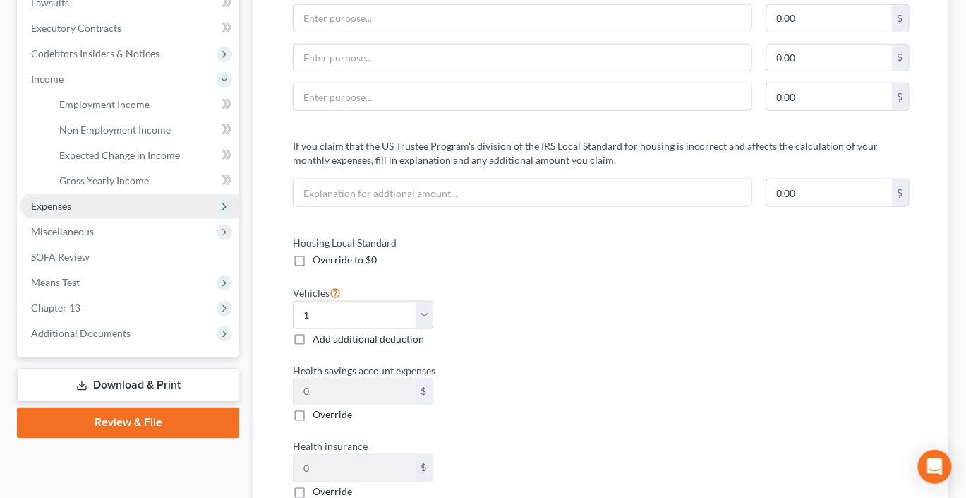
click at [71, 212] on span "Expenses" at bounding box center [51, 206] width 40 height 12
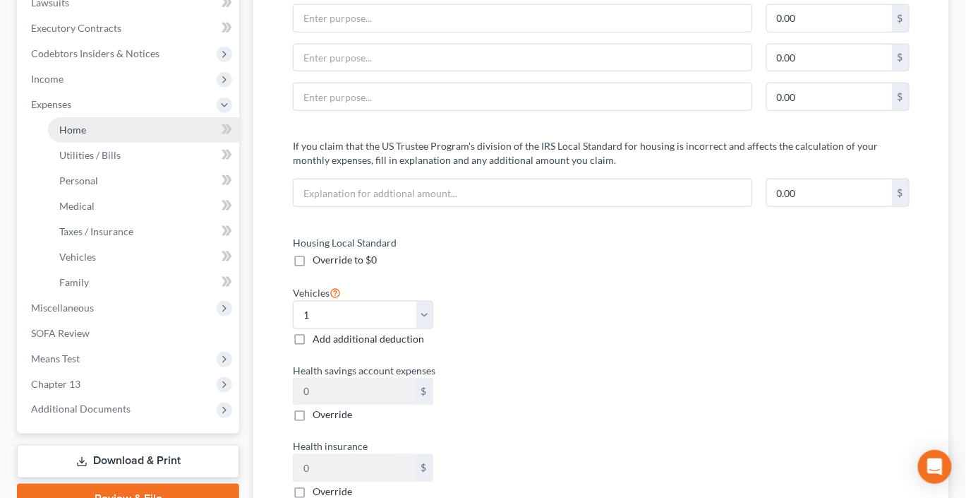
click at [86, 135] on span "Home" at bounding box center [72, 129] width 27 height 12
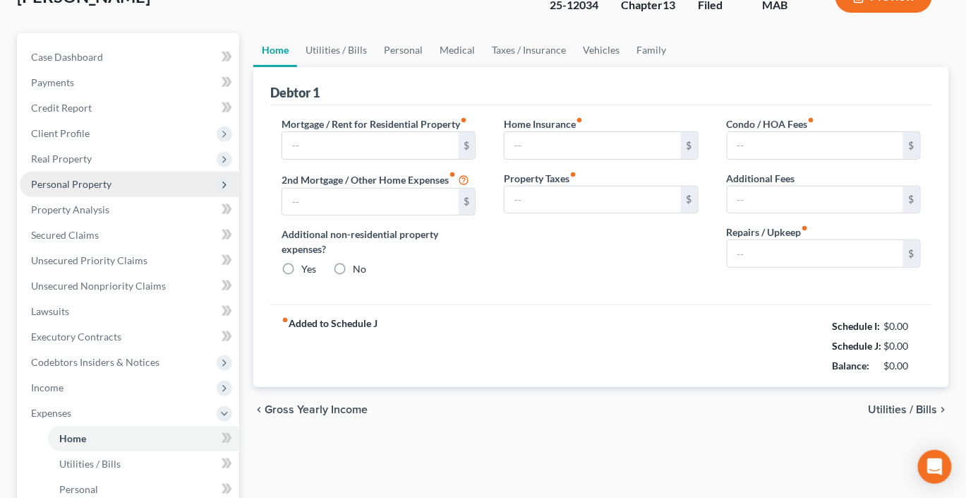
type input "3,493.00"
type input "363.00"
radio input "true"
type input "267.00"
type input "0.00"
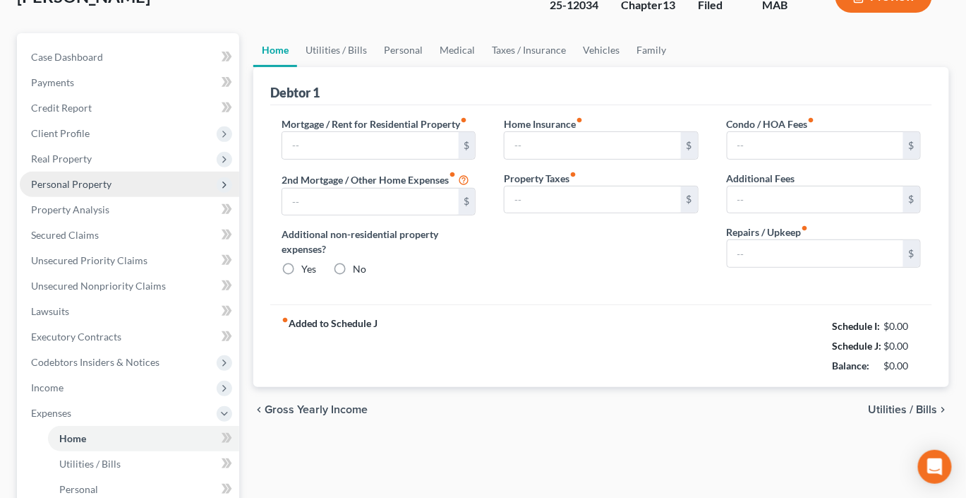
type input "0.00"
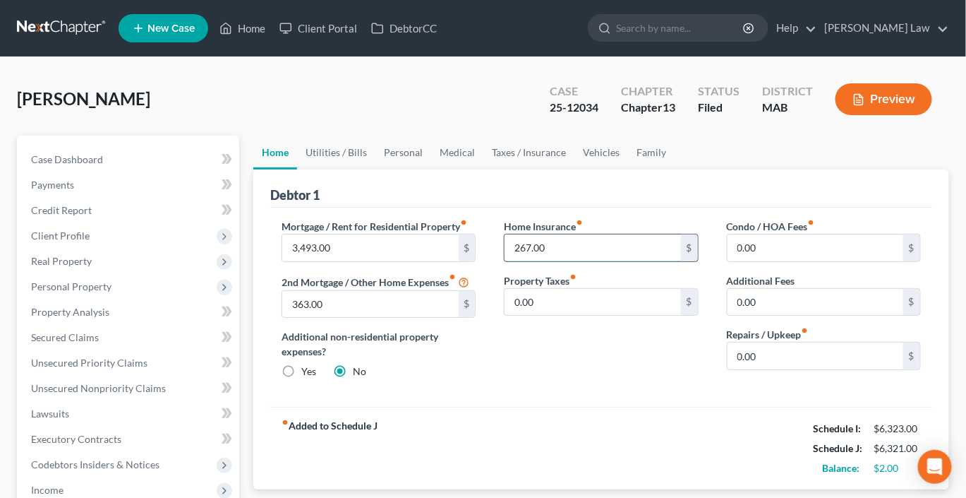
click at [589, 261] on input "267.00" at bounding box center [593, 247] width 176 height 27
click at [387, 261] on input "3,493.00" at bounding box center [370, 247] width 176 height 27
type input "3,760"
click at [628, 169] on link "Vehicles" at bounding box center [601, 152] width 54 height 34
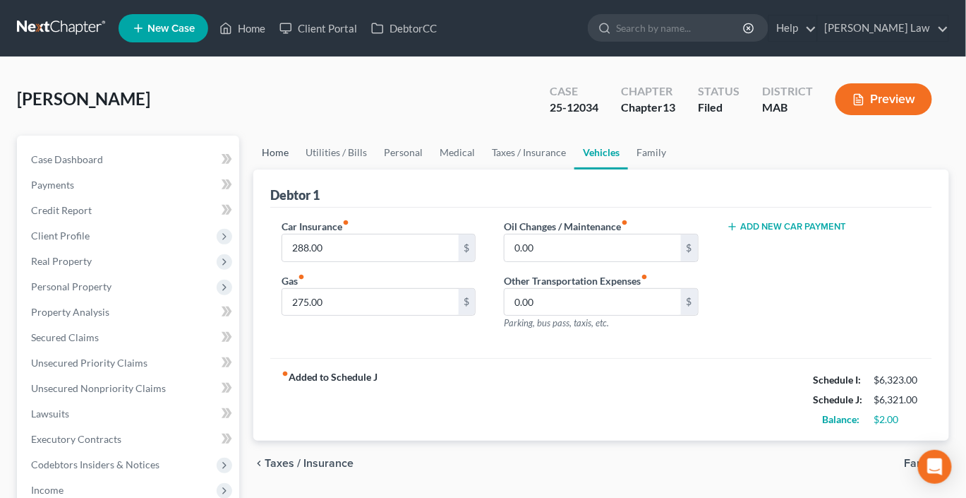
click at [285, 169] on link "Home" at bounding box center [275, 152] width 44 height 34
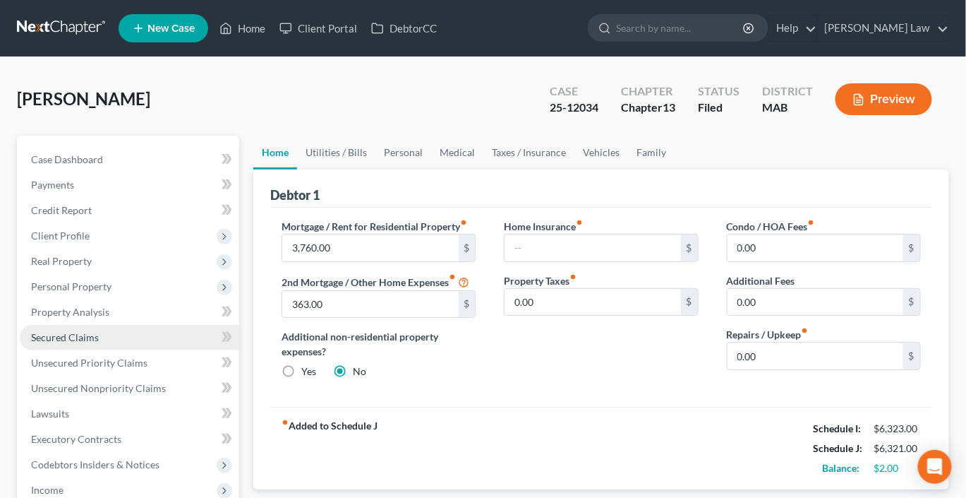
click at [99, 343] on span "Secured Claims" at bounding box center [65, 337] width 68 height 12
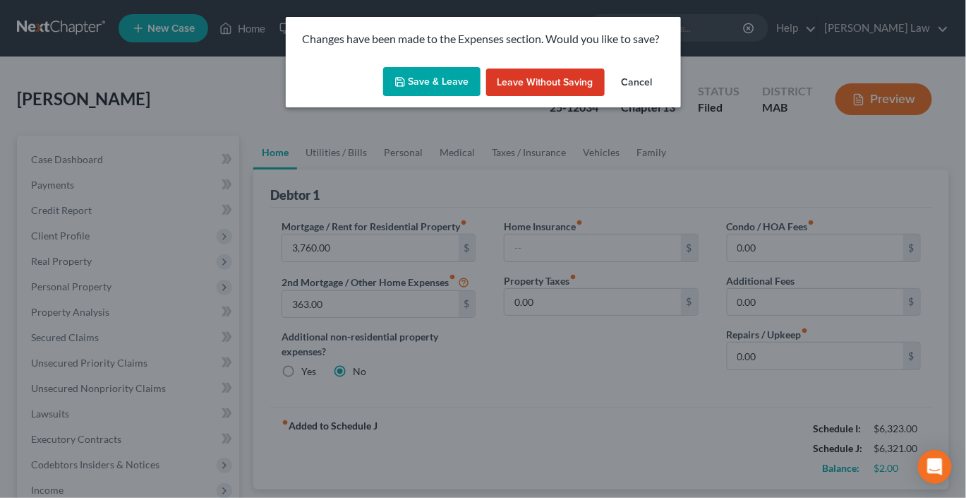
click at [427, 97] on button "Save & Leave" at bounding box center [431, 82] width 97 height 30
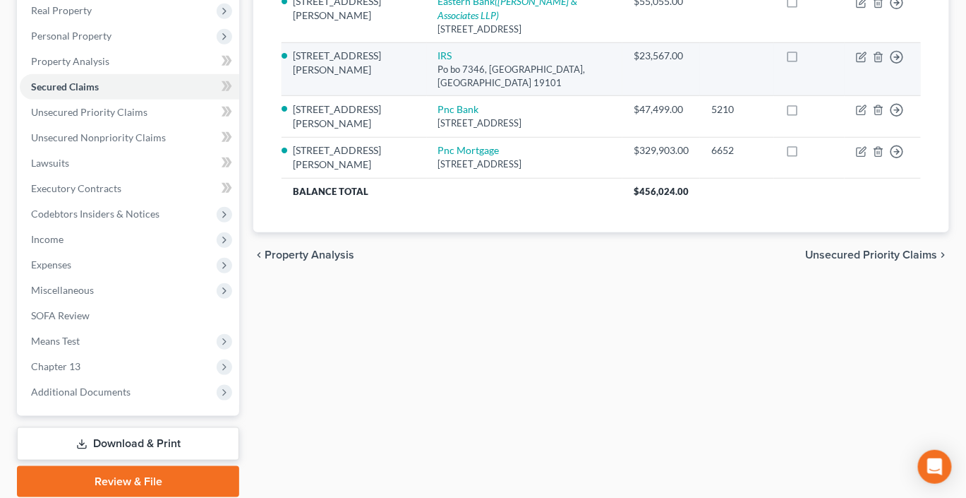
scroll to position [257, 0]
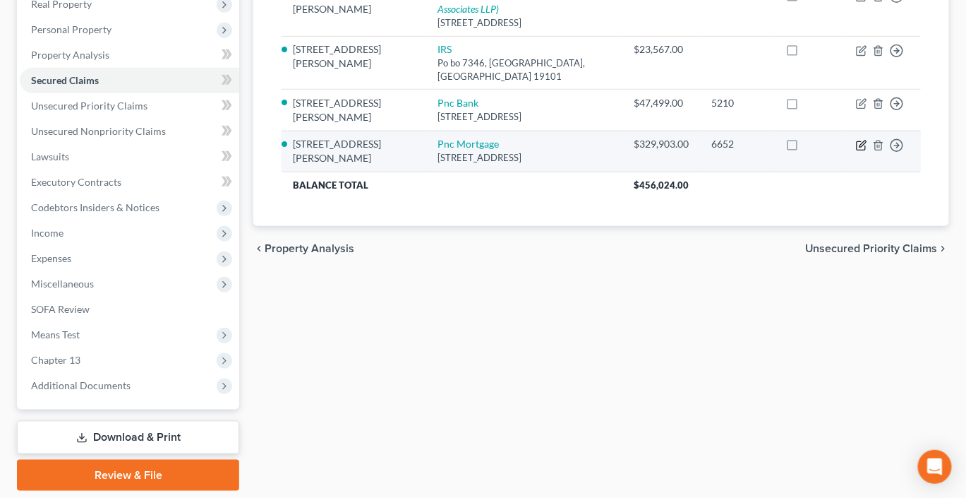
click at [856, 151] on icon "button" at bounding box center [861, 145] width 11 height 11
select select "36"
select select "4"
select select "2"
select select "0"
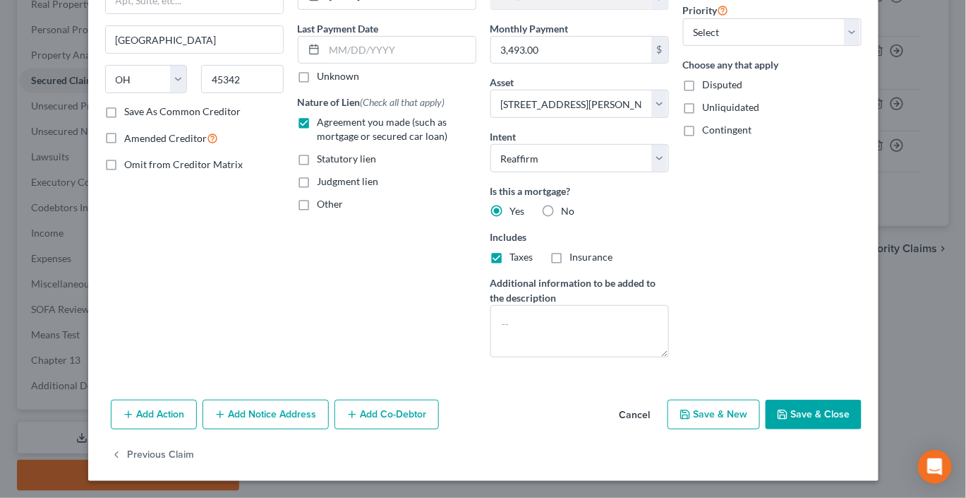
scroll to position [333, 0]
click at [862, 399] on button "Save & Close" at bounding box center [814, 414] width 96 height 30
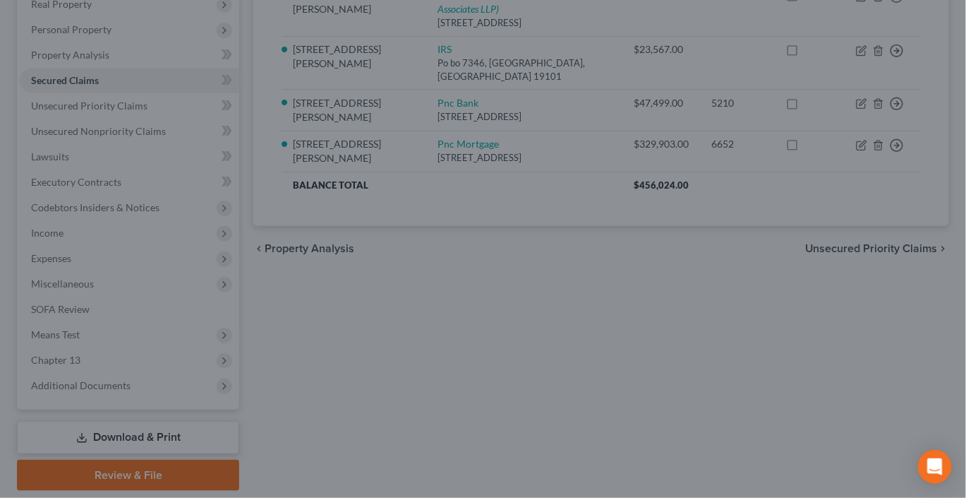
select select "4"
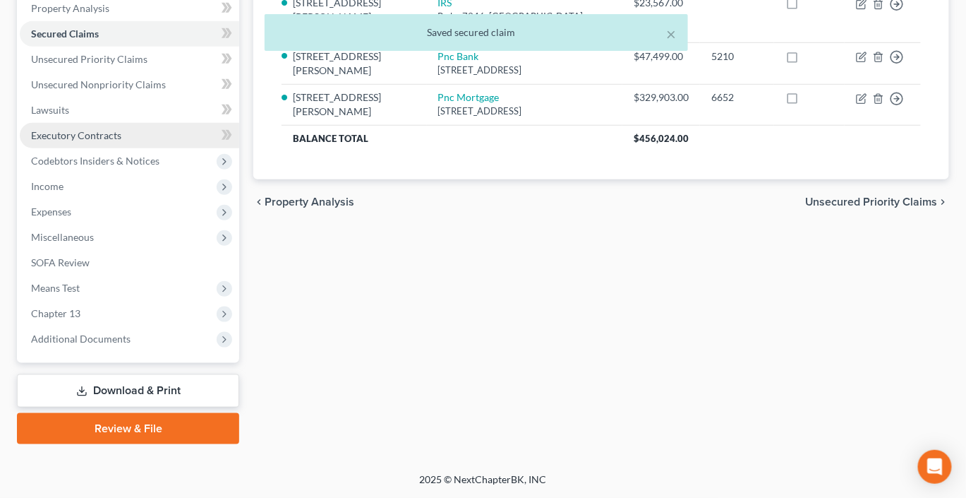
scroll to position [500, 0]
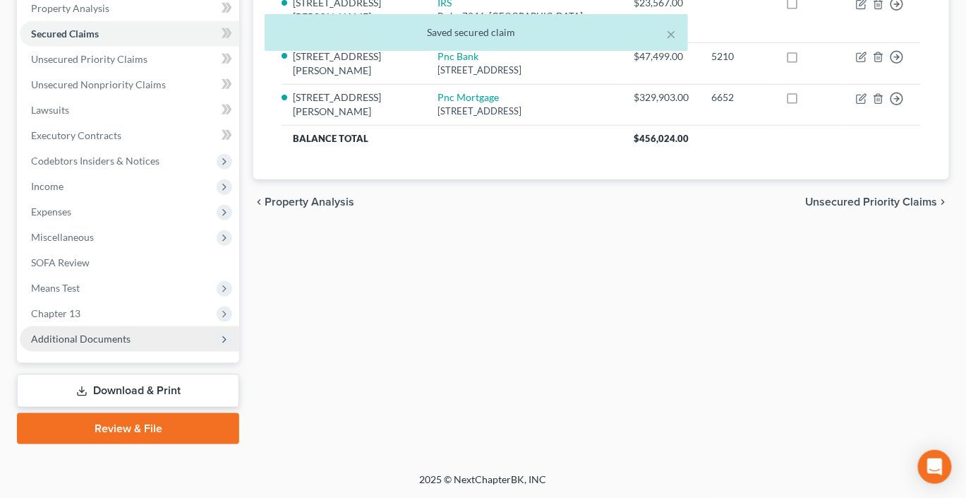
click at [101, 332] on span "Additional Documents" at bounding box center [81, 338] width 100 height 12
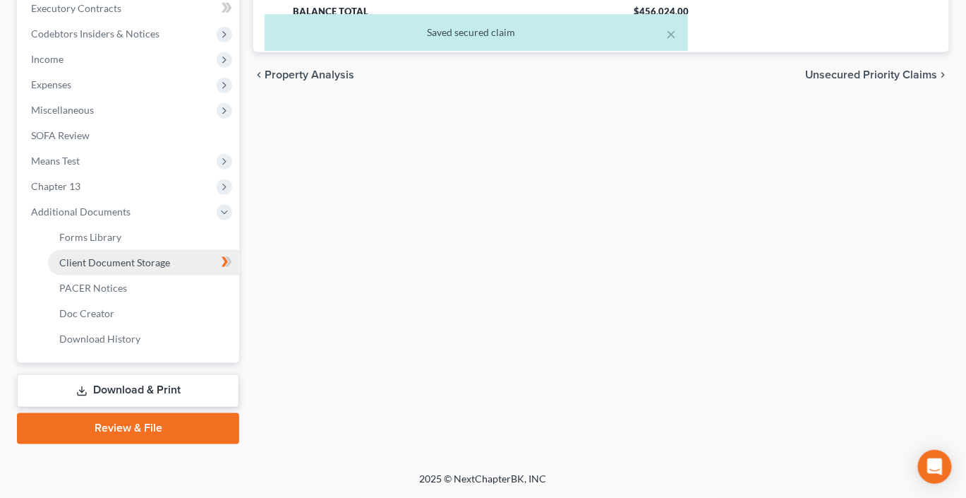
click at [170, 268] on span "Client Document Storage" at bounding box center [114, 262] width 111 height 12
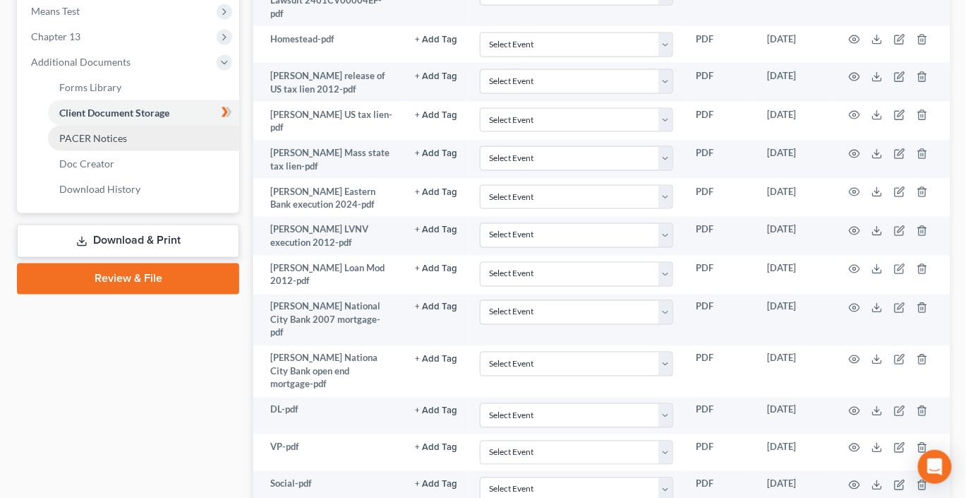
click at [112, 144] on span "PACER Notices" at bounding box center [93, 138] width 68 height 12
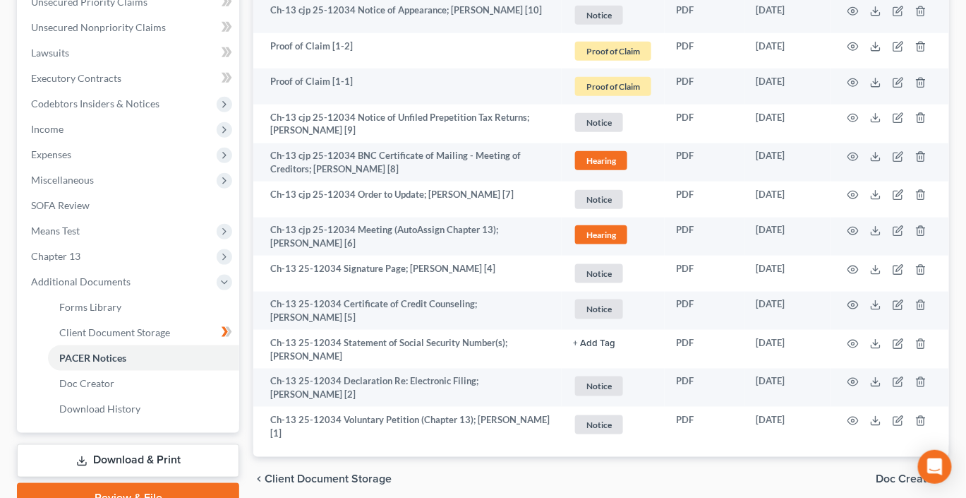
scroll to position [363, 0]
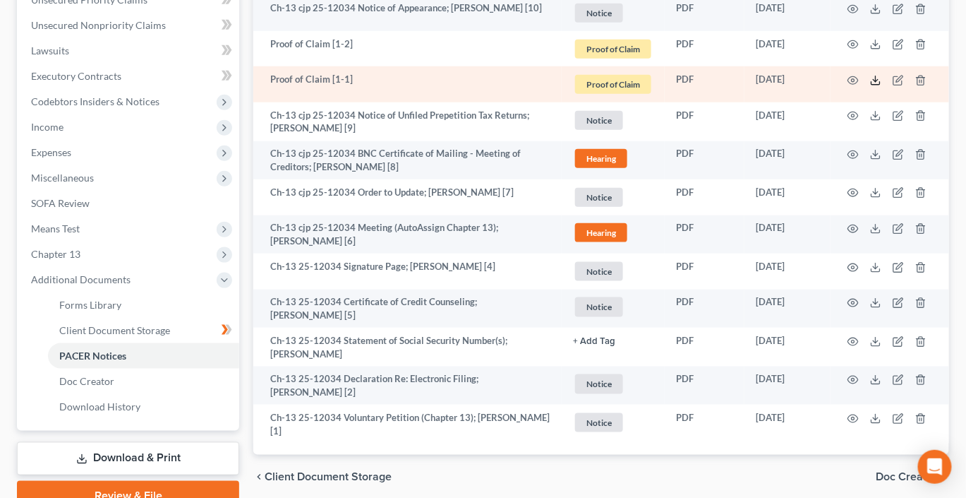
click at [870, 86] on icon at bounding box center [875, 80] width 11 height 11
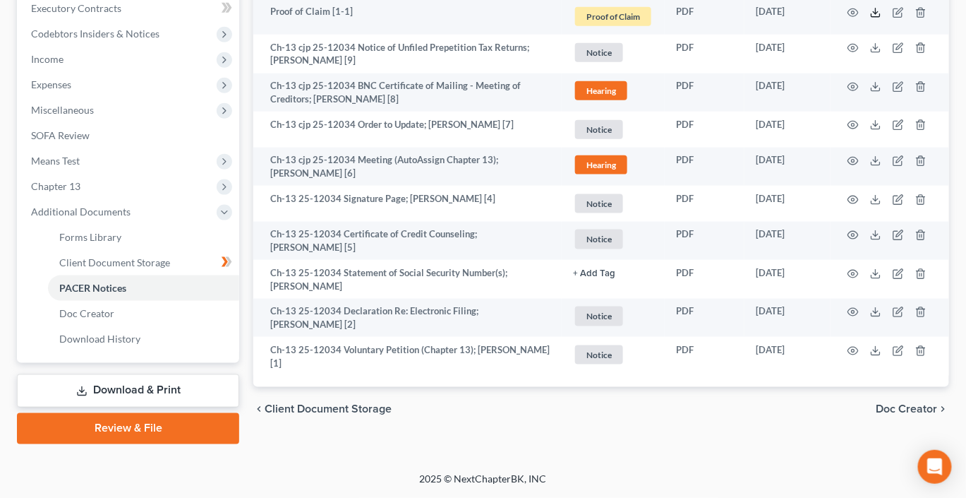
scroll to position [703, 0]
click at [115, 256] on span "Client Document Storage" at bounding box center [114, 262] width 111 height 12
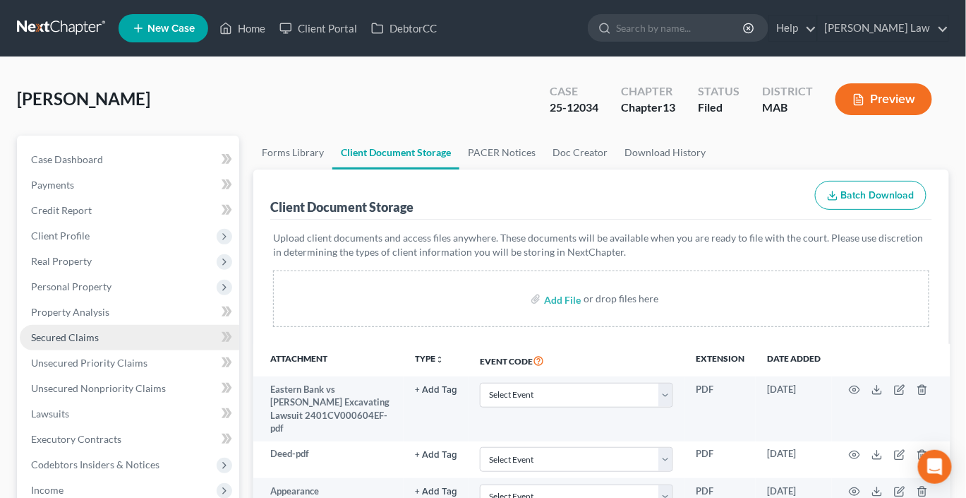
click at [99, 343] on span "Secured Claims" at bounding box center [65, 337] width 68 height 12
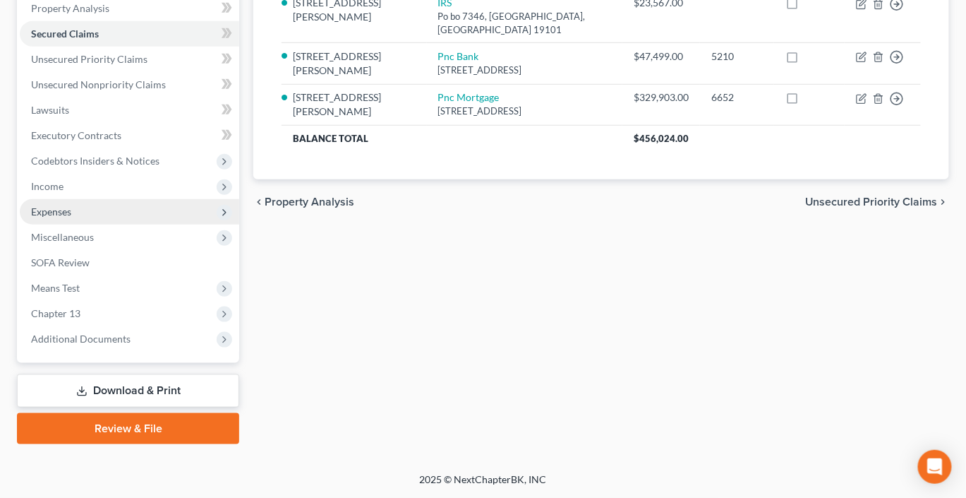
scroll to position [500, 0]
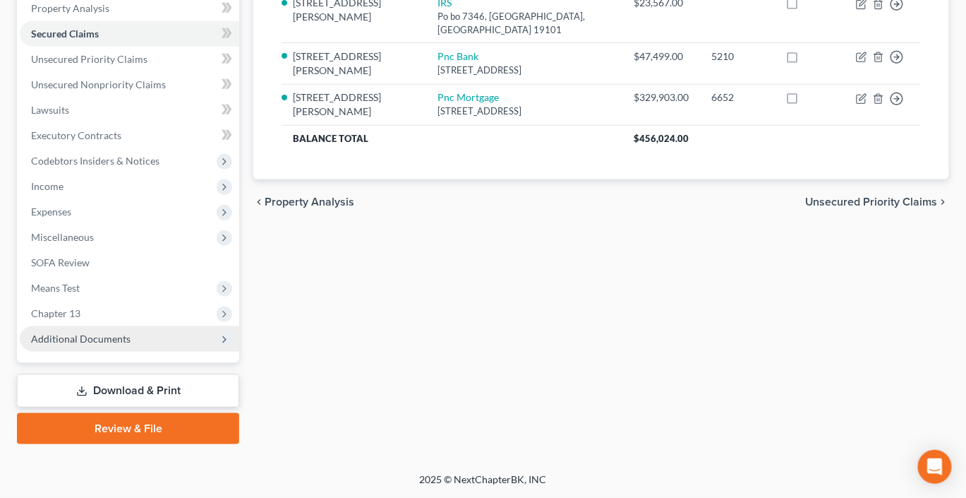
click at [131, 332] on span "Additional Documents" at bounding box center [81, 338] width 100 height 12
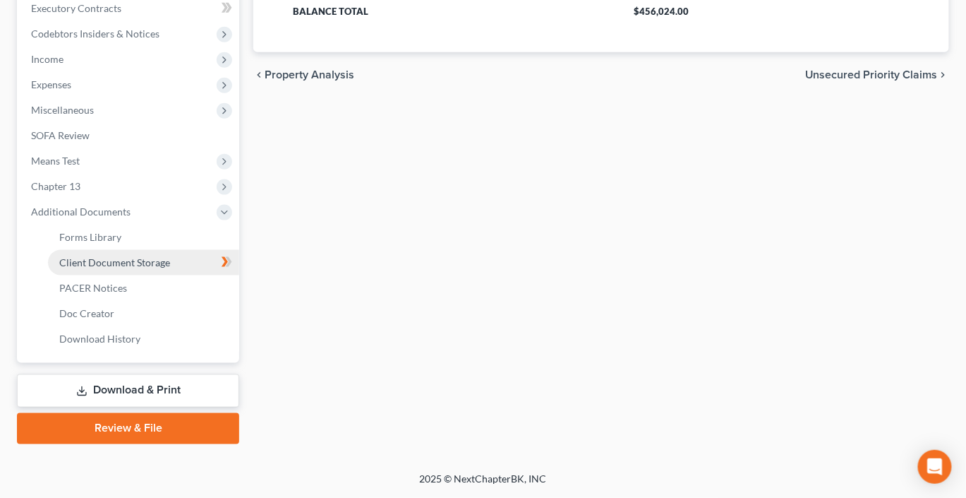
click at [170, 268] on span "Client Document Storage" at bounding box center [114, 262] width 111 height 12
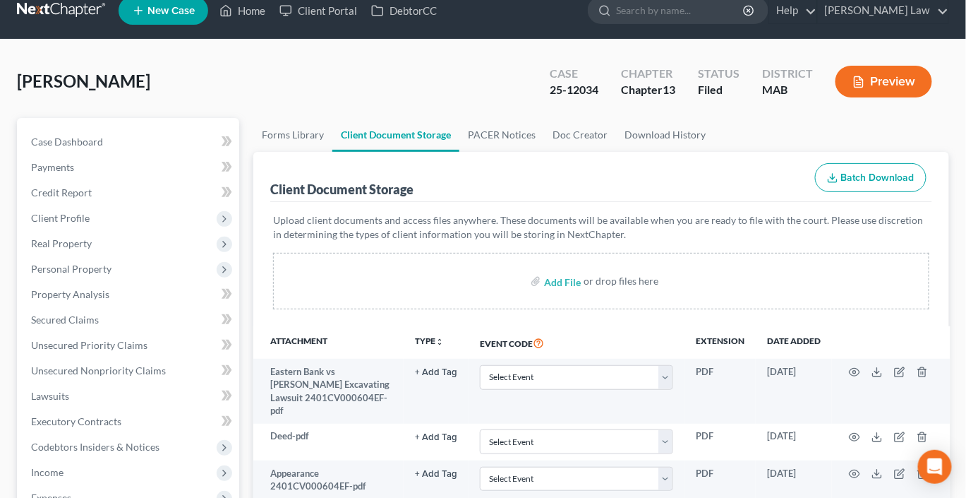
scroll to position [29, 0]
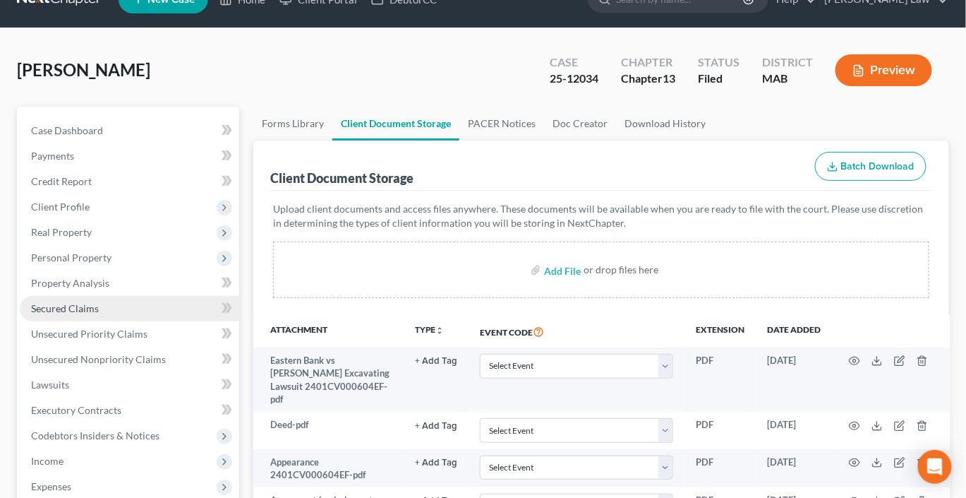
click at [90, 314] on span "Secured Claims" at bounding box center [65, 308] width 68 height 12
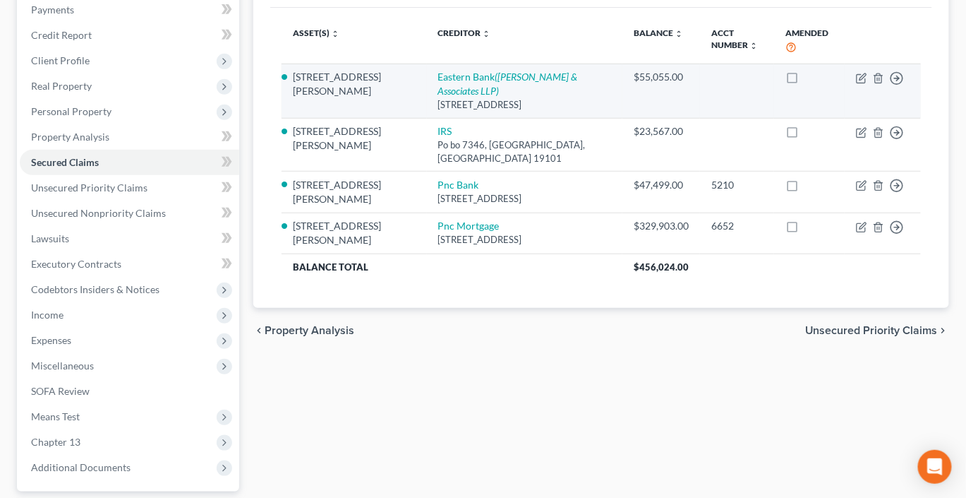
scroll to position [186, 0]
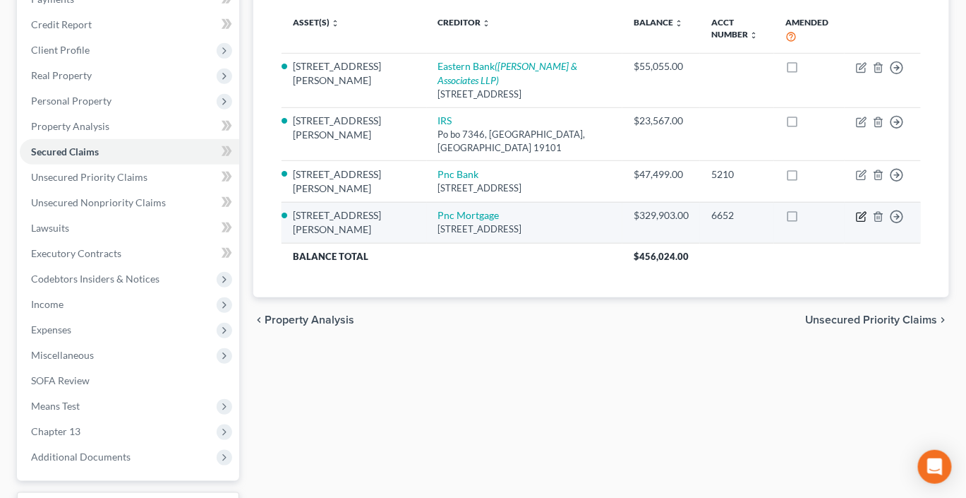
click at [860, 218] on icon "button" at bounding box center [863, 215] width 6 height 6
select select "36"
select select "2"
select select "0"
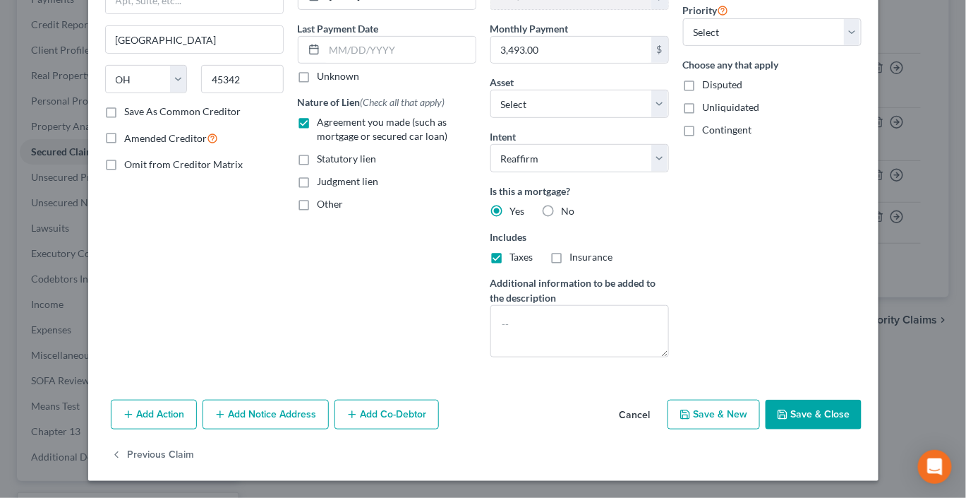
scroll to position [333, 0]
click at [859, 399] on button "Save & Close" at bounding box center [814, 414] width 96 height 30
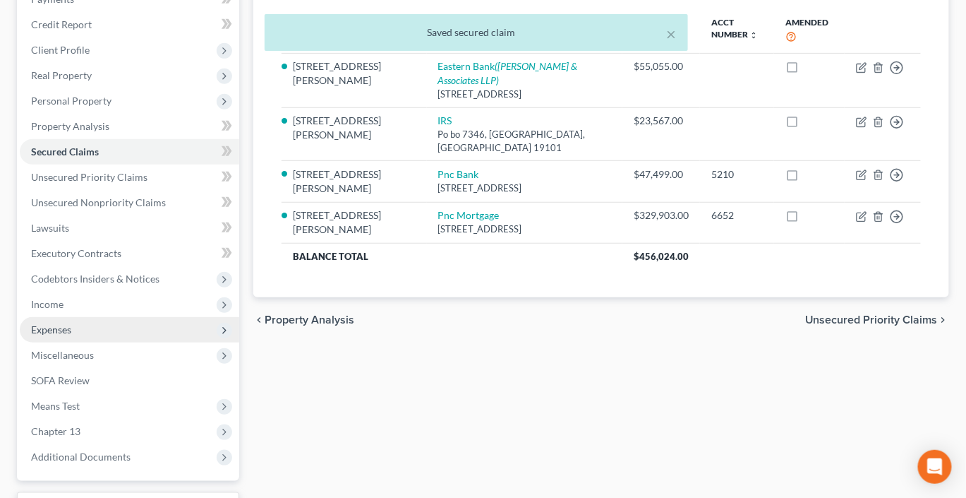
click at [67, 335] on span "Expenses" at bounding box center [51, 329] width 40 height 12
click at [71, 335] on span "Expenses" at bounding box center [51, 329] width 40 height 12
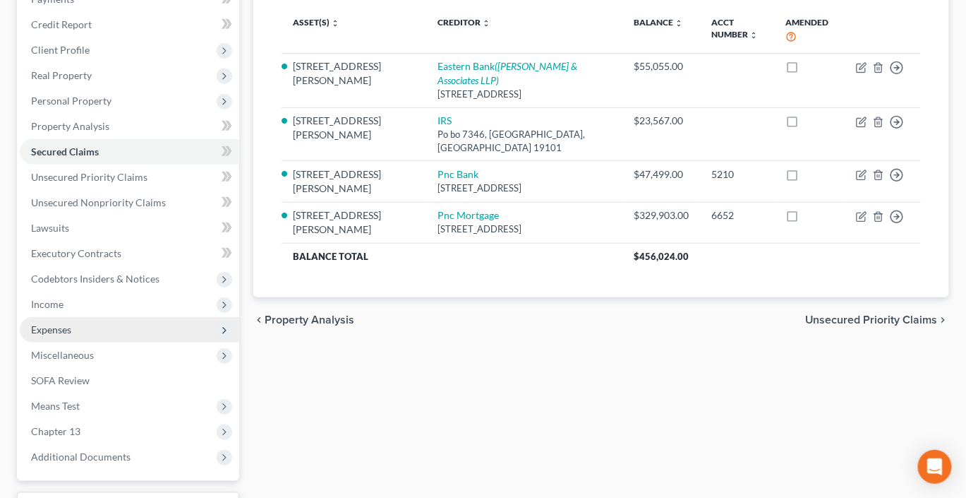
click at [71, 335] on span "Expenses" at bounding box center [51, 329] width 40 height 12
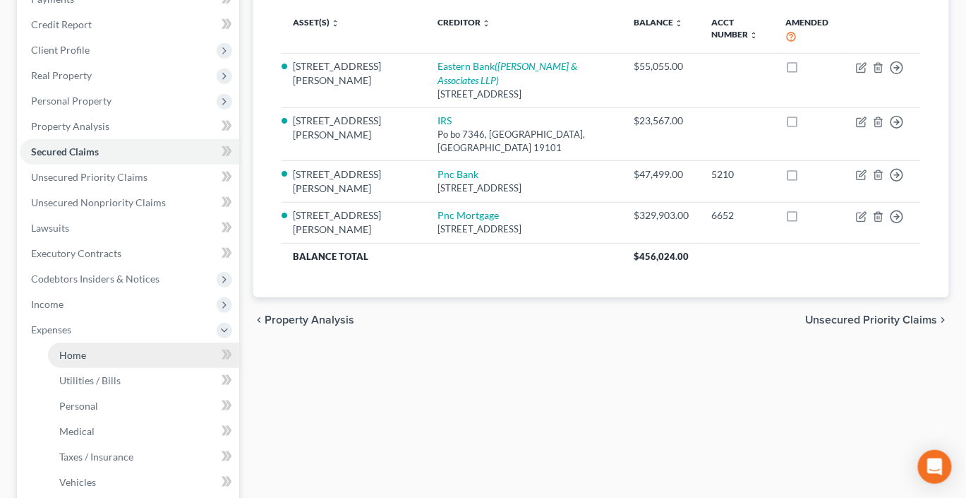
click at [86, 361] on span "Home" at bounding box center [72, 355] width 27 height 12
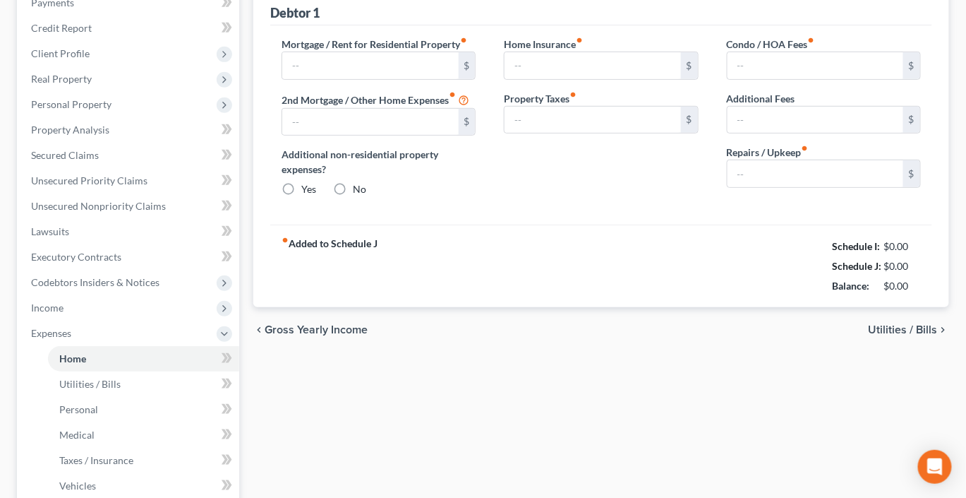
type input "3,760.00"
type input "363.00"
radio input "true"
type input "0.00"
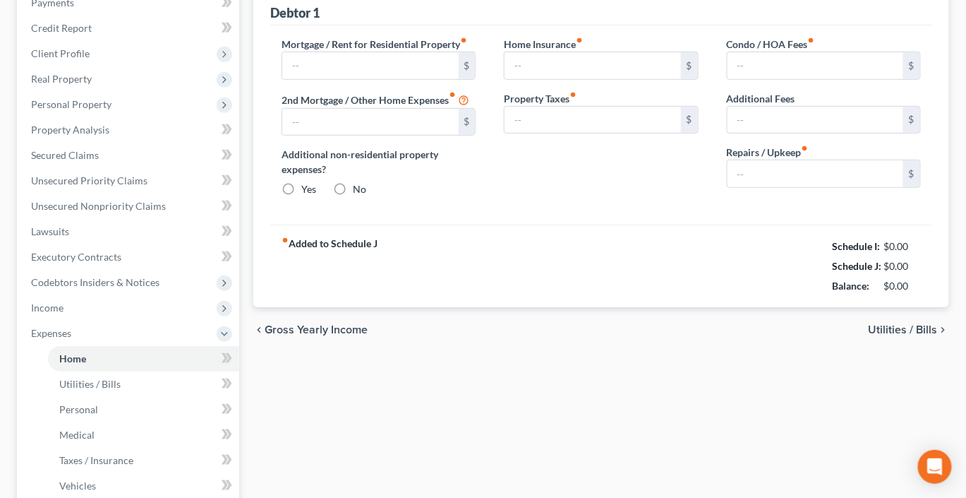
type input "0.00"
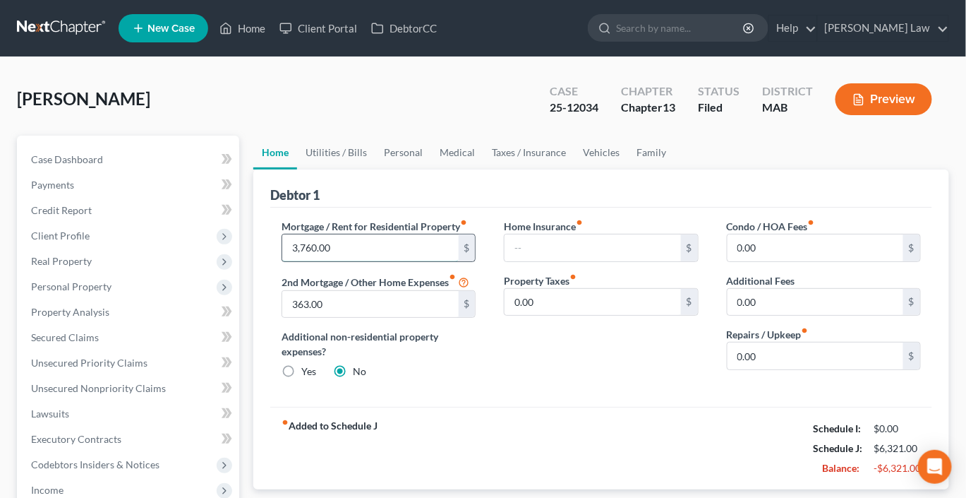
click at [370, 261] on input "3,760.00" at bounding box center [370, 247] width 176 height 27
type input "3,493"
click at [569, 261] on input "text" at bounding box center [593, 247] width 176 height 27
type input "3"
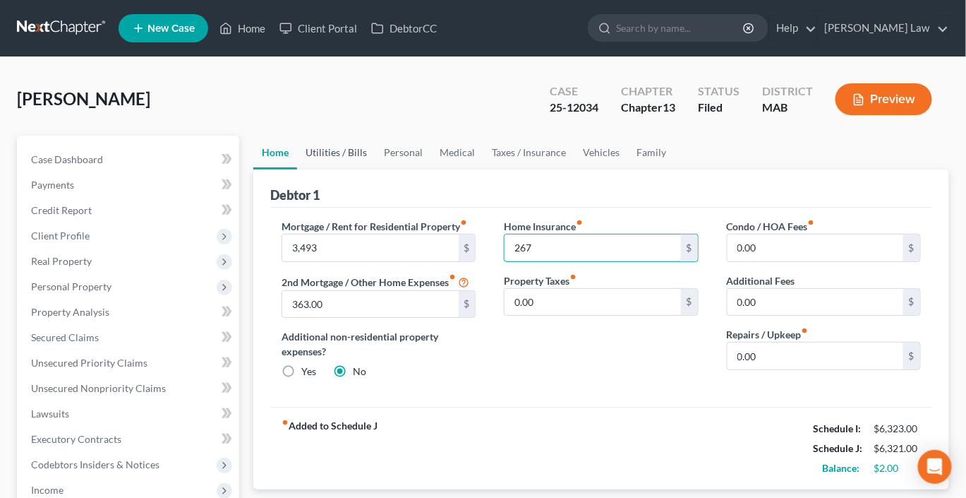
type input "267"
click at [353, 169] on link "Utilities / Bills" at bounding box center [336, 152] width 78 height 34
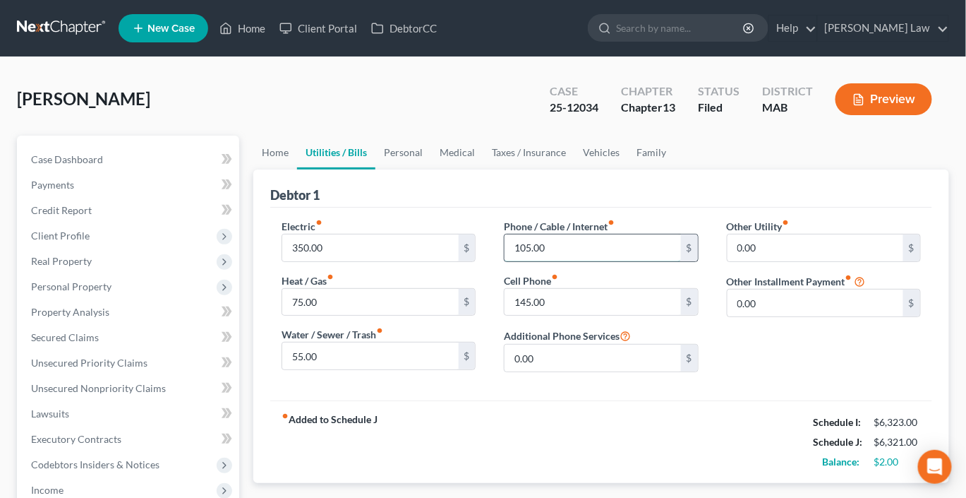
click at [564, 261] on input "105.00" at bounding box center [593, 247] width 176 height 27
type input "55"
click at [392, 261] on input "350.00" at bounding box center [370, 247] width 176 height 27
type input "300"
click at [431, 169] on link "Personal" at bounding box center [403, 152] width 56 height 34
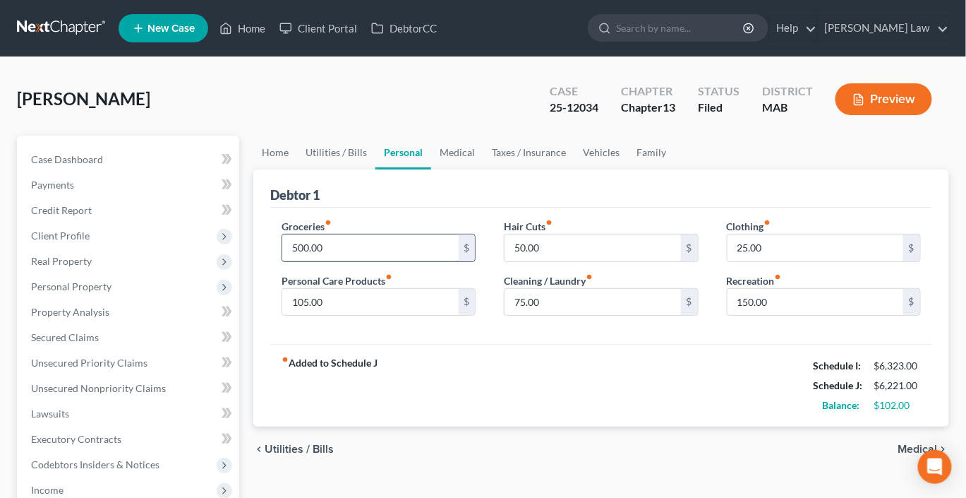
click at [358, 261] on input "500.00" at bounding box center [370, 247] width 176 height 27
type input "400"
click at [337, 315] on input "105.00" at bounding box center [370, 302] width 176 height 27
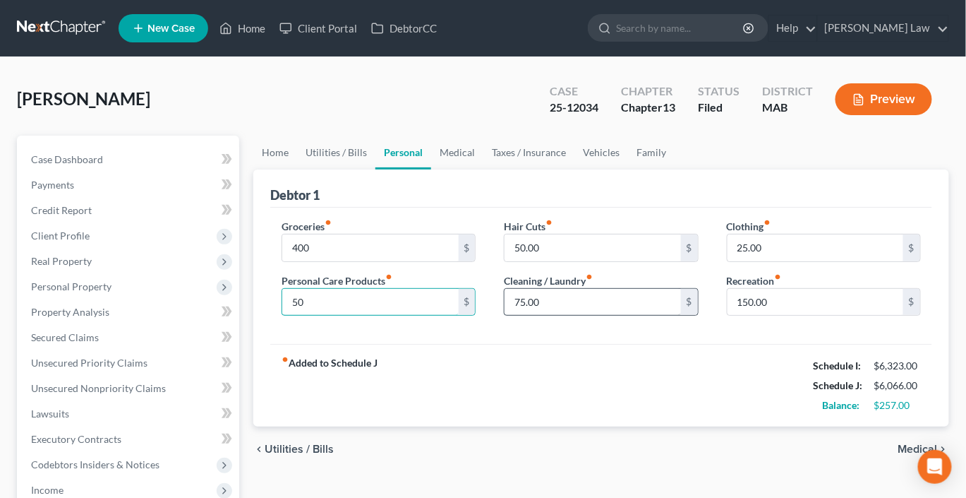
type input "50"
click at [577, 315] on input "75.00" at bounding box center [593, 302] width 176 height 27
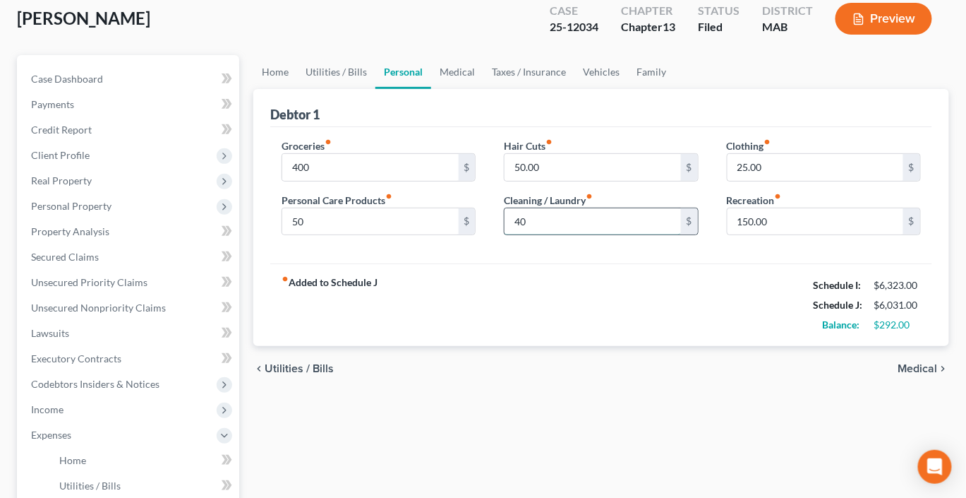
scroll to position [79, 0]
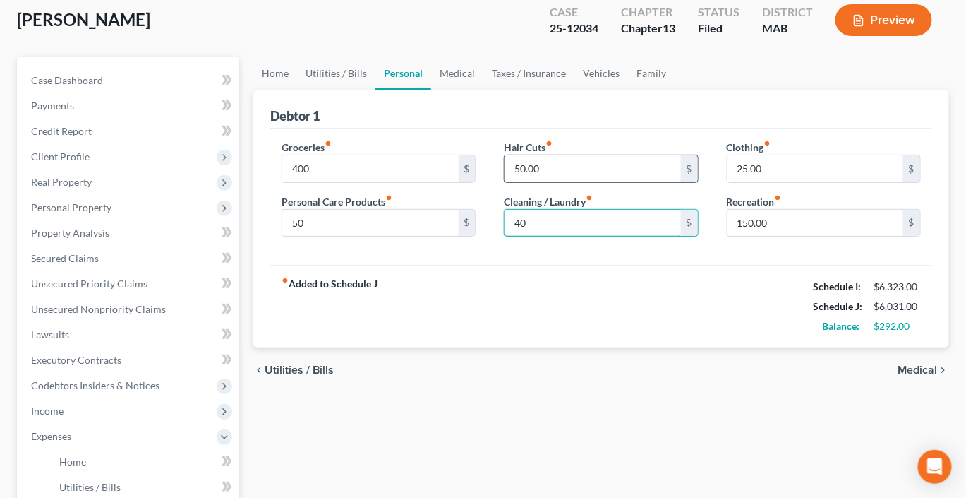
type input "40"
click at [591, 182] on input "50.00" at bounding box center [593, 168] width 176 height 27
type input "25"
click at [574, 90] on link "Taxes / Insurance" at bounding box center [528, 73] width 91 height 34
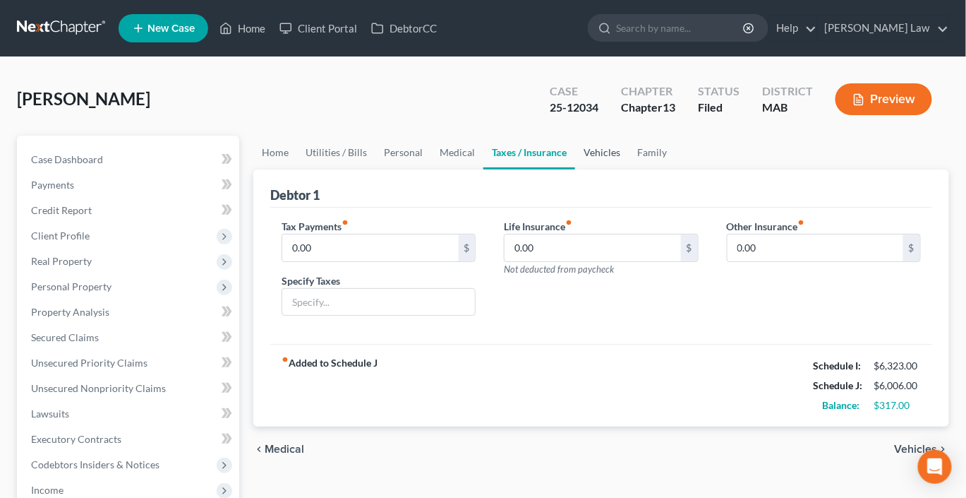
click at [629, 169] on link "Vehicles" at bounding box center [602, 152] width 54 height 34
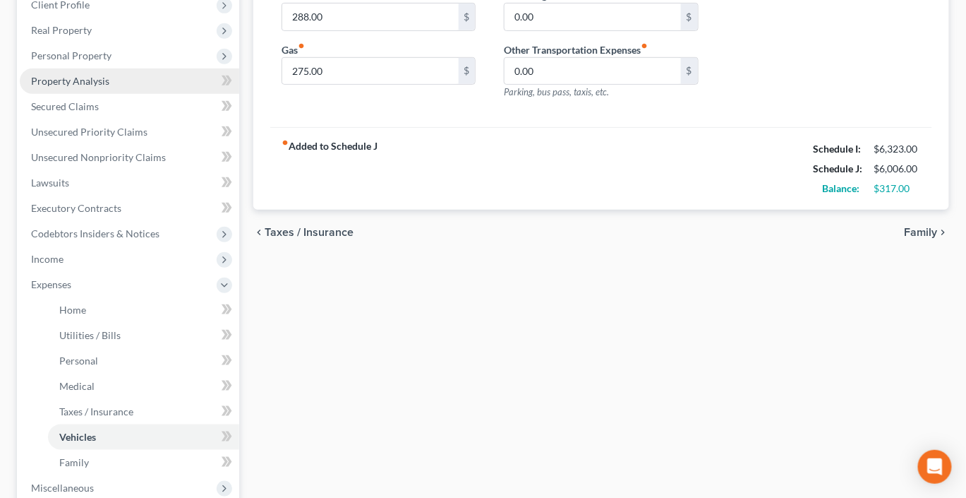
scroll to position [234, 0]
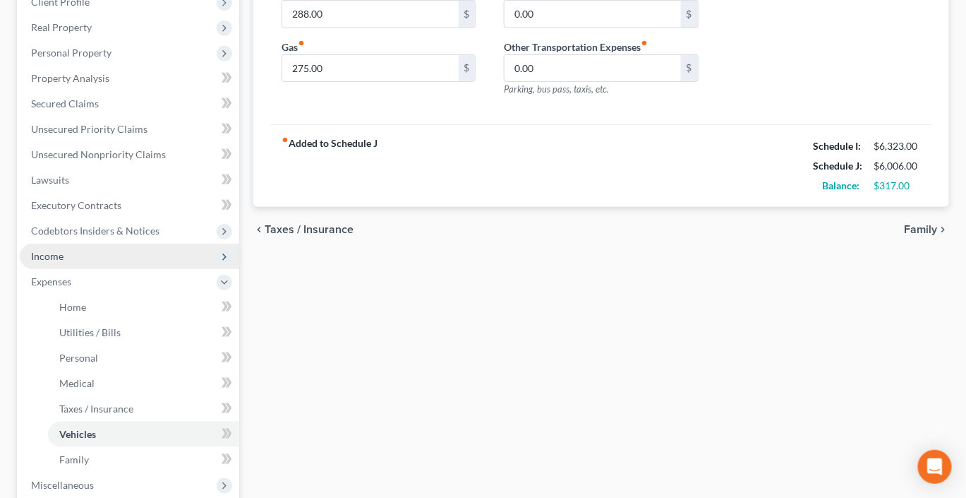
click at [64, 262] on span "Income" at bounding box center [47, 256] width 32 height 12
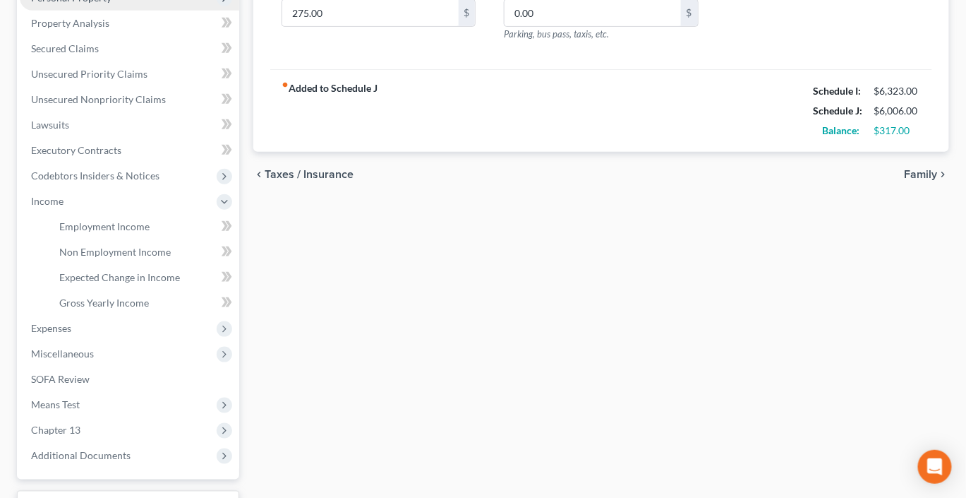
scroll to position [293, 0]
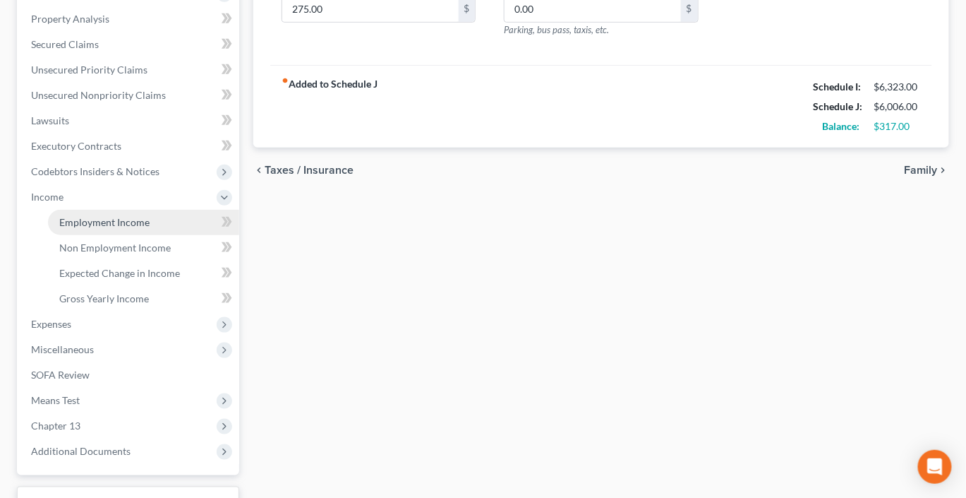
click at [128, 228] on span "Employment Income" at bounding box center [104, 222] width 90 height 12
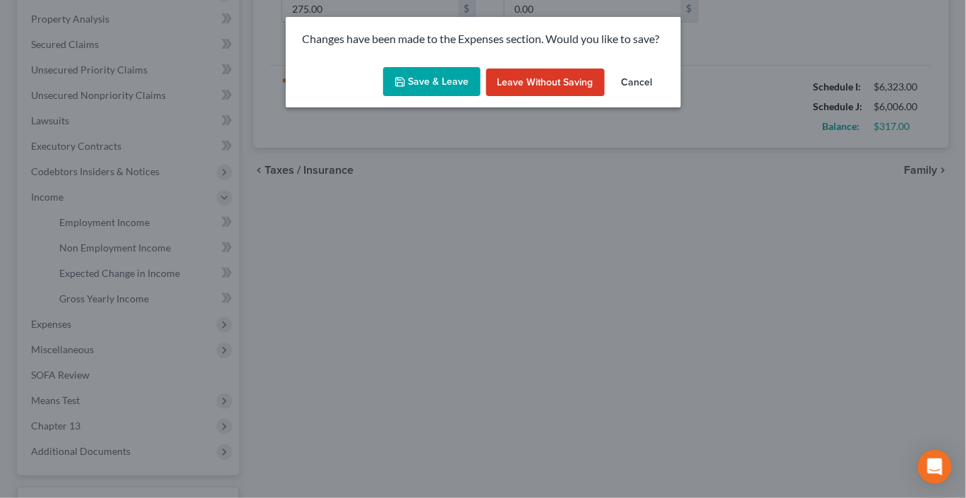
click at [427, 97] on button "Save & Leave" at bounding box center [431, 82] width 97 height 30
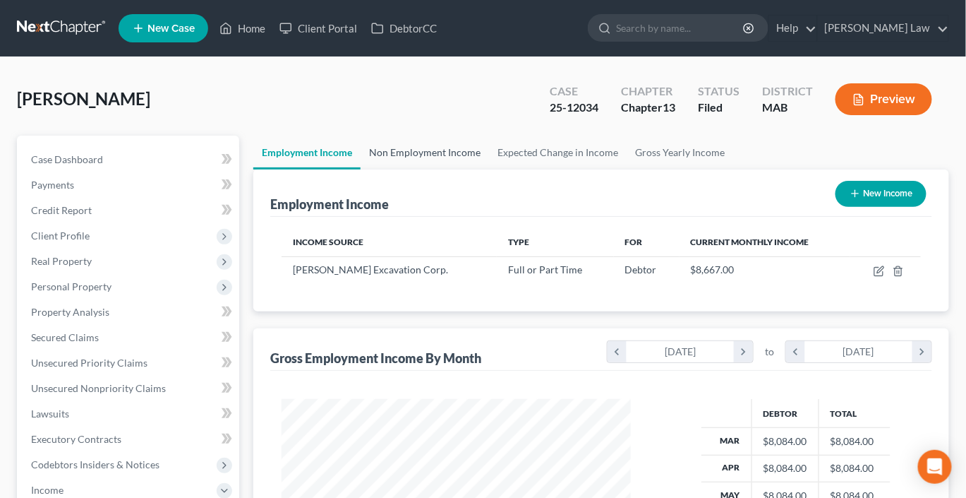
click at [448, 169] on link "Non Employment Income" at bounding box center [425, 152] width 128 height 34
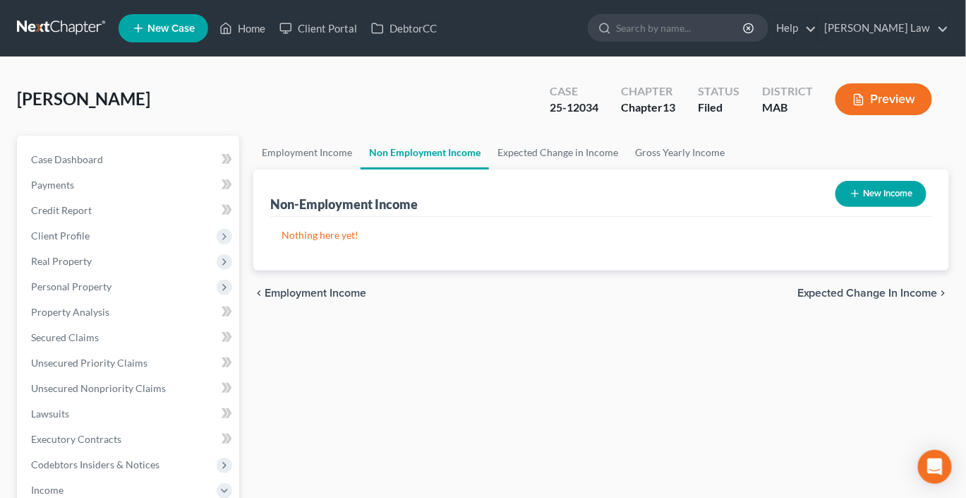
click at [843, 207] on button "New Income" at bounding box center [881, 194] width 91 height 26
select select "0"
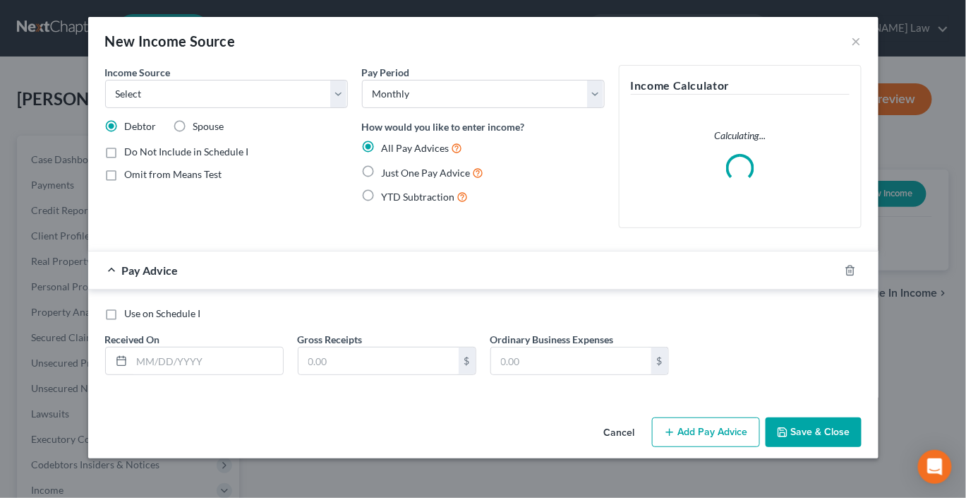
scroll to position [92, 0]
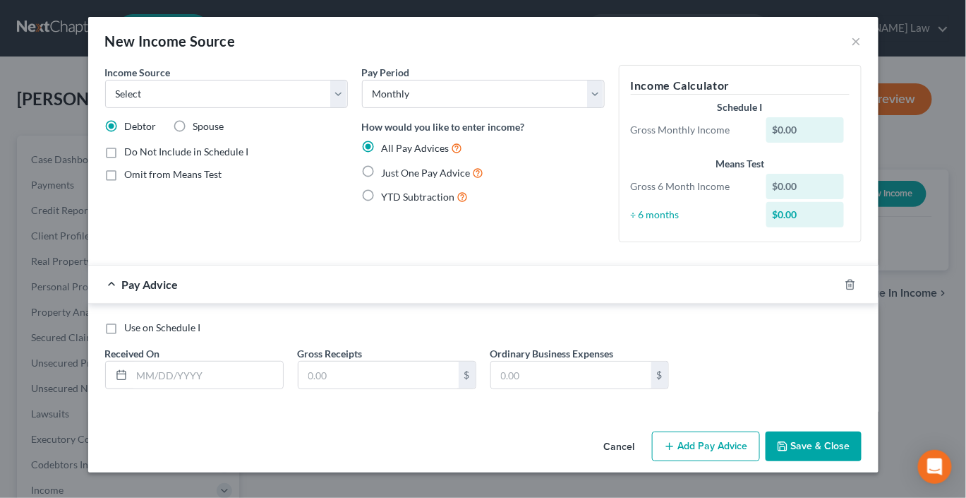
click at [382, 164] on label "Just One Pay Advice" at bounding box center [433, 172] width 102 height 16
click at [387, 164] on input "Just One Pay Advice" at bounding box center [391, 168] width 9 height 9
radio input "true"
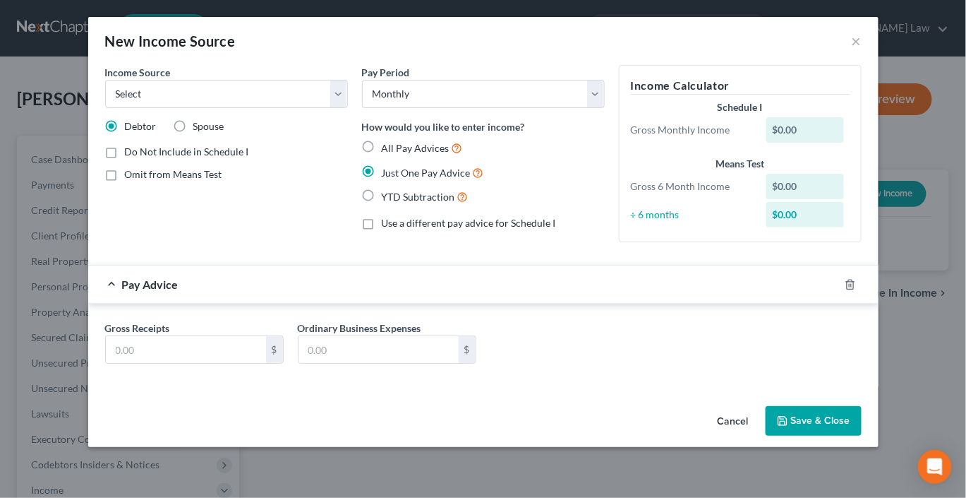
scroll to position [18, 0]
click at [315, 107] on select "Select Unemployment Disability (from employer) Pension Retirement Social Securi…" at bounding box center [226, 94] width 243 height 28
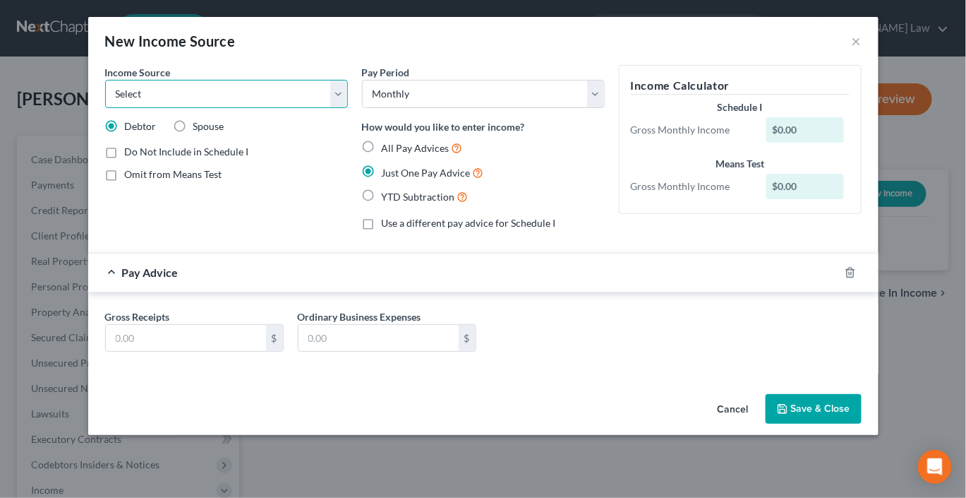
select select "13"
click at [105, 80] on select "Select Unemployment Disability (from employer) Pension Retirement Social Securi…" at bounding box center [226, 94] width 243 height 28
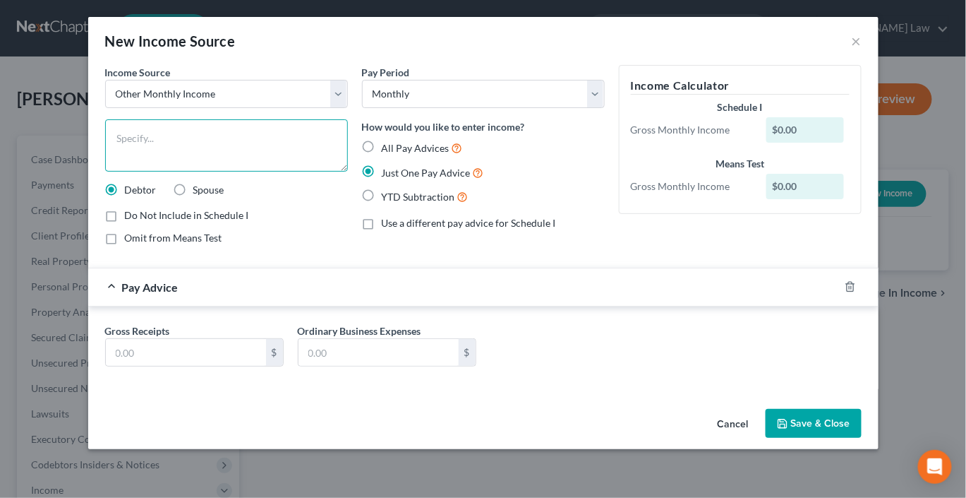
click at [118, 162] on textarea at bounding box center [226, 145] width 243 height 52
type textarea "estimated tax return income"
click at [121, 366] on input "text" at bounding box center [186, 352] width 160 height 27
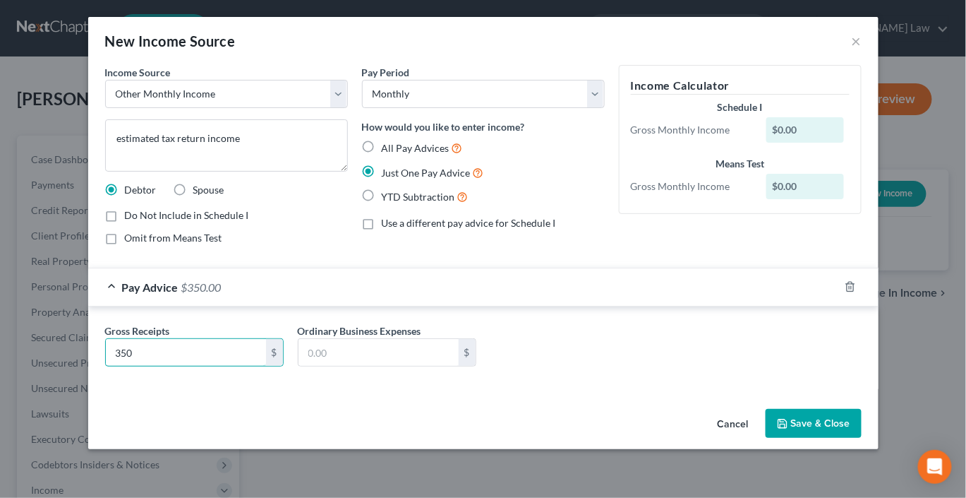
scroll to position [81, 0]
type input "350"
click at [857, 438] on button "Save & Close" at bounding box center [814, 424] width 96 height 30
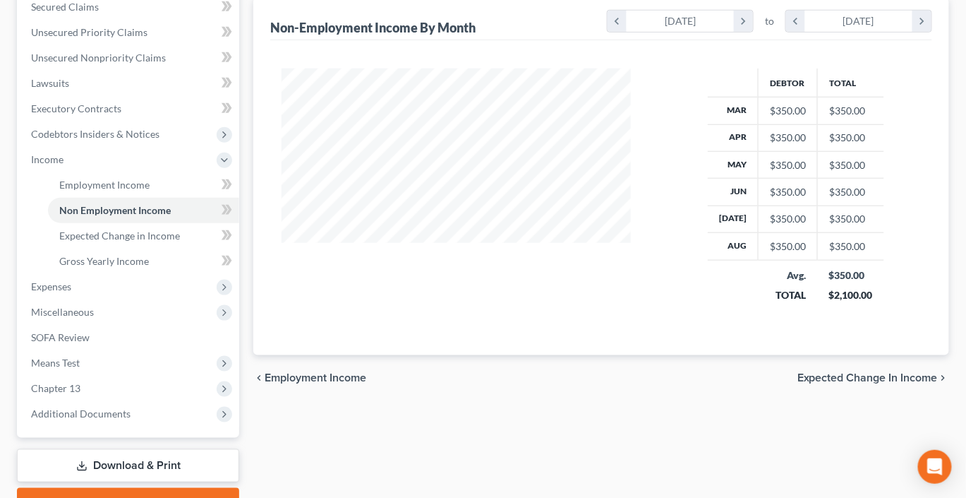
scroll to position [342, 0]
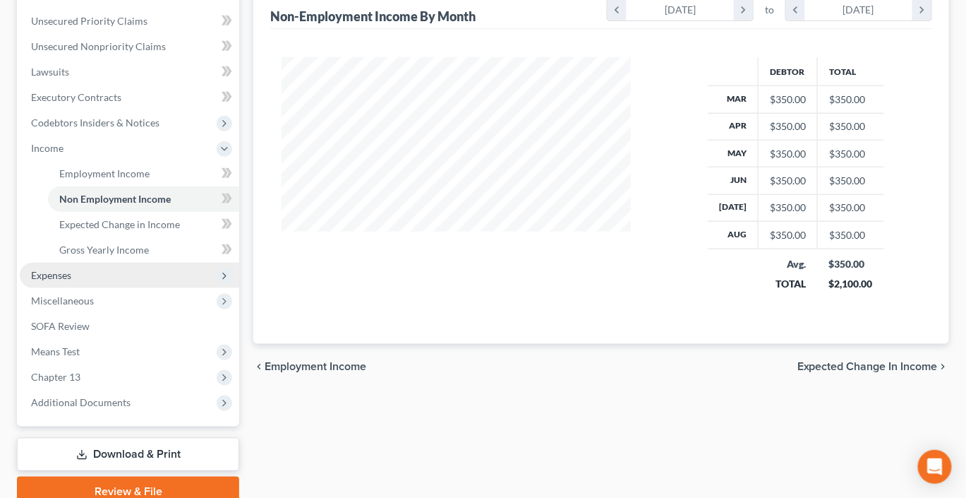
click at [71, 281] on span "Expenses" at bounding box center [51, 275] width 40 height 12
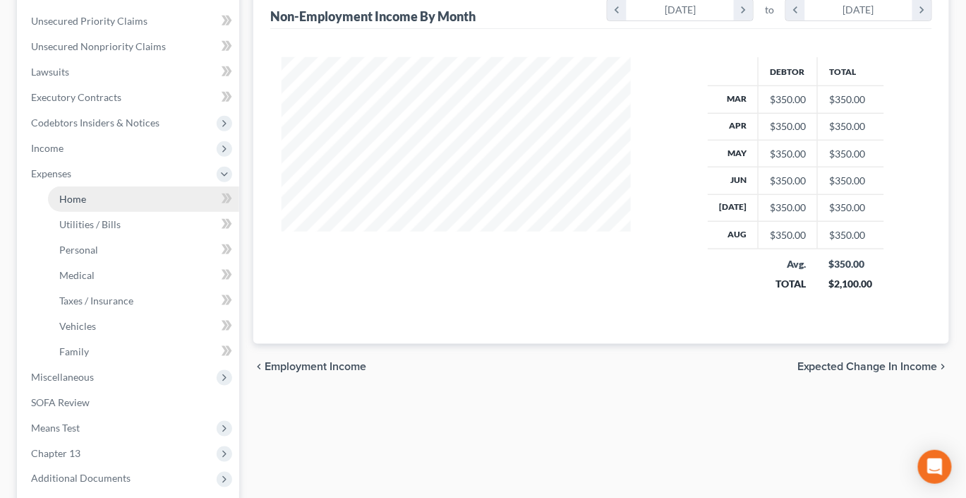
click at [86, 205] on span "Home" at bounding box center [72, 199] width 27 height 12
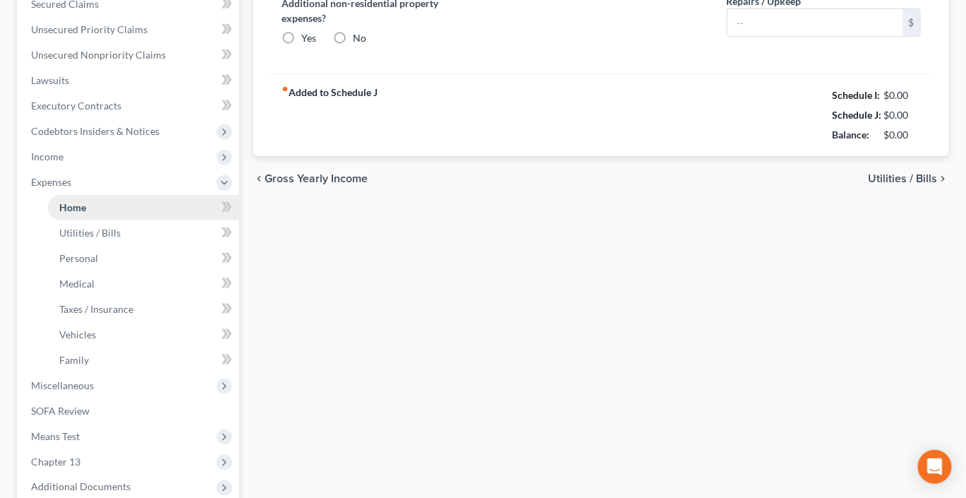
type input "3,493.00"
type input "363.00"
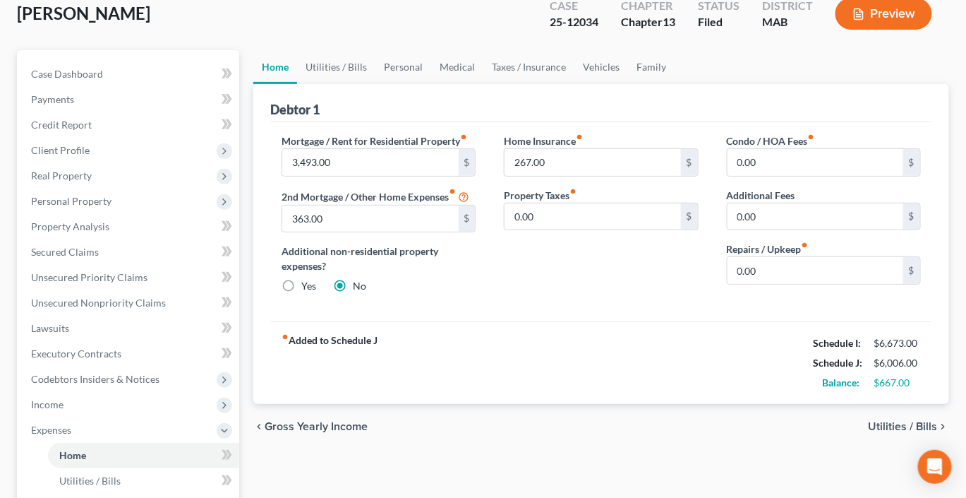
scroll to position [80, 0]
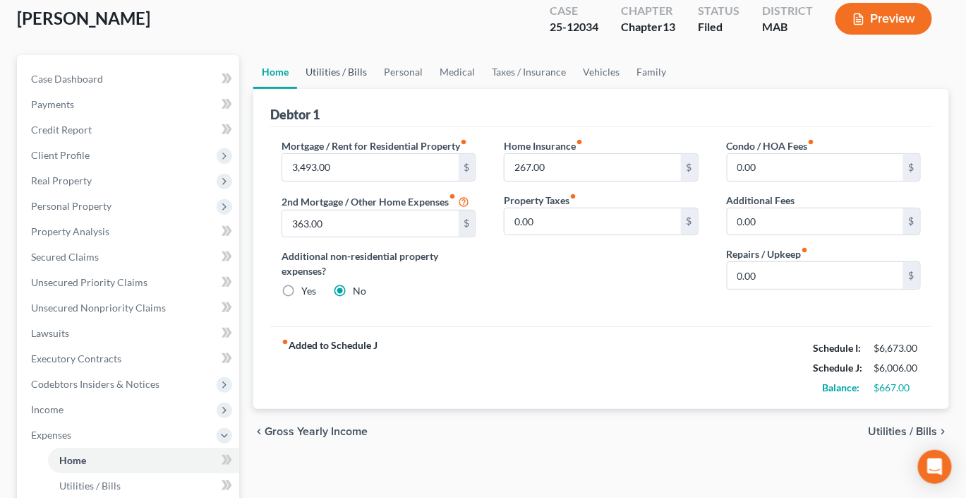
click at [361, 89] on link "Utilities / Bills" at bounding box center [336, 72] width 78 height 34
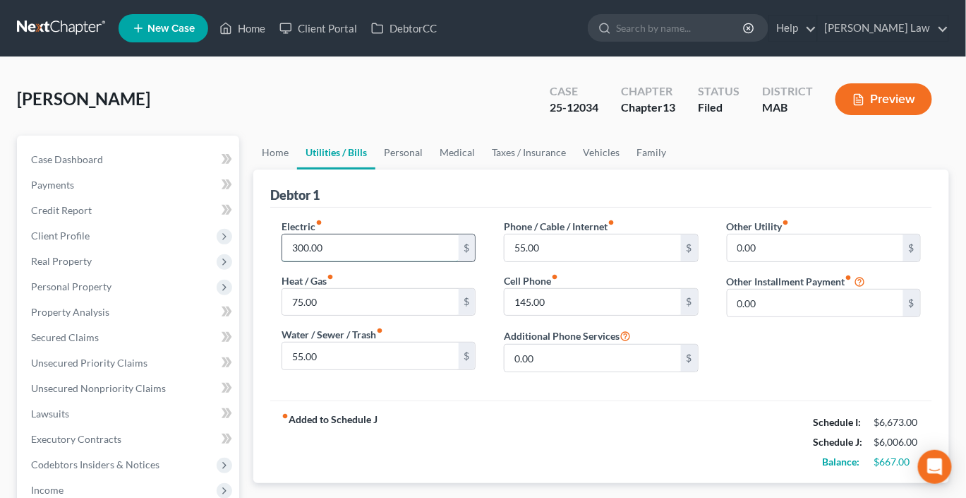
click at [362, 261] on input "300.00" at bounding box center [370, 247] width 176 height 27
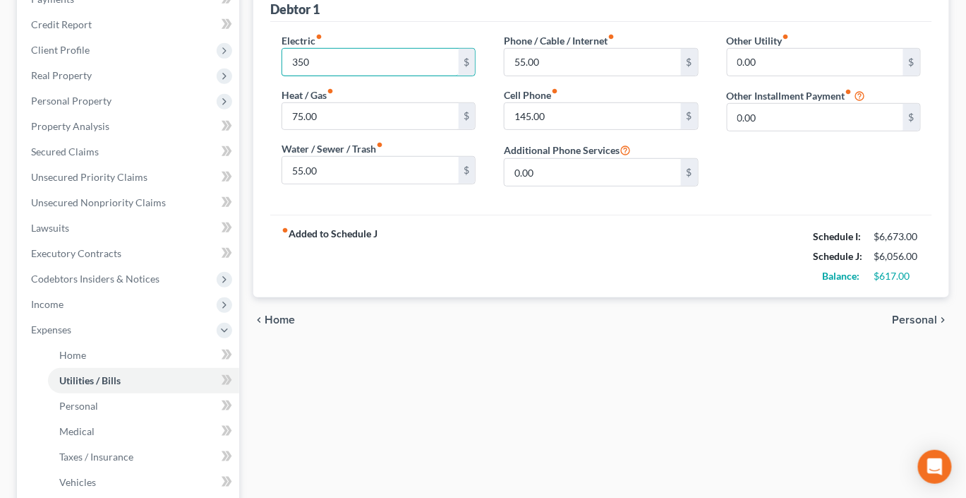
scroll to position [190, 0]
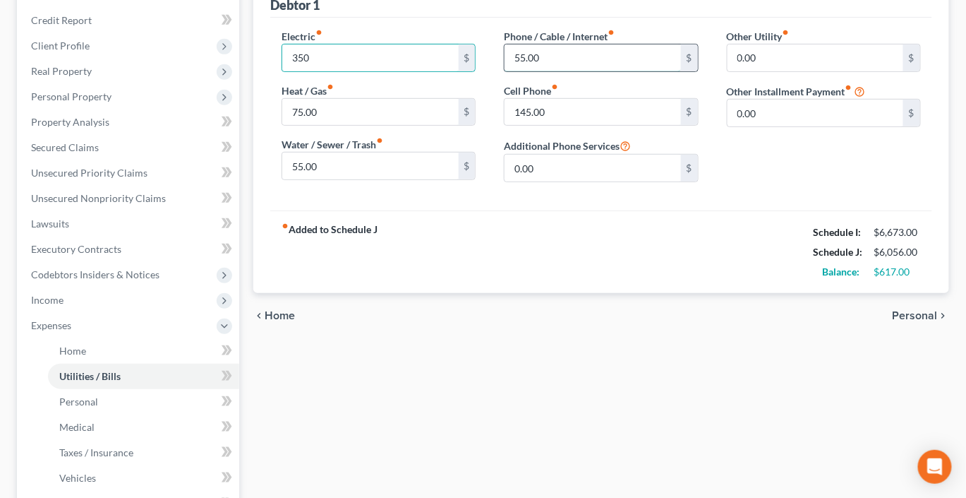
click at [574, 71] on input "55.00" at bounding box center [593, 57] width 176 height 27
click at [649, 293] on div "fiber_manual_record Added to Schedule J Schedule I: $6,673.00 Schedule J: $6,07…" at bounding box center [601, 251] width 662 height 83
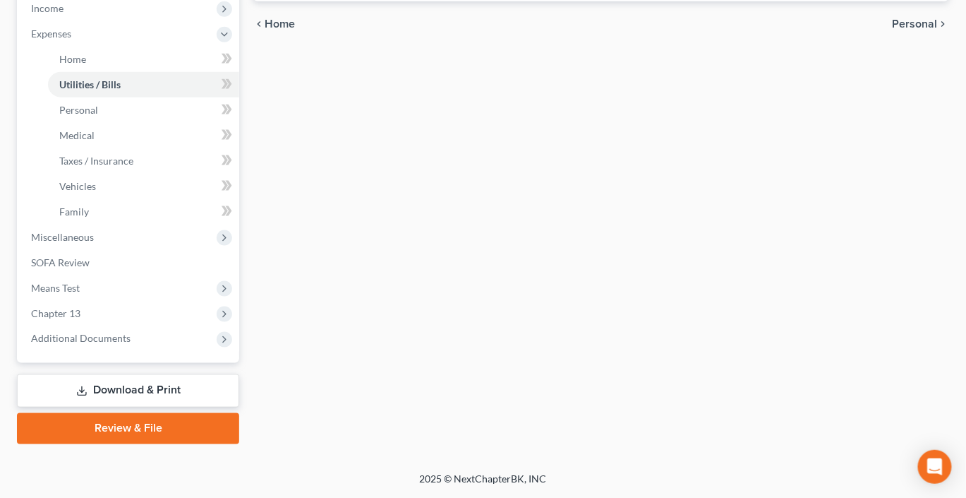
scroll to position [552, 0]
click at [94, 243] on span "Miscellaneous" at bounding box center [62, 237] width 63 height 12
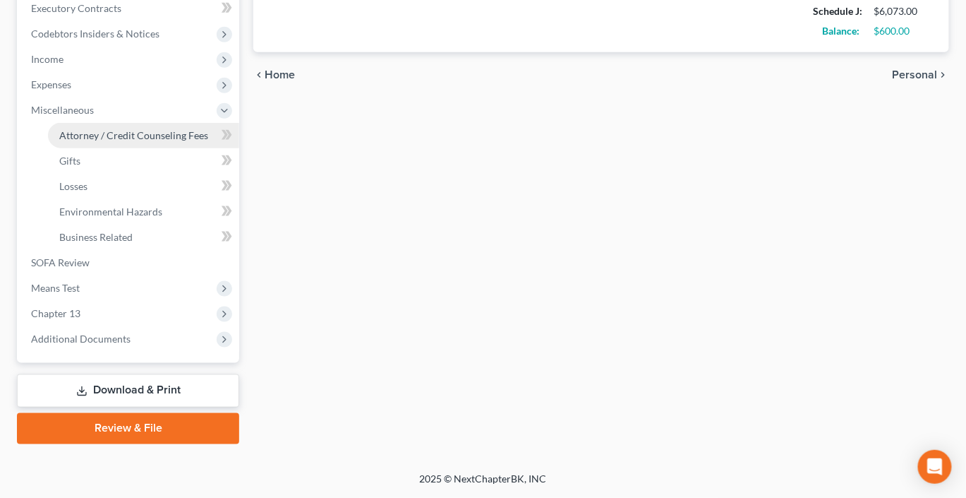
click at [151, 148] on link "Attorney / Credit Counseling Fees" at bounding box center [143, 135] width 191 height 25
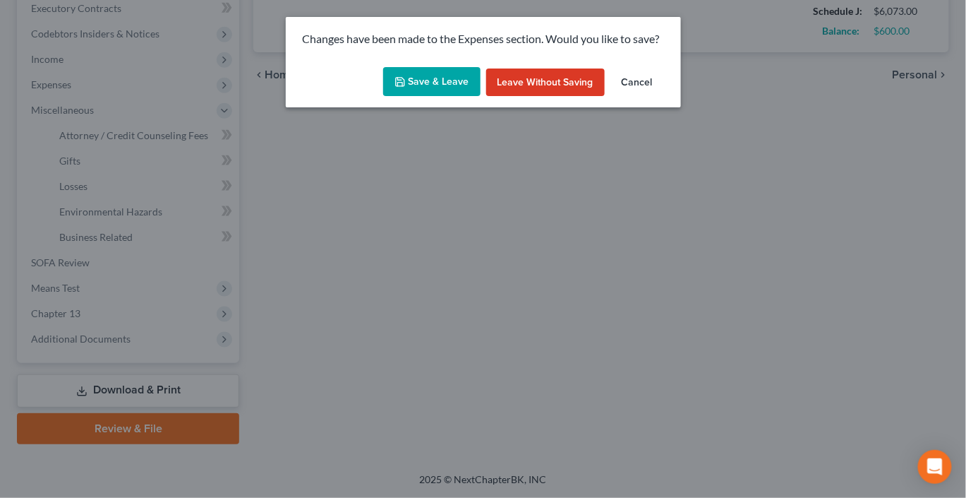
click at [409, 97] on button "Save & Leave" at bounding box center [431, 82] width 97 height 30
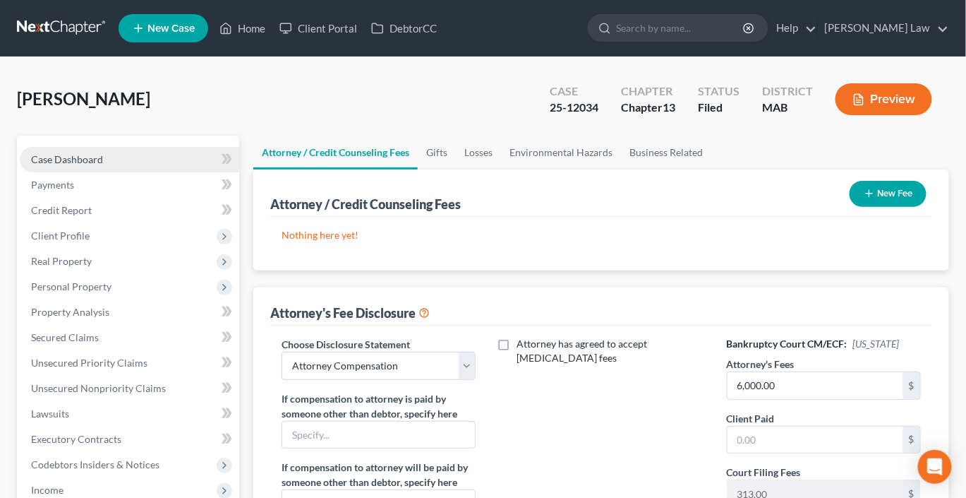
click at [103, 165] on span "Case Dashboard" at bounding box center [67, 159] width 72 height 12
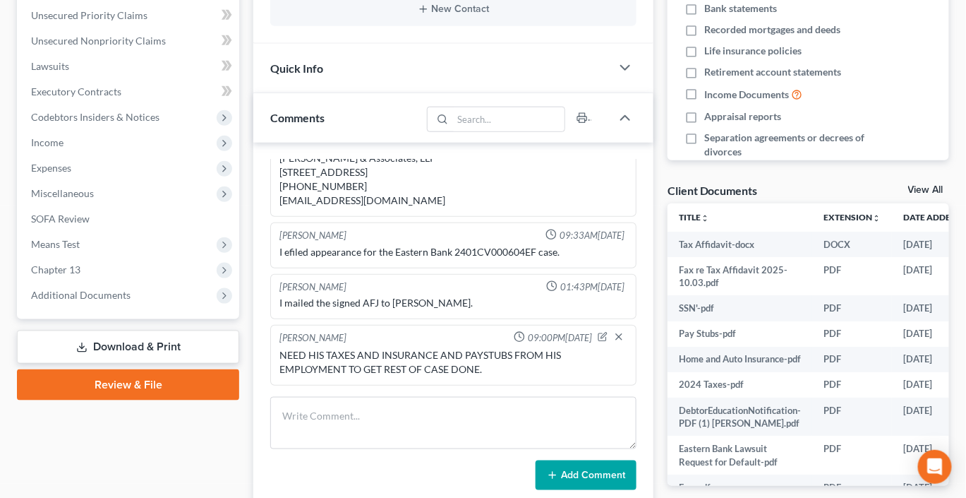
scroll to position [327, 0]
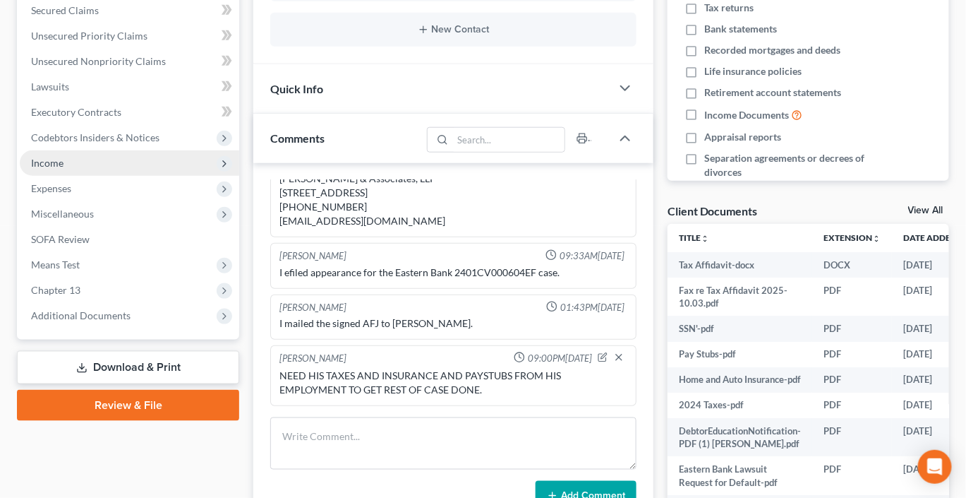
click at [64, 169] on span "Income" at bounding box center [47, 163] width 32 height 12
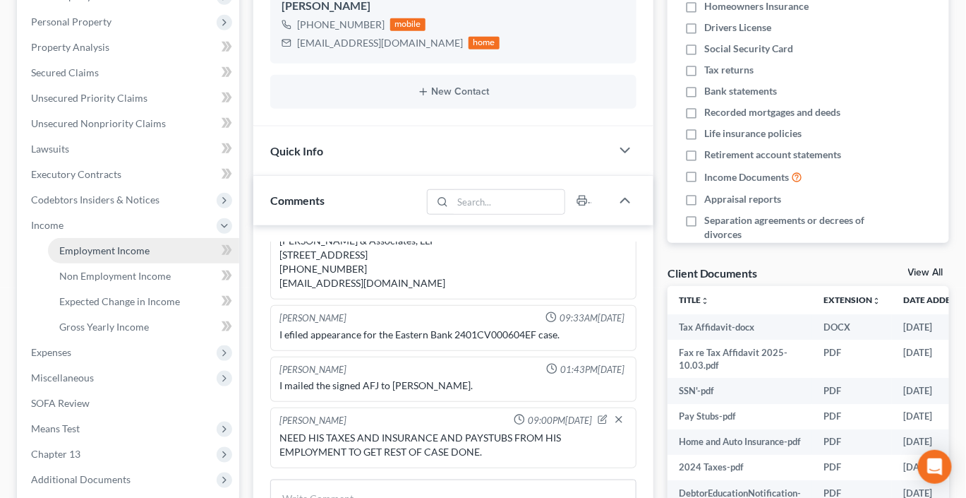
scroll to position [265, 0]
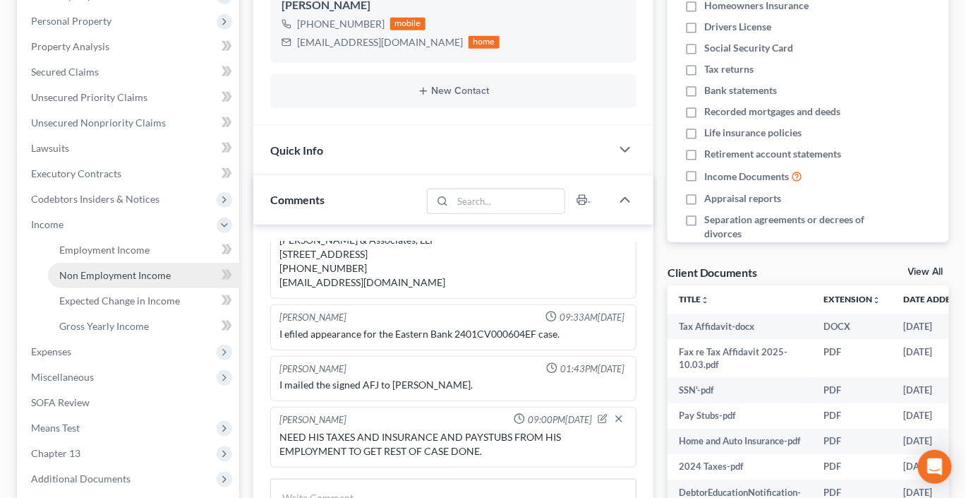
click at [107, 281] on span "Non Employment Income" at bounding box center [115, 275] width 112 height 12
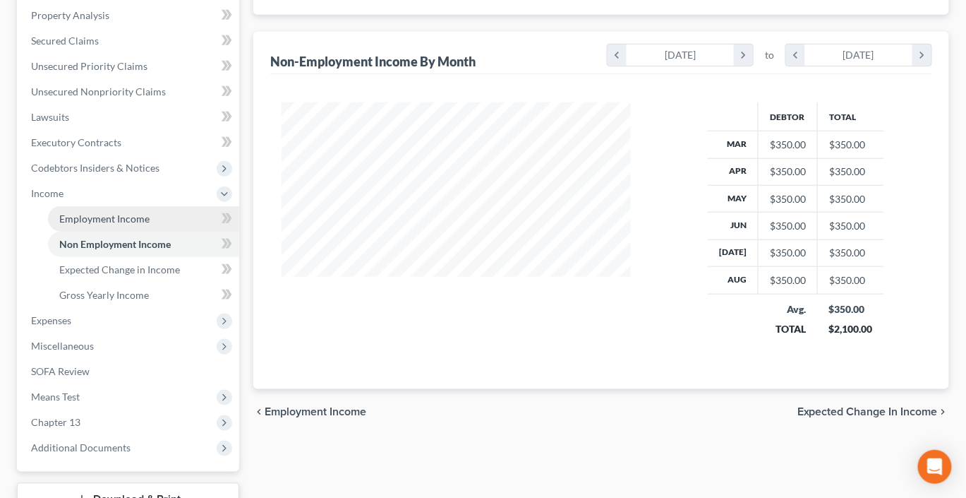
click at [150, 224] on span "Employment Income" at bounding box center [104, 218] width 90 height 12
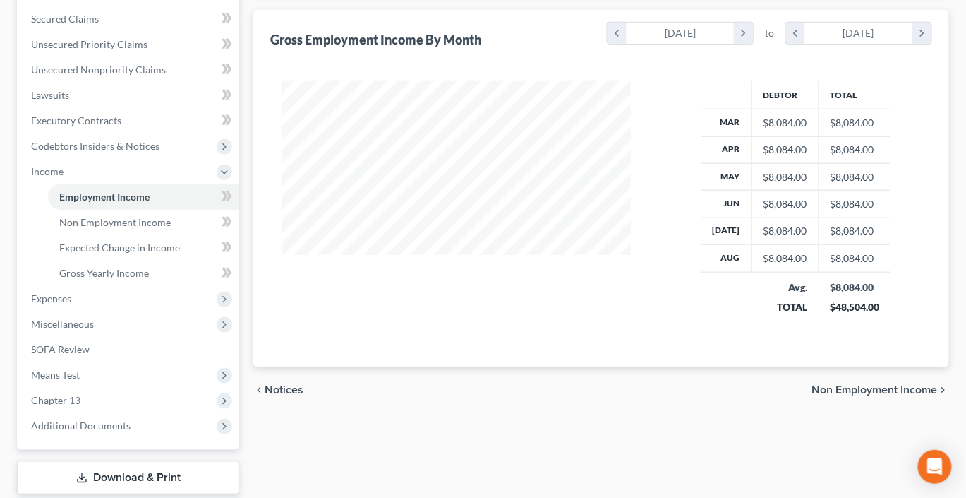
scroll to position [323, 0]
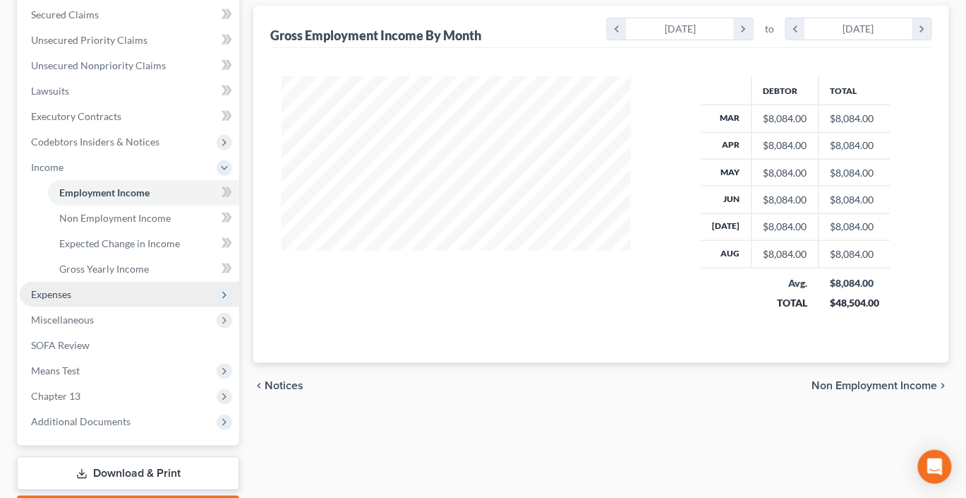
click at [71, 300] on span "Expenses" at bounding box center [51, 294] width 40 height 12
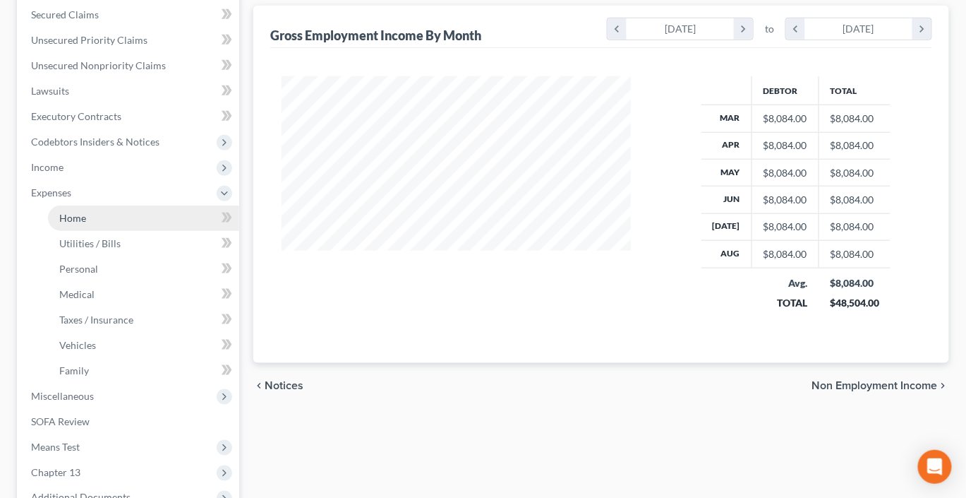
click at [103, 231] on link "Home" at bounding box center [143, 217] width 191 height 25
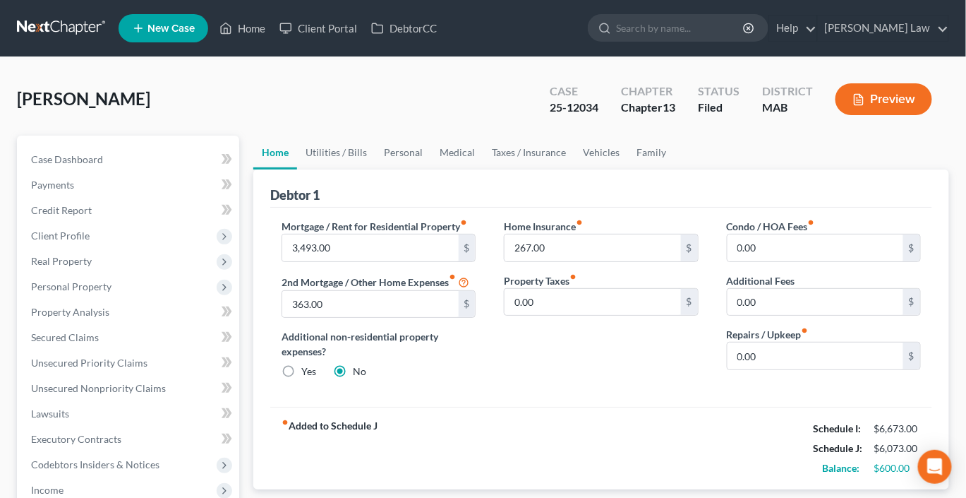
click at [858, 115] on button "Preview" at bounding box center [884, 99] width 97 height 32
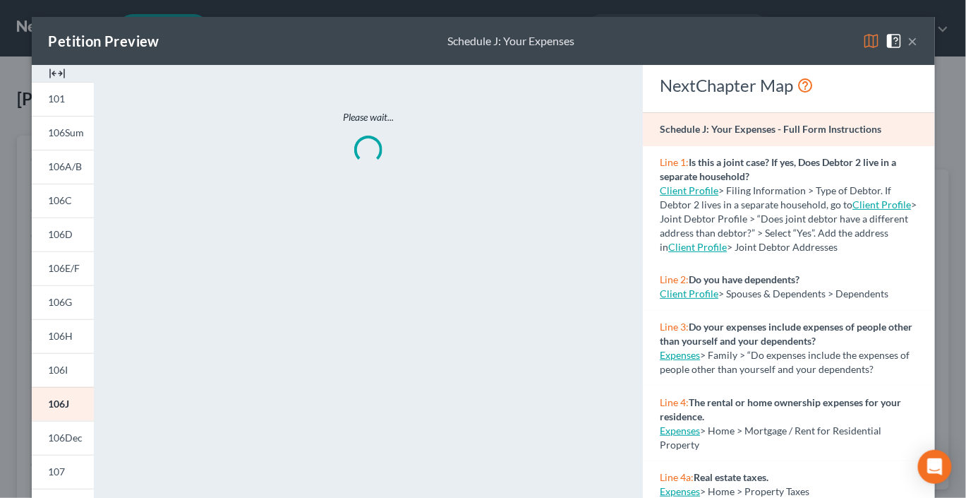
click at [51, 82] on img at bounding box center [57, 73] width 17 height 17
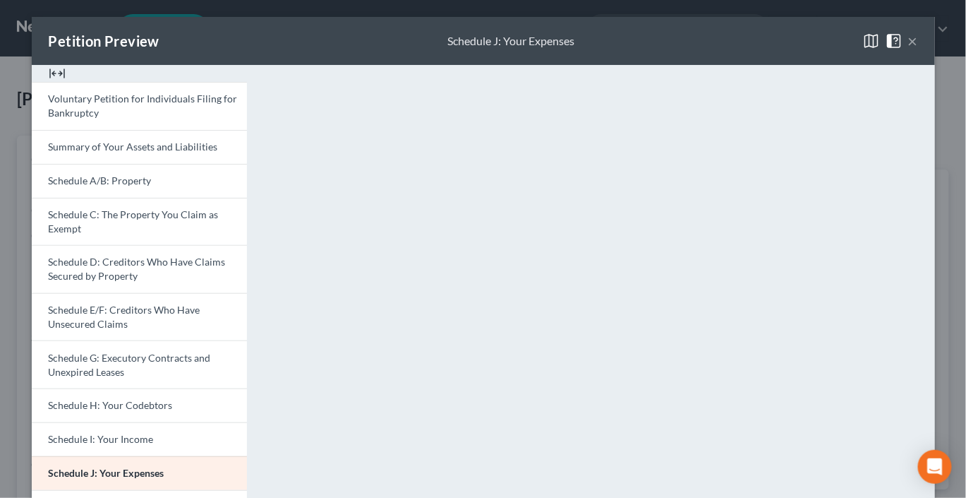
click at [49, 82] on img at bounding box center [57, 73] width 17 height 17
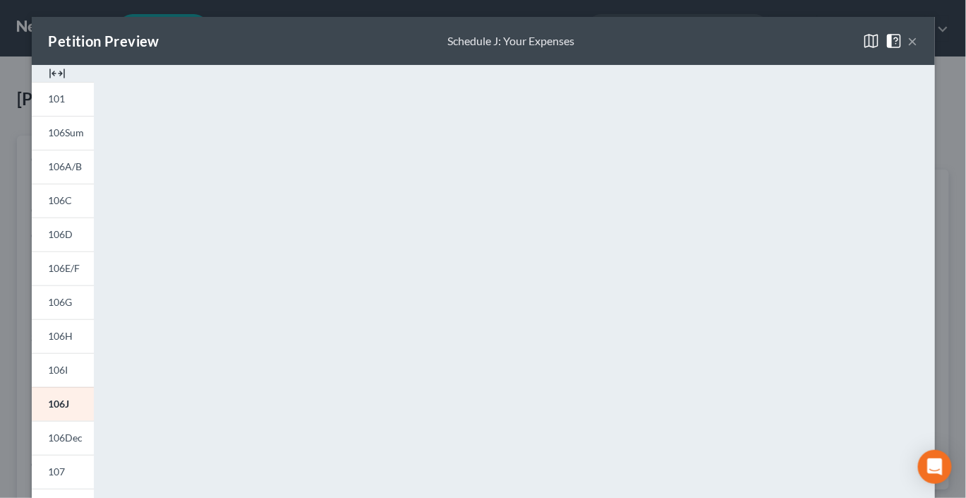
click at [49, 82] on img at bounding box center [57, 73] width 17 height 17
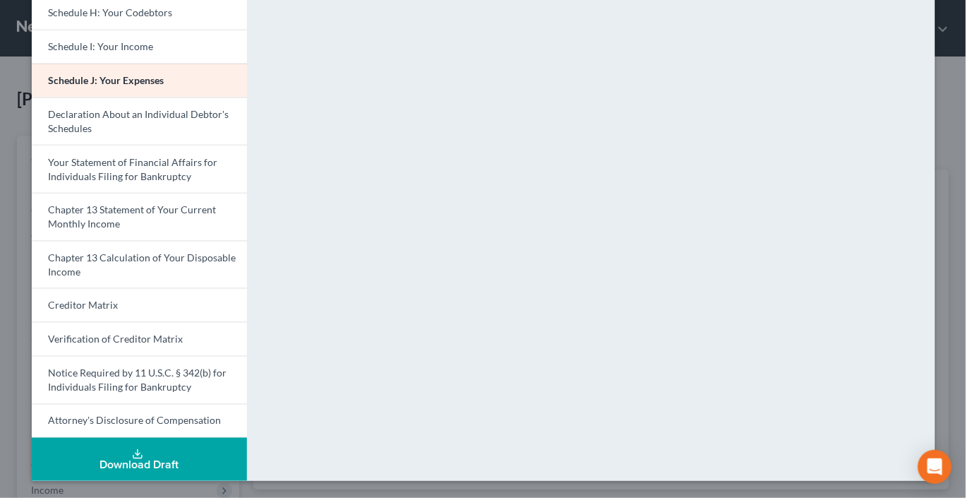
scroll to position [661, 0]
click at [135, 453] on polyline at bounding box center [137, 454] width 5 height 2
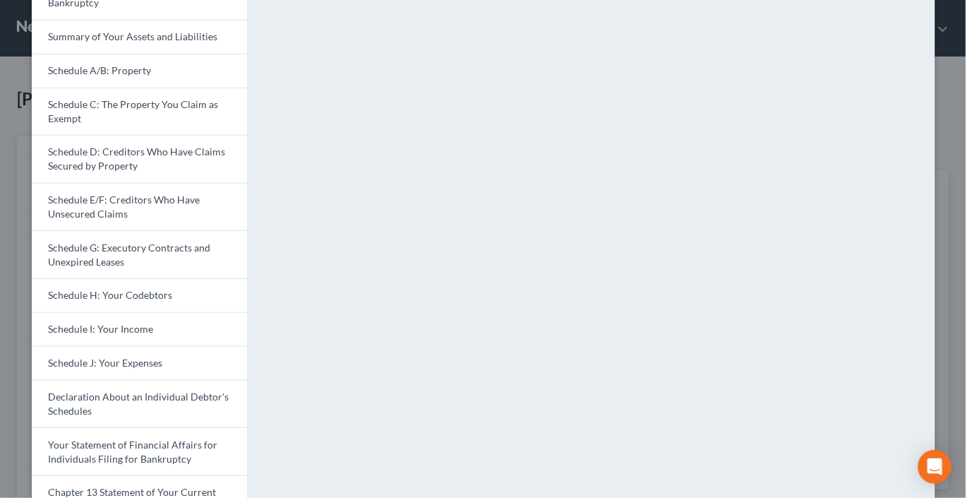
scroll to position [0, 0]
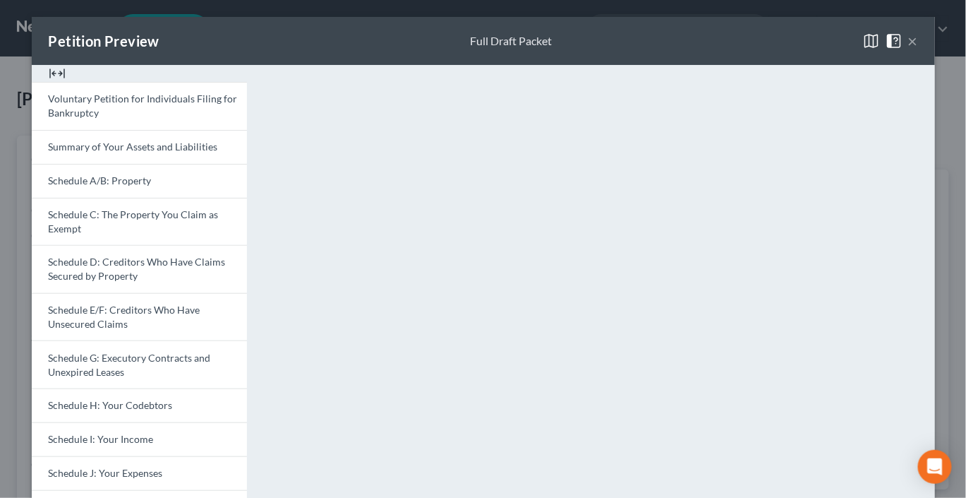
click at [917, 49] on button "×" at bounding box center [913, 40] width 10 height 17
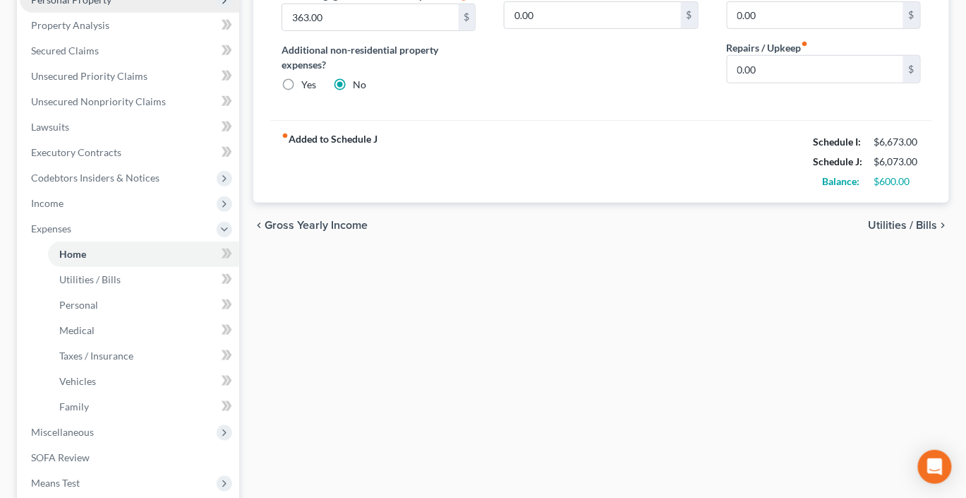
scroll to position [304, 0]
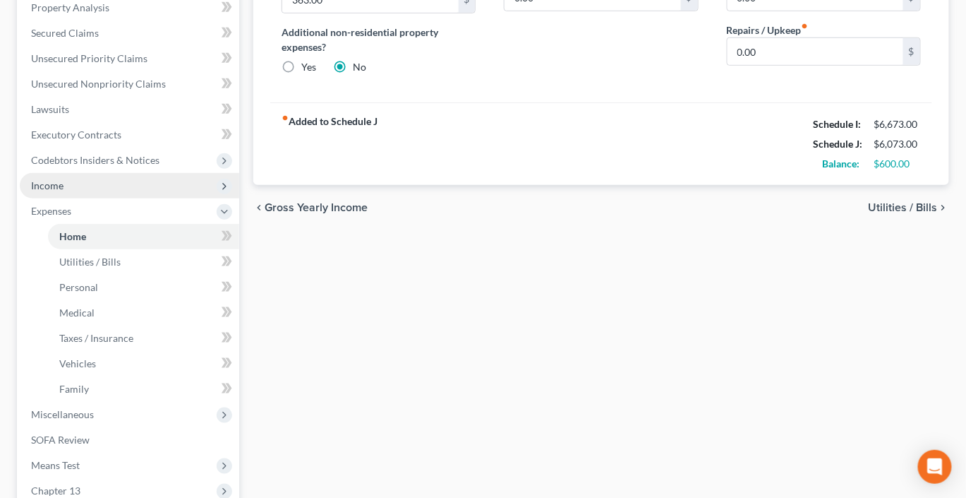
click at [64, 191] on span "Income" at bounding box center [47, 185] width 32 height 12
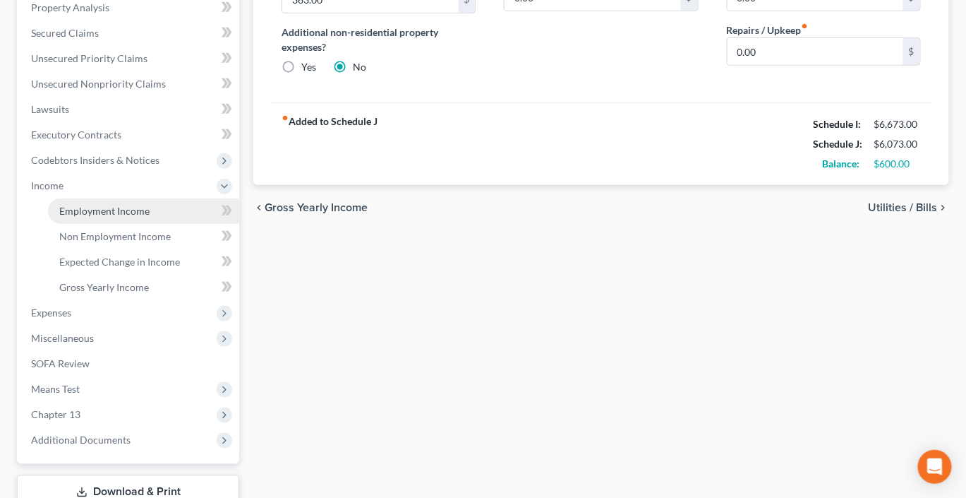
click at [116, 217] on span "Employment Income" at bounding box center [104, 211] width 90 height 12
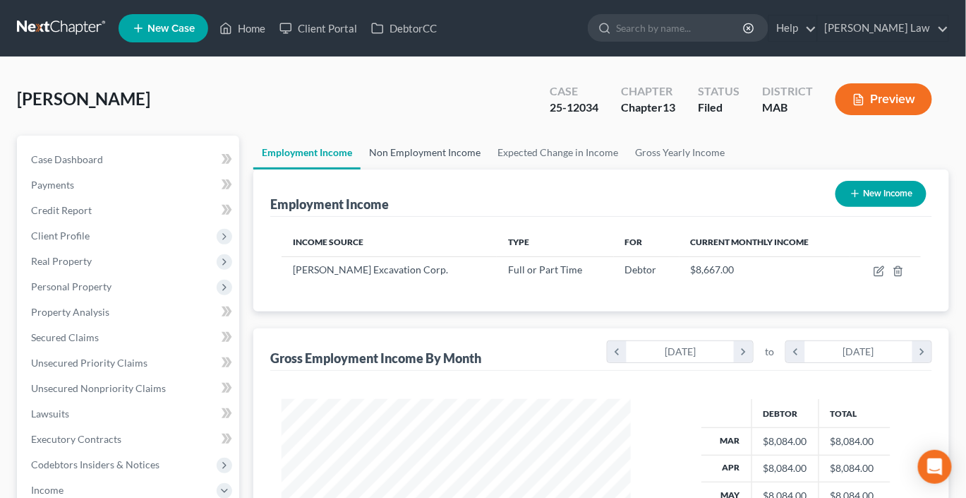
click at [473, 169] on link "Non Employment Income" at bounding box center [425, 152] width 128 height 34
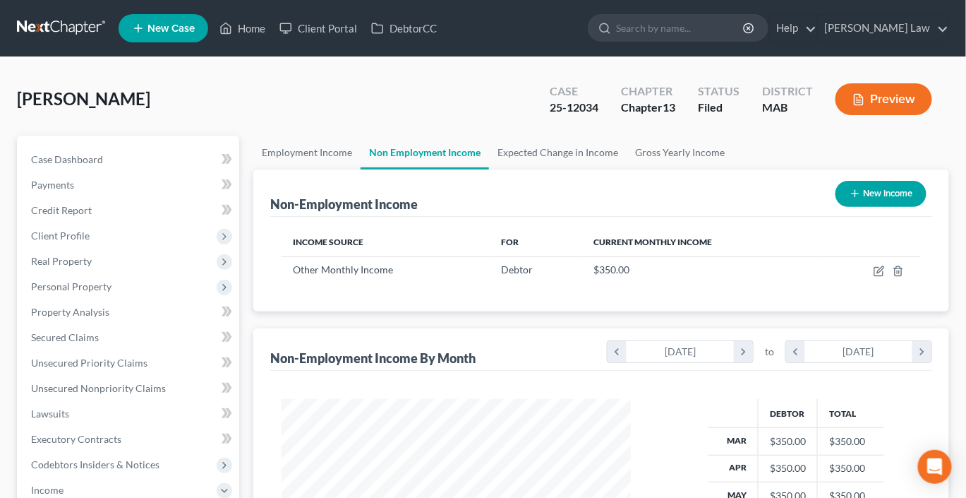
scroll to position [313, 377]
click at [877, 272] on icon "button" at bounding box center [880, 269] width 6 height 6
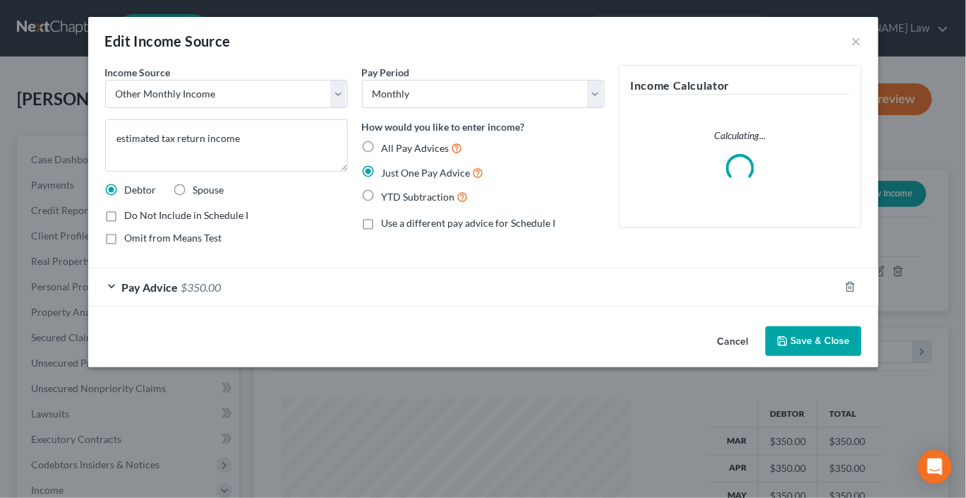
click at [125, 245] on label "Omit from Means Test" at bounding box center [173, 238] width 97 height 14
click at [131, 240] on input "Omit from Means Test" at bounding box center [135, 235] width 9 height 9
click at [846, 356] on button "Save & Close" at bounding box center [814, 341] width 96 height 30
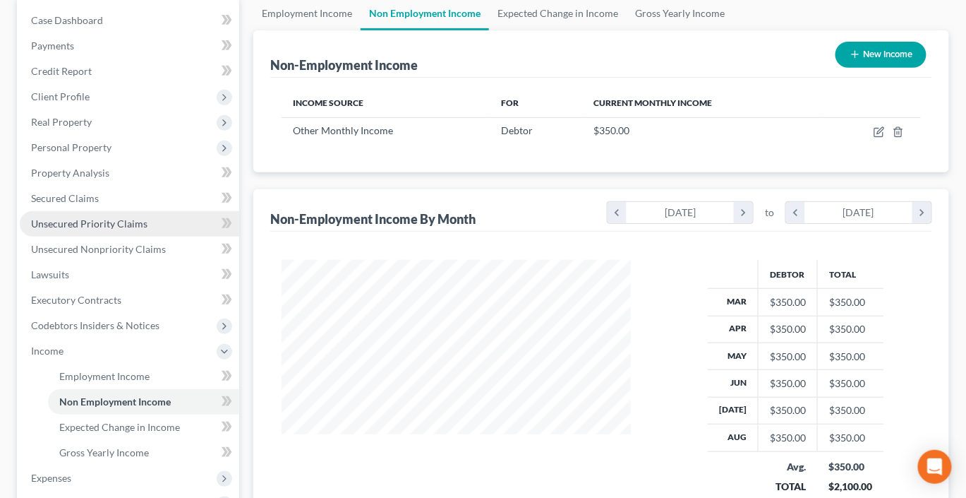
click at [107, 229] on span "Unsecured Priority Claims" at bounding box center [89, 223] width 116 height 12
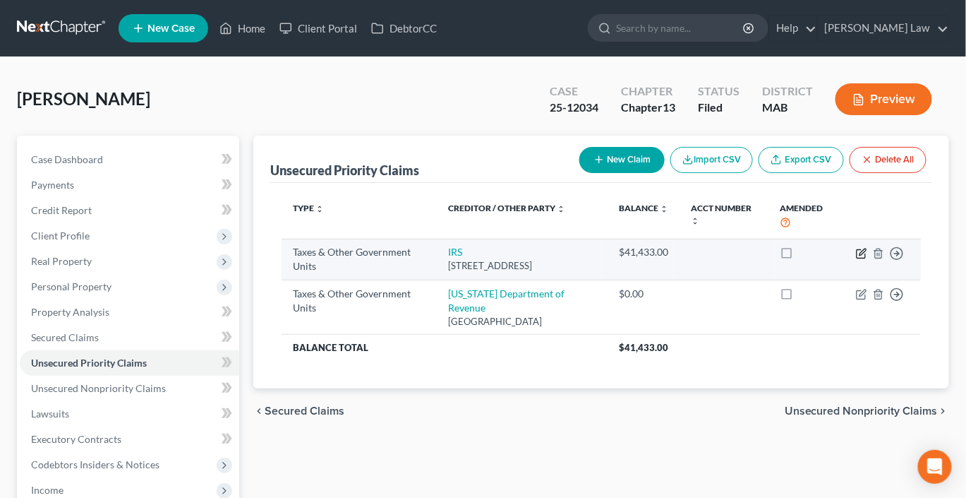
click at [860, 255] on icon "button" at bounding box center [863, 251] width 6 height 6
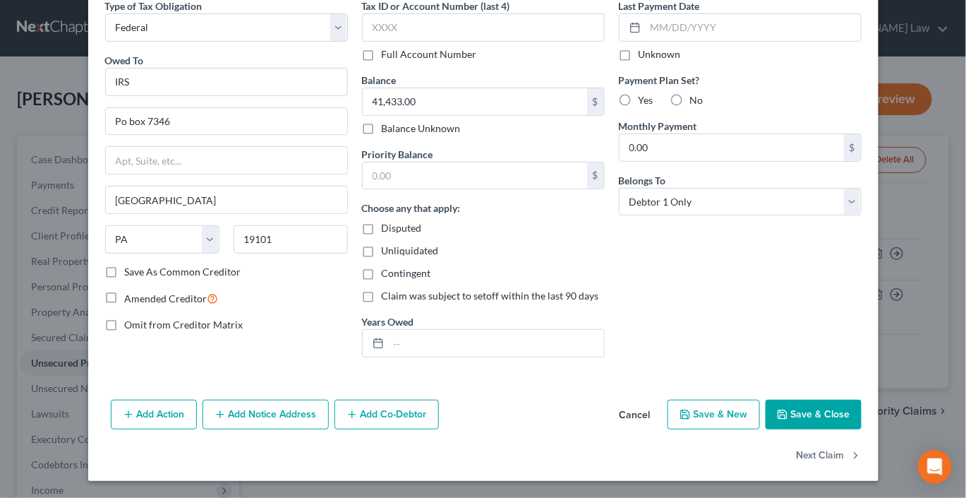
scroll to position [219, 0]
click at [862, 399] on button "Save & Close" at bounding box center [814, 414] width 96 height 30
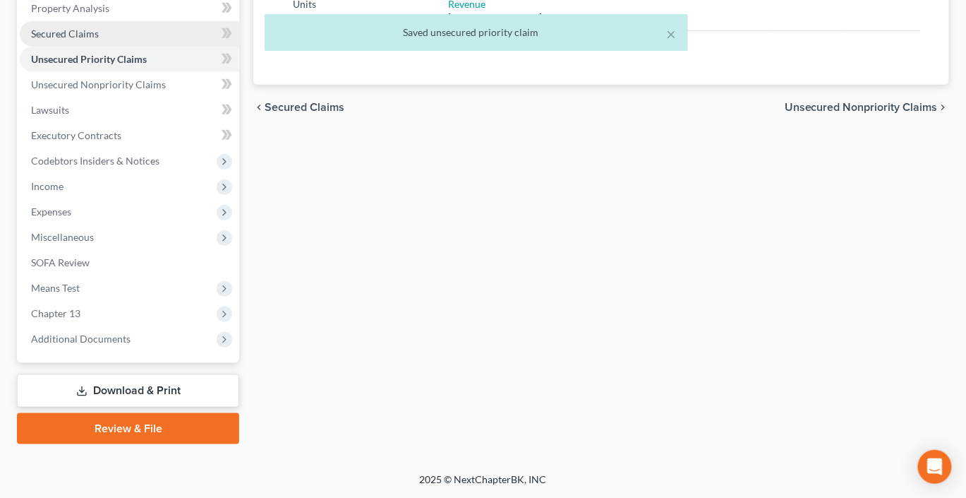
scroll to position [500, 0]
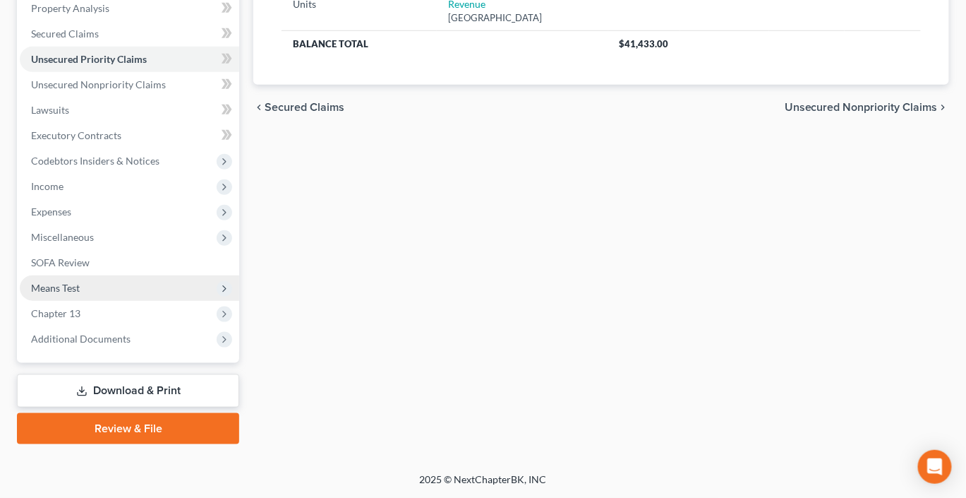
click at [77, 282] on span "Means Test" at bounding box center [55, 288] width 49 height 12
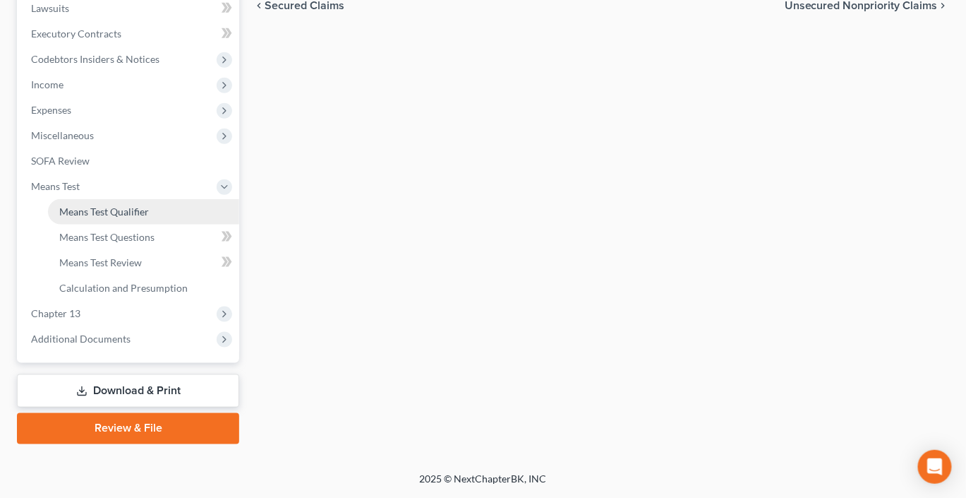
click at [149, 217] on span "Means Test Qualifier" at bounding box center [104, 211] width 90 height 12
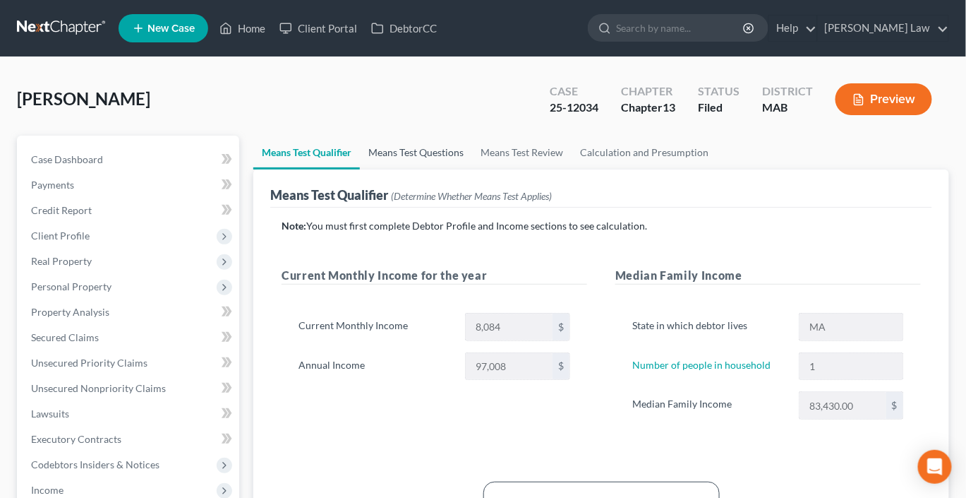
click at [464, 169] on link "Means Test Questions" at bounding box center [416, 152] width 112 height 34
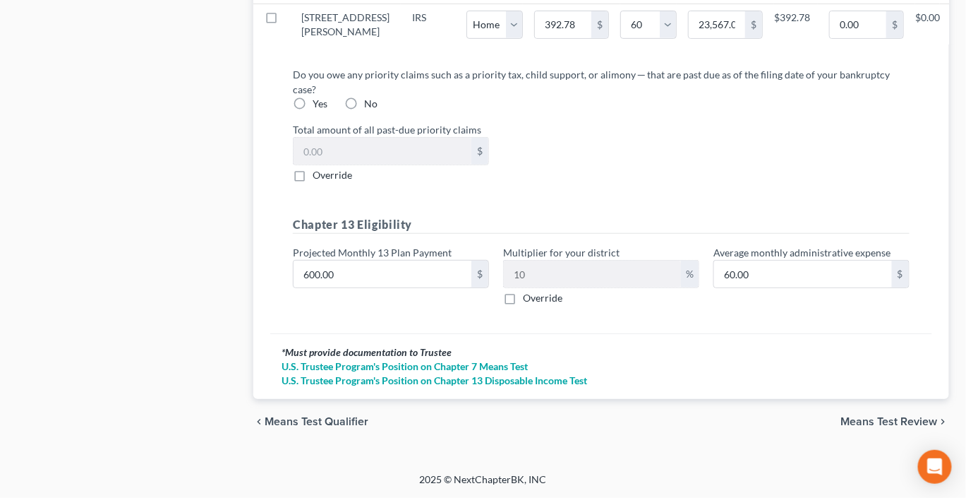
scroll to position [2153, 0]
click at [378, 111] on label "No" at bounding box center [370, 104] width 13 height 14
click at [379, 106] on input "No" at bounding box center [374, 101] width 9 height 9
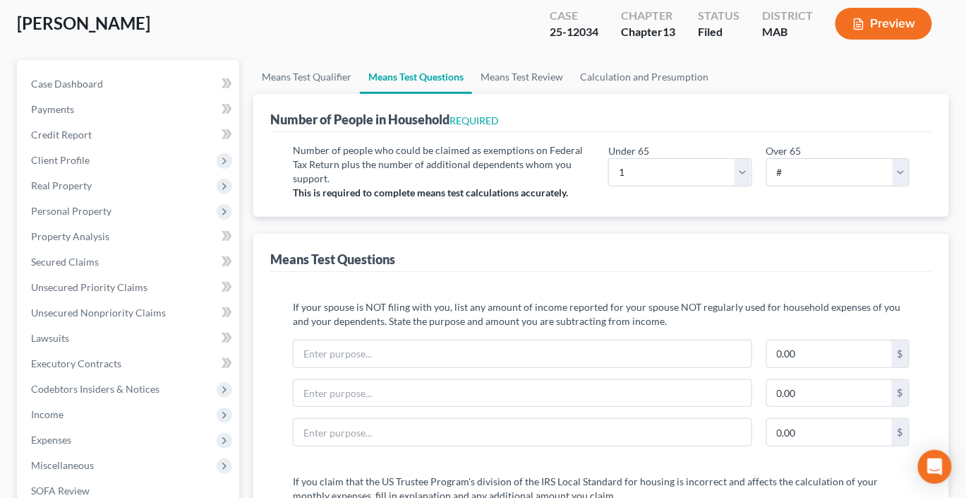
scroll to position [0, 0]
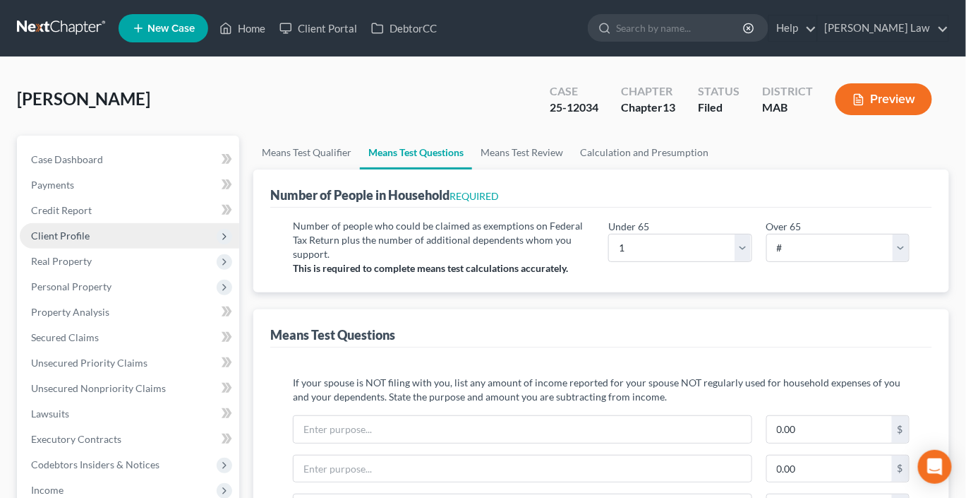
click at [71, 241] on span "Client Profile" at bounding box center [60, 235] width 59 height 12
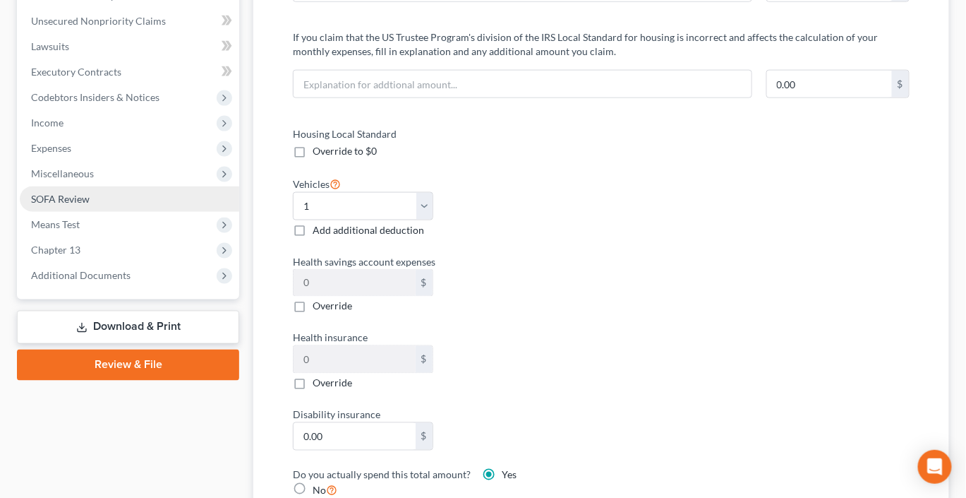
click at [81, 205] on span "SOFA Review" at bounding box center [60, 199] width 59 height 12
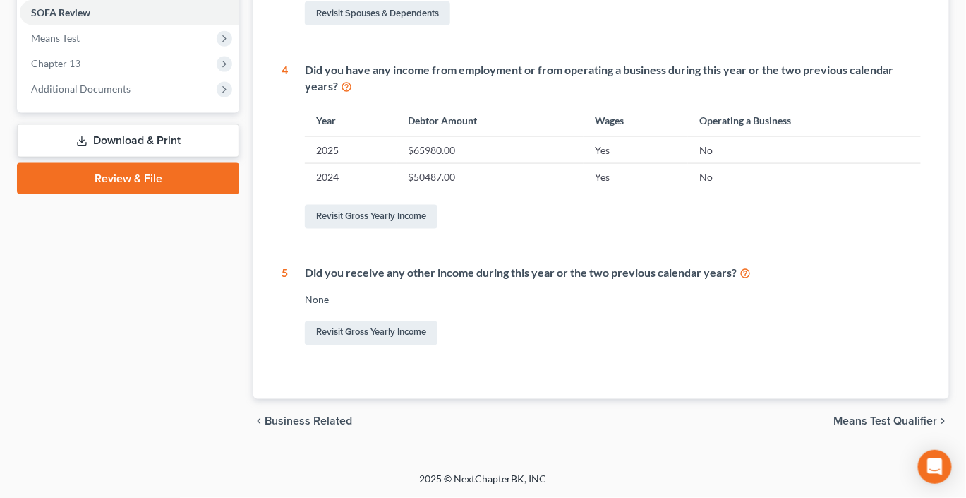
scroll to position [454, 0]
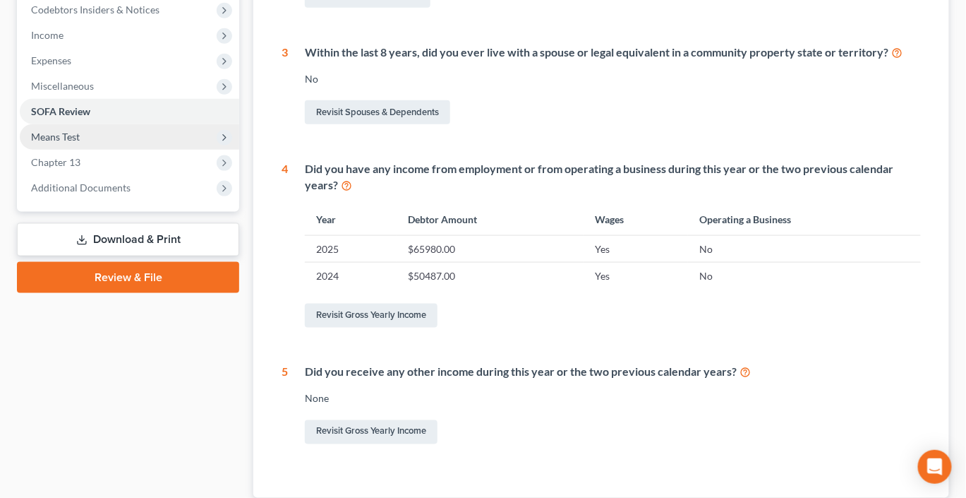
click at [111, 150] on span "Means Test" at bounding box center [129, 136] width 219 height 25
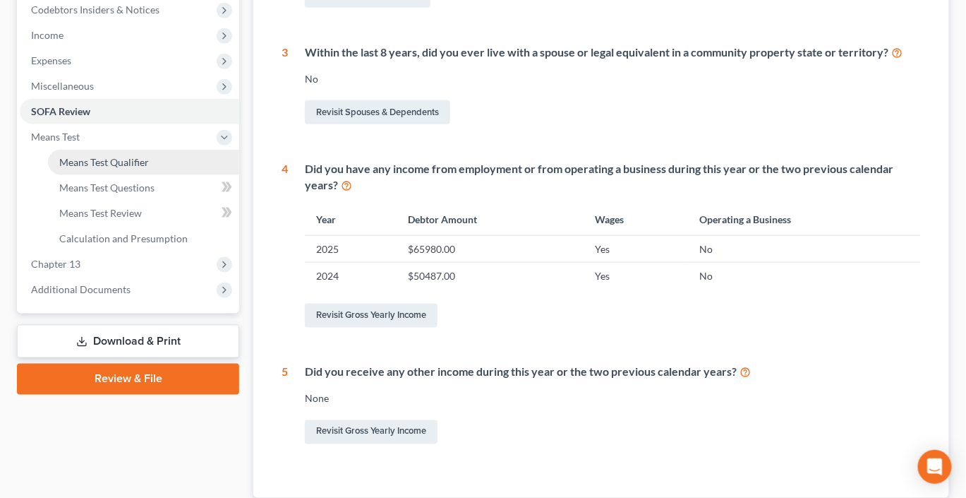
click at [149, 168] on span "Means Test Qualifier" at bounding box center [104, 162] width 90 height 12
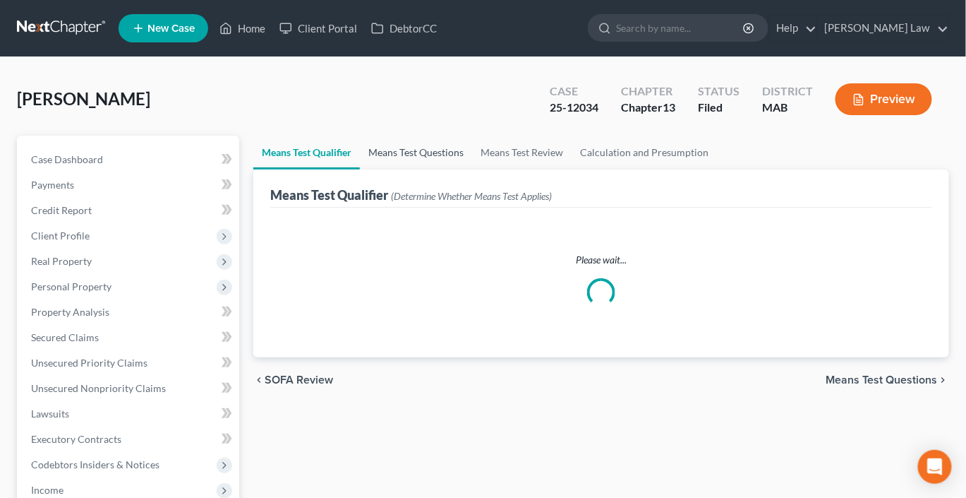
click at [448, 169] on link "Means Test Questions" at bounding box center [416, 152] width 112 height 34
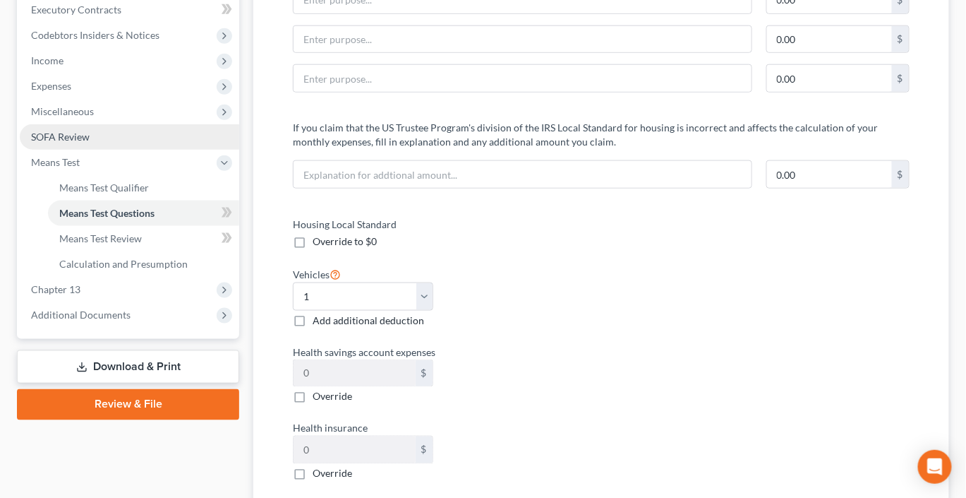
click at [89, 143] on span "SOFA Review" at bounding box center [60, 137] width 59 height 12
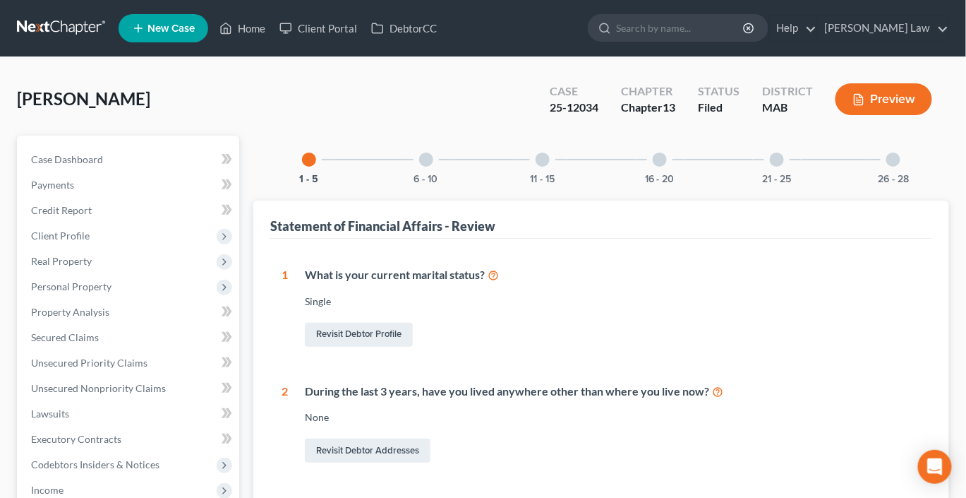
click at [917, 183] on div "26 - 28" at bounding box center [893, 159] width 48 height 48
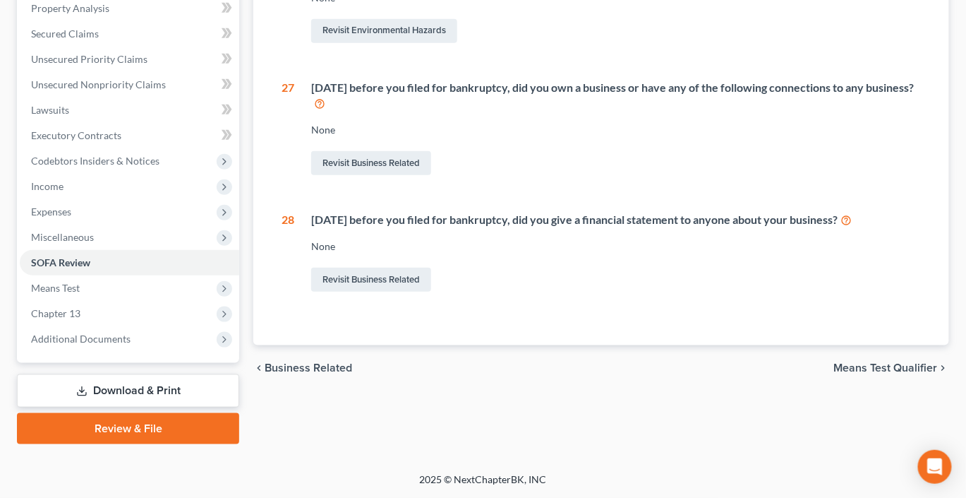
scroll to position [418, 0]
click at [408, 175] on link "Revisit Business Related" at bounding box center [371, 163] width 120 height 24
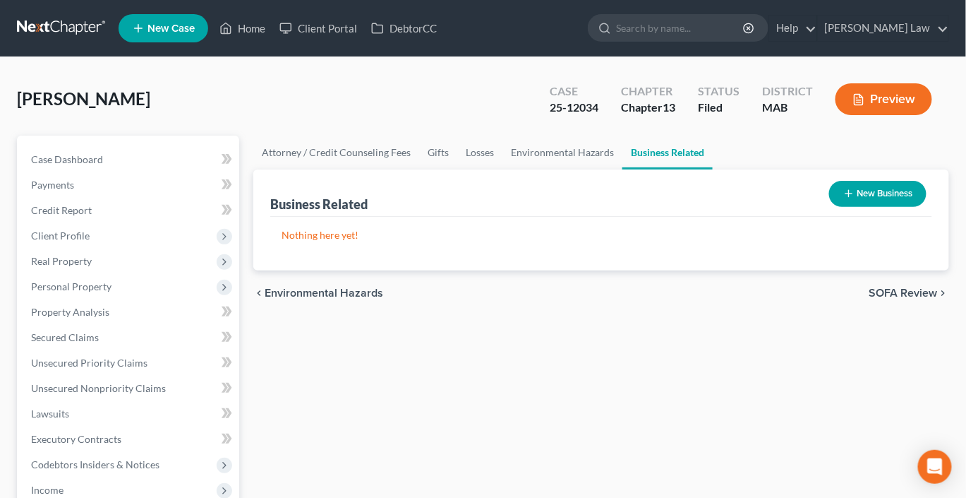
click at [855, 207] on button "New Business" at bounding box center [877, 194] width 97 height 26
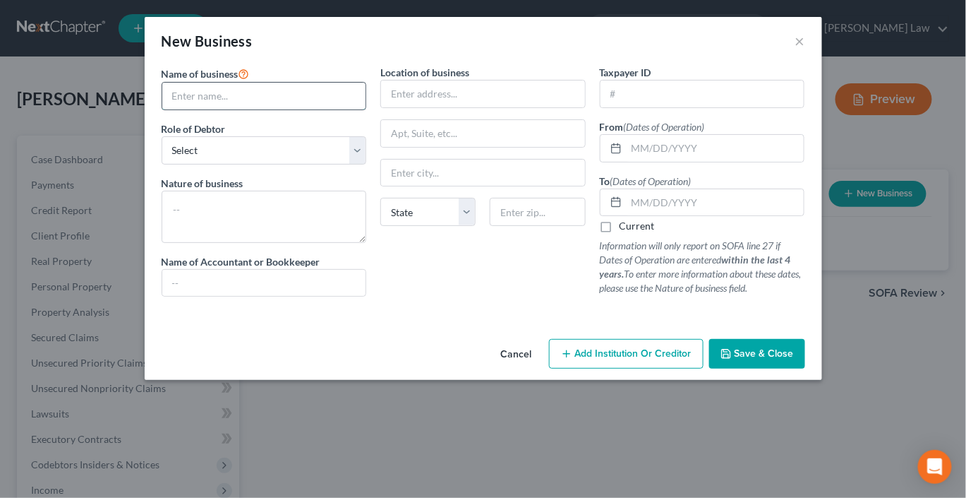
click at [237, 109] on input "text" at bounding box center [264, 96] width 204 height 27
click at [326, 109] on input "[PERSON_NAME] Excavating Corporation ([DATE]-[DATE])" at bounding box center [264, 96] width 204 height 27
click at [300, 109] on input "[PERSON_NAME] Excavating Corporation ([DATE]-[DATE])" at bounding box center [264, 96] width 204 height 27
click at [330, 164] on select "Select A member of a limited liability company (LLC) or limited liability partn…" at bounding box center [264, 150] width 205 height 28
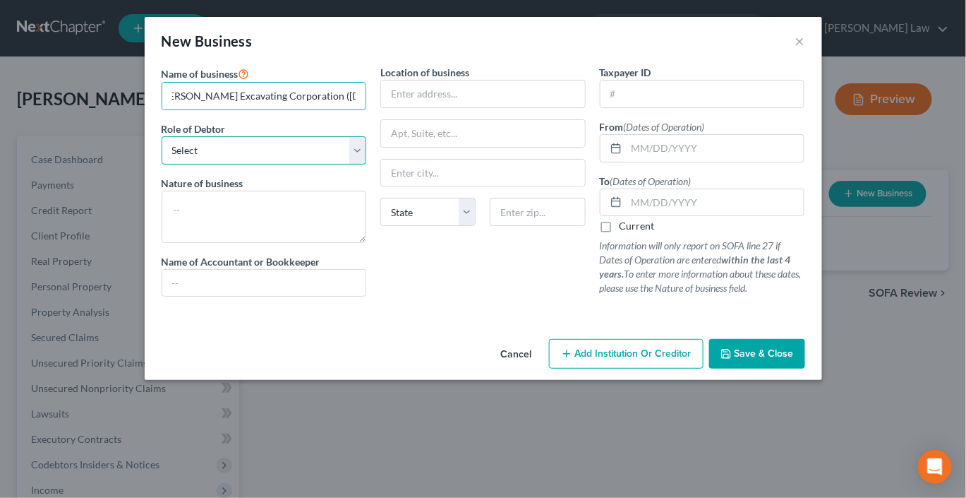
scroll to position [0, 0]
click at [162, 164] on select "Select A member of a limited liability company (LLC) or limited liability partn…" at bounding box center [264, 150] width 205 height 28
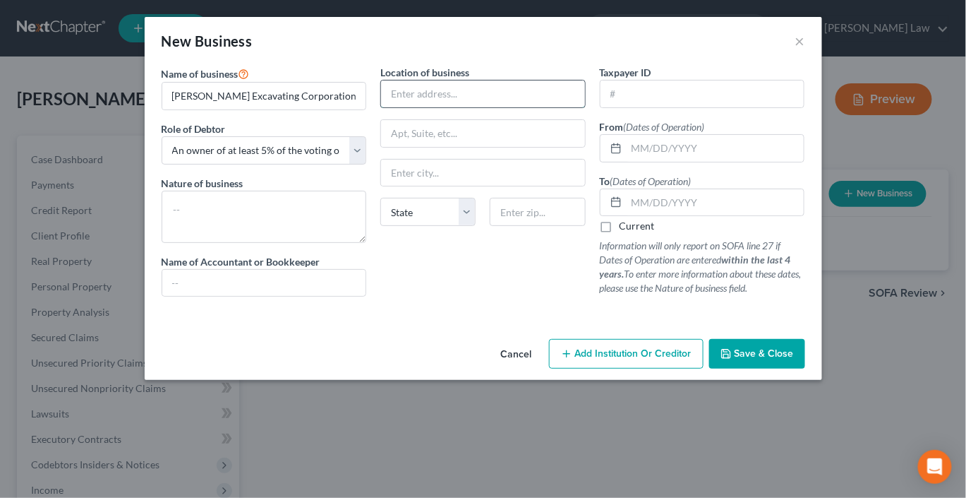
click at [414, 107] on input "text" at bounding box center [483, 93] width 204 height 27
click at [419, 186] on input "text" at bounding box center [483, 172] width 204 height 27
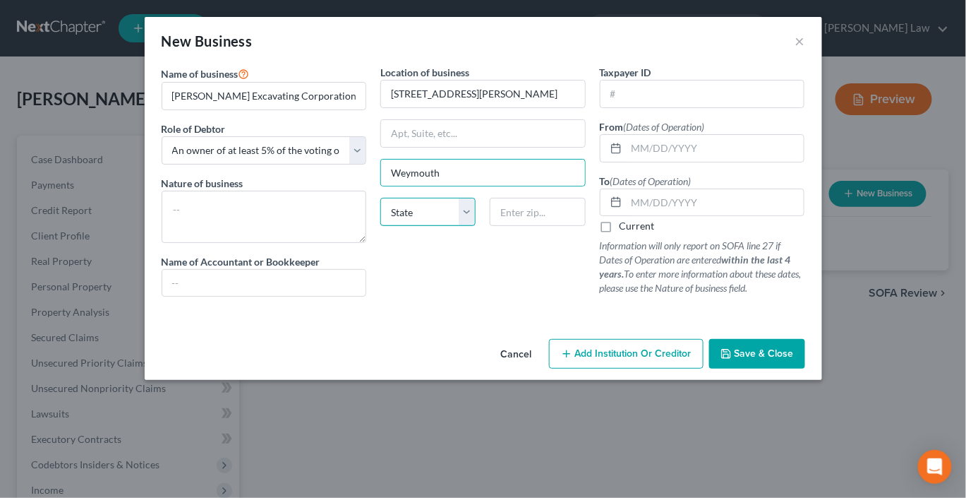
click at [416, 226] on select "State [US_STATE] AK AR AZ CA CO CT DE DC [GEOGRAPHIC_DATA] [GEOGRAPHIC_DATA] GU…" at bounding box center [427, 212] width 95 height 28
click at [380, 226] on select "State [US_STATE] AK AR AZ CA CO CT DE DC [GEOGRAPHIC_DATA] [GEOGRAPHIC_DATA] GU…" at bounding box center [427, 212] width 95 height 28
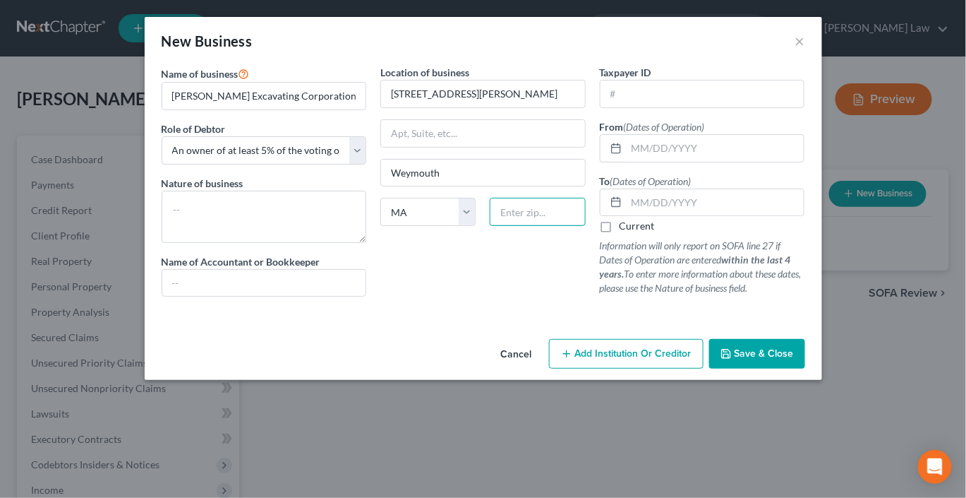
click at [555, 226] on input "text" at bounding box center [537, 212] width 95 height 28
click at [715, 162] on input "text" at bounding box center [716, 148] width 178 height 27
click at [709, 216] on input "text" at bounding box center [716, 202] width 178 height 27
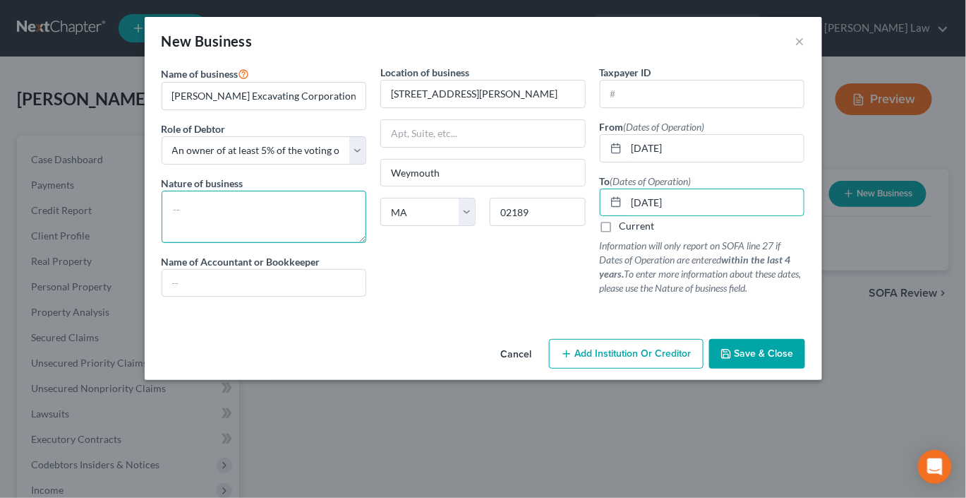
click at [200, 243] on textarea at bounding box center [264, 217] width 205 height 52
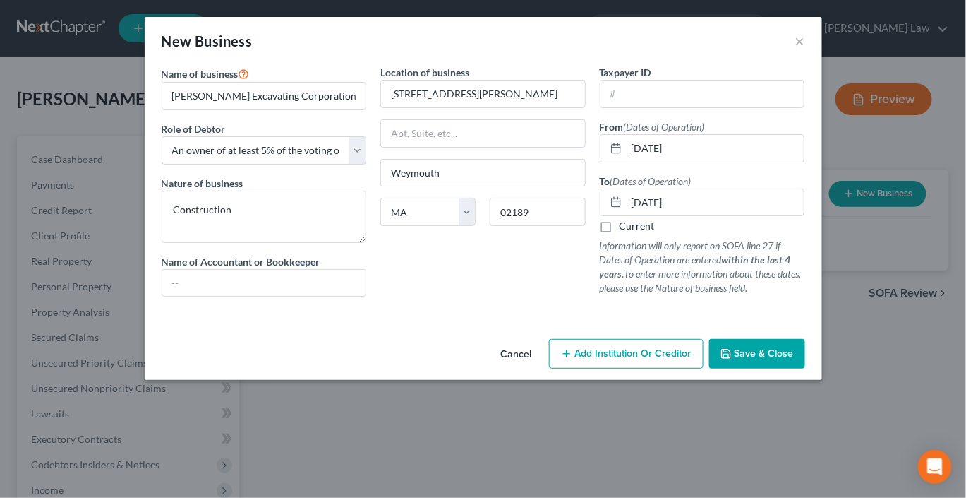
click at [794, 359] on span "Save & Close" at bounding box center [764, 353] width 59 height 12
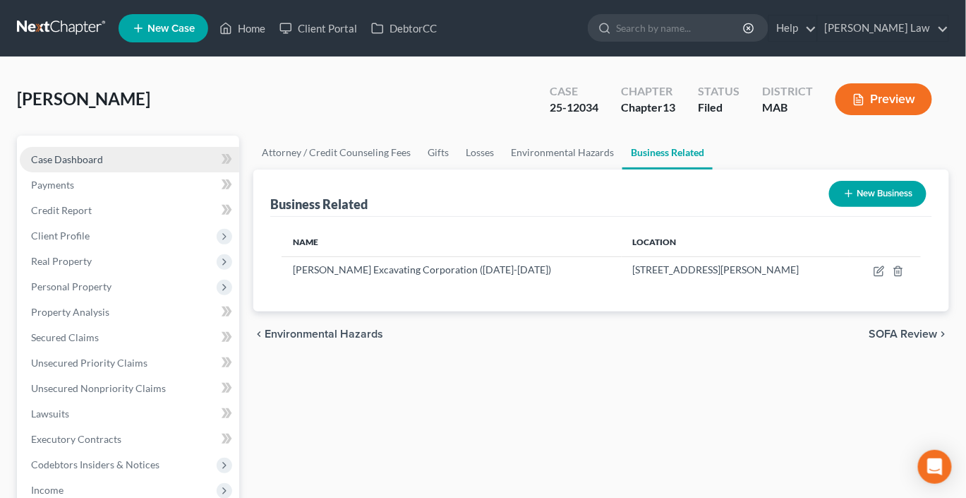
click at [94, 165] on span "Case Dashboard" at bounding box center [67, 159] width 72 height 12
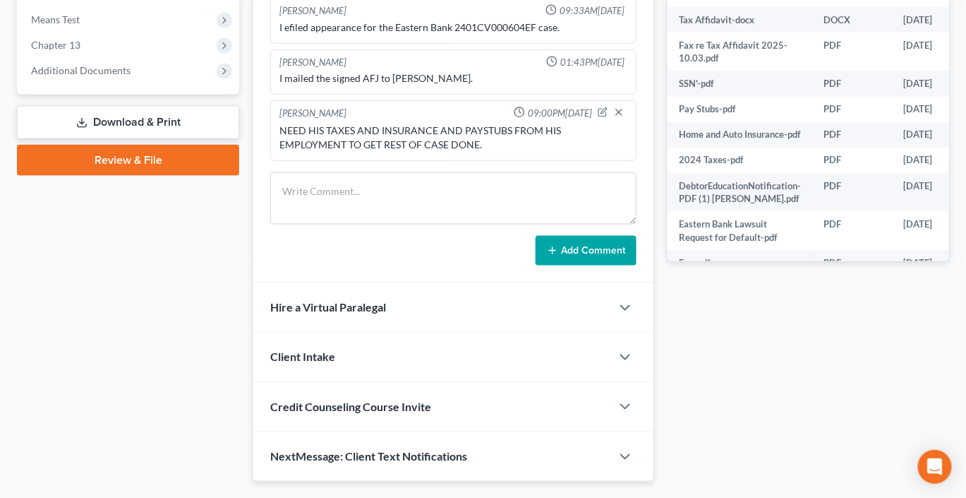
scroll to position [575, 0]
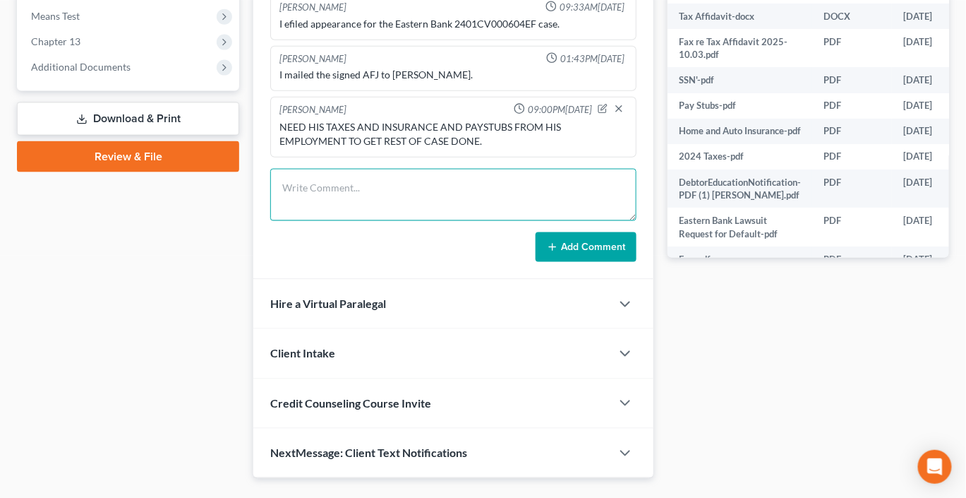
click at [347, 221] on textarea at bounding box center [453, 195] width 366 height 52
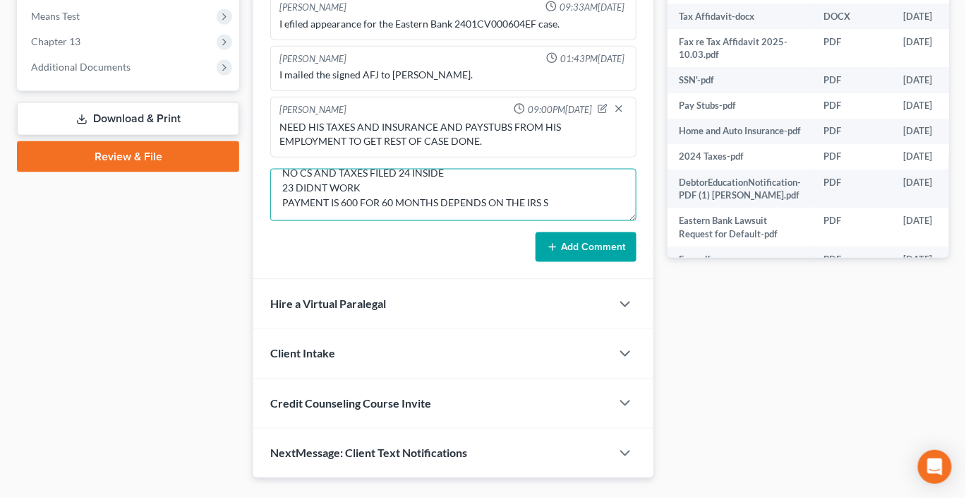
scroll to position [114, 0]
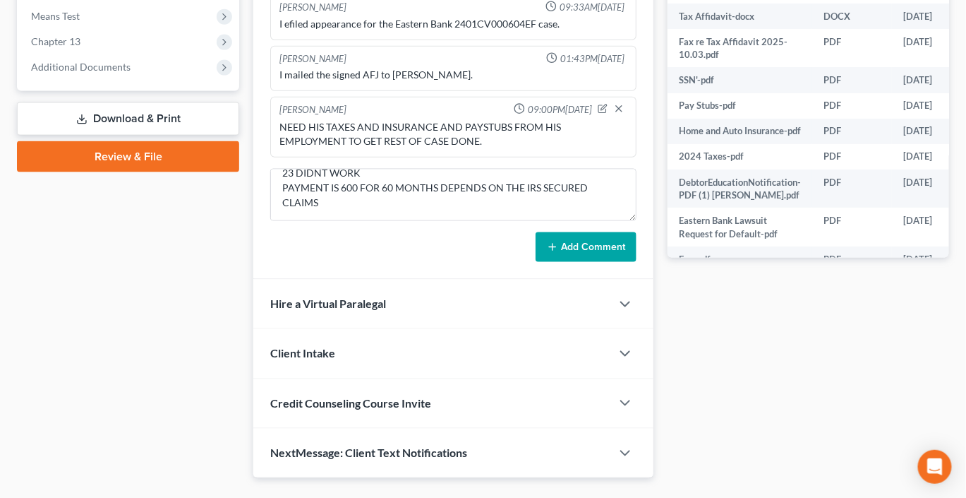
click at [572, 262] on button "Add Comment" at bounding box center [586, 247] width 101 height 30
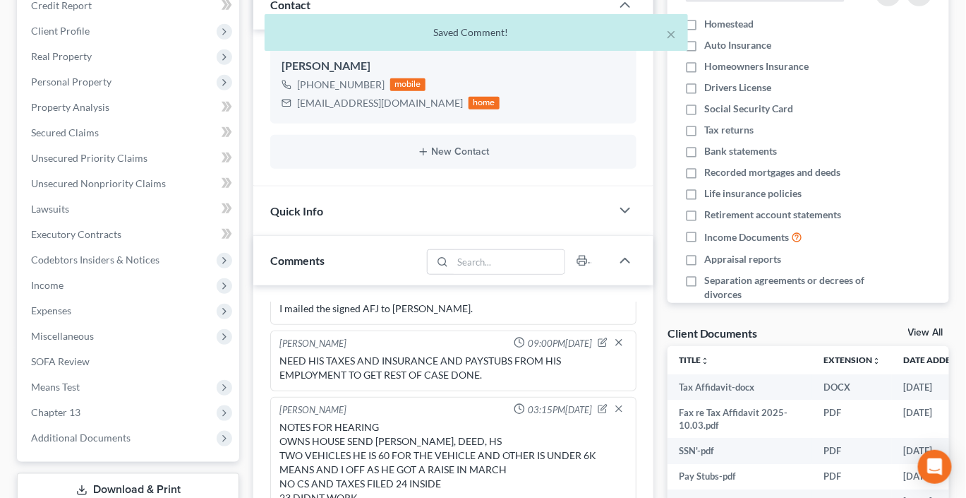
scroll to position [204, 0]
